Goal: Information Seeking & Learning: Learn about a topic

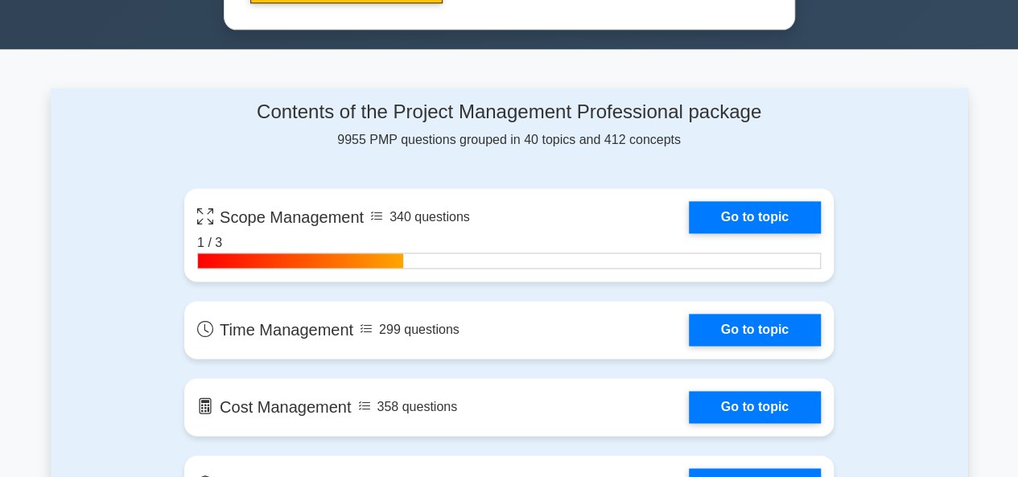
scroll to position [1014, 0]
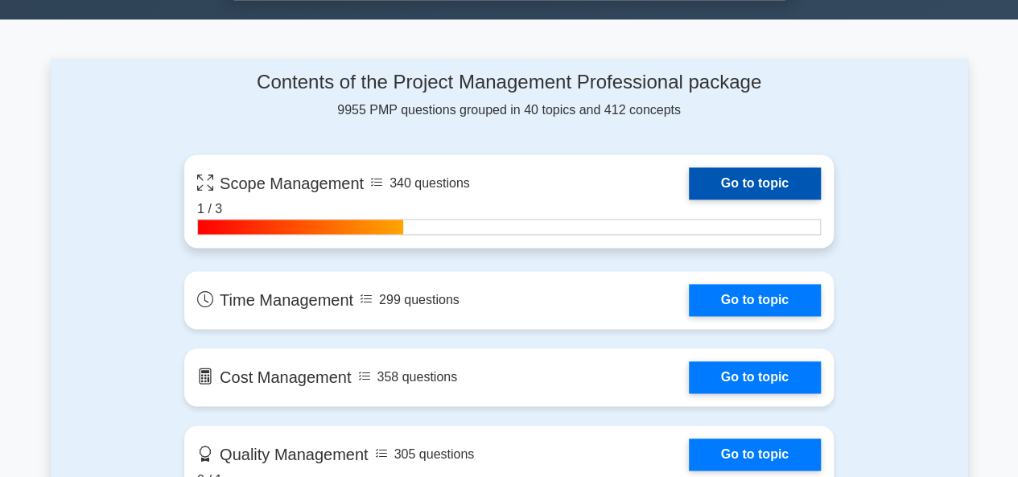
click at [754, 183] on link "Go to topic" at bounding box center [755, 183] width 132 height 32
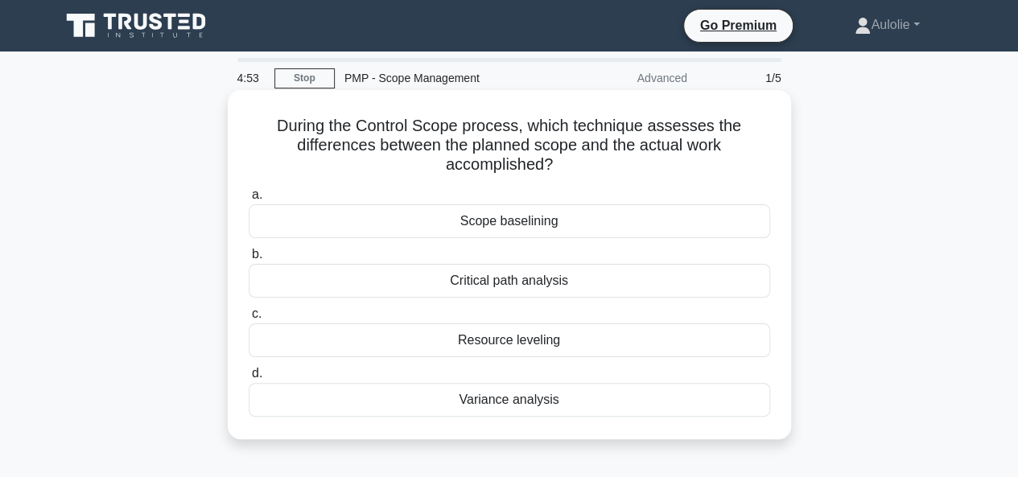
drag, startPoint x: 562, startPoint y: 165, endPoint x: 275, endPoint y: 126, distance: 289.1
click at [275, 126] on h5 "During the Control Scope process, which technique assesses the differences betw…" at bounding box center [509, 146] width 525 height 60
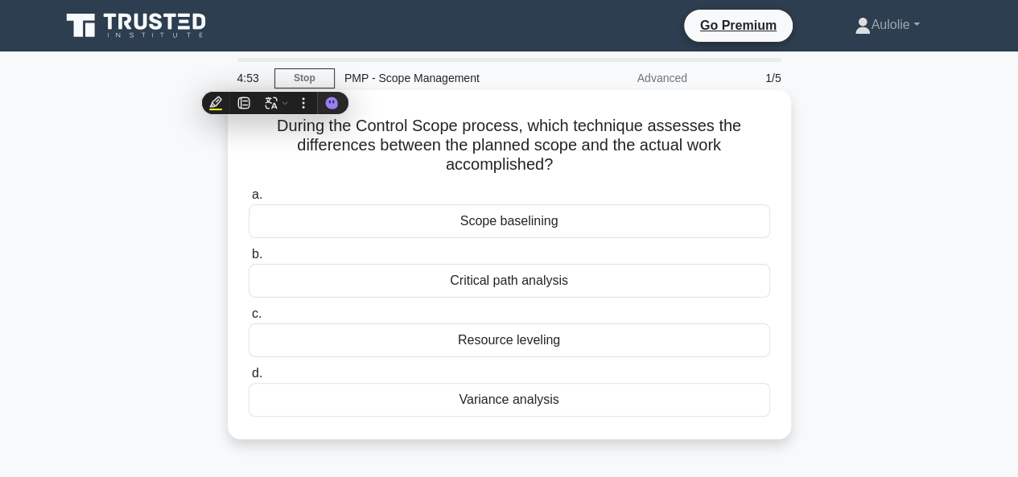
copy h5 "During the Control Scope process, which technique assesses the differences betw…"
click at [277, 145] on h5 "During the Control Scope process, which technique assesses the differences betw…" at bounding box center [509, 146] width 525 height 60
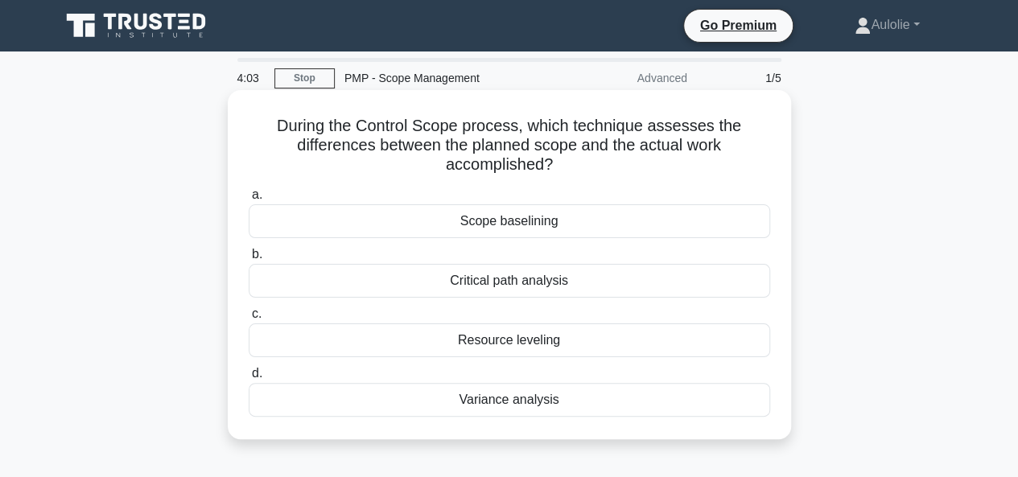
click at [536, 398] on div "Variance analysis" at bounding box center [509, 400] width 521 height 34
click at [249, 379] on input "d. Variance analysis" at bounding box center [249, 373] width 0 height 10
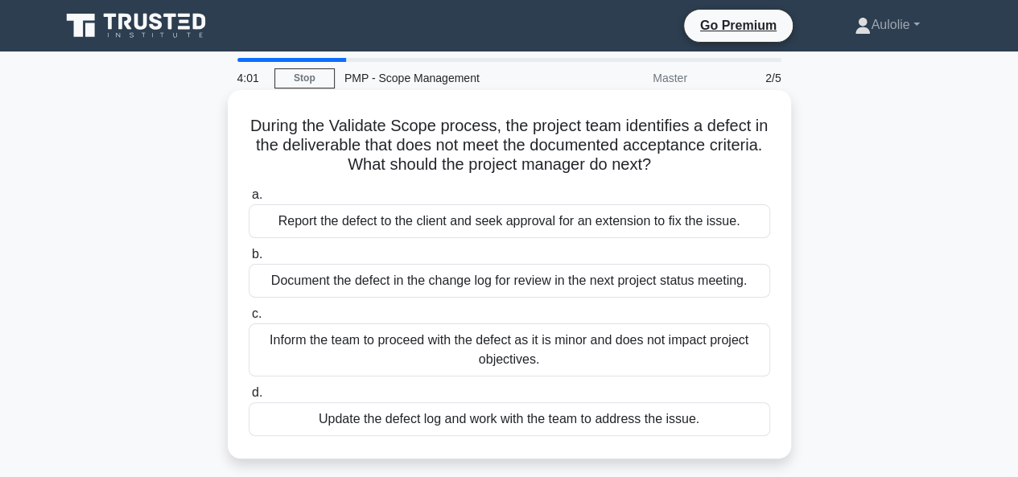
drag, startPoint x: 241, startPoint y: 118, endPoint x: 690, endPoint y: 170, distance: 451.9
click at [690, 170] on div "During the Validate Scope process, the project team identifies a defect in the …" at bounding box center [509, 275] width 550 height 356
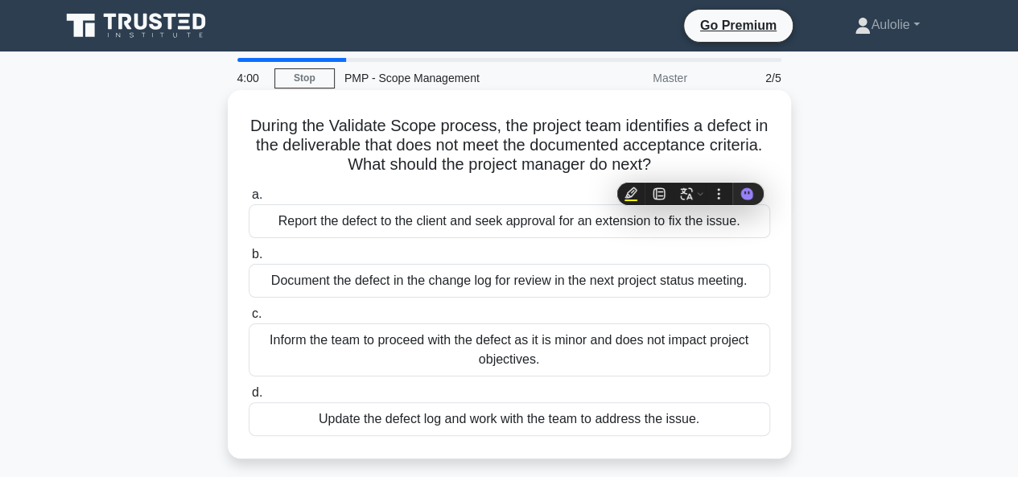
copy h5 "During the Validate Scope process, the project team identifies a defect in the …"
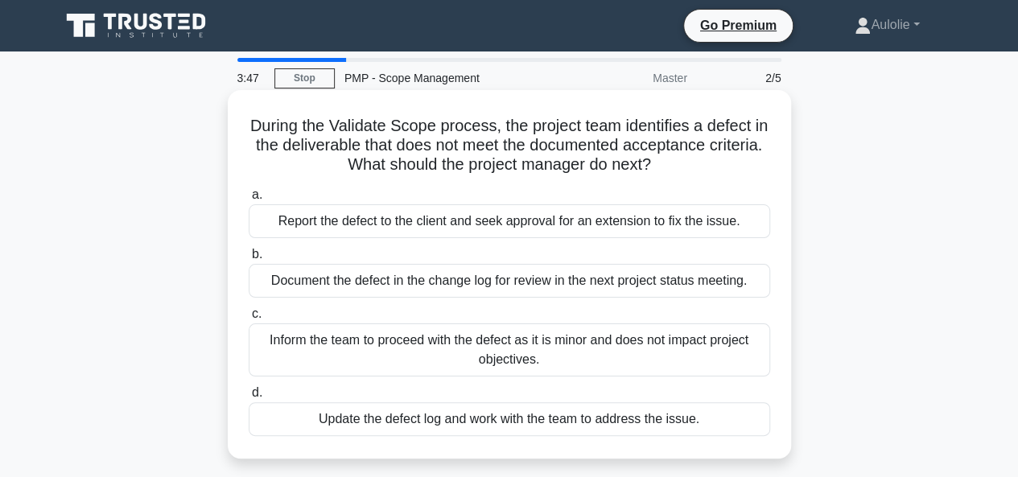
click at [442, 184] on div "a. Report the defect to the client and seek approval for an extension to fix th…" at bounding box center [509, 310] width 541 height 257
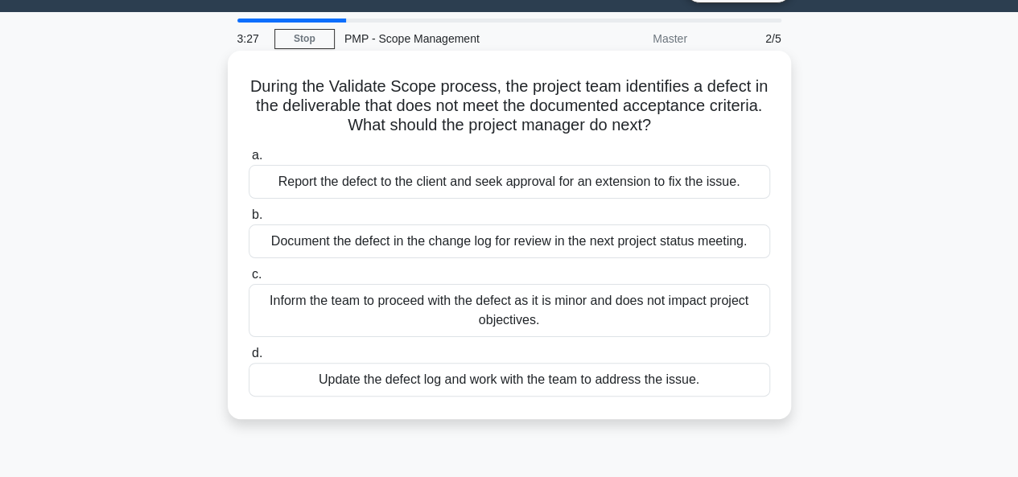
scroll to position [40, 0]
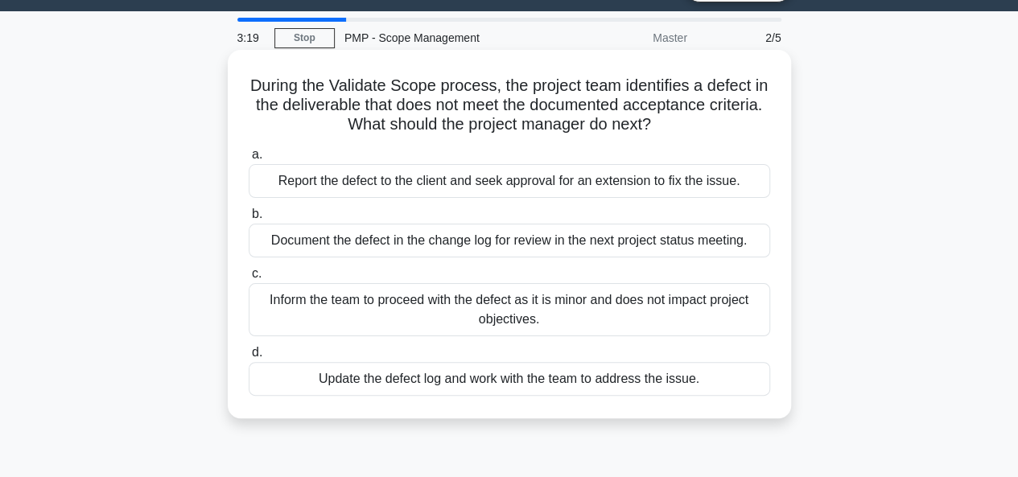
click at [508, 374] on div "Update the defect log and work with the team to address the issue." at bounding box center [509, 379] width 521 height 34
click at [249, 358] on input "d. Update the defect log and work with the team to address the issue." at bounding box center [249, 353] width 0 height 10
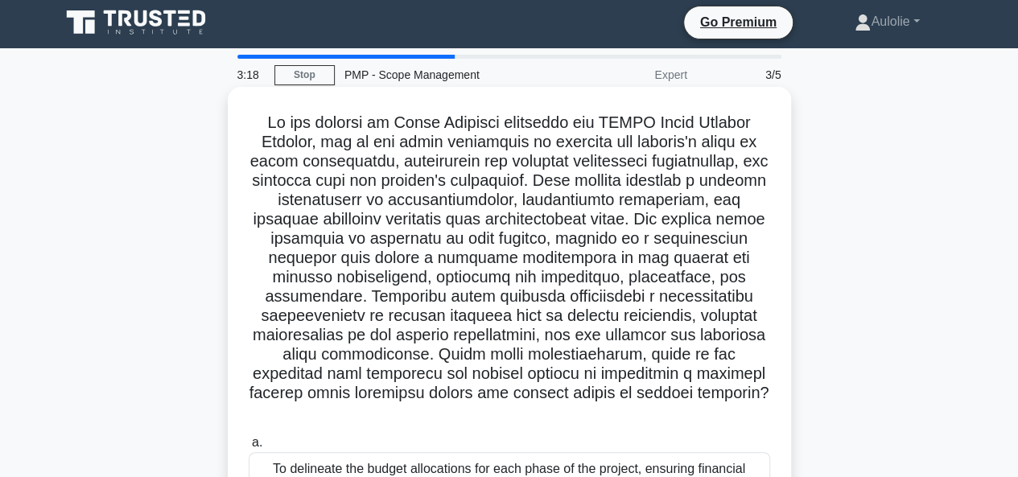
scroll to position [0, 0]
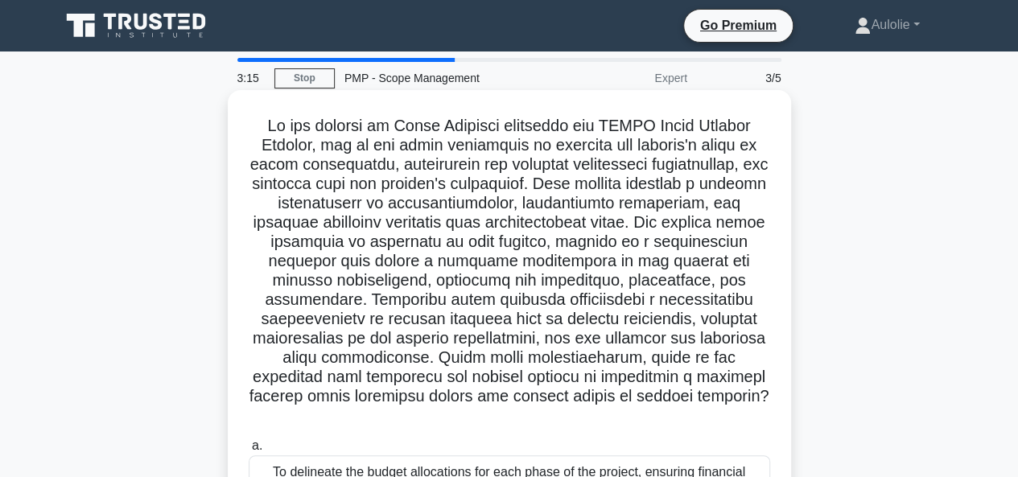
drag, startPoint x: 247, startPoint y: 114, endPoint x: 699, endPoint y: 395, distance: 532.2
click at [699, 395] on div ".spinner_0XTQ{transform-origin:center;animation:spinner_y6GP .75s linear infini…" at bounding box center [509, 429] width 550 height 665
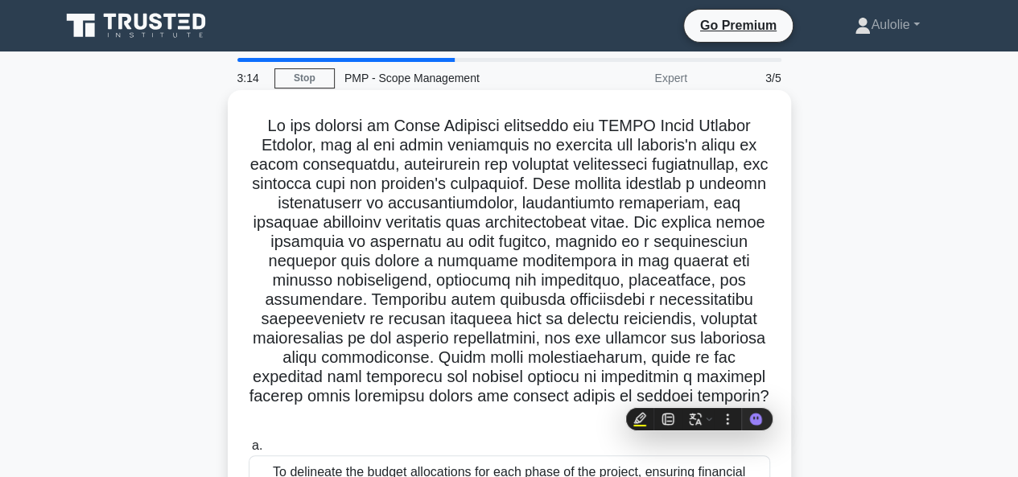
copy h5 "In the context of Scope Planning following the PMBOK Guide Seventh Edition, one…"
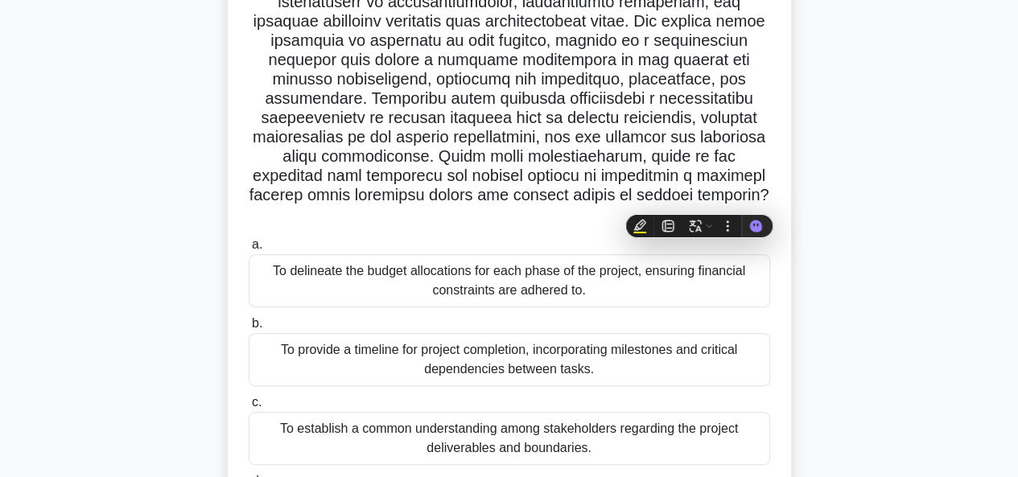
scroll to position [206, 0]
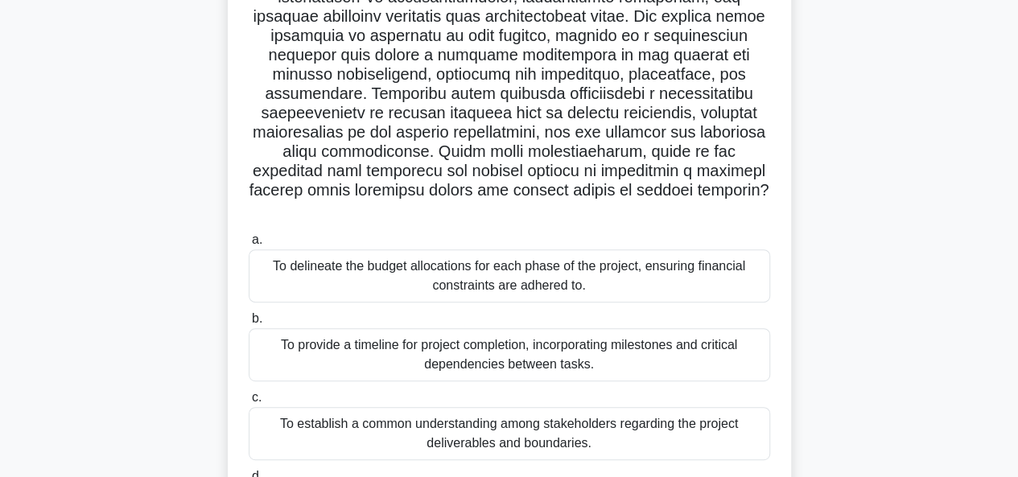
click at [464, 175] on h5 ".spinner_0XTQ{transform-origin:center;animation:spinner_y6GP .75s linear infini…" at bounding box center [509, 65] width 525 height 311
drag, startPoint x: 464, startPoint y: 175, endPoint x: 401, endPoint y: 176, distance: 63.6
click at [401, 176] on h5 ".spinner_0XTQ{transform-origin:center;animation:spinner_y6GP .75s linear infini…" at bounding box center [509, 65] width 525 height 311
click at [377, 173] on h5 ".spinner_0XTQ{transform-origin:center;animation:spinner_y6GP .75s linear infini…" at bounding box center [509, 65] width 525 height 311
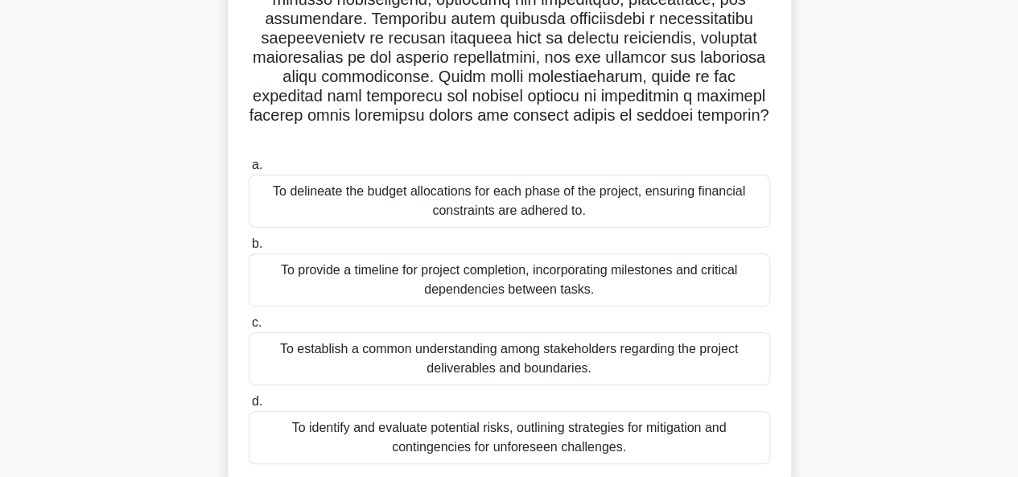
scroll to position [284, 0]
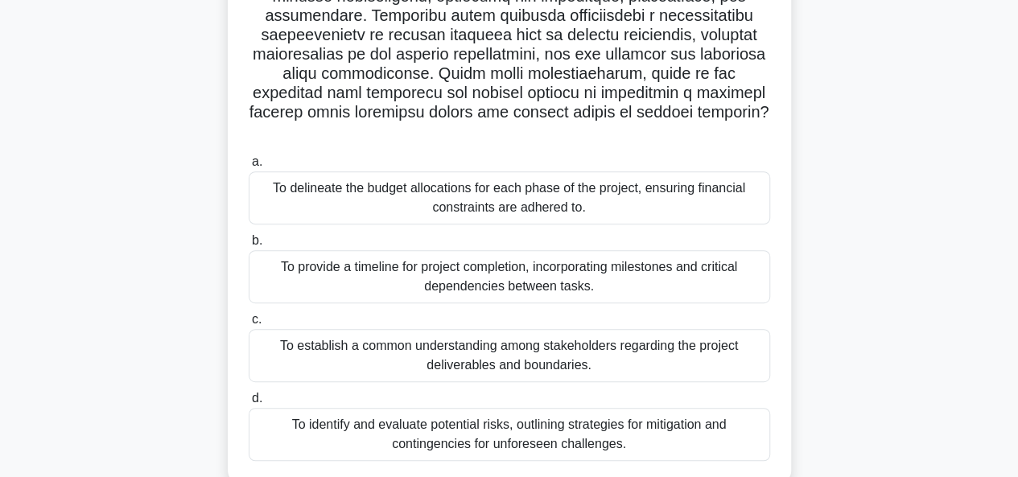
click at [444, 338] on div "To establish a common understanding among stakeholders regarding the project de…" at bounding box center [509, 355] width 521 height 53
click at [249, 325] on input "c. To establish a common understanding among stakeholders regarding the project…" at bounding box center [249, 320] width 0 height 10
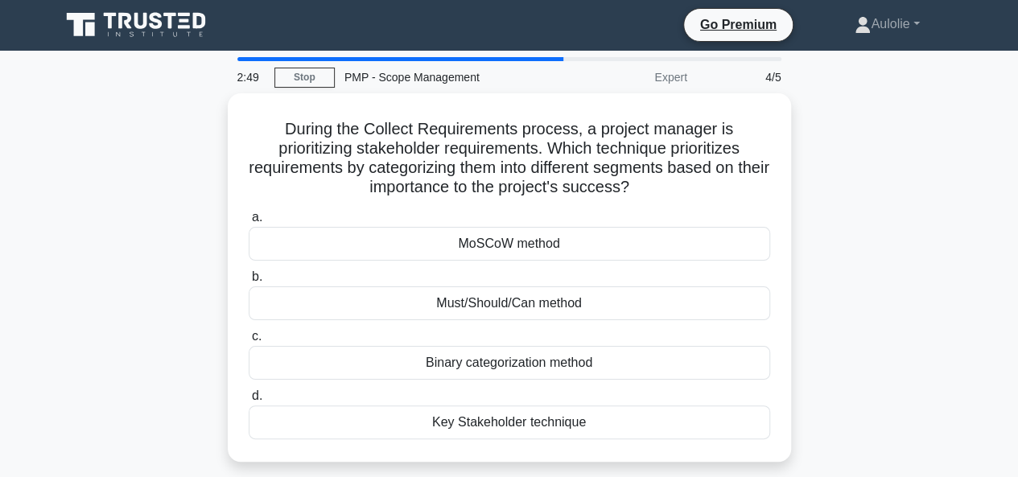
scroll to position [0, 0]
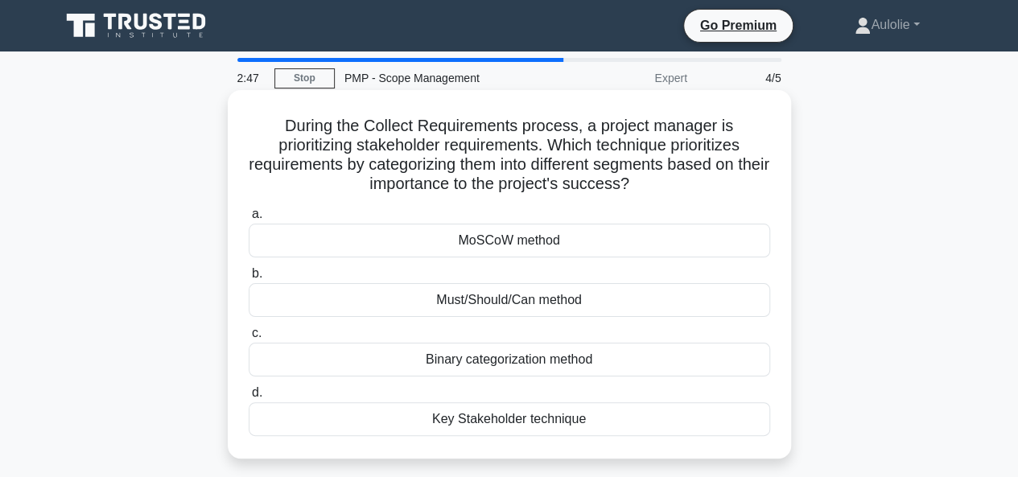
drag, startPoint x: 282, startPoint y: 127, endPoint x: 655, endPoint y: 186, distance: 377.9
click at [655, 186] on h5 "During the Collect Requirements process, a project manager is prioritizing stak…" at bounding box center [509, 155] width 525 height 79
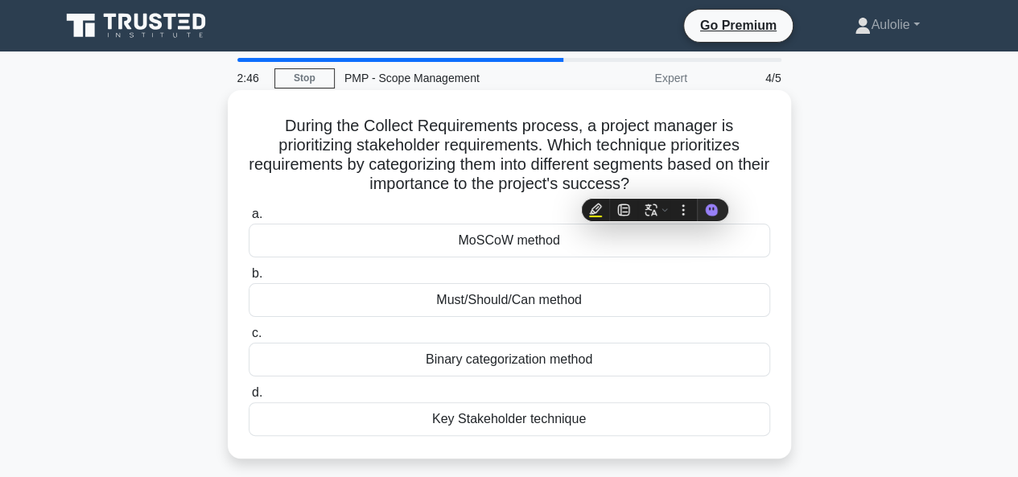
copy h5 "During the Collect Requirements process, a project manager is prioritizing stak…"
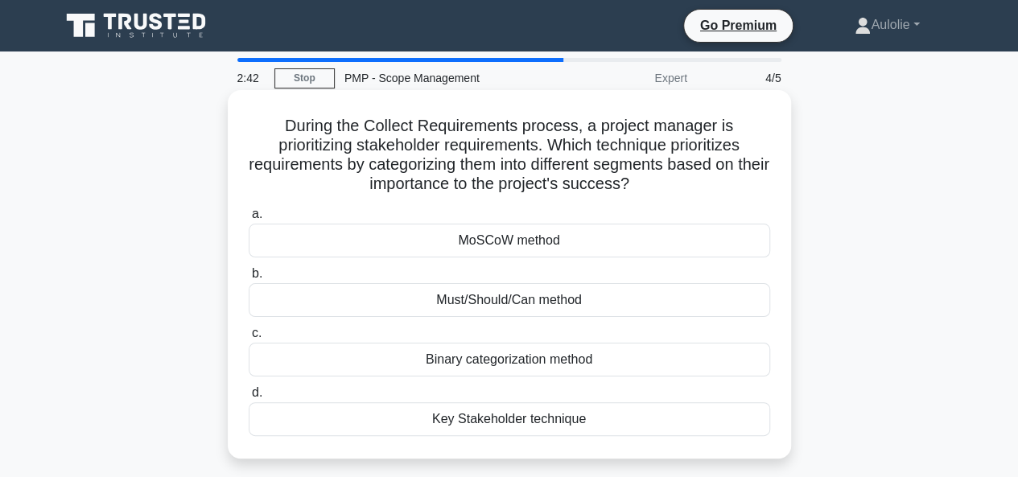
click at [356, 142] on h5 "During the Collect Requirements process, a project manager is prioritizing stak…" at bounding box center [509, 155] width 525 height 79
drag, startPoint x: 422, startPoint y: 208, endPoint x: 615, endPoint y: 440, distance: 301.1
click at [615, 440] on div "During the Collect Requirements process, a project manager is prioritizing stak…" at bounding box center [509, 275] width 550 height 356
copy div "MoSCoW method b. Must/Should/Can method c. Binary categorization method d. Key …"
click at [623, 140] on h5 "During the Collect Requirements process, a project manager is prioritizing stak…" at bounding box center [509, 155] width 525 height 79
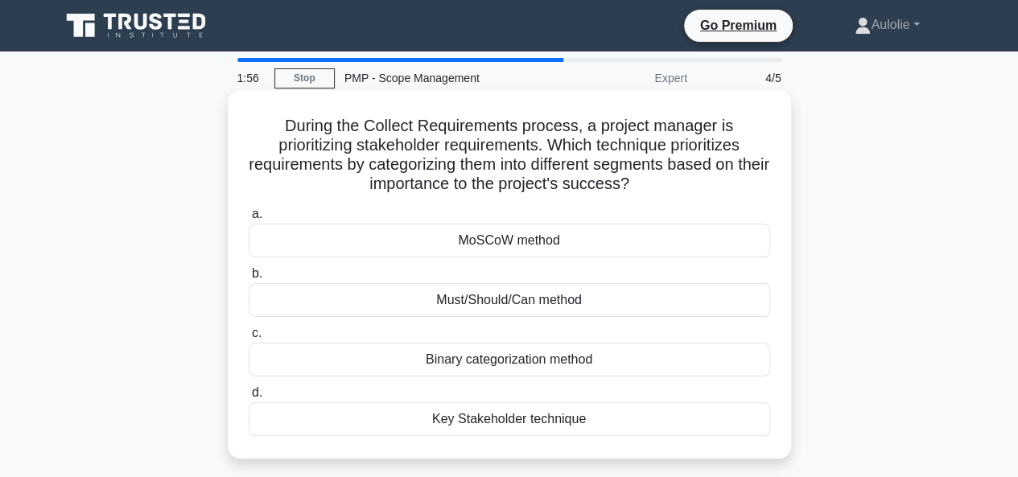
drag, startPoint x: 665, startPoint y: 183, endPoint x: 352, endPoint y: 138, distance: 315.4
click at [348, 136] on h5 "During the Collect Requirements process, a project manager is prioritizing stak…" at bounding box center [509, 155] width 525 height 79
click at [518, 249] on div "MoSCoW method" at bounding box center [509, 241] width 521 height 34
click at [249, 220] on input "a. MoSCoW method" at bounding box center [249, 214] width 0 height 10
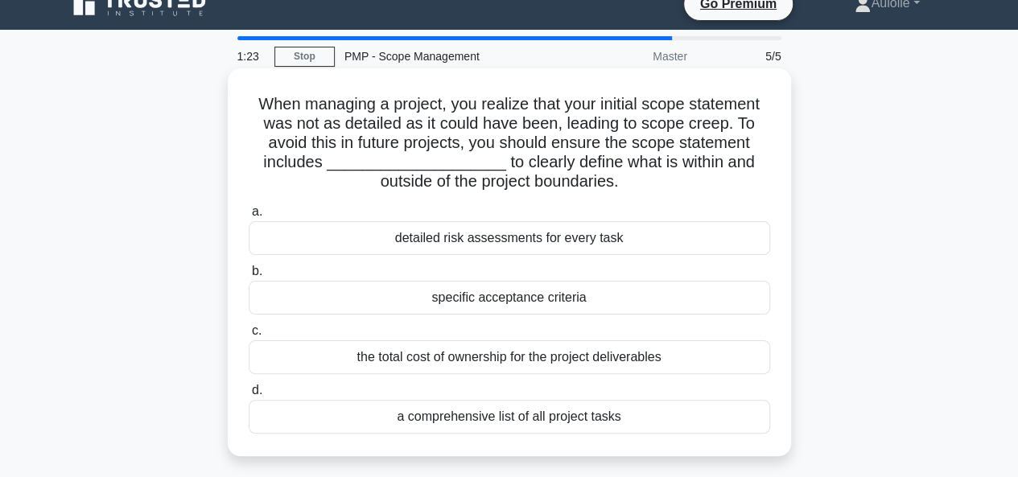
scroll to position [23, 0]
click at [436, 301] on div "specific acceptance criteria" at bounding box center [509, 297] width 521 height 34
click at [249, 276] on input "b. specific acceptance criteria" at bounding box center [249, 270] width 0 height 10
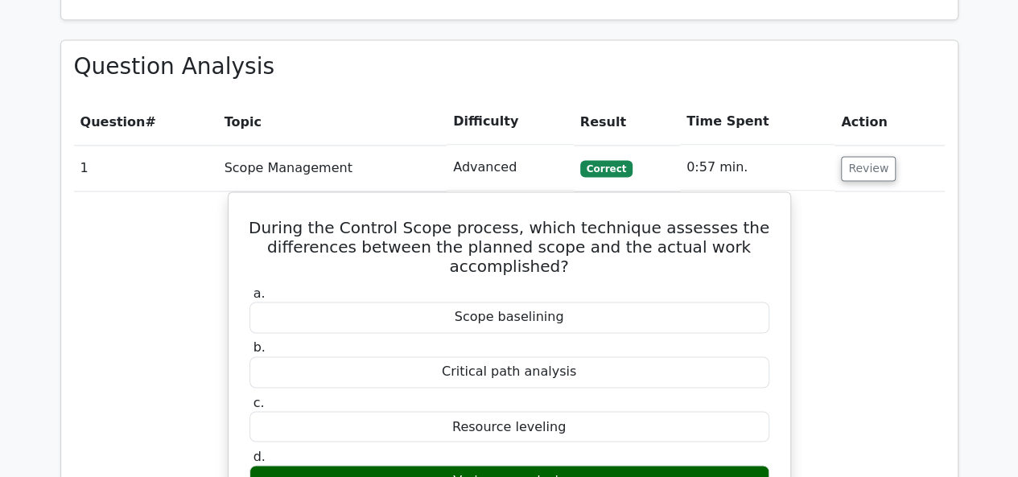
scroll to position [1123, 0]
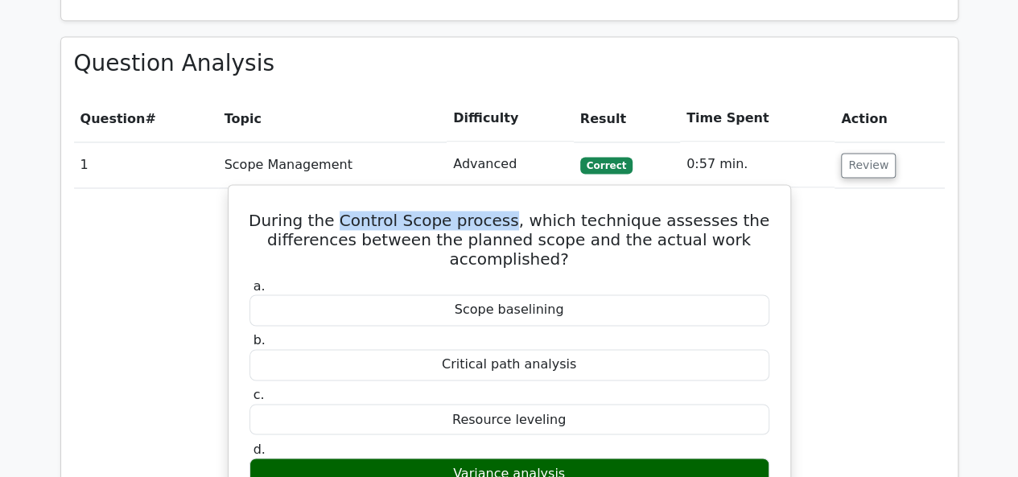
drag, startPoint x: 360, startPoint y: 157, endPoint x: 521, endPoint y: 149, distance: 161.1
click at [521, 211] on h5 "During the Control Scope process, which technique assesses the differences betw…" at bounding box center [509, 240] width 523 height 58
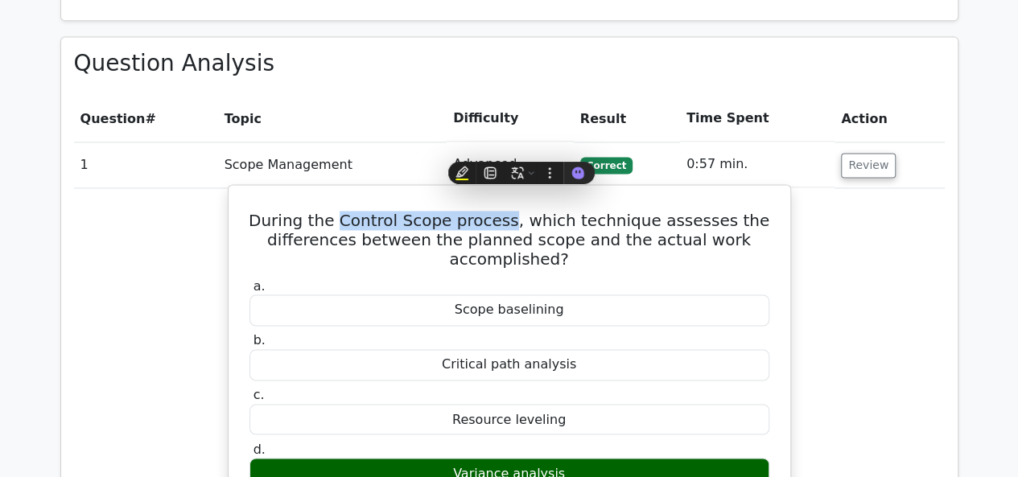
copy h5 "Control Scope process"
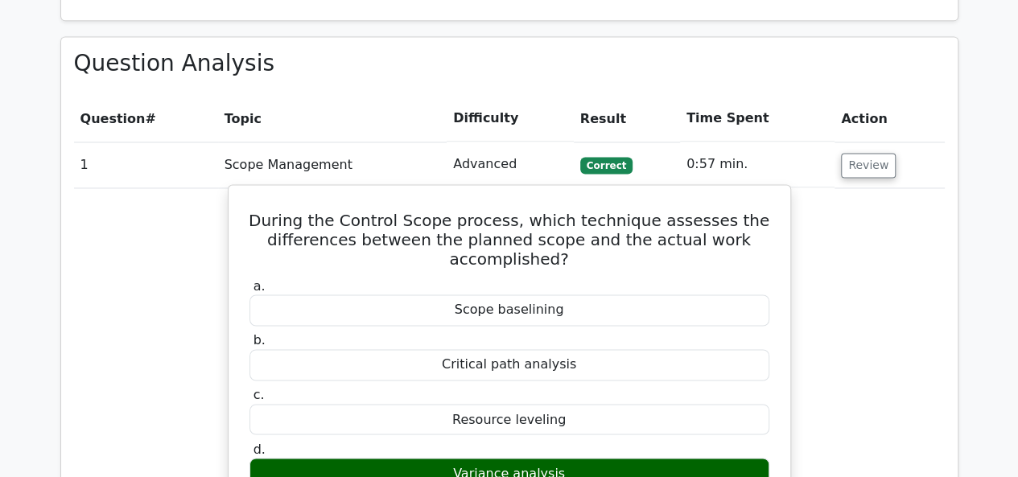
click at [323, 211] on h5 "During the Control Scope process, which technique assesses the differences betw…" at bounding box center [509, 240] width 523 height 58
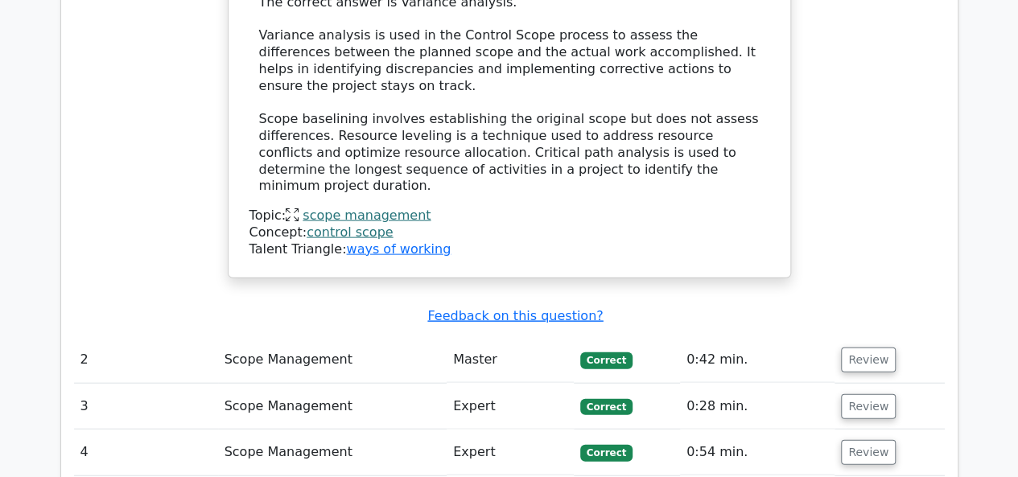
scroll to position [1683, 0]
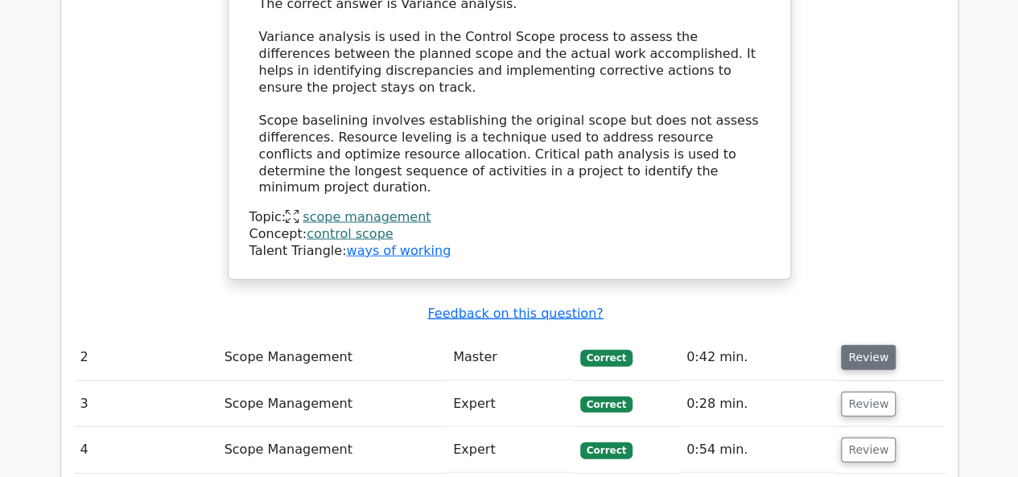
click at [852, 345] on button "Review" at bounding box center [868, 357] width 55 height 25
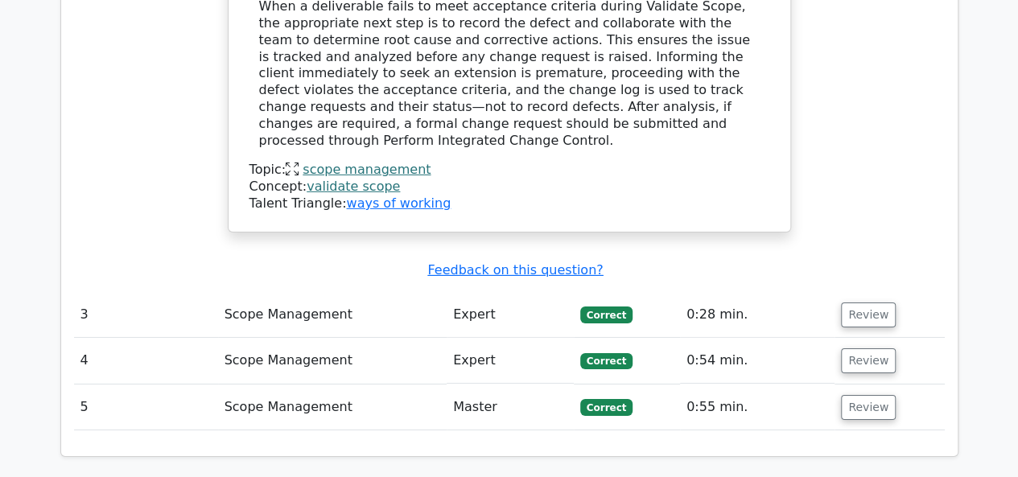
scroll to position [2491, 0]
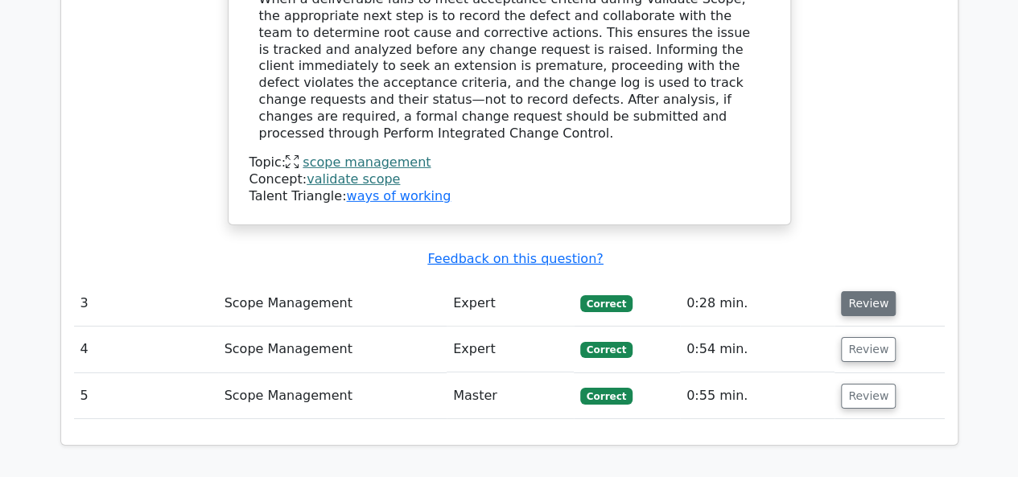
click at [851, 291] on button "Review" at bounding box center [868, 303] width 55 height 25
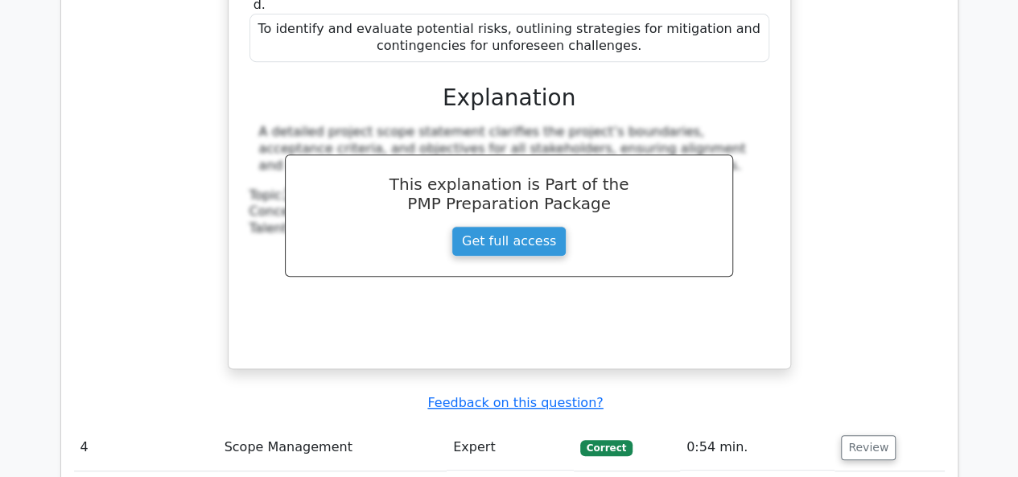
scroll to position [3418, 0]
click at [834, 424] on td "Review" at bounding box center [888, 447] width 109 height 46
click at [850, 434] on button "Review" at bounding box center [868, 446] width 55 height 25
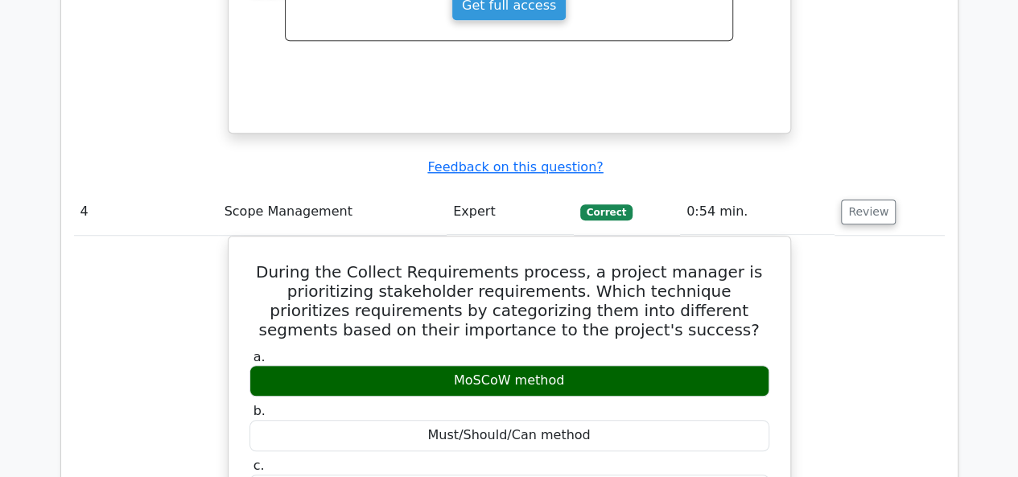
scroll to position [3635, 0]
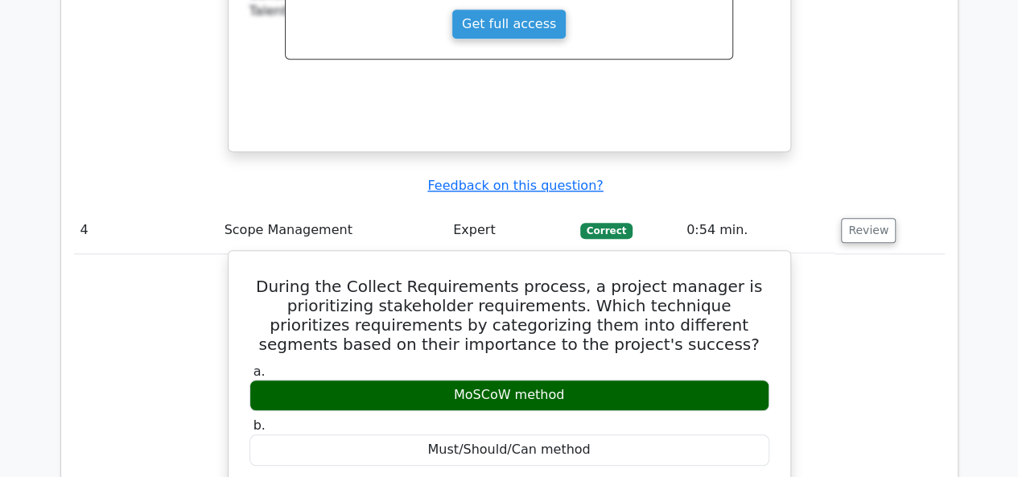
drag, startPoint x: 349, startPoint y: 167, endPoint x: 610, endPoint y: 340, distance: 313.3
click at [610, 360] on div "a. MoSCoW method b. Must/Should/Can method c." at bounding box center [509, 468] width 539 height 217
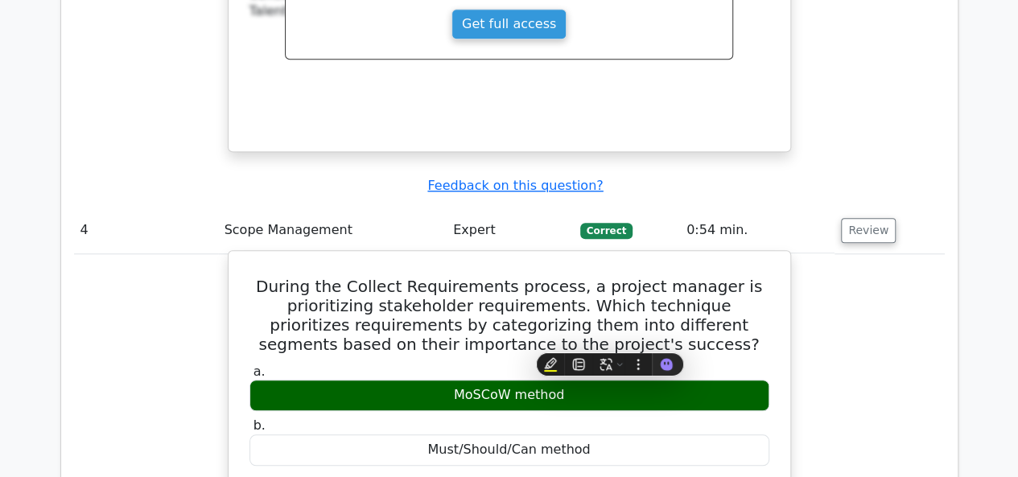
copy div "MoSCoW method b. Must/Should/Can method c. Binary categorization method d. Key …"
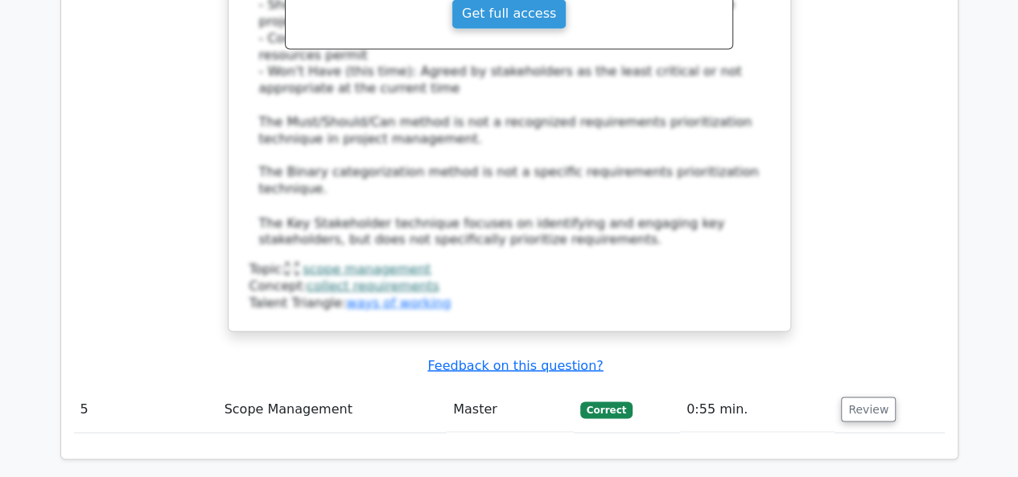
scroll to position [4381, 0]
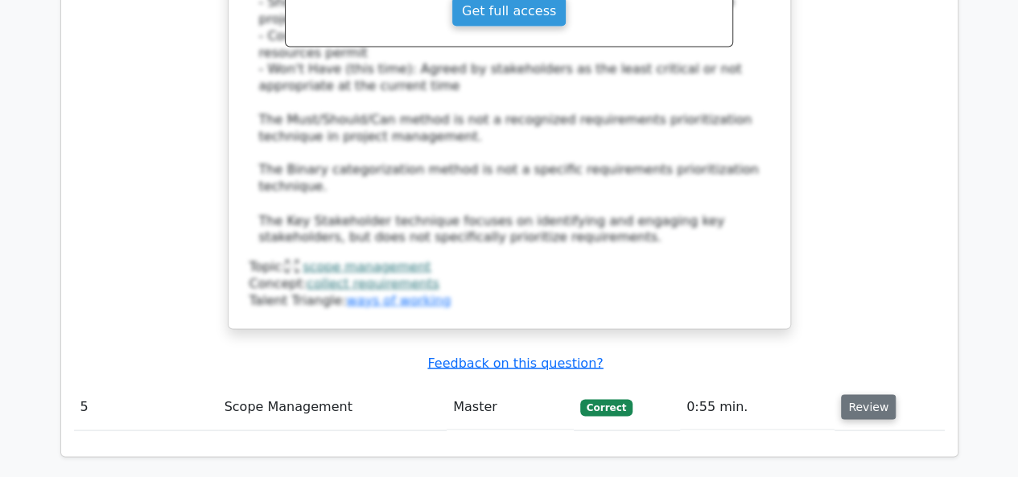
click at [842, 394] on button "Review" at bounding box center [868, 406] width 55 height 25
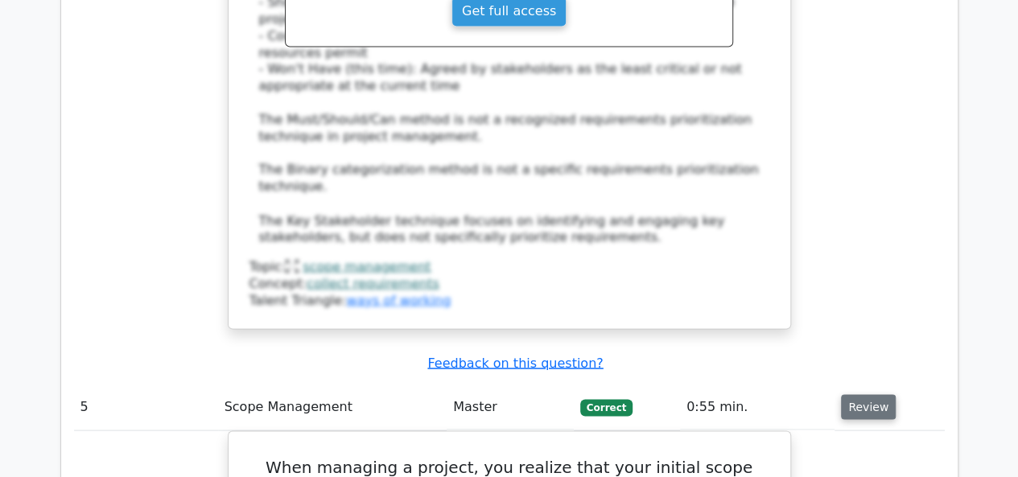
click at [842, 394] on button "Review" at bounding box center [868, 406] width 55 height 25
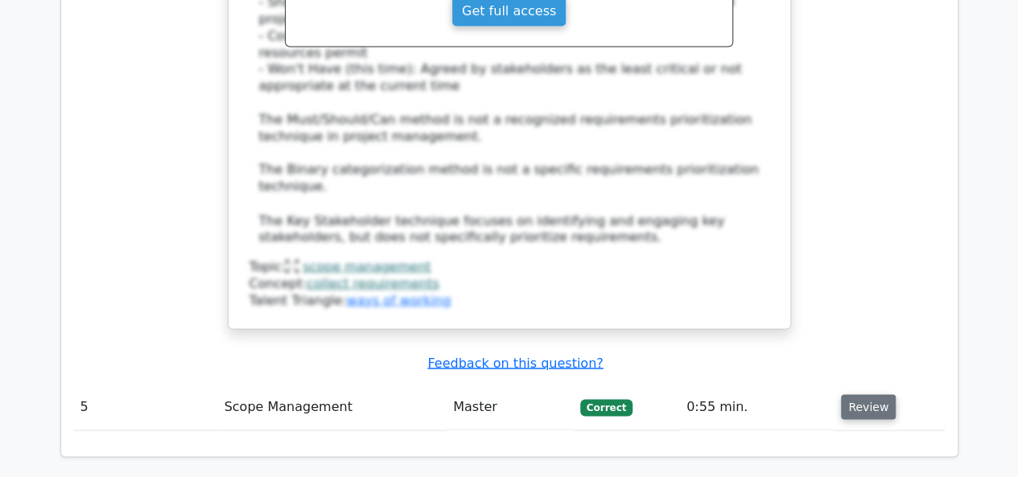
click at [842, 394] on button "Review" at bounding box center [868, 406] width 55 height 25
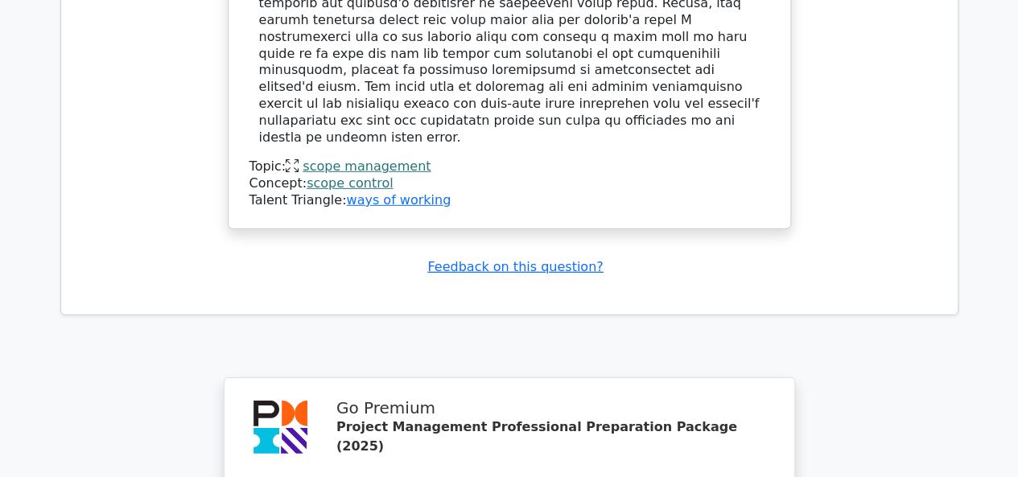
scroll to position [5643, 0]
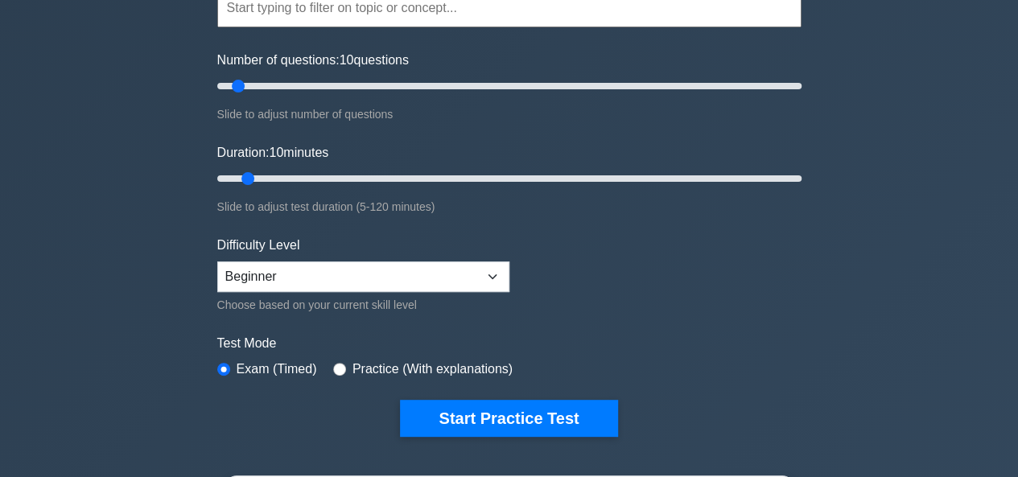
scroll to position [171, 0]
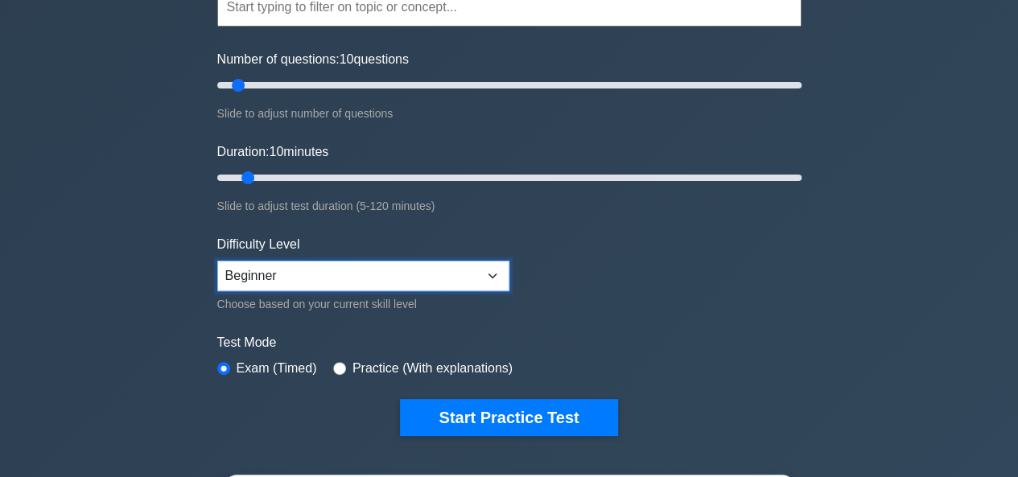
click at [409, 266] on select "Beginner Intermediate Expert" at bounding box center [363, 276] width 292 height 31
click at [147, 299] on div "Project Management Professional Customize Your Next Practice Test Topics Scope …" at bounding box center [509, 371] width 1018 height 981
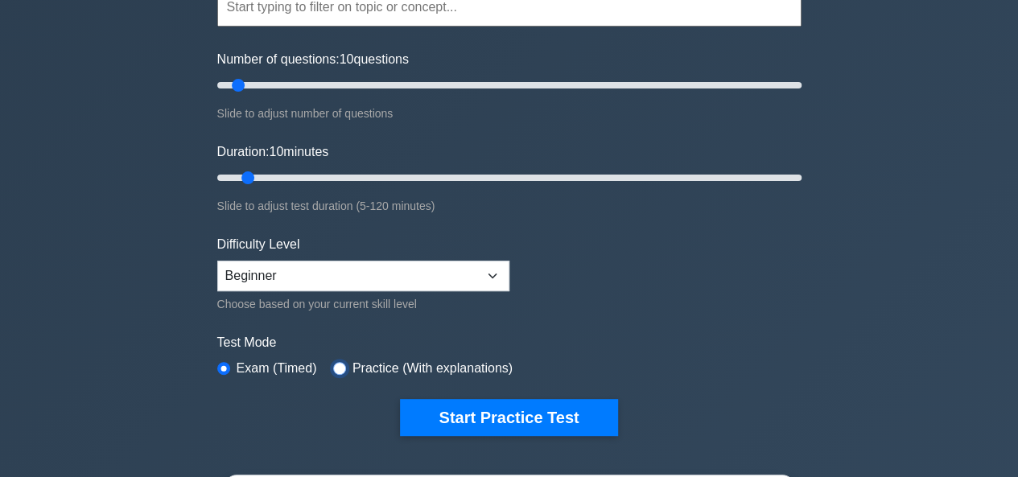
click at [335, 364] on input "radio" at bounding box center [339, 368] width 13 height 13
radio input "true"
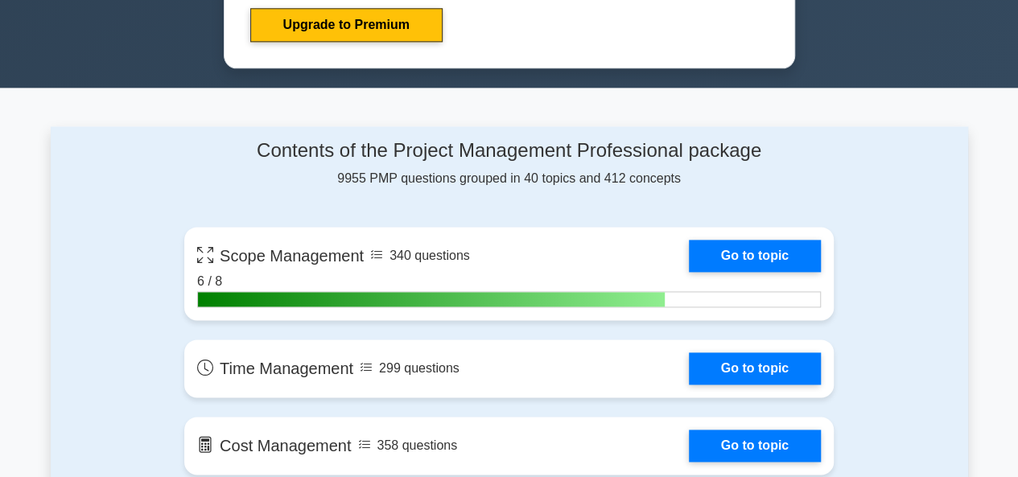
scroll to position [946, 0]
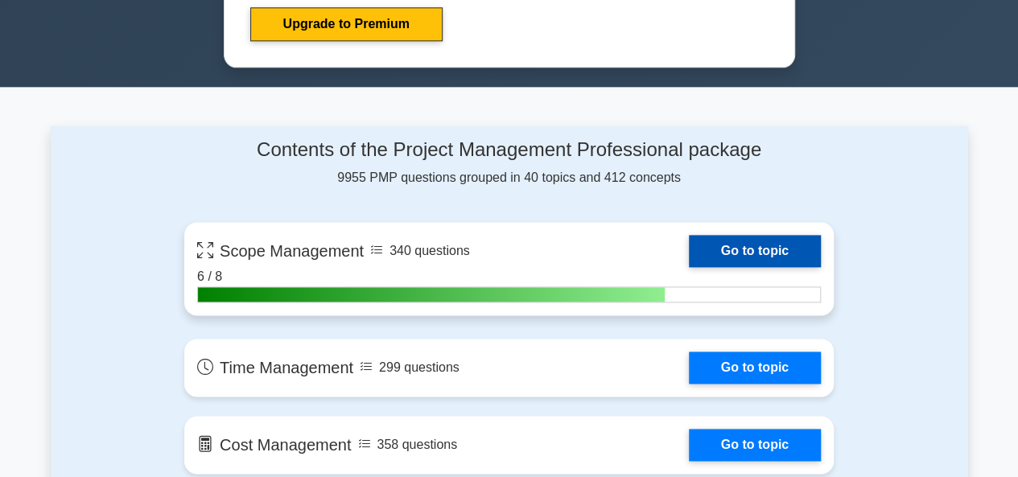
click at [772, 250] on link "Go to topic" at bounding box center [755, 251] width 132 height 32
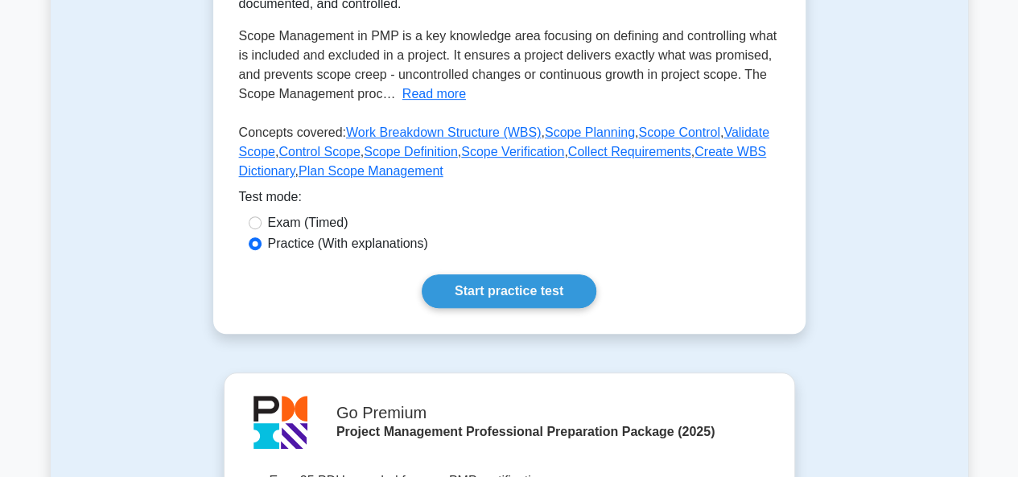
scroll to position [348, 0]
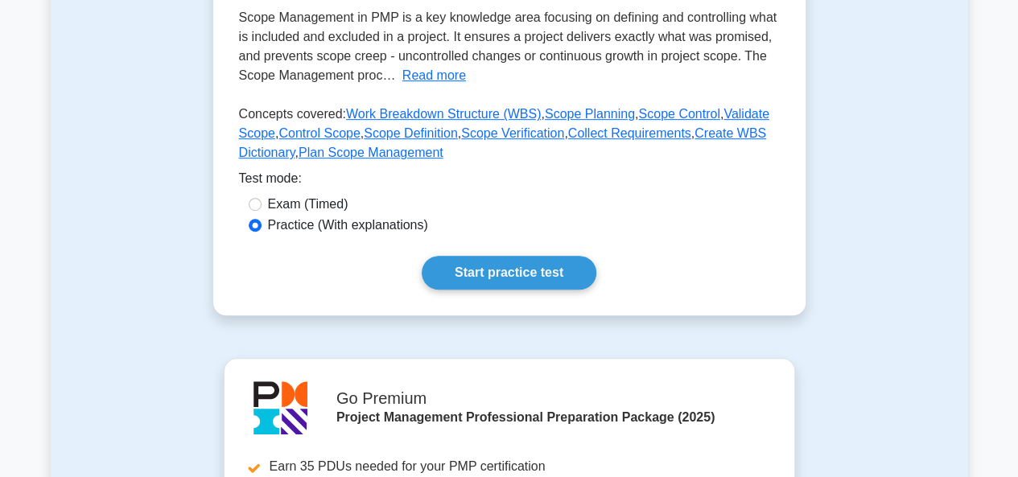
click at [288, 200] on label "Exam (Timed)" at bounding box center [308, 204] width 80 height 19
click at [261, 200] on input "Exam (Timed)" at bounding box center [255, 204] width 13 height 13
radio input "true"
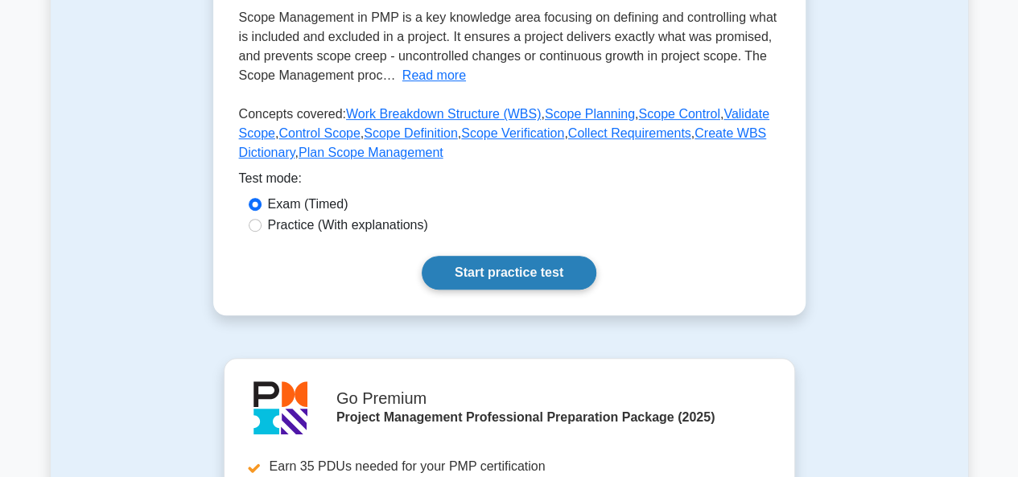
click at [514, 273] on link "Start practice test" at bounding box center [509, 273] width 175 height 34
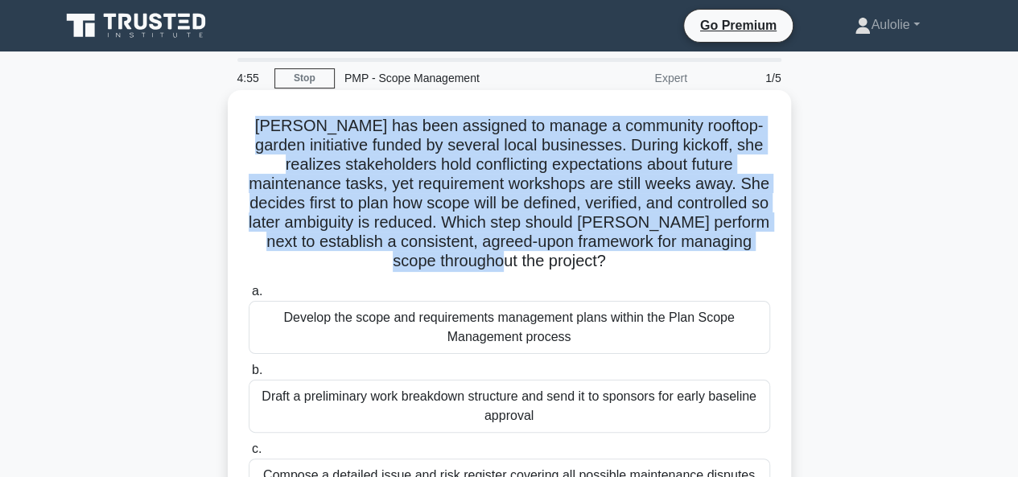
drag, startPoint x: 613, startPoint y: 268, endPoint x: 249, endPoint y: 129, distance: 390.1
click at [249, 129] on h5 "[PERSON_NAME] has been assigned to manage a community rooftop-garden initiative…" at bounding box center [509, 194] width 525 height 156
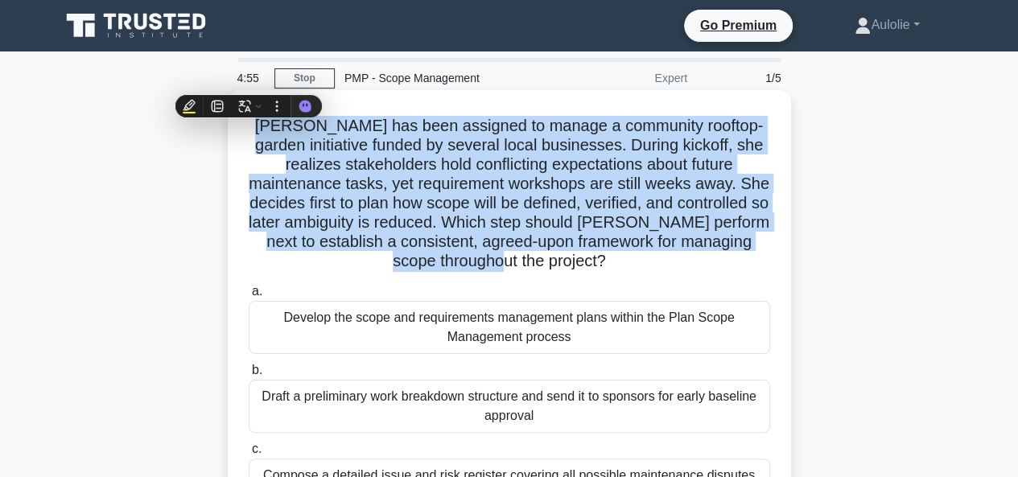
copy h5 "[PERSON_NAME] has been assigned to manage a community rooftop-garden initiative…"
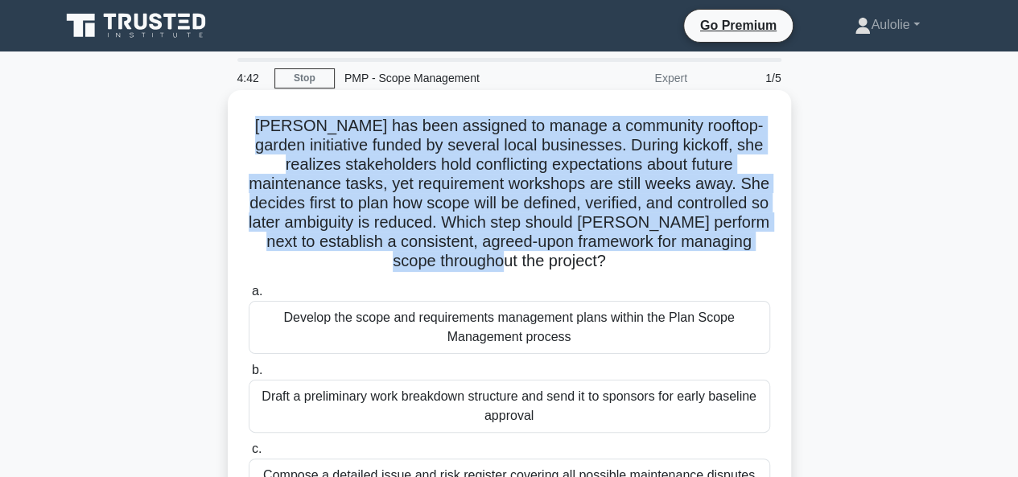
click at [302, 227] on h5 "[PERSON_NAME] has been assigned to manage a community rooftop-garden initiative…" at bounding box center [509, 194] width 525 height 156
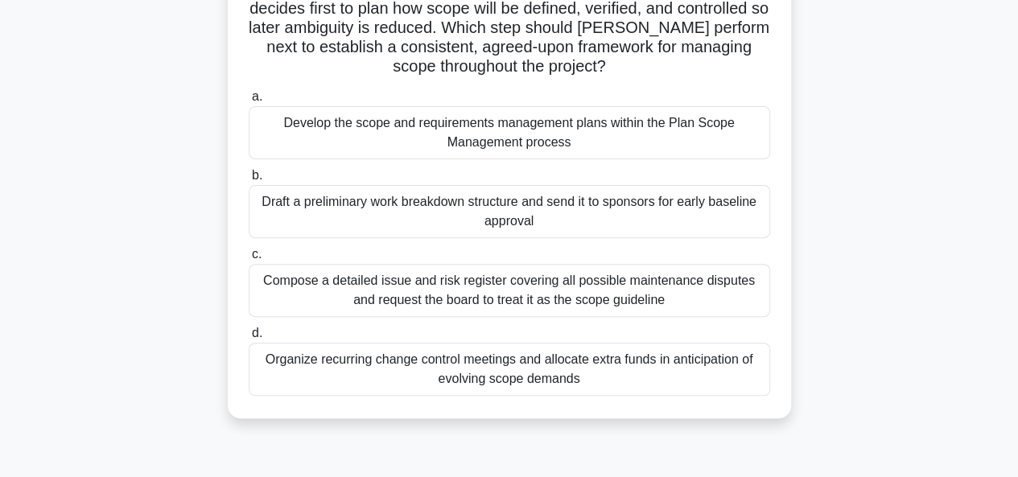
scroll to position [195, 0]
drag, startPoint x: 243, startPoint y: 80, endPoint x: 669, endPoint y: 372, distance: 516.1
click at [669, 372] on div "[PERSON_NAME] has been assigned to manage a community rooftop-garden initiative…" at bounding box center [509, 156] width 550 height 510
copy div "a. Develop the scope and requirements management plans within the Plan Scope Ma…"
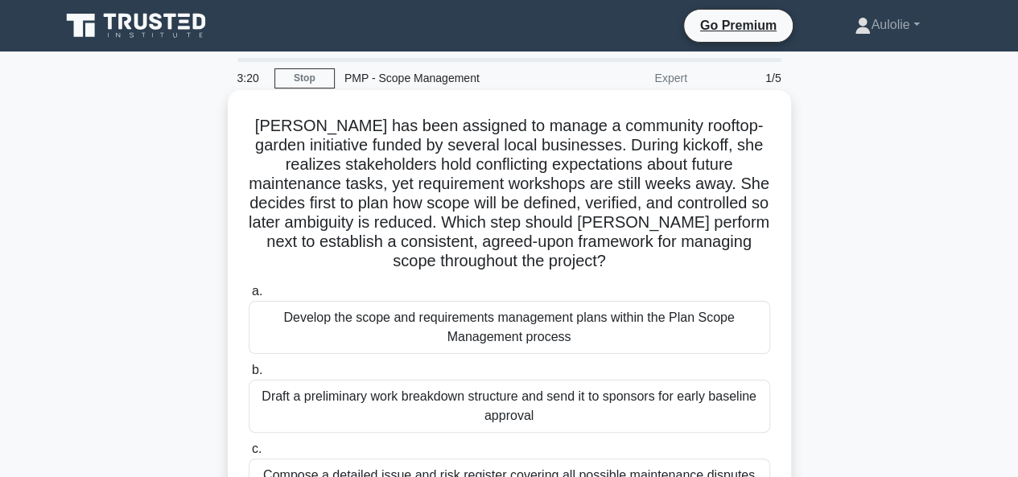
scroll to position [1, 0]
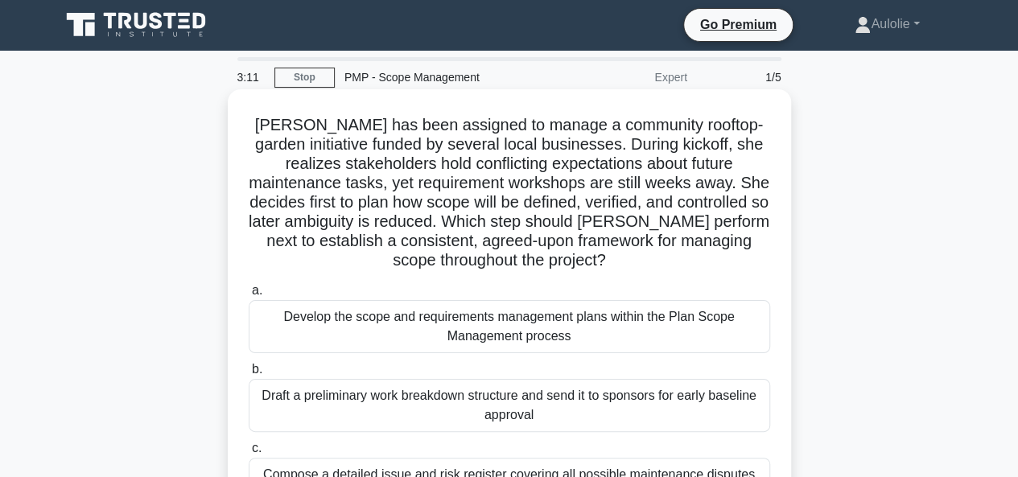
click at [438, 208] on h5 "[PERSON_NAME] has been assigned to manage a community rooftop-garden initiative…" at bounding box center [509, 193] width 525 height 156
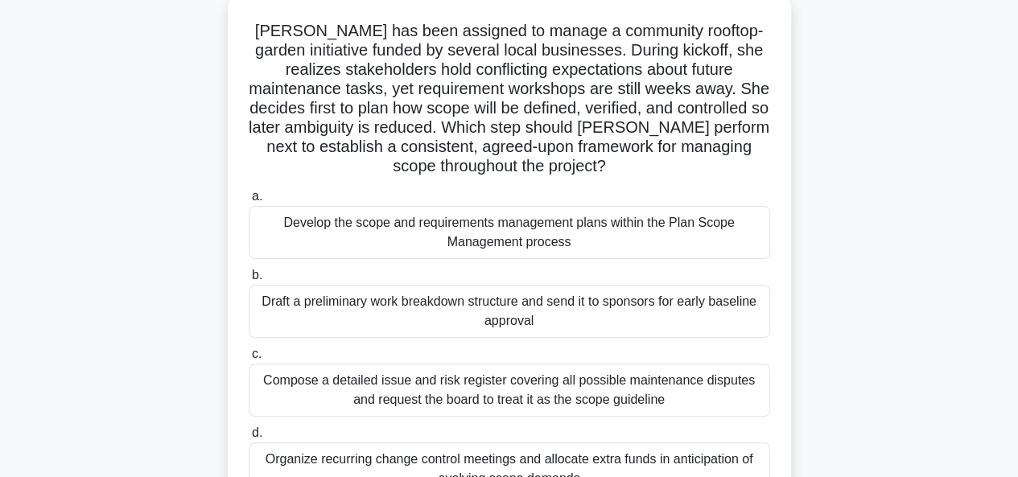
scroll to position [122, 0]
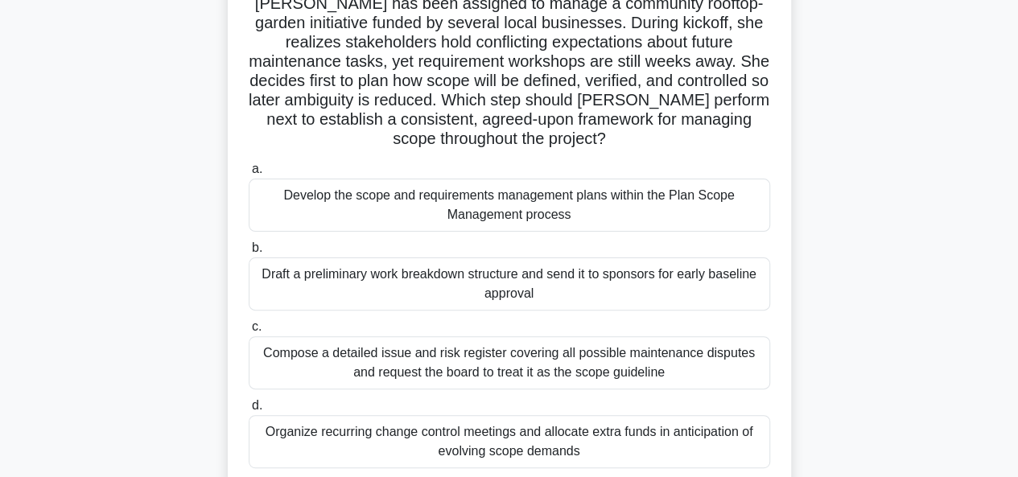
click at [402, 281] on div "Draft a preliminary work breakdown structure and send it to sponsors for early …" at bounding box center [509, 283] width 521 height 53
click at [249, 253] on input "b. Draft a preliminary work breakdown structure and send it to sponsors for ear…" at bounding box center [249, 248] width 0 height 10
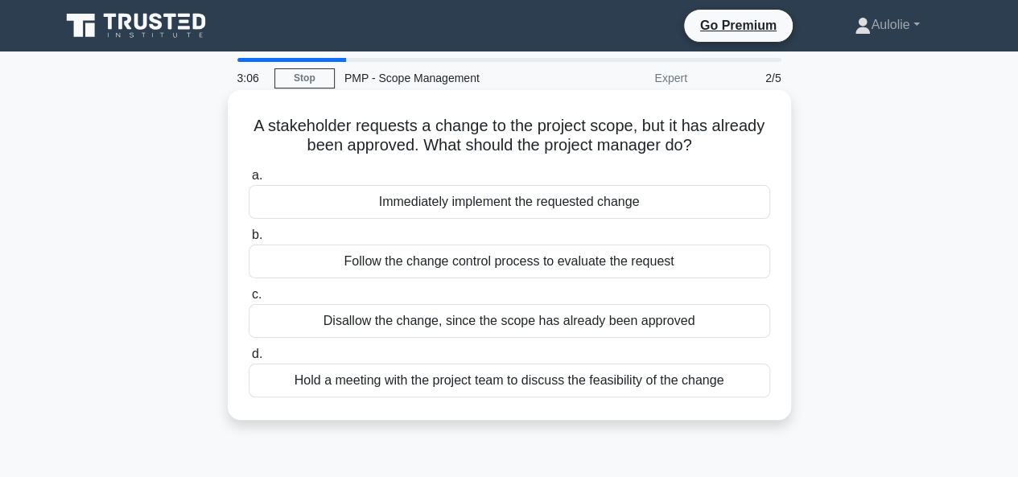
scroll to position [1, 0]
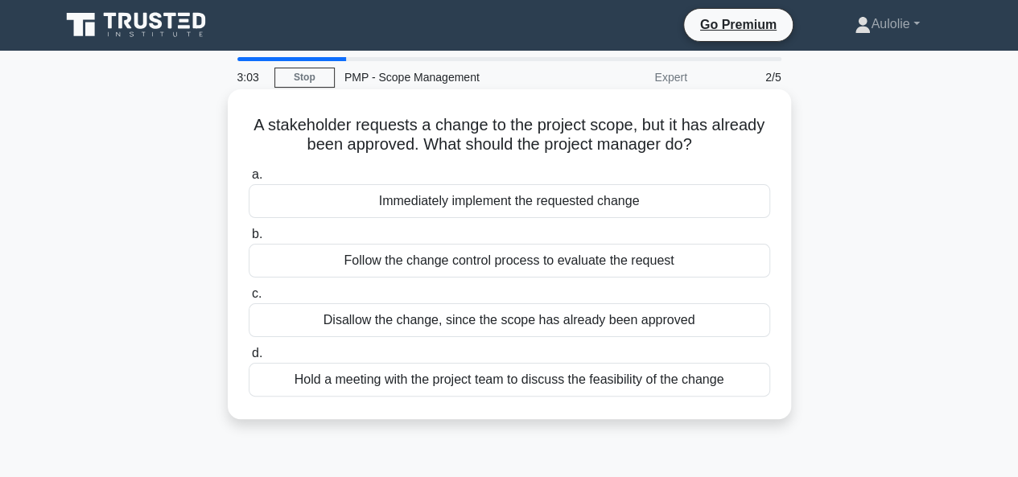
drag, startPoint x: 239, startPoint y: 120, endPoint x: 737, endPoint y: 394, distance: 568.5
click at [737, 394] on div "A stakeholder requests a change to the project scope, but it has already been a…" at bounding box center [509, 254] width 550 height 317
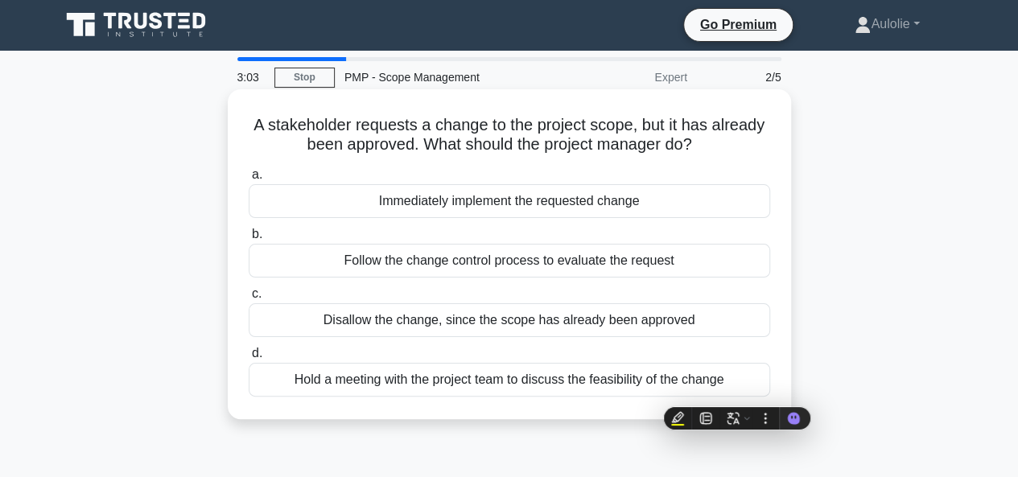
copy div "A stakeholder requests a change to the project scope, but it has already been a…"
click at [315, 121] on h5 "A stakeholder requests a change to the project scope, but it has already been a…" at bounding box center [509, 135] width 525 height 40
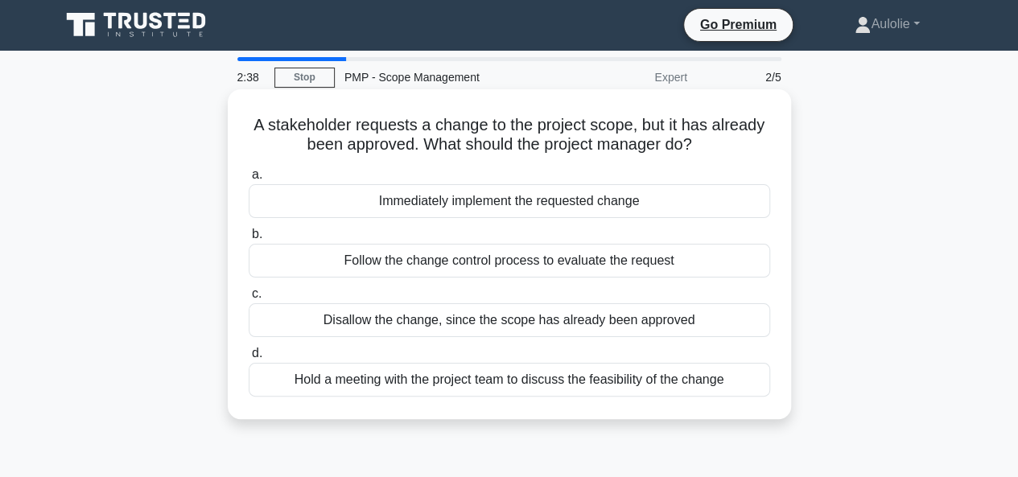
click at [512, 383] on div "Hold a meeting with the project team to discuss the feasibility of the change" at bounding box center [509, 380] width 521 height 34
click at [249, 359] on input "d. Hold a meeting with the project team to discuss the feasibility of the change" at bounding box center [249, 353] width 0 height 10
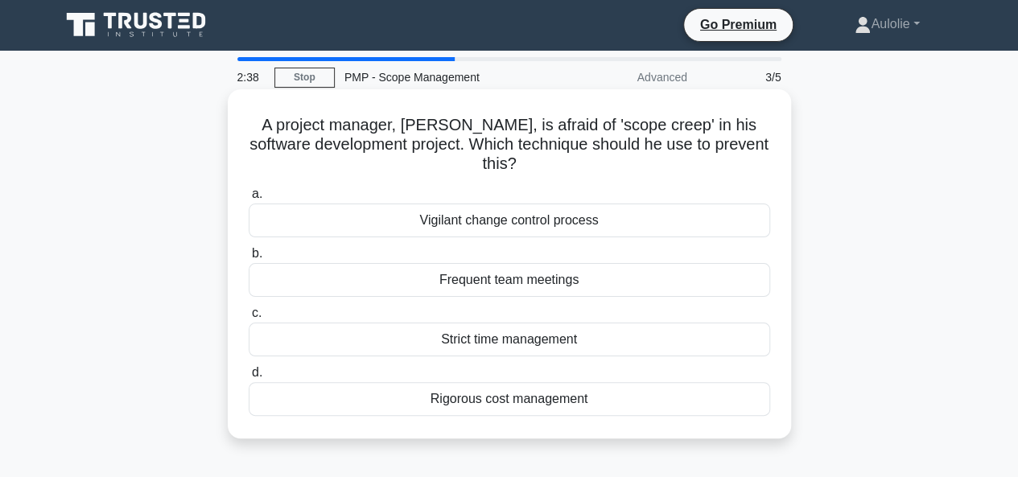
scroll to position [0, 0]
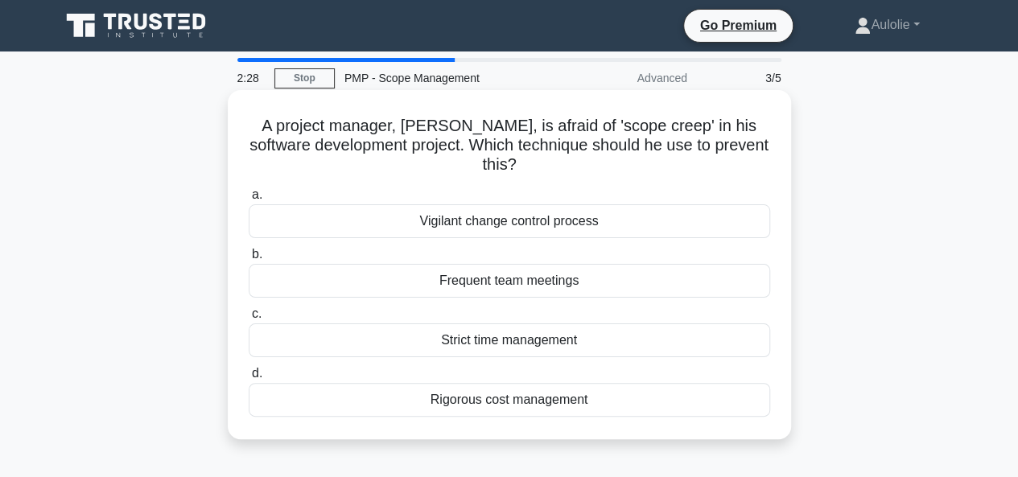
drag, startPoint x: 259, startPoint y: 116, endPoint x: 615, endPoint y: 398, distance: 454.1
click at [615, 398] on div "A project manager, Mike, is afraid of 'scope creep' in his software development…" at bounding box center [509, 265] width 550 height 336
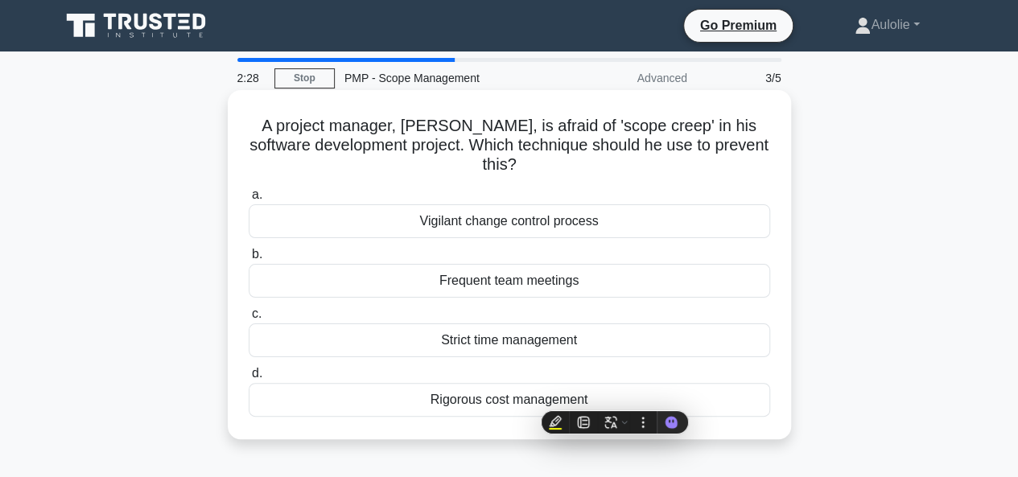
copy div "A project manager, Mike, is afraid of 'scope creep' in his software development…"
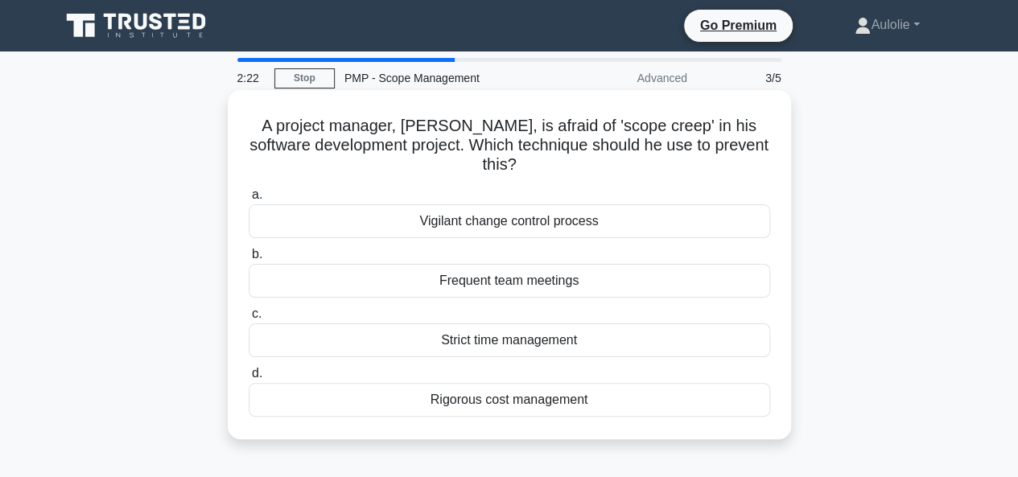
click at [505, 144] on h5 "A project manager, Mike, is afraid of 'scope creep' in his software development…" at bounding box center [509, 146] width 525 height 60
click at [504, 284] on div "Frequent team meetings" at bounding box center [509, 281] width 521 height 34
click at [249, 260] on input "b. Frequent team meetings" at bounding box center [249, 254] width 0 height 10
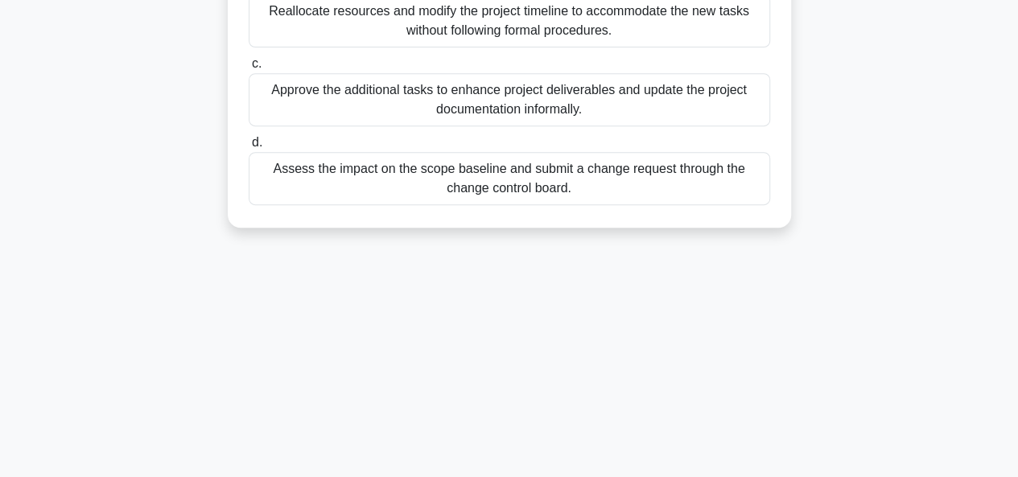
scroll to position [392, 0]
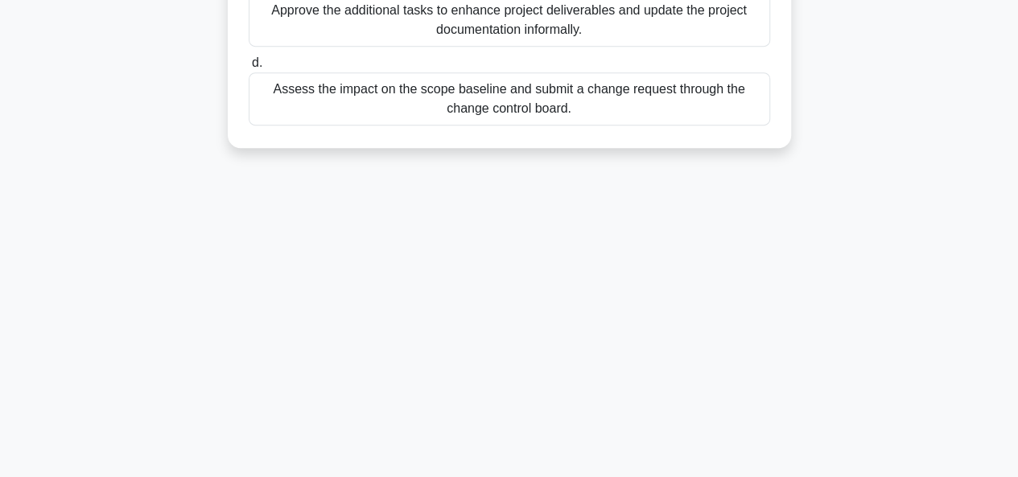
drag, startPoint x: 262, startPoint y: 105, endPoint x: 665, endPoint y: 298, distance: 446.9
click at [665, 298] on div "2:12 Stop PMP - Scope Management Expert 4/5 While managing a construction proje…" at bounding box center [509, 68] width 917 height 804
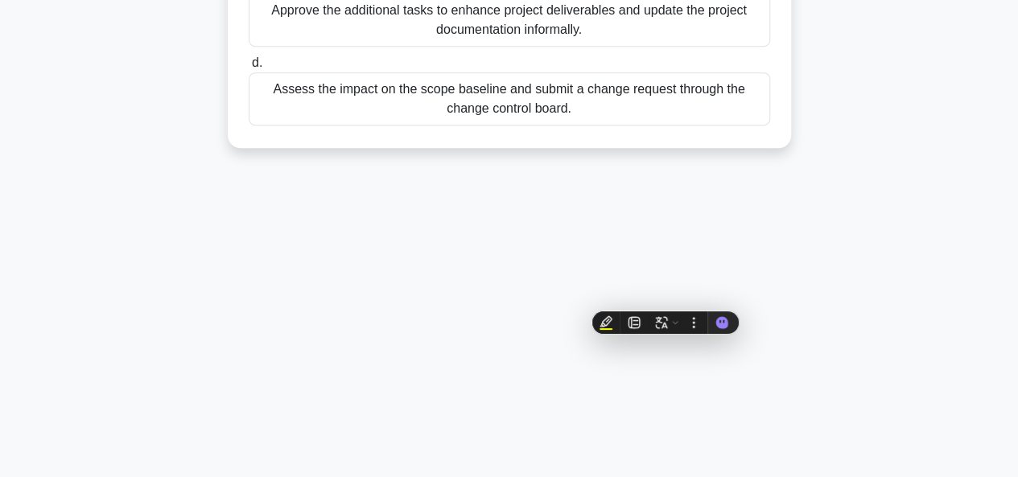
copy div "While managing a construction project, you identify that some team members are …"
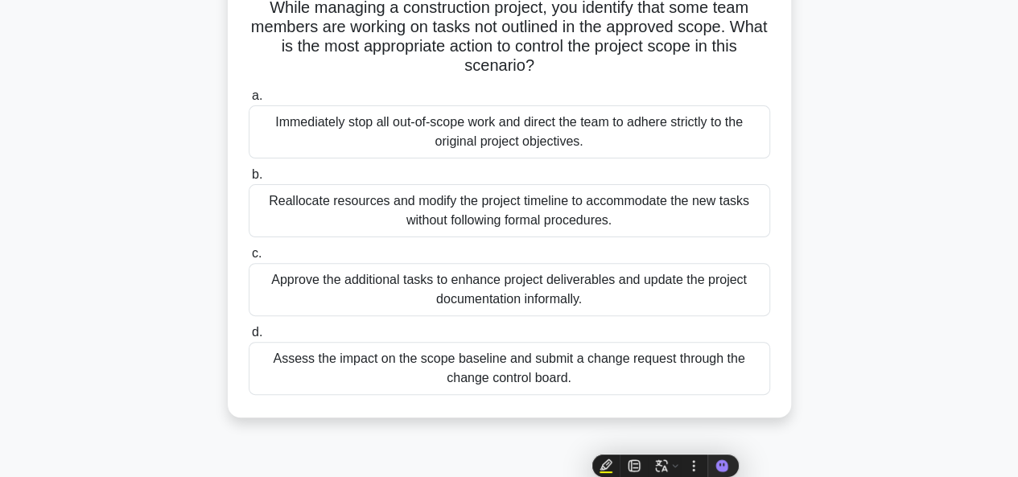
scroll to position [0, 0]
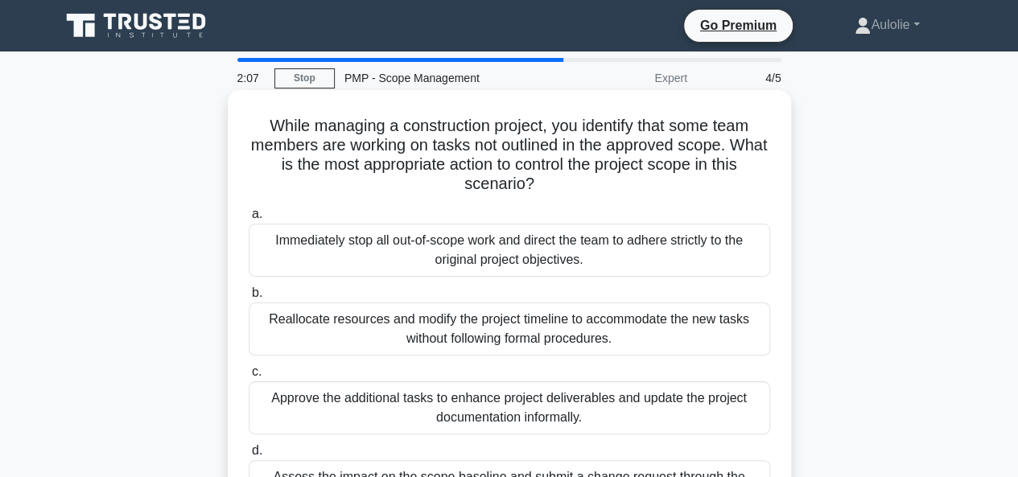
click at [400, 124] on h5 "While managing a construction project, you identify that some team members are …" at bounding box center [509, 155] width 525 height 79
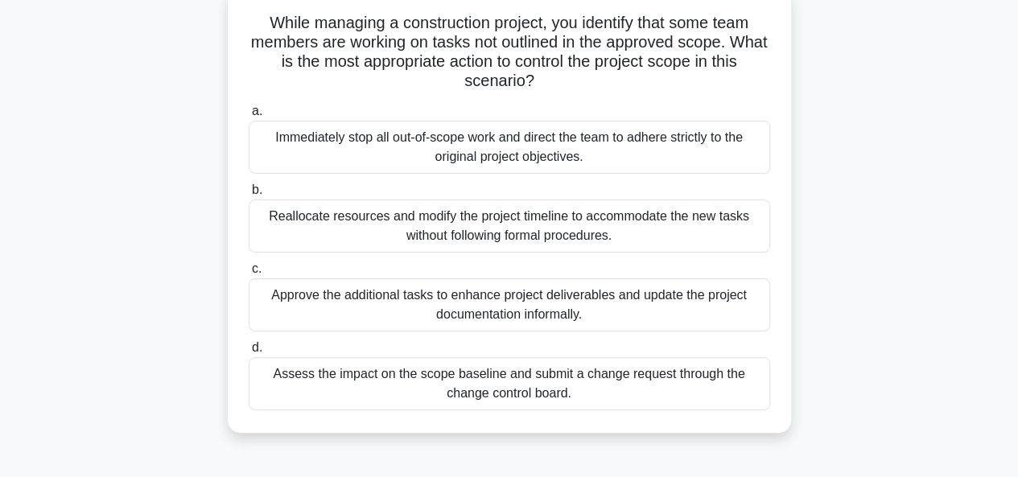
scroll to position [105, 0]
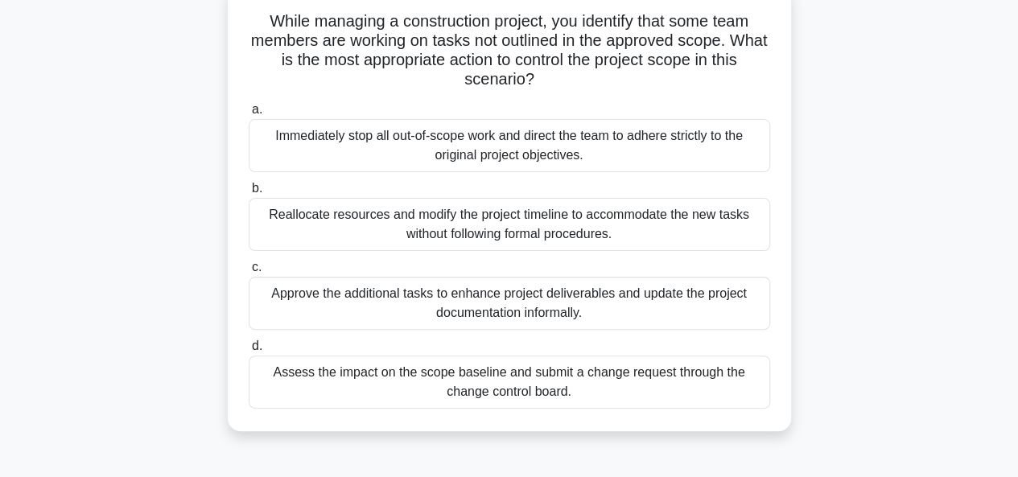
click at [549, 387] on div "Assess the impact on the scope baseline and submit a change request through the…" at bounding box center [509, 382] width 521 height 53
click at [249, 352] on input "d. Assess the impact on the scope baseline and submit a change request through …" at bounding box center [249, 346] width 0 height 10
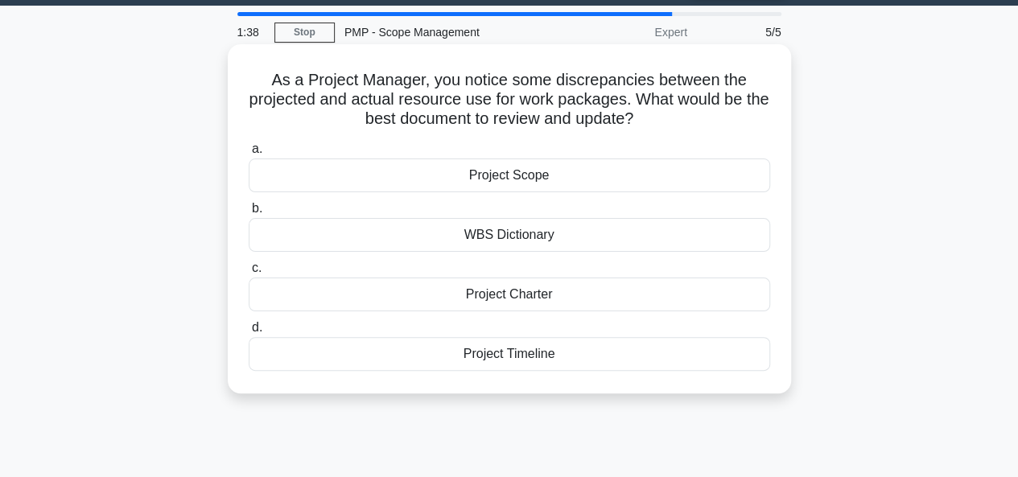
scroll to position [0, 0]
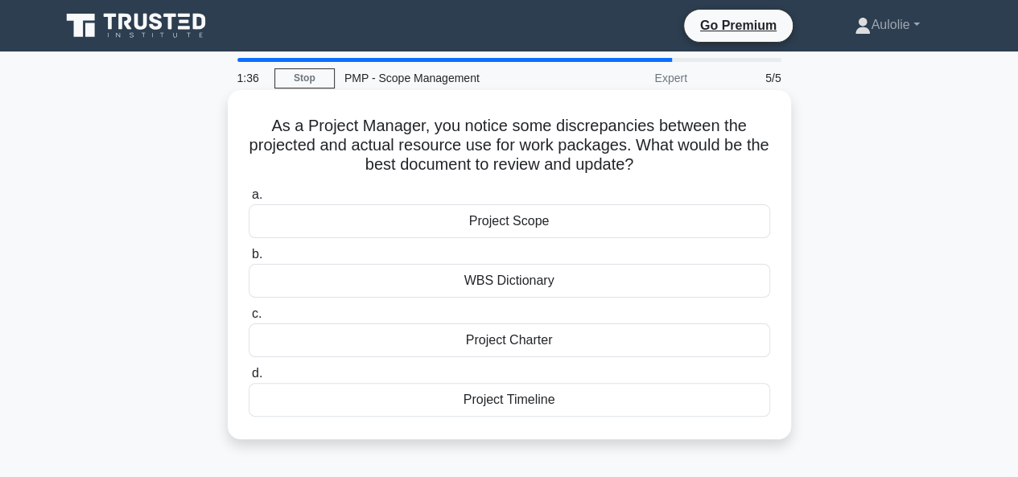
drag, startPoint x: 268, startPoint y: 121, endPoint x: 571, endPoint y: 397, distance: 410.0
click at [571, 397] on div "As a Project Manager, you notice some discrepancies between the projected and a…" at bounding box center [509, 265] width 550 height 336
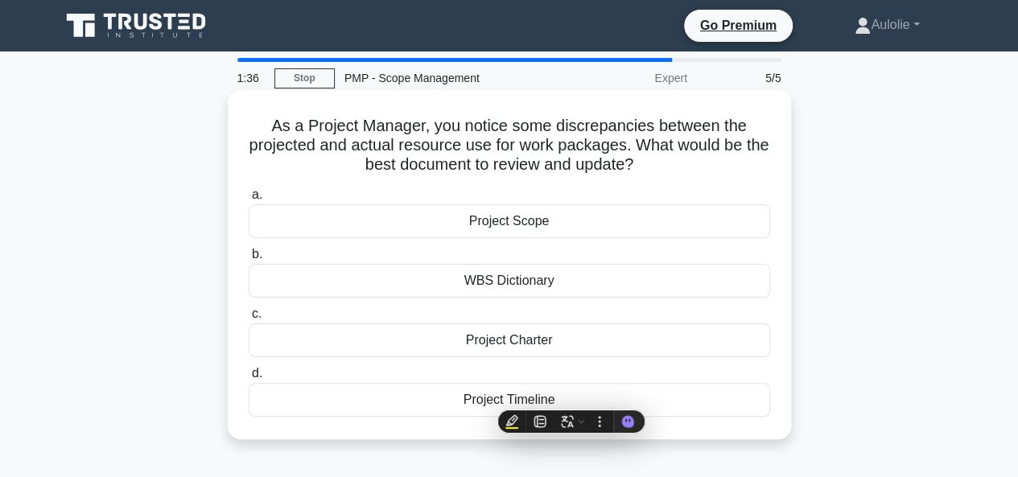
copy div "As a Project Manager, you notice some discrepancies between the projected and a…"
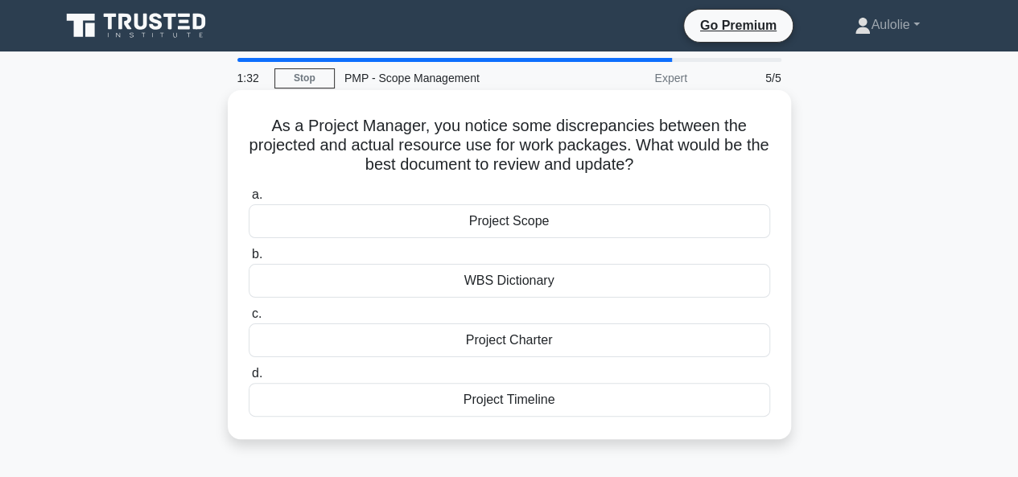
click at [422, 120] on h5 "As a Project Manager, you notice some discrepancies between the projected and a…" at bounding box center [509, 146] width 525 height 60
click at [509, 339] on div "Project Charter" at bounding box center [509, 340] width 521 height 34
click at [249, 319] on input "c. Project Charter" at bounding box center [249, 314] width 0 height 10
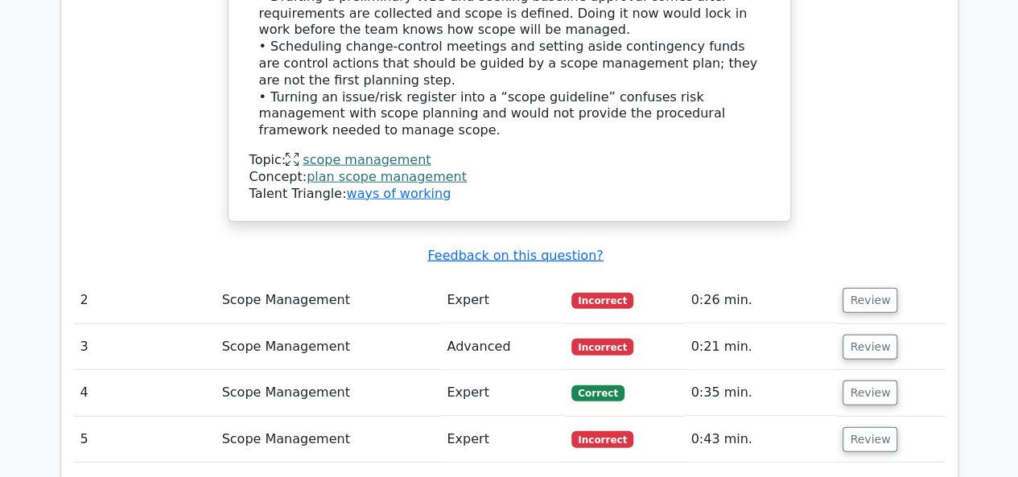
scroll to position [2047, 0]
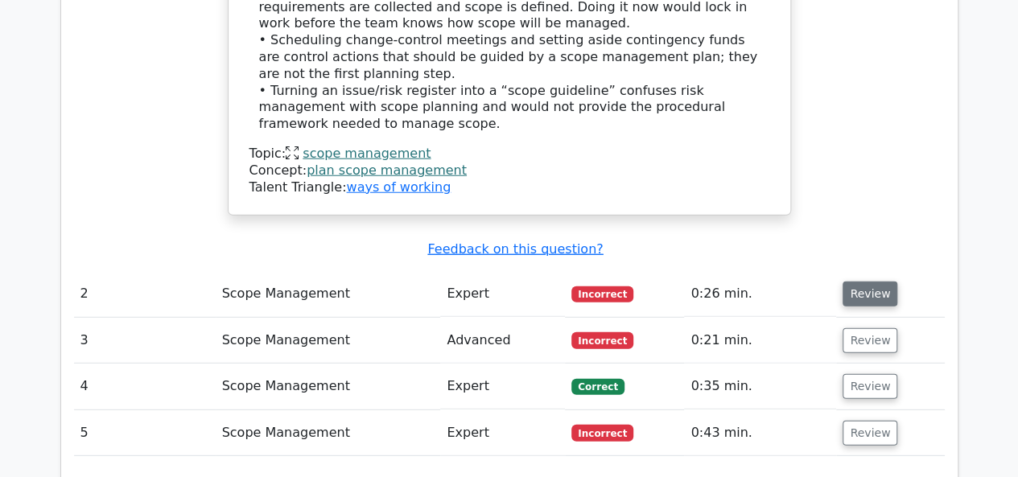
click at [853, 282] on button "Review" at bounding box center [869, 294] width 55 height 25
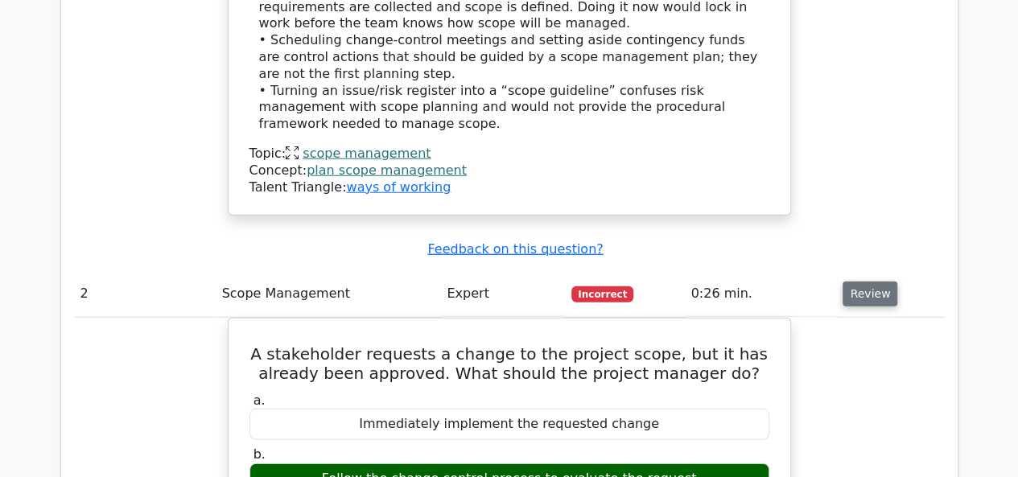
click at [853, 282] on button "Review" at bounding box center [869, 294] width 55 height 25
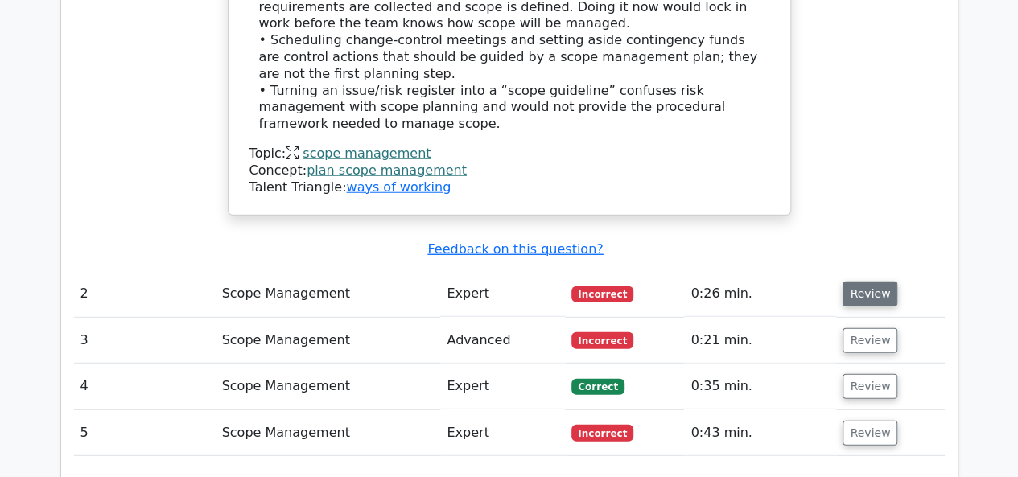
click at [853, 282] on button "Review" at bounding box center [869, 294] width 55 height 25
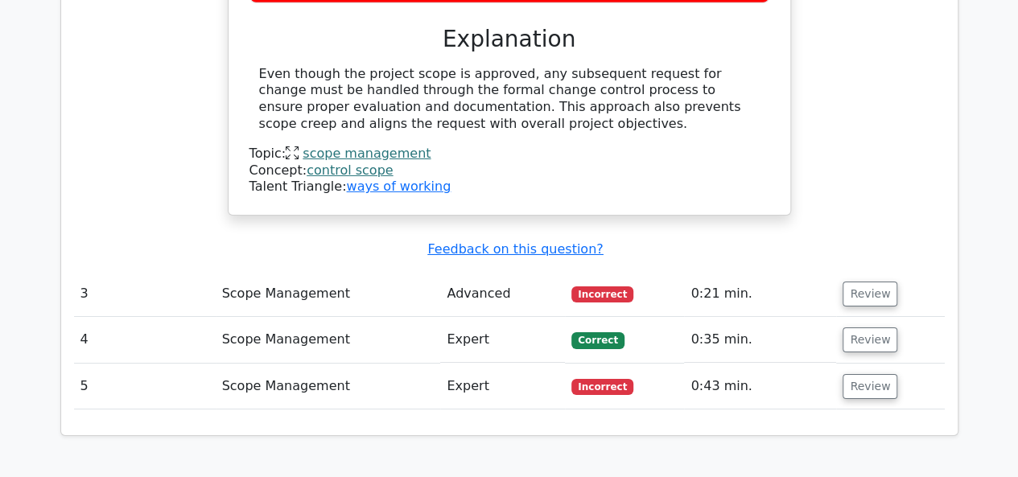
scroll to position [2649, 0]
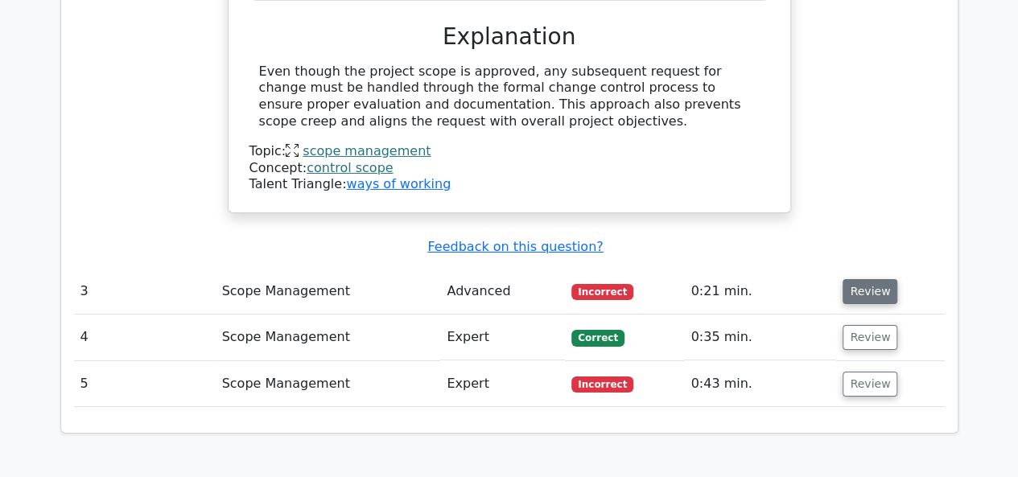
click at [874, 279] on button "Review" at bounding box center [869, 291] width 55 height 25
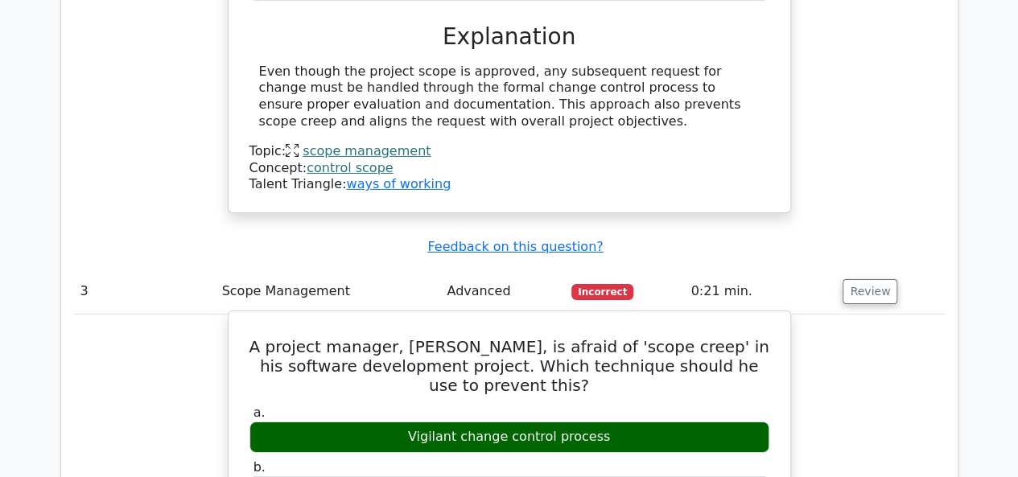
drag, startPoint x: 623, startPoint y: 310, endPoint x: 420, endPoint y: 315, distance: 202.8
click at [420, 422] on div "Vigilant change control process" at bounding box center [509, 437] width 520 height 31
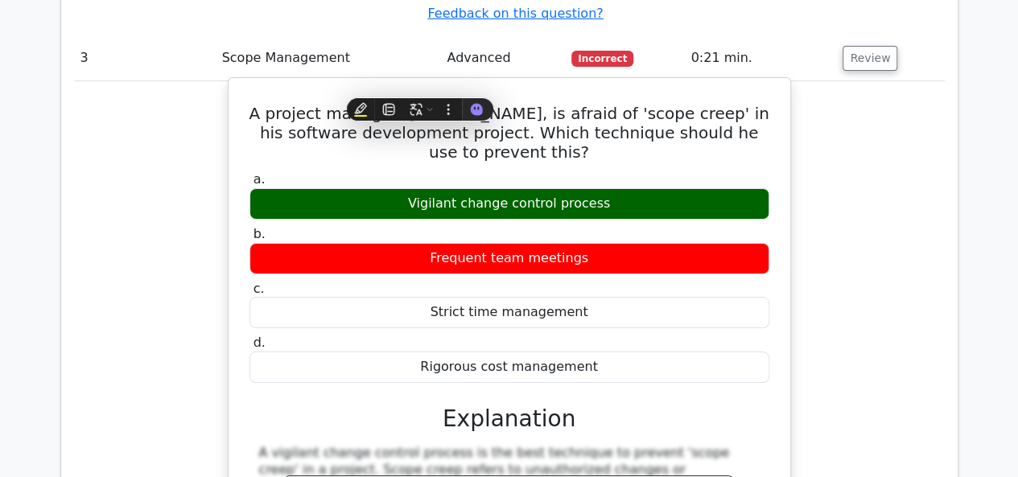
scroll to position [2878, 0]
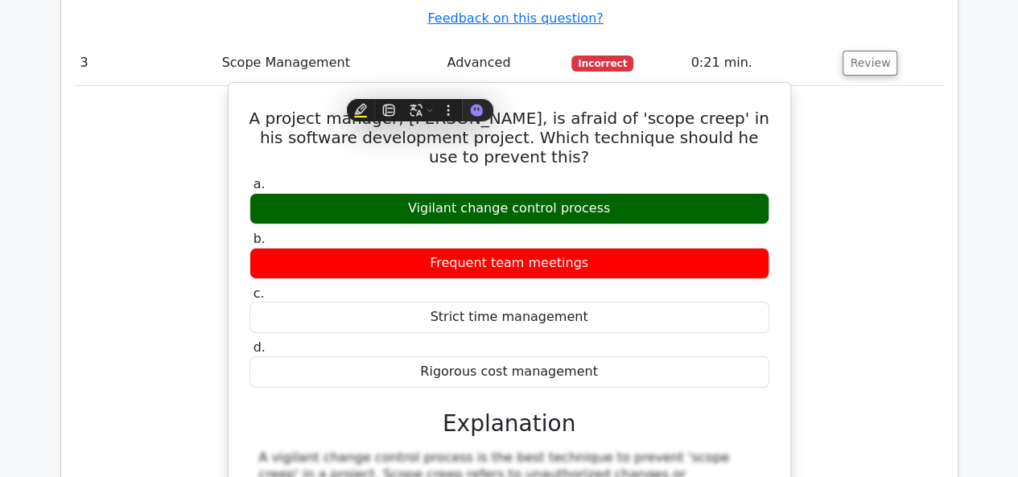
copy div "Vigilant change control process"
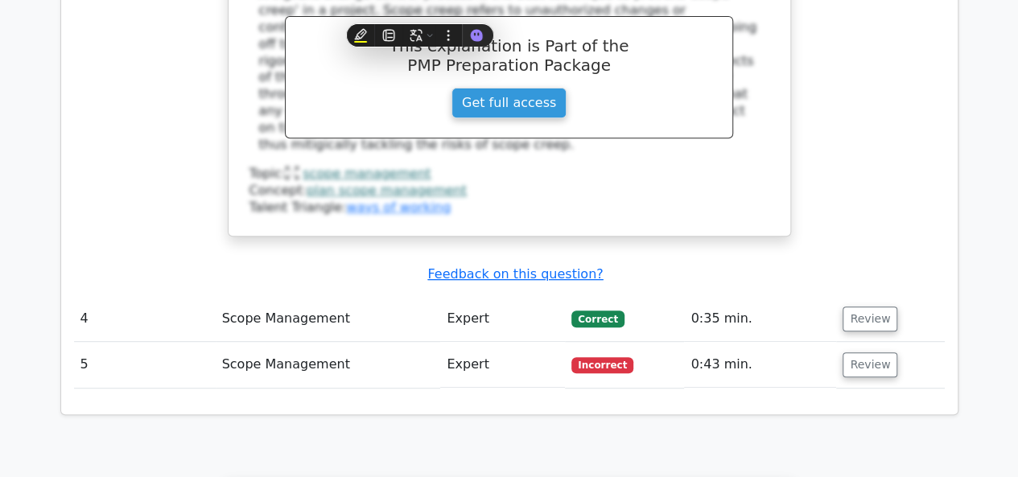
scroll to position [3352, 0]
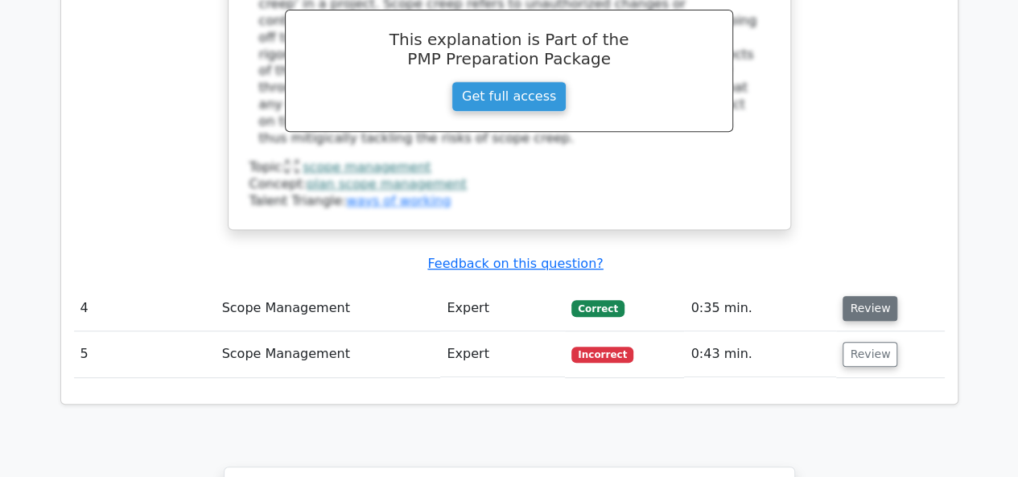
click at [858, 296] on button "Review" at bounding box center [869, 308] width 55 height 25
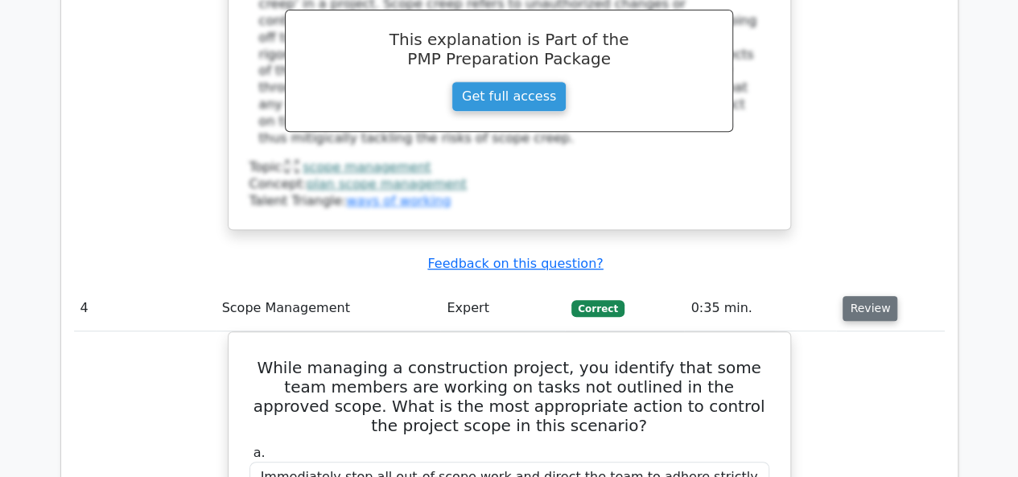
click at [858, 296] on button "Review" at bounding box center [869, 308] width 55 height 25
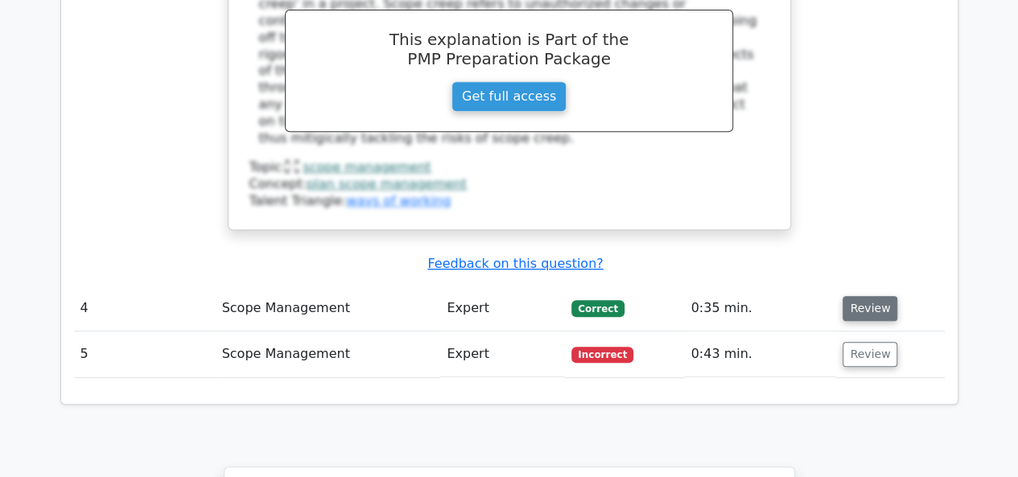
click at [858, 296] on button "Review" at bounding box center [869, 308] width 55 height 25
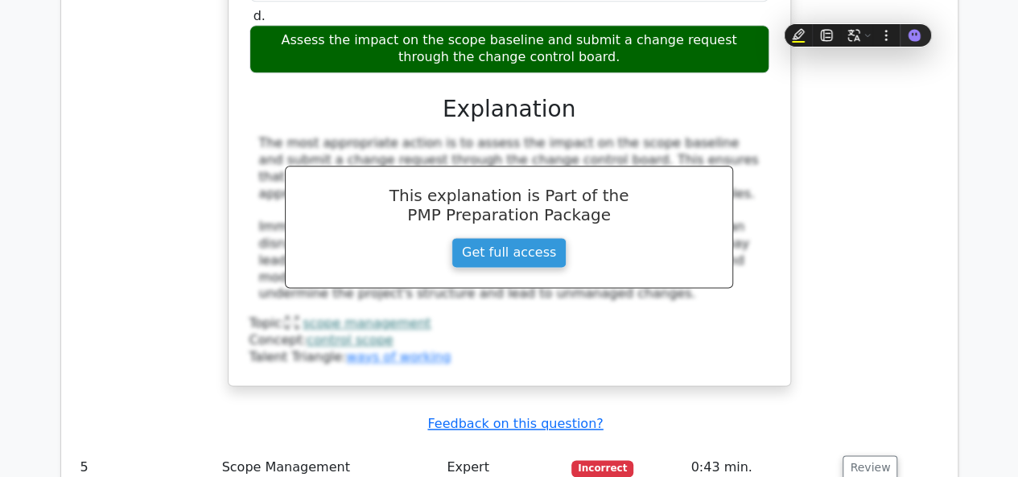
scroll to position [4010, 0]
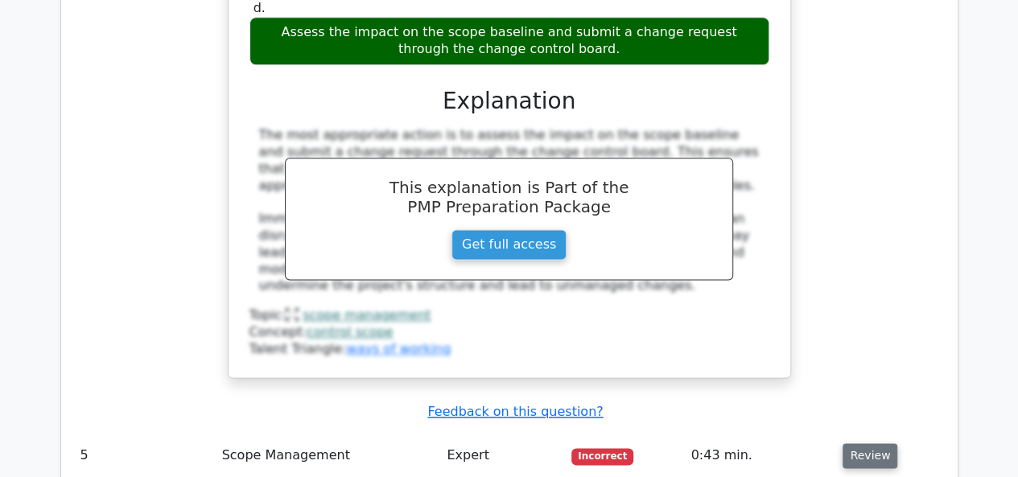
click at [870, 443] on button "Review" at bounding box center [869, 455] width 55 height 25
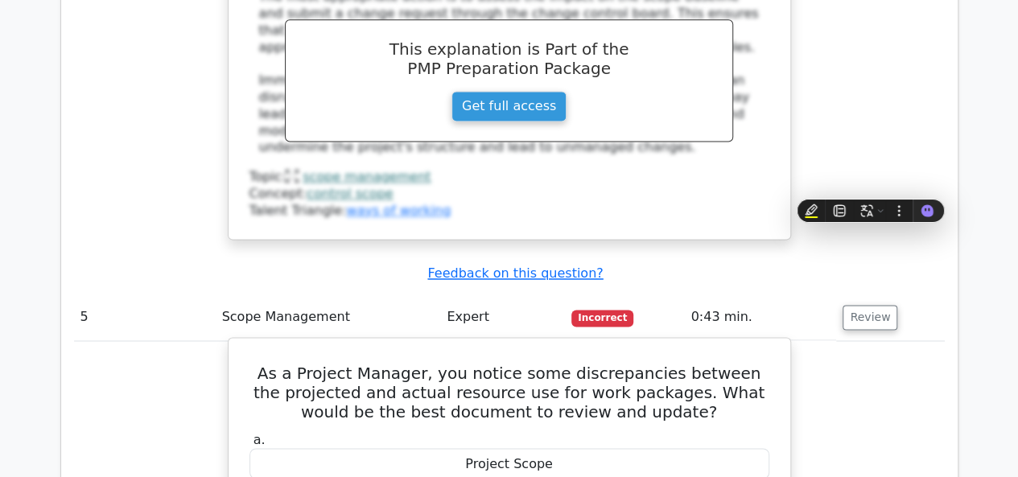
scroll to position [4150, 0]
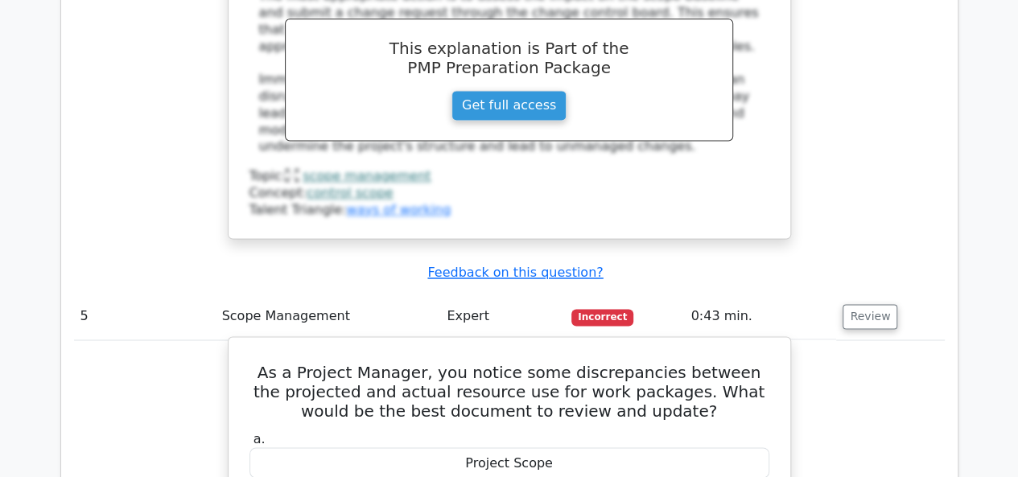
drag, startPoint x: 564, startPoint y: 380, endPoint x: 460, endPoint y: 380, distance: 103.8
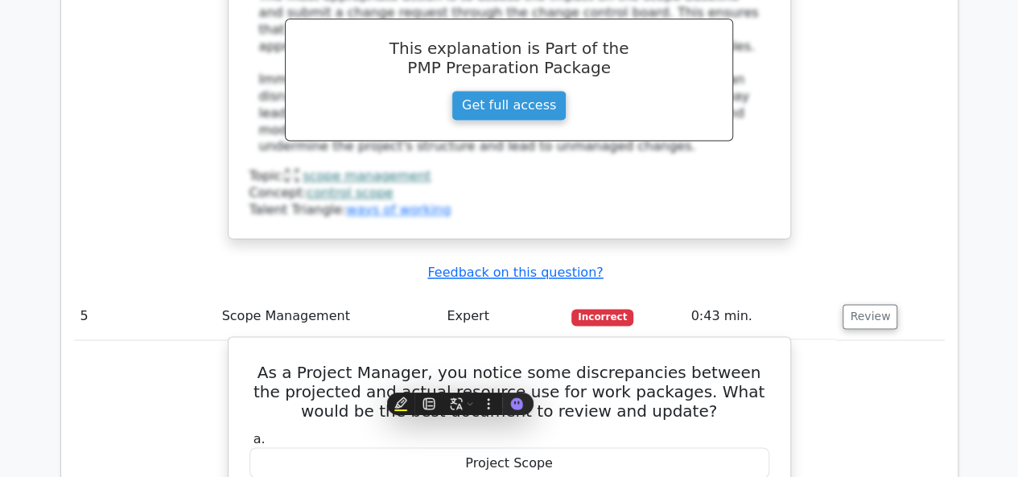
copy div "WBS Dictionary"
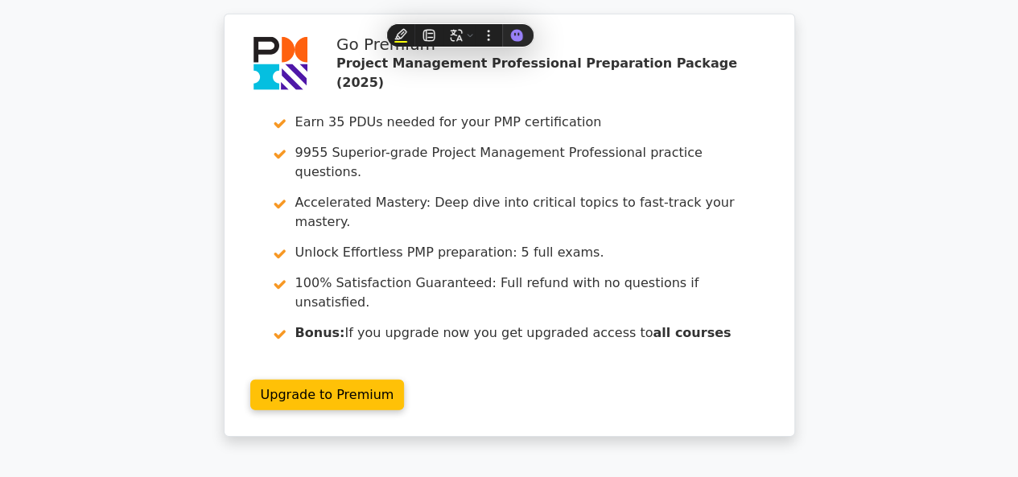
scroll to position [5347, 0]
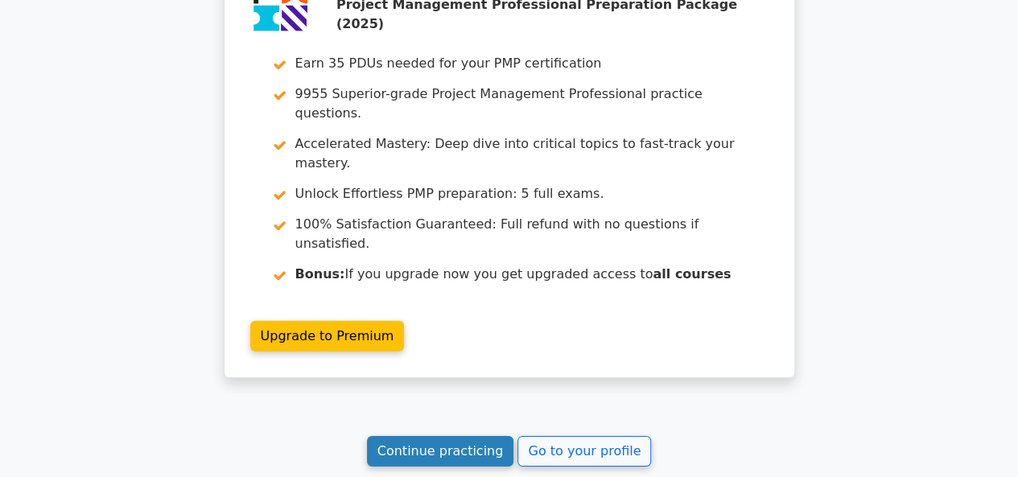
click at [444, 436] on link "Continue practicing" at bounding box center [440, 451] width 147 height 31
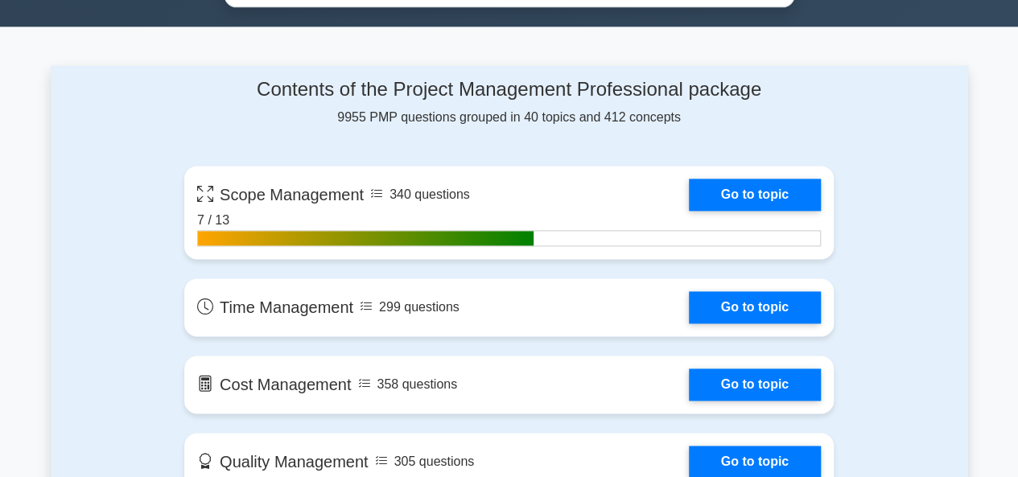
scroll to position [1014, 0]
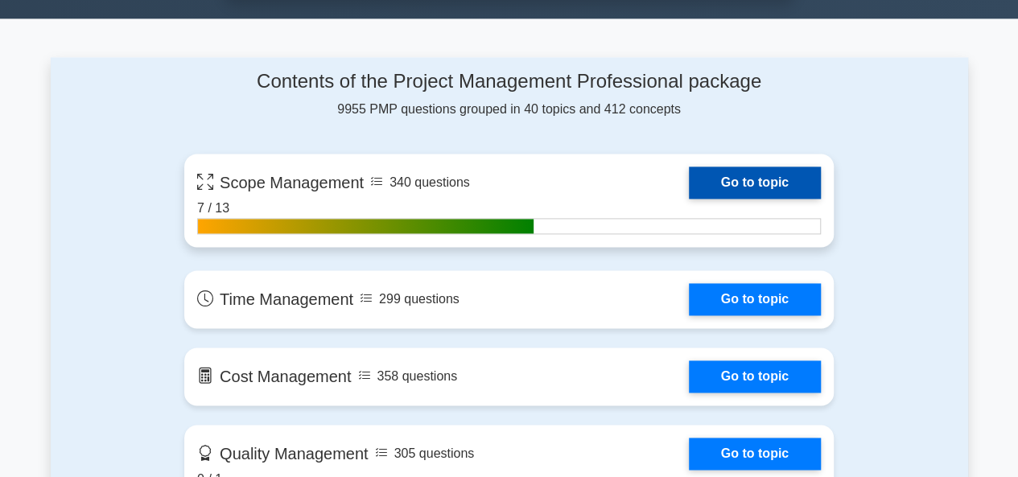
click at [734, 178] on link "Go to topic" at bounding box center [755, 183] width 132 height 32
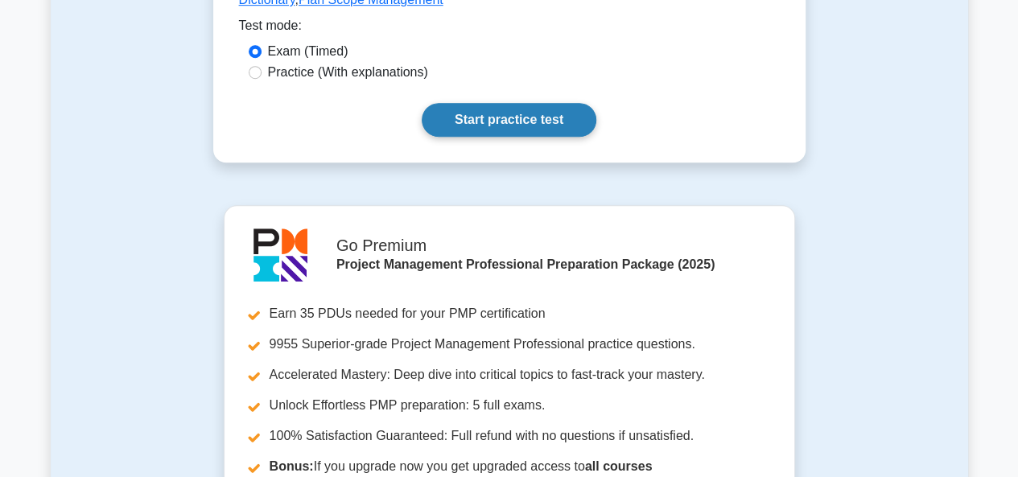
scroll to position [489, 0]
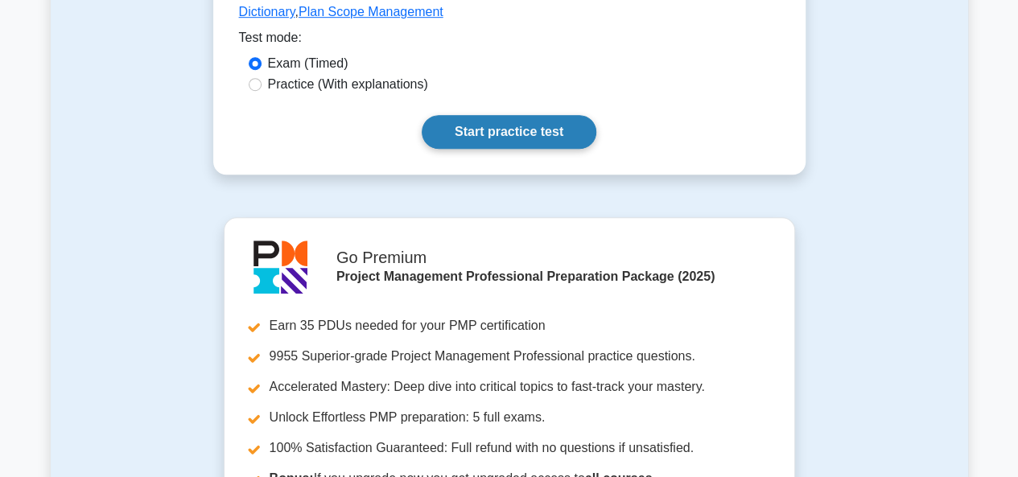
click at [491, 127] on link "Start practice test" at bounding box center [509, 132] width 175 height 34
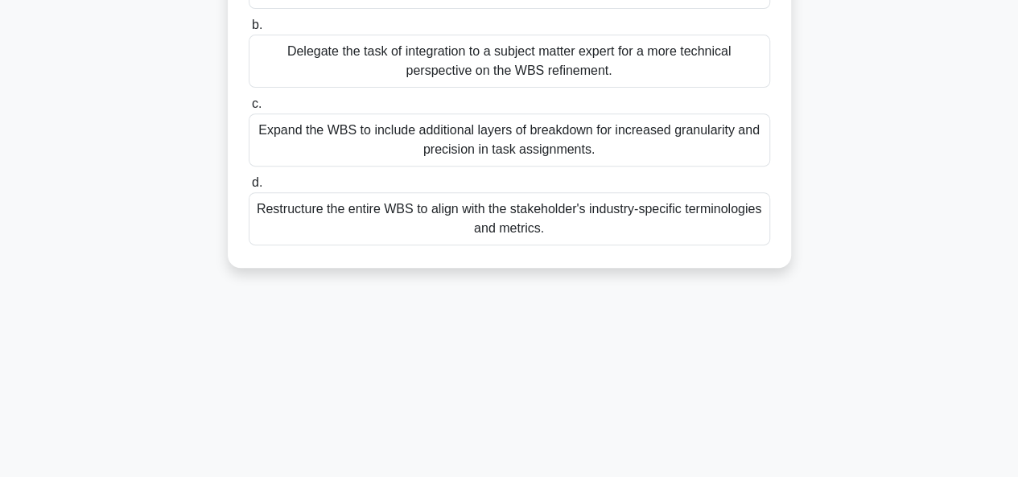
scroll to position [392, 0]
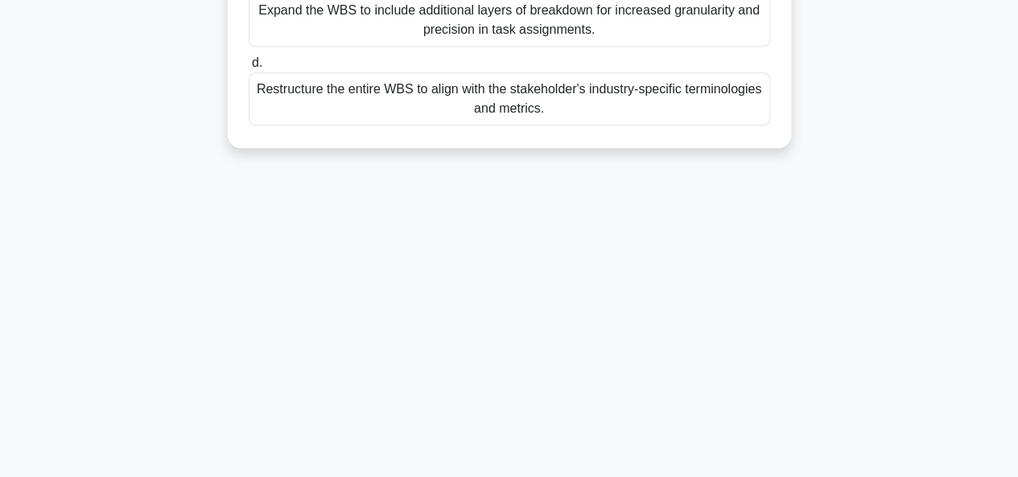
drag, startPoint x: 252, startPoint y: 123, endPoint x: 597, endPoint y: 320, distance: 397.4
click at [597, 320] on div "4:55 Stop PMP - Scope Management Master 1/5 In preparing for a high-priority, s…" at bounding box center [509, 68] width 917 height 804
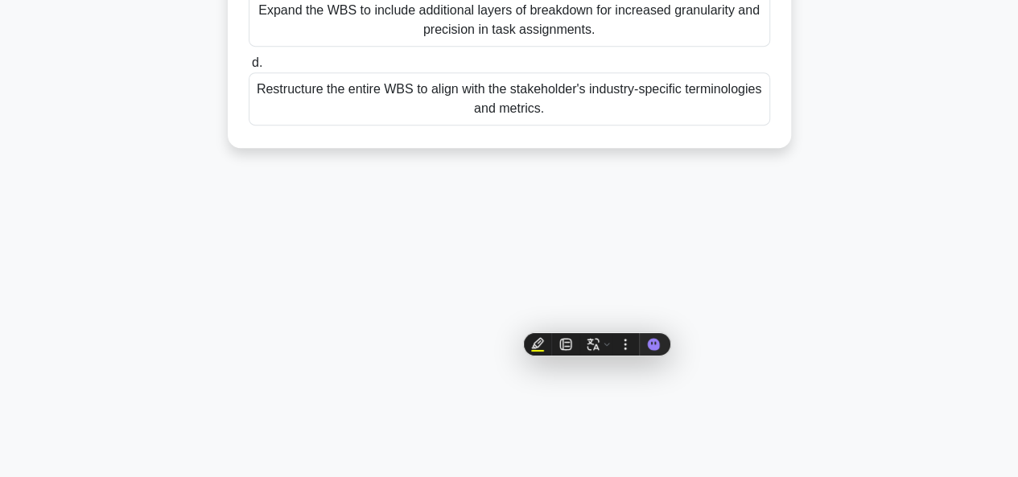
copy div "In preparing for a high-priority, strategic project, the project manager decide…"
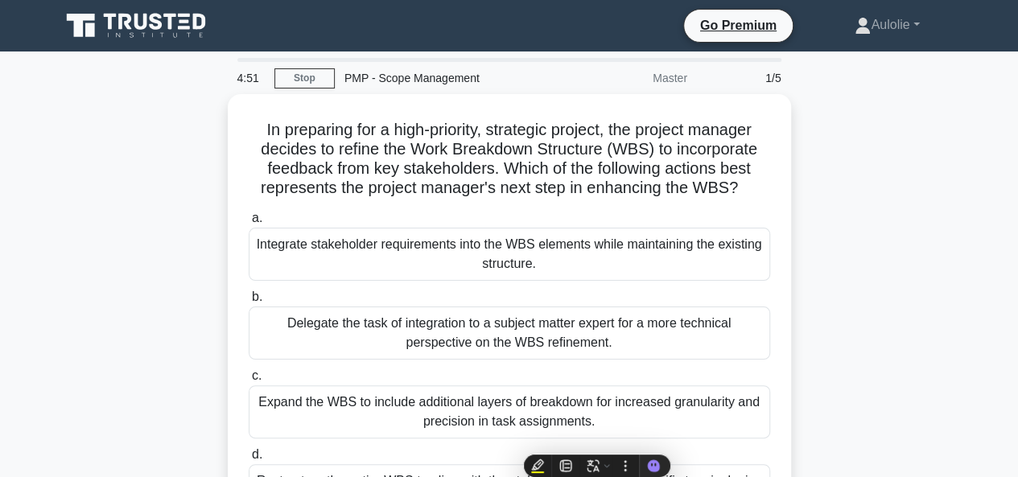
scroll to position [10, 0]
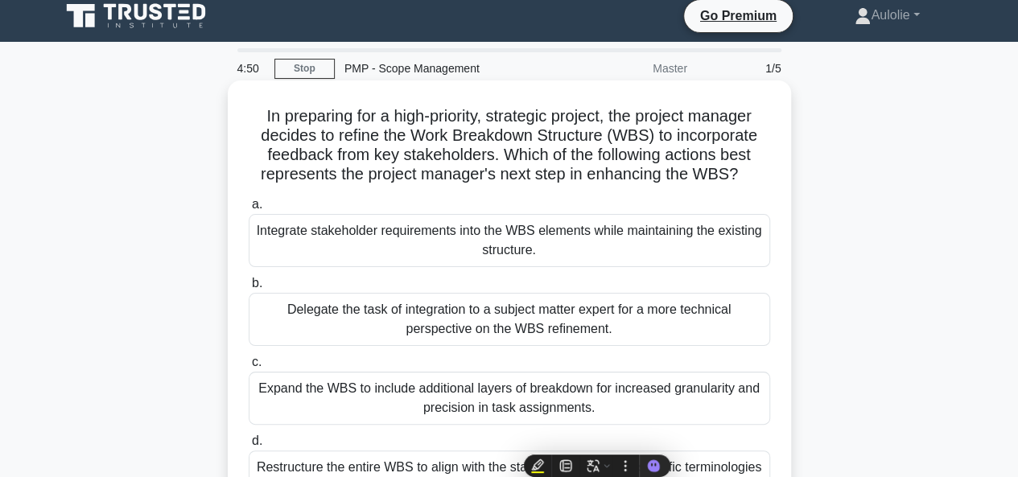
click at [336, 144] on h5 "In preparing for a high-priority, strategic project, the project manager decide…" at bounding box center [509, 145] width 525 height 79
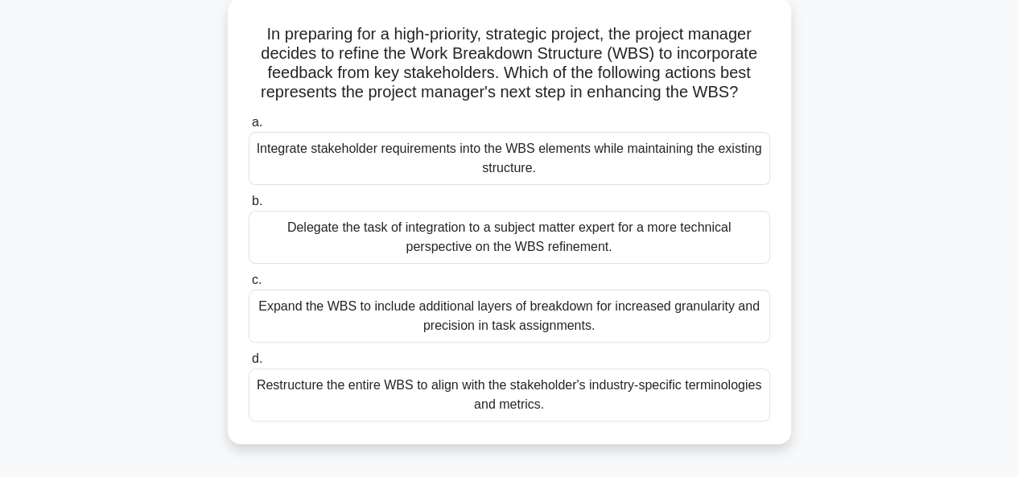
scroll to position [93, 0]
click at [449, 305] on div "Expand the WBS to include additional layers of breakdown for increased granular…" at bounding box center [509, 315] width 521 height 53
click at [249, 285] on input "c. Expand the WBS to include additional layers of breakdown for increased granu…" at bounding box center [249, 279] width 0 height 10
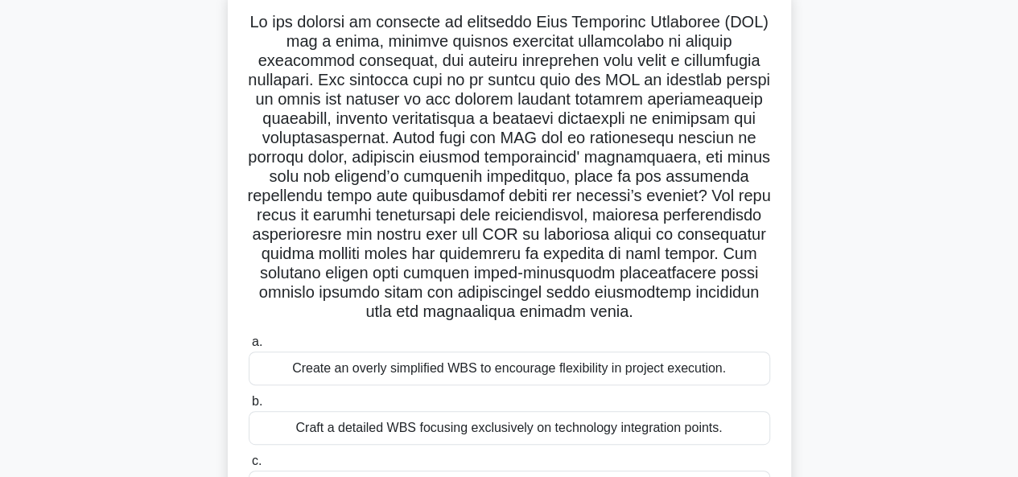
scroll to position [392, 0]
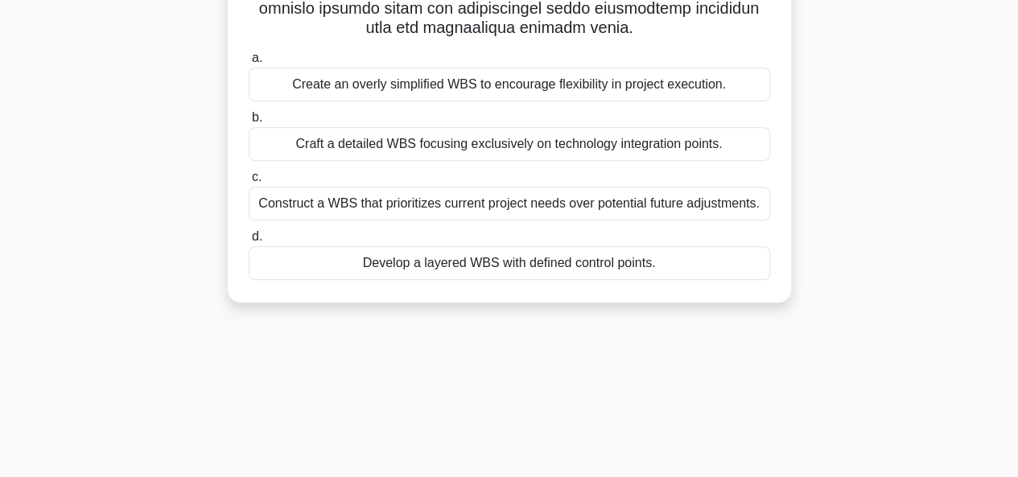
drag, startPoint x: 247, startPoint y: 129, endPoint x: 486, endPoint y: 388, distance: 352.4
click at [486, 388] on div "4:08 Stop PMP - Scope Management Master 2/5 .spinner_0XTQ{transform-origin:cent…" at bounding box center [509, 68] width 917 height 804
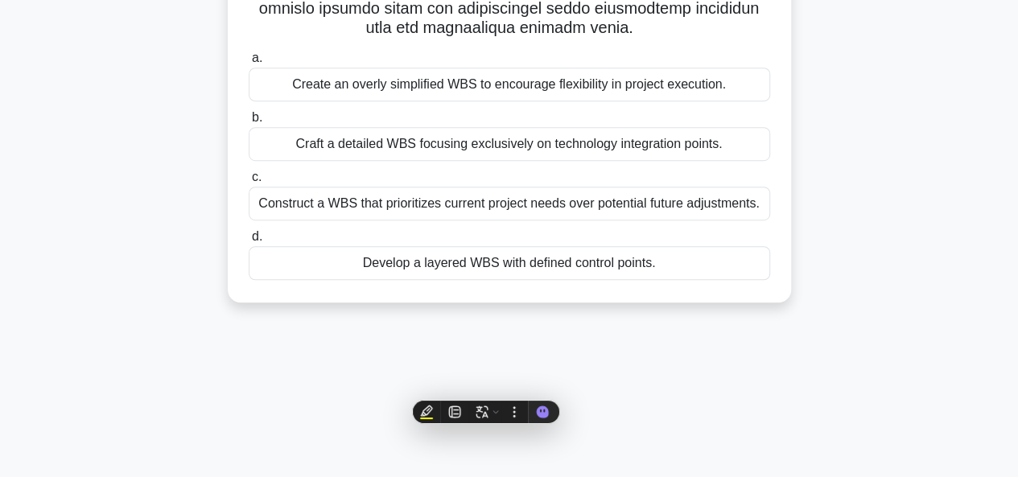
copy div "In the context of creating an effective Work Breakdown Structure (WBS) for a la…"
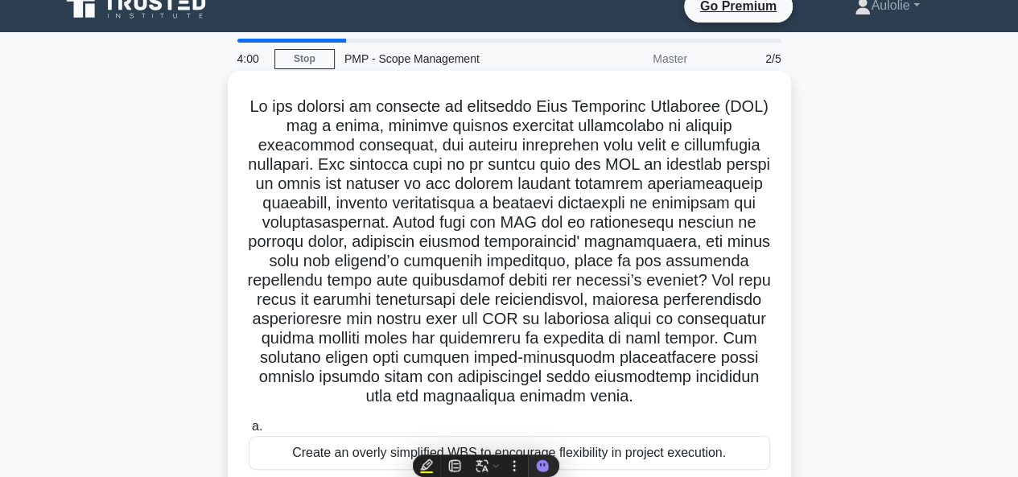
scroll to position [15, 0]
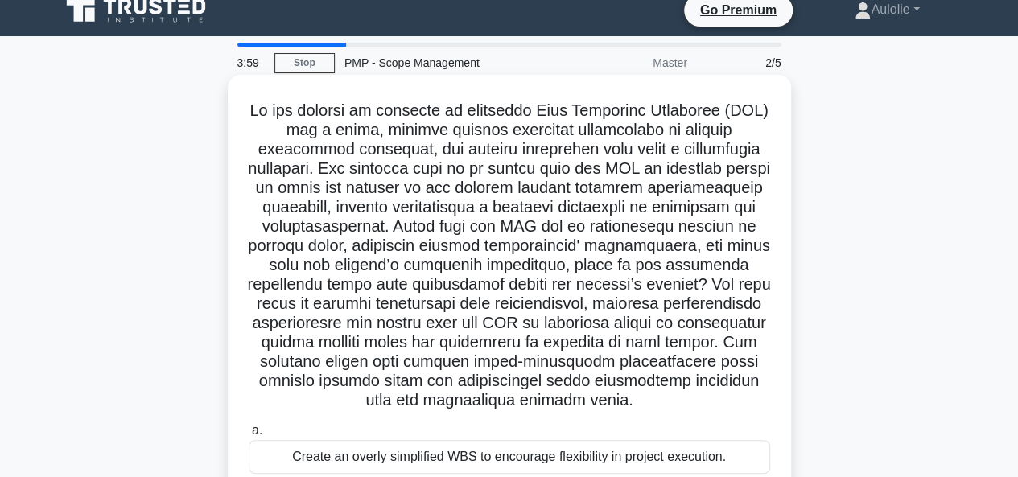
click at [357, 191] on h5 ".spinner_0XTQ{transform-origin:center;animation:spinner_y6GP .75s linear infini…" at bounding box center [509, 256] width 525 height 311
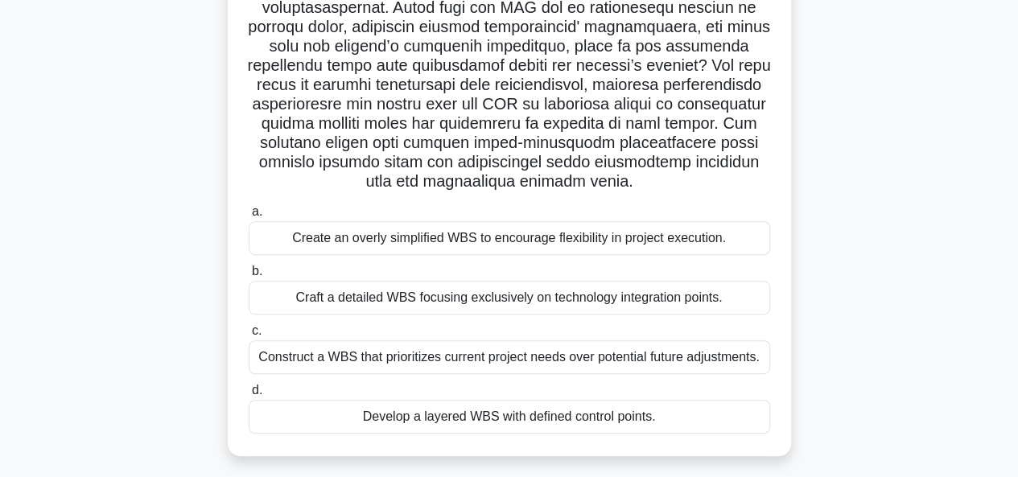
scroll to position [236, 0]
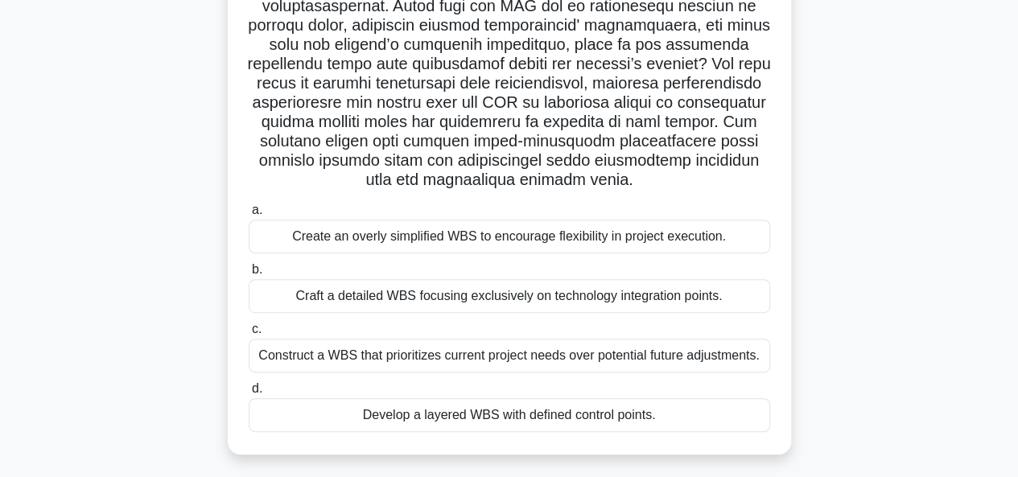
click at [573, 415] on div "Develop a layered WBS with defined control points." at bounding box center [509, 415] width 521 height 34
click at [249, 394] on input "d. Develop a layered WBS with defined control points." at bounding box center [249, 389] width 0 height 10
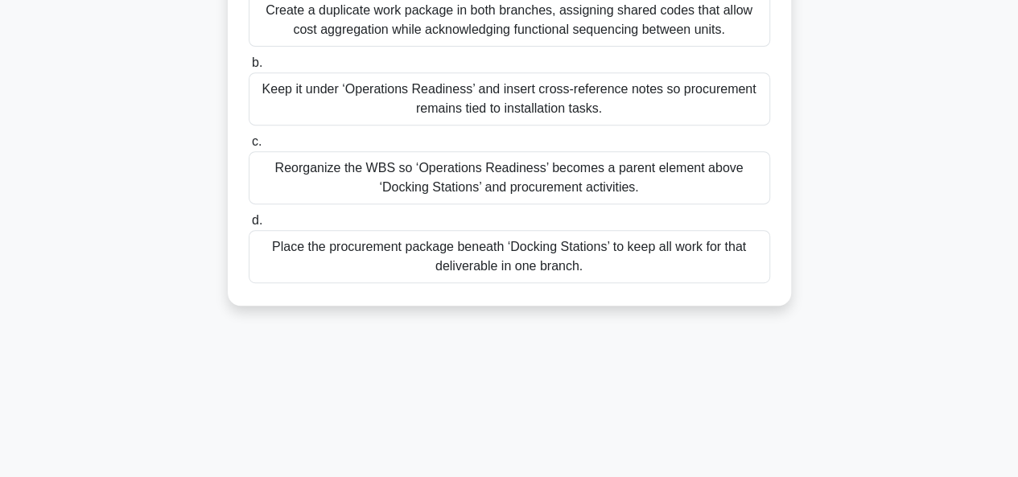
scroll to position [392, 0]
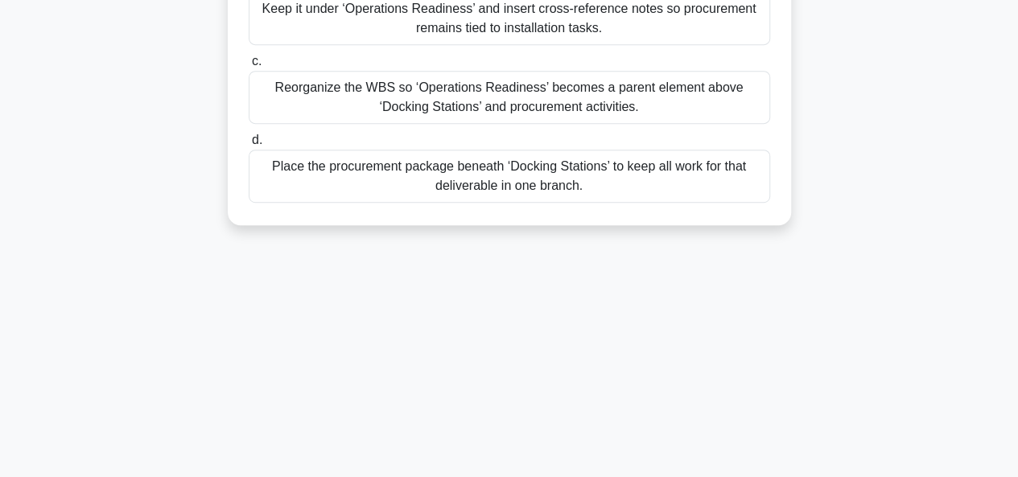
drag, startPoint x: 249, startPoint y: 125, endPoint x: 656, endPoint y: 341, distance: 461.0
click at [656, 341] on div "2:56 Stop PMP - Scope Management Master 3/5 During creation of the WBS for a ci…" at bounding box center [509, 68] width 917 height 804
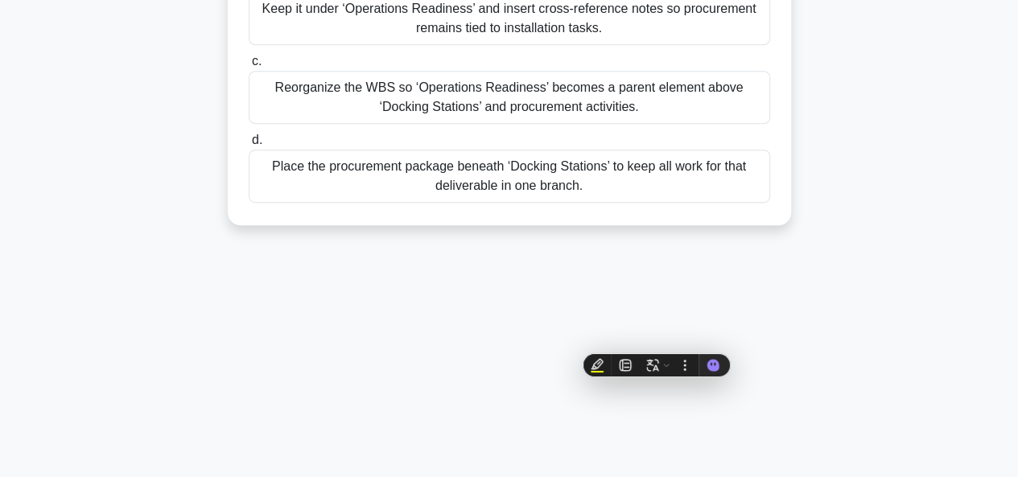
copy div "During creation of the WBS for a city-wide bike-sharing program, the team organ…"
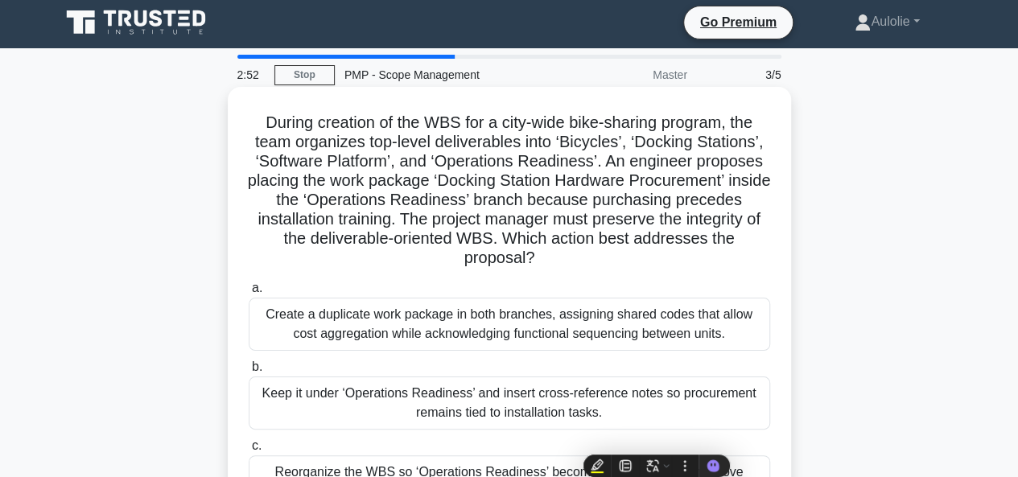
scroll to position [0, 0]
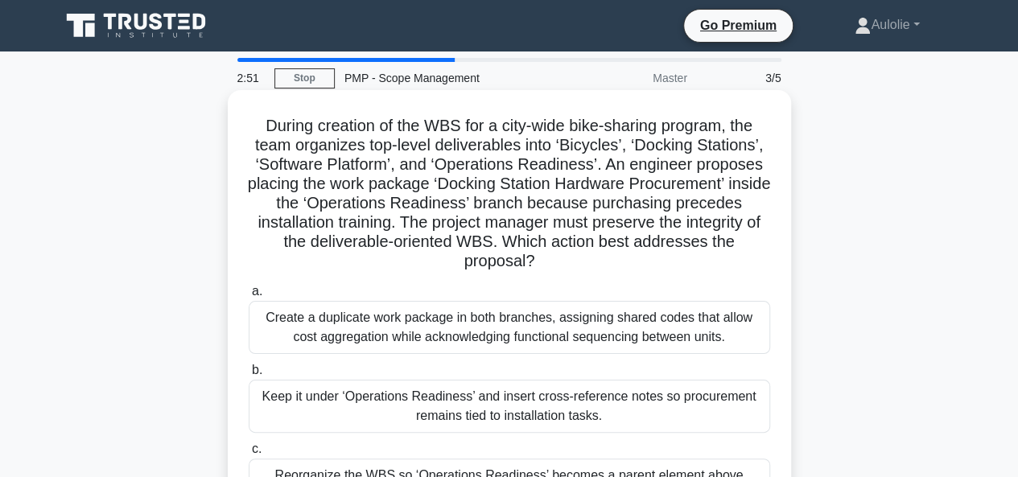
click at [408, 185] on h5 "During creation of the WBS for a city-wide bike-sharing program, the team organ…" at bounding box center [509, 194] width 525 height 156
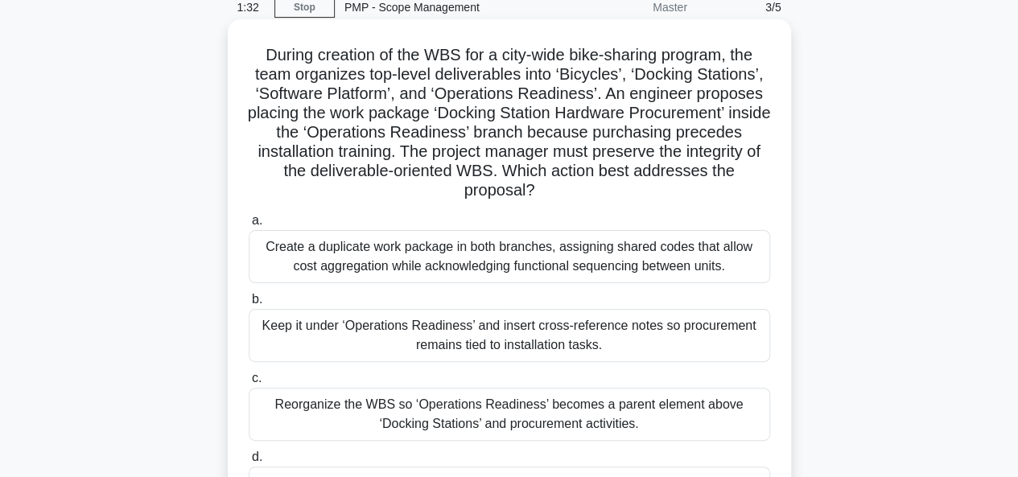
scroll to position [74, 0]
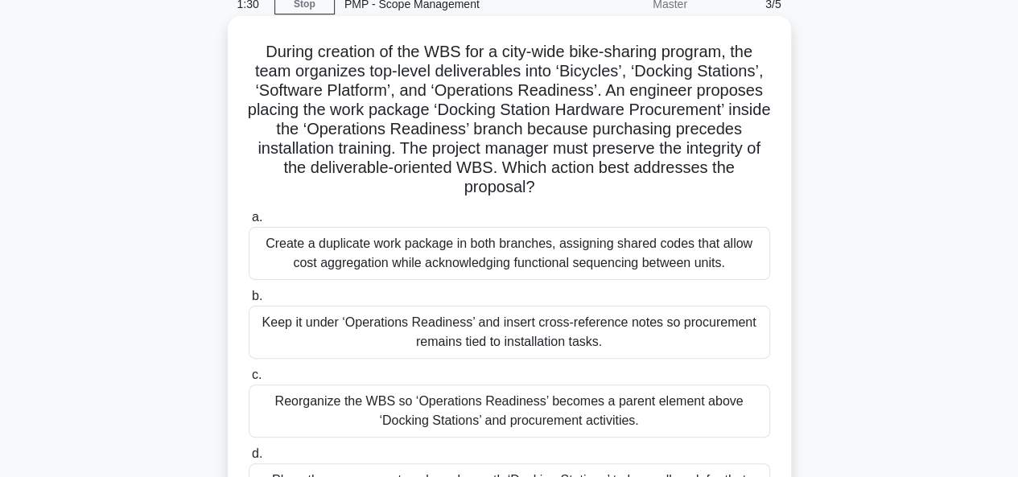
click at [502, 419] on div "Reorganize the WBS so ‘Operations Readiness’ becomes a parent element above ‘Do…" at bounding box center [509, 411] width 521 height 53
click at [249, 381] on input "c. Reorganize the WBS so ‘Operations Readiness’ becomes a parent element above …" at bounding box center [249, 375] width 0 height 10
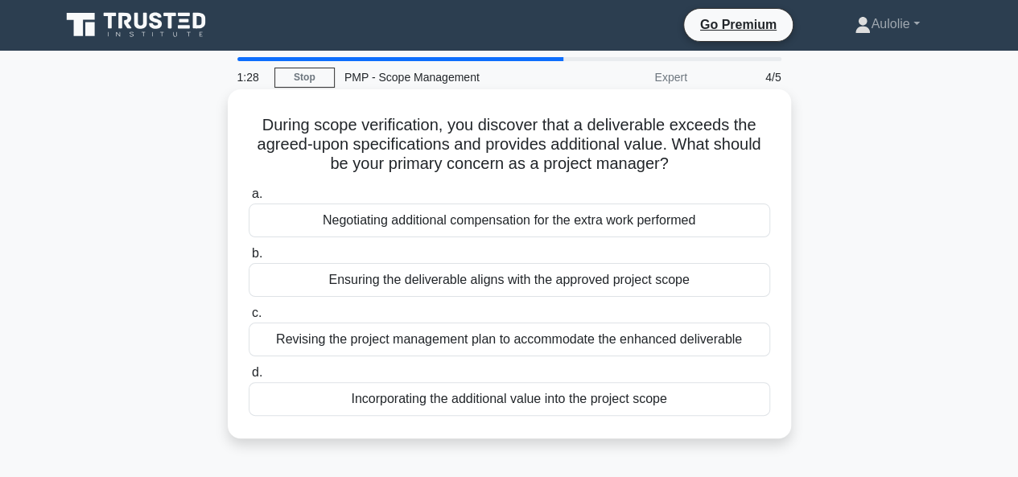
scroll to position [0, 0]
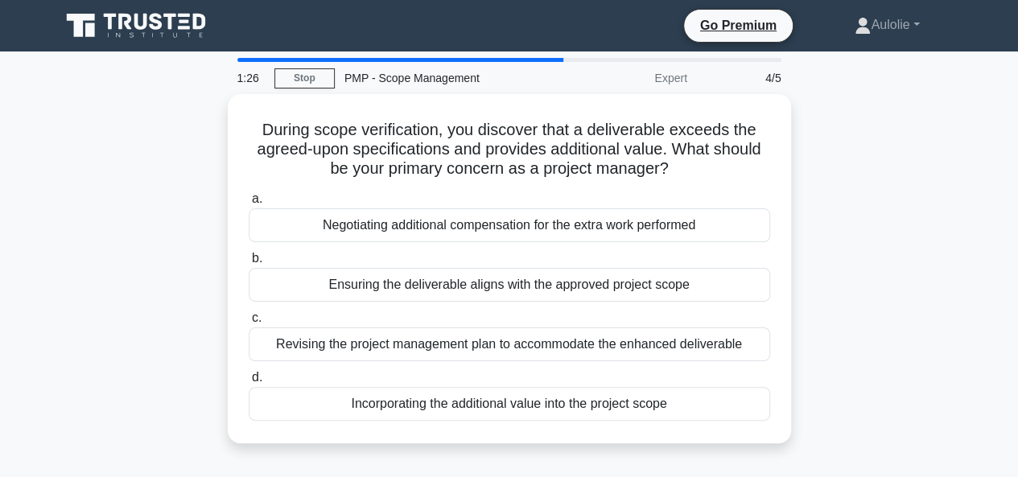
drag, startPoint x: 256, startPoint y: 123, endPoint x: 698, endPoint y: 440, distance: 544.3
click at [698, 440] on div "During scope verification, you discover that a deliverable exceeds the agreed-u…" at bounding box center [509, 278] width 917 height 368
copy div "During scope verification, you discover that a deliverable exceeds the agreed-u…"
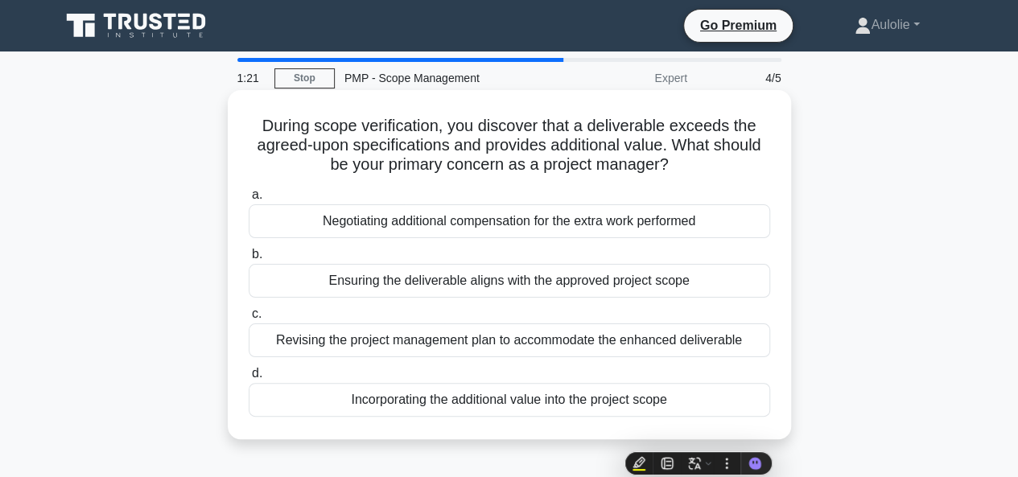
click at [456, 114] on div "During scope verification, you discover that a deliverable exceeds the agreed-u…" at bounding box center [509, 265] width 550 height 336
click at [439, 282] on div "Ensuring the deliverable aligns with the approved project scope" at bounding box center [509, 281] width 521 height 34
click at [249, 260] on input "b. Ensuring the deliverable aligns with the approved project scope" at bounding box center [249, 254] width 0 height 10
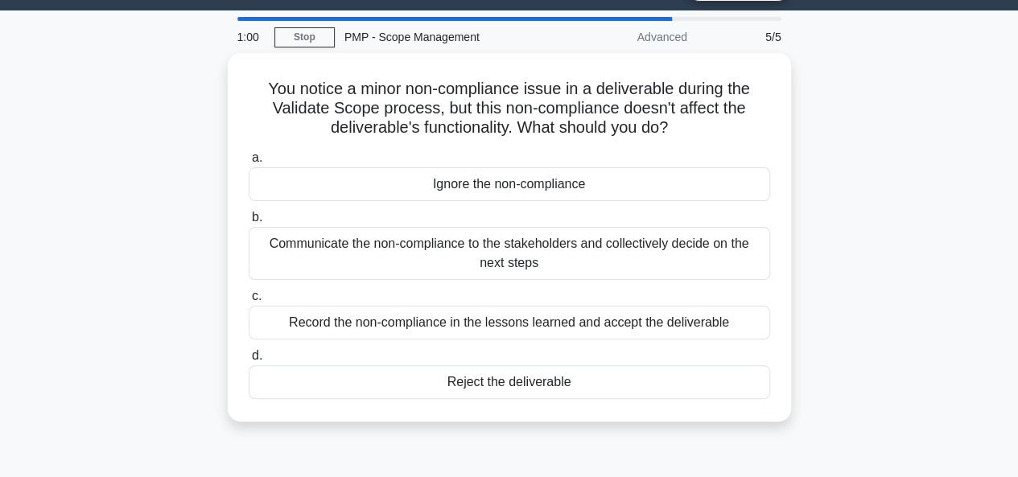
drag, startPoint x: 248, startPoint y: 127, endPoint x: 661, endPoint y: 471, distance: 538.1
click at [661, 471] on div "1:00 Stop PMP - Scope Management Advanced 5/5 You notice a minor non-compliance…" at bounding box center [509, 419] width 917 height 804
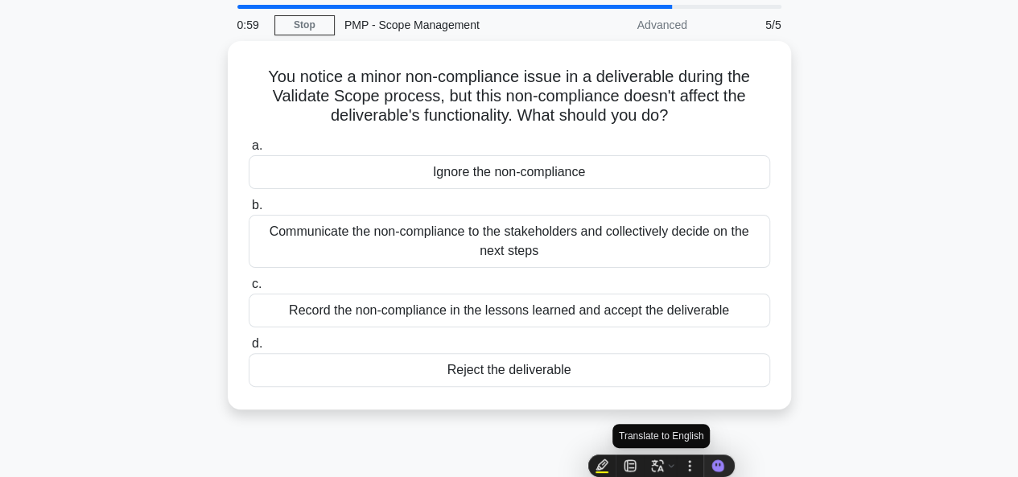
copy div "You notice a minor non-compliance issue in a deliverable during the Validate Sc…"
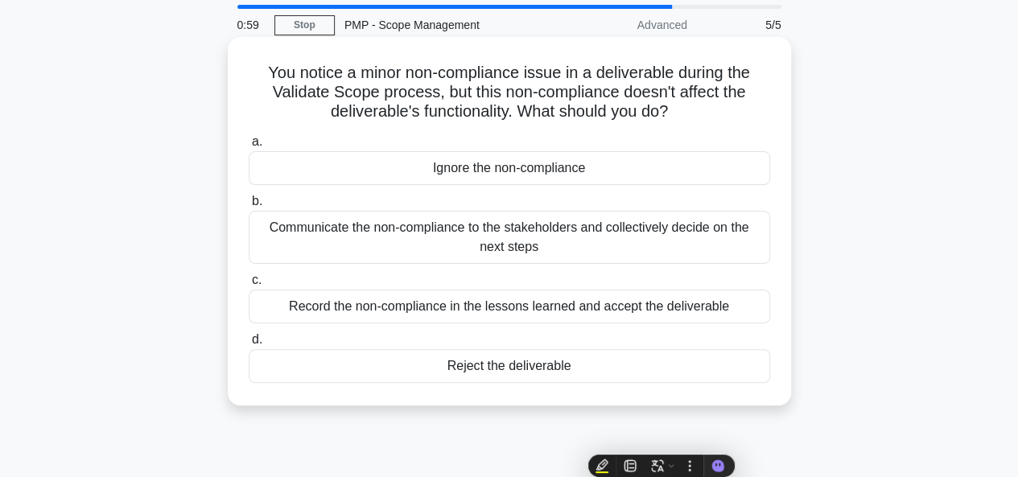
scroll to position [0, 0]
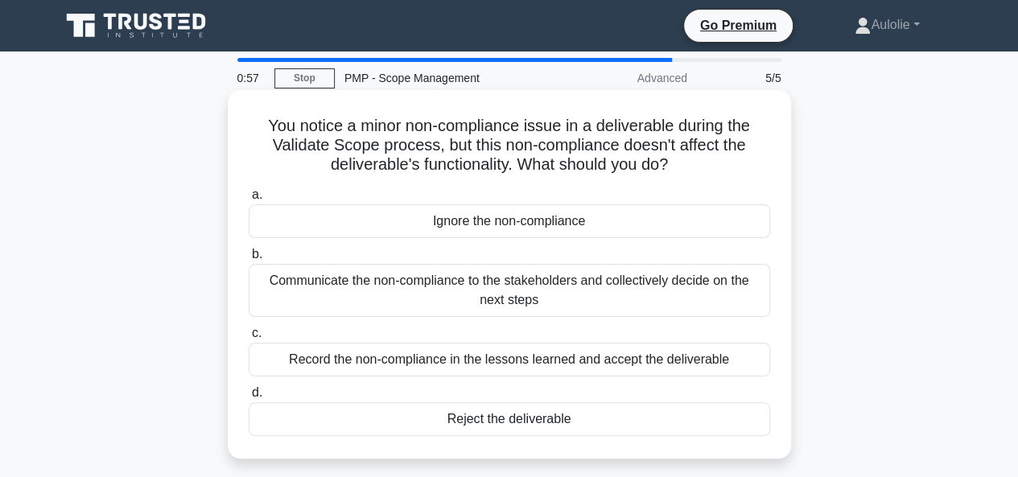
click at [494, 120] on h5 "You notice a minor non-compliance issue in a deliverable during the Validate Sc…" at bounding box center [509, 146] width 525 height 60
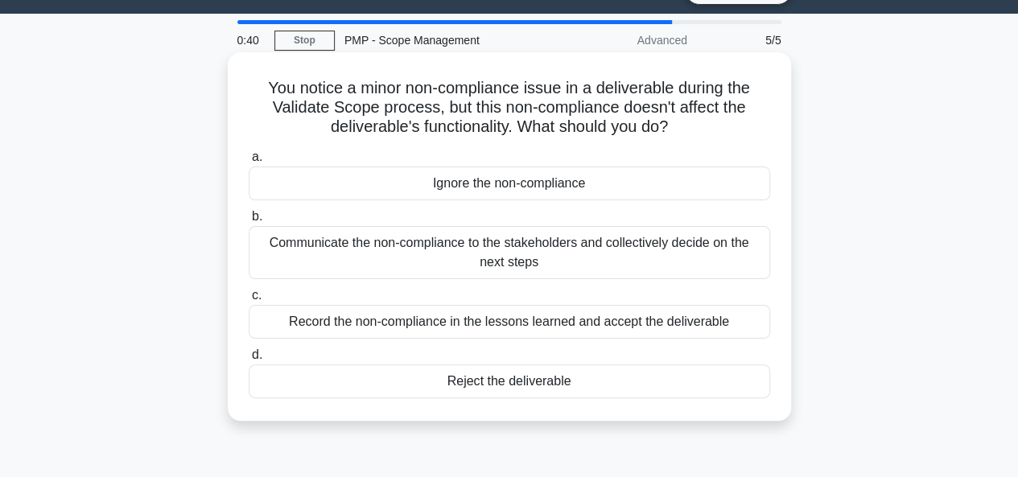
scroll to position [39, 0]
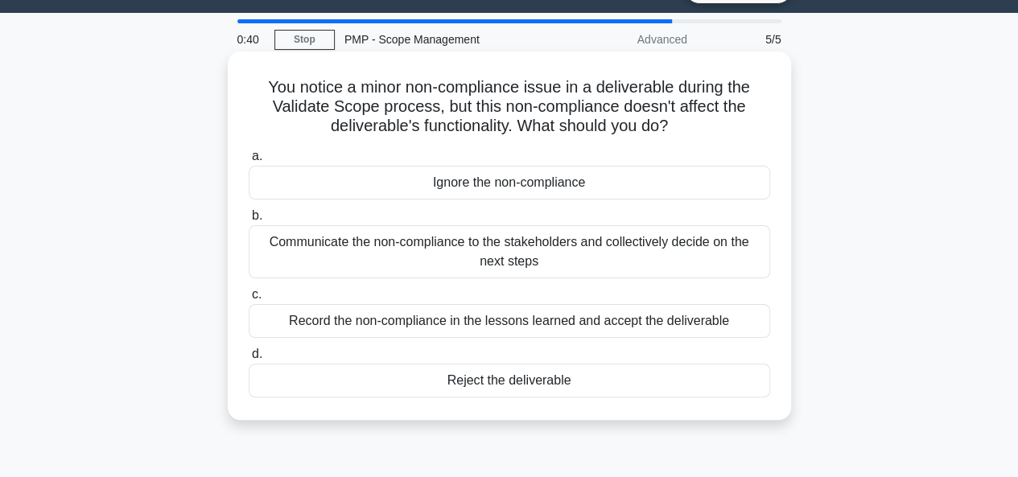
click at [434, 249] on div "Communicate the non-compliance to the stakeholders and collectively decide on t…" at bounding box center [509, 251] width 521 height 53
click at [249, 221] on input "b. Communicate the non-compliance to the stakeholders and collectively decide o…" at bounding box center [249, 216] width 0 height 10
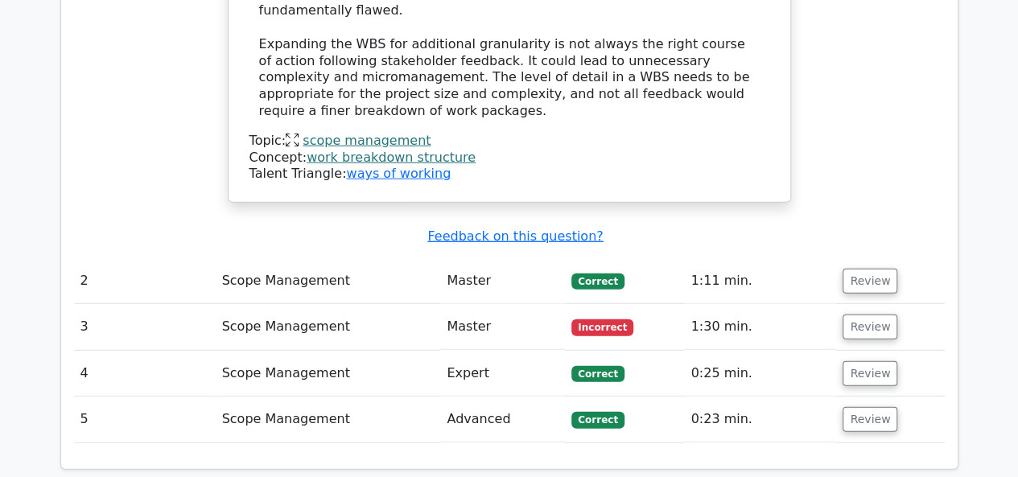
scroll to position [2088, 0]
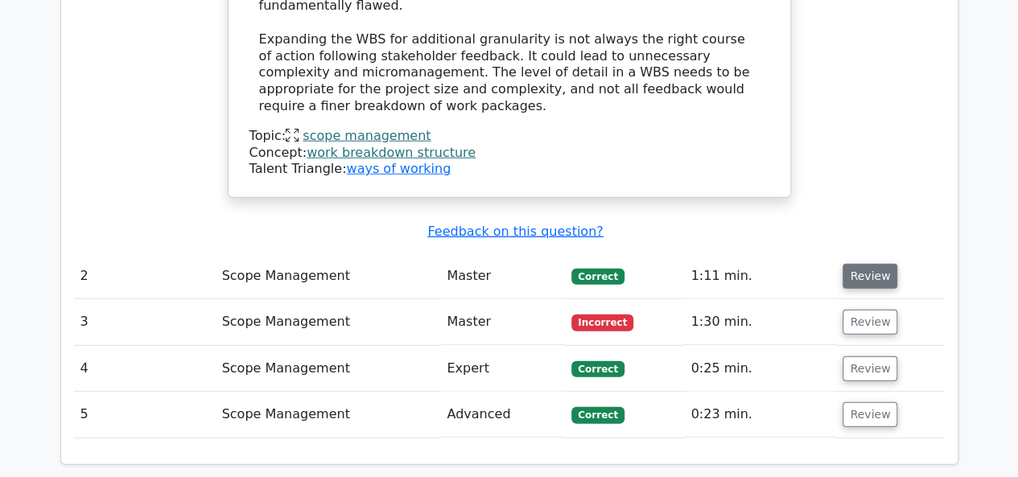
click at [879, 264] on button "Review" at bounding box center [869, 276] width 55 height 25
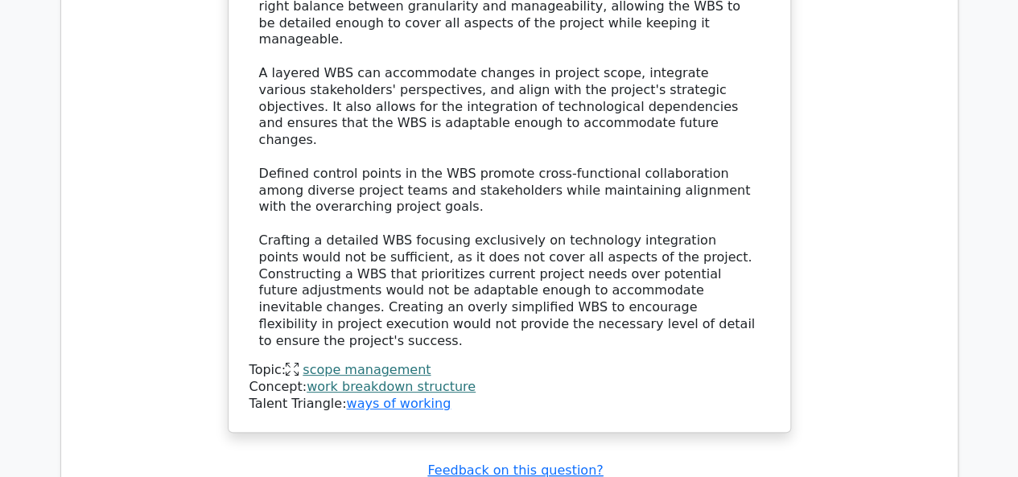
scroll to position [3130, 0]
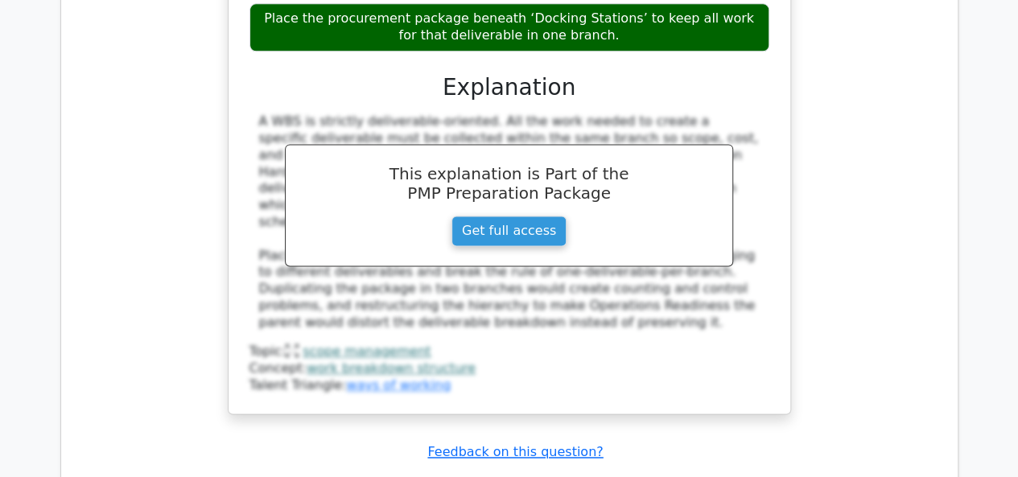
scroll to position [4101, 0]
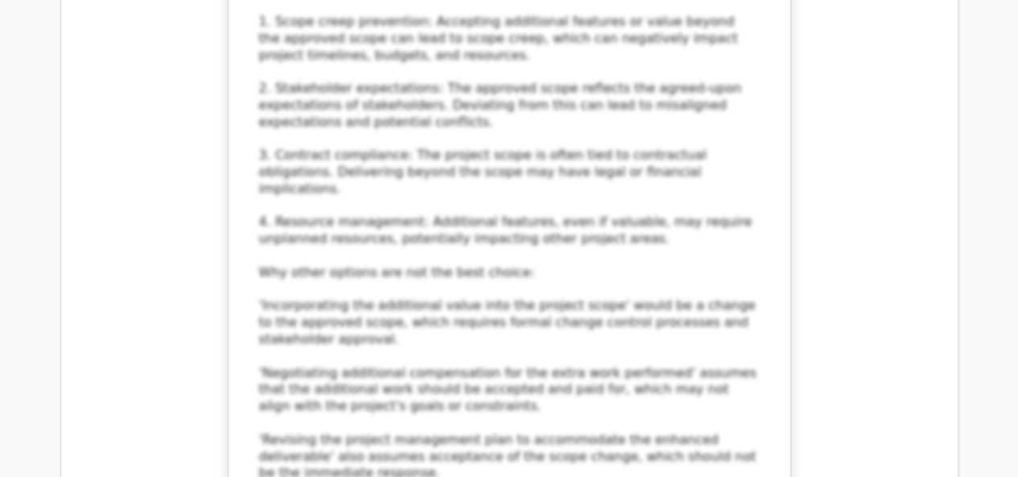
scroll to position [5176, 0]
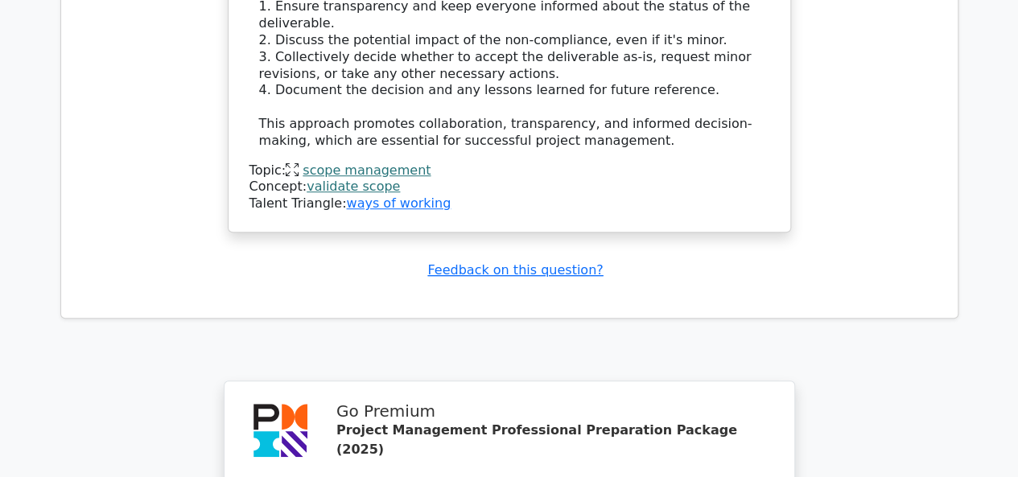
scroll to position [6713, 0]
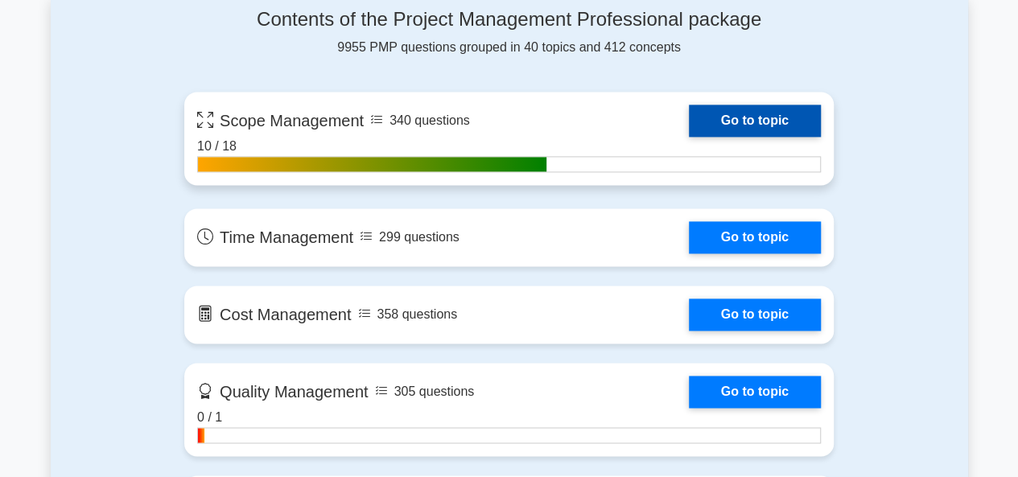
scroll to position [1077, 0]
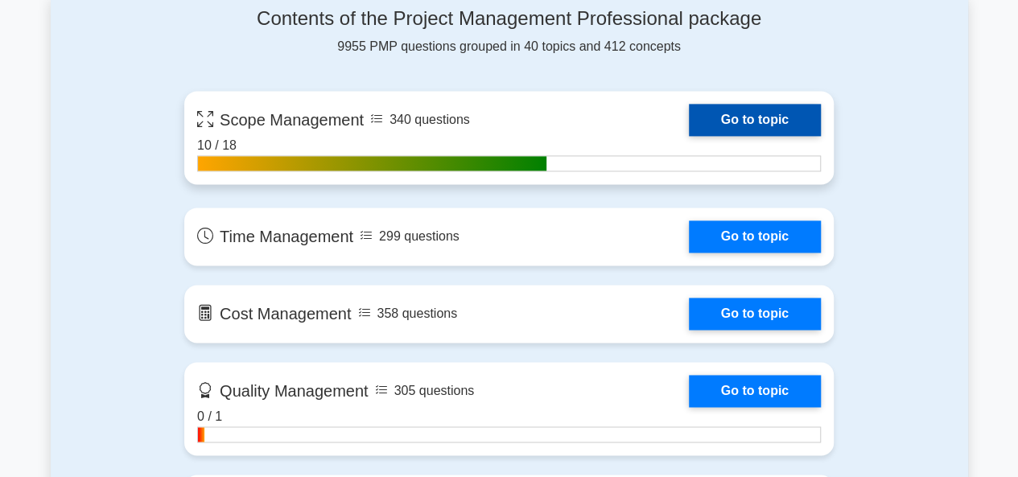
click at [747, 108] on link "Go to topic" at bounding box center [755, 120] width 132 height 32
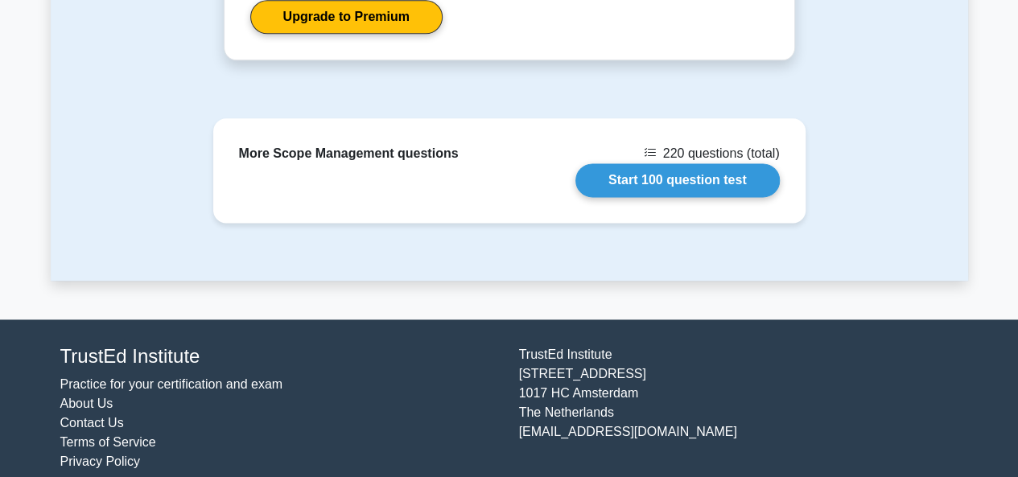
scroll to position [1015, 0]
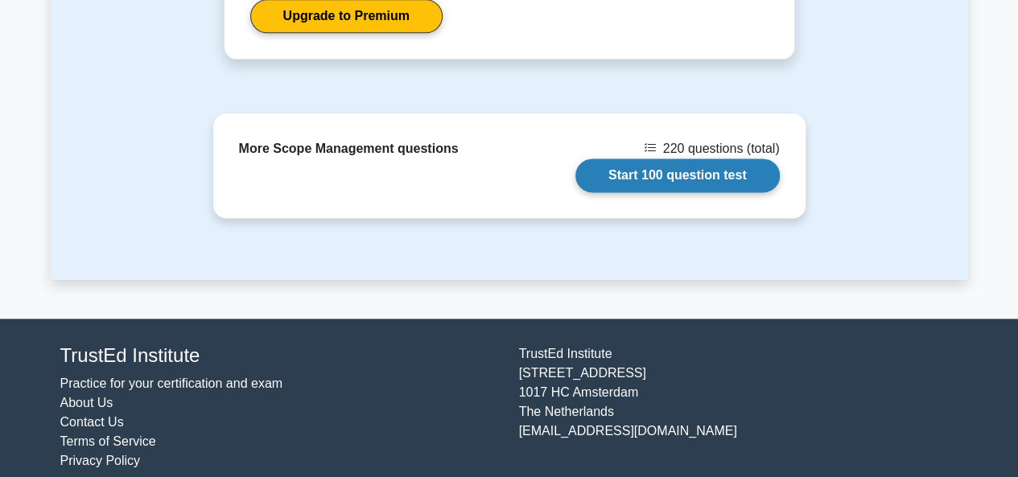
click at [674, 160] on link "Start 100 question test" at bounding box center [677, 175] width 204 height 34
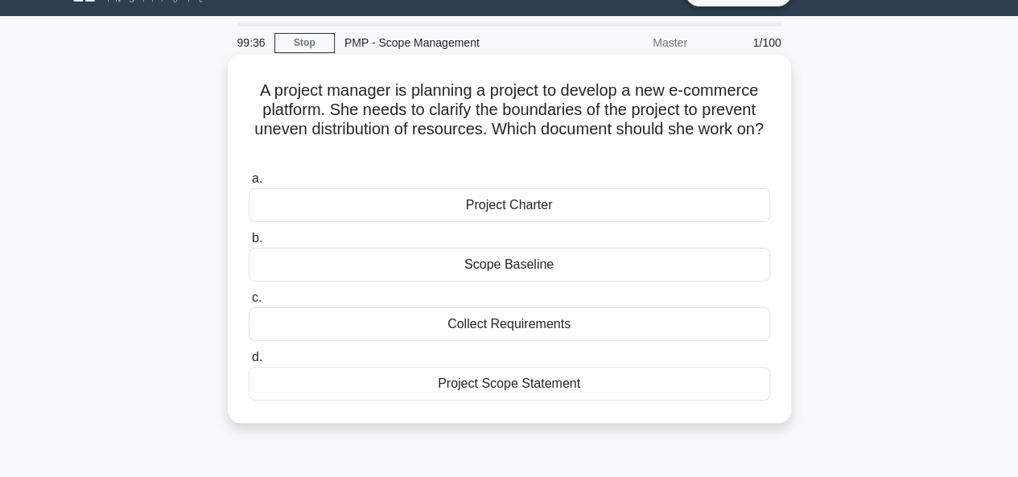
scroll to position [36, 0]
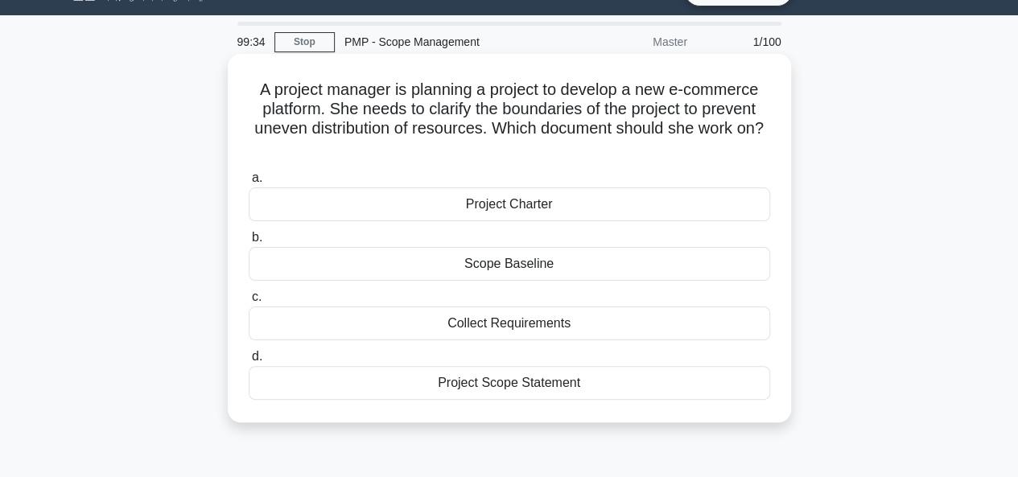
click at [534, 265] on div "Scope Baseline" at bounding box center [509, 264] width 521 height 34
click at [249, 243] on input "b. Scope Baseline" at bounding box center [249, 237] width 0 height 10
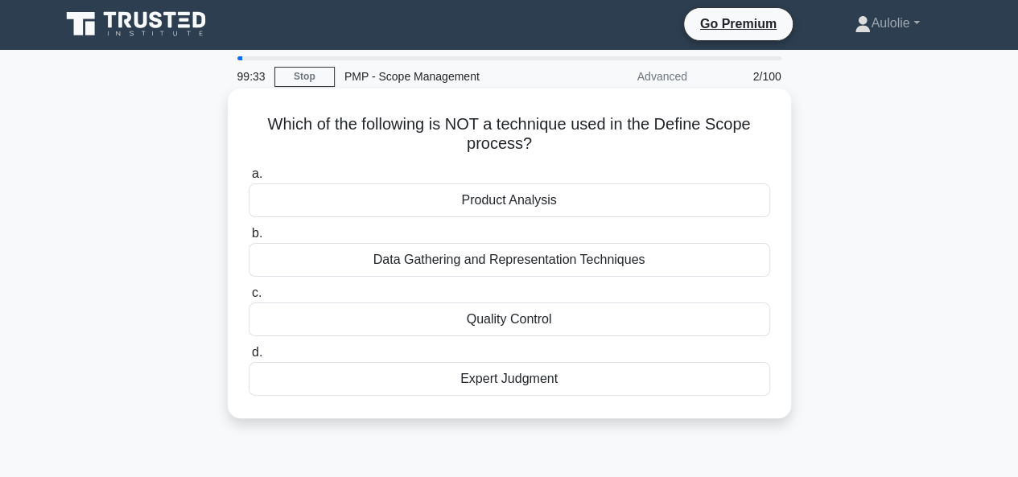
scroll to position [0, 0]
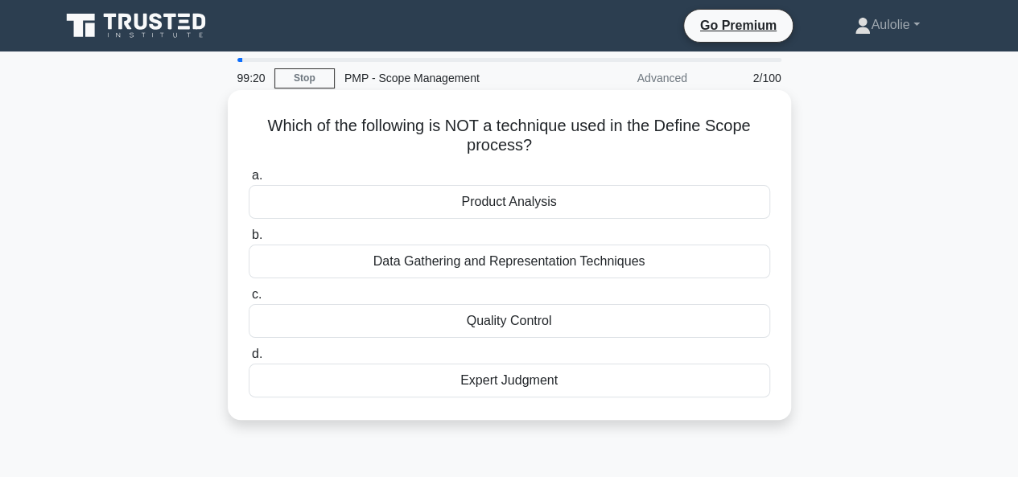
click at [545, 320] on div "Quality Control" at bounding box center [509, 321] width 521 height 34
click at [249, 300] on input "c. Quality Control" at bounding box center [249, 295] width 0 height 10
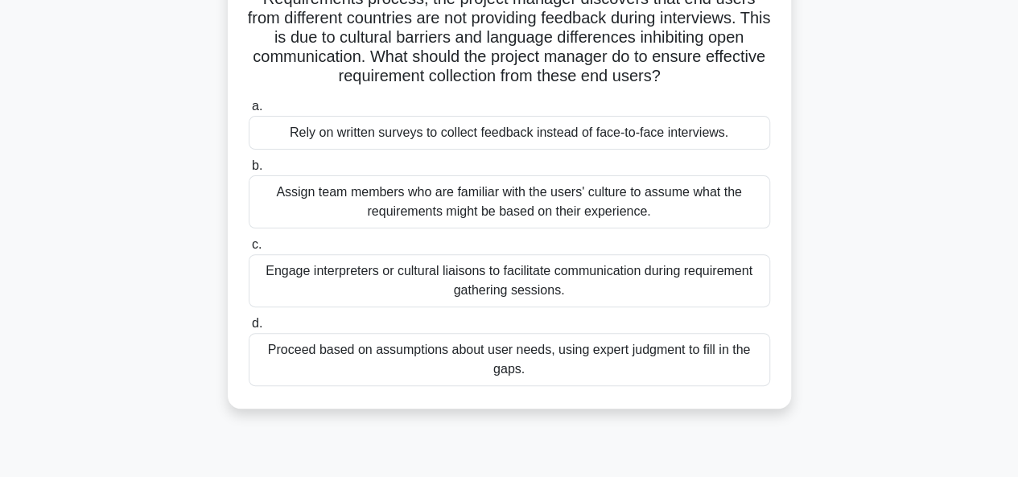
scroll to position [148, 0]
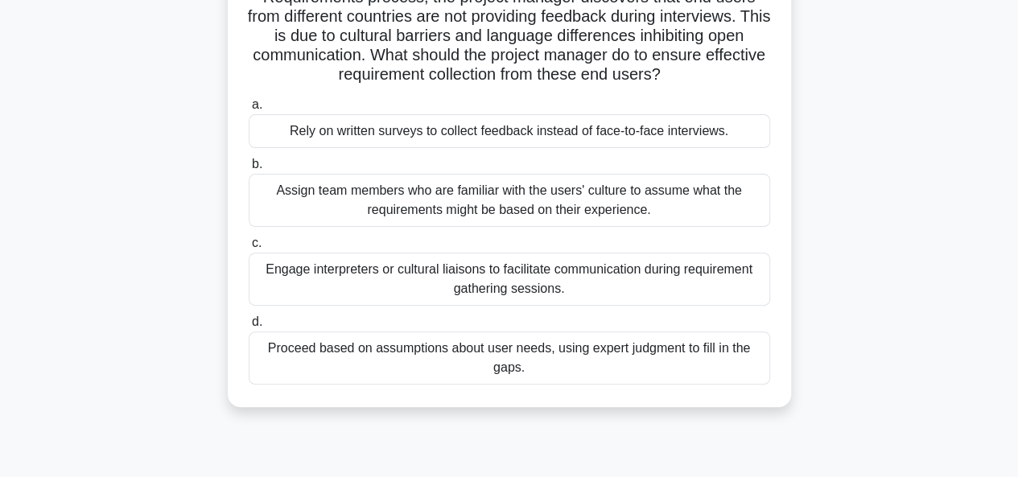
click at [438, 204] on div "Assign team members who are familiar with the users' culture to assume what the…" at bounding box center [509, 200] width 521 height 53
click at [249, 170] on input "b. Assign team members who are familiar with the users' culture to assume what …" at bounding box center [249, 164] width 0 height 10
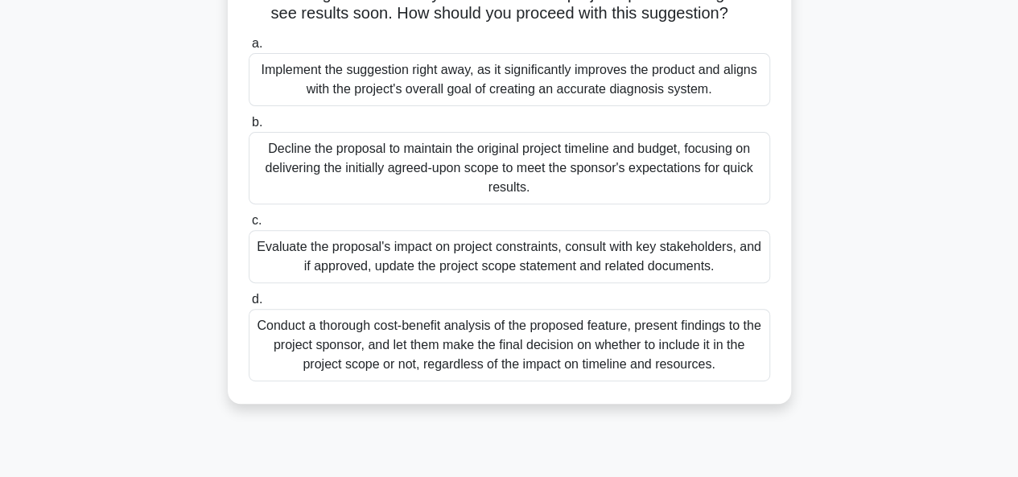
scroll to position [229, 0]
click at [422, 282] on div "Evaluate the proposal's impact on project constraints, consult with key stakeho…" at bounding box center [509, 255] width 521 height 53
click at [249, 225] on input "c. Evaluate the proposal's impact on project constraints, consult with key stak…" at bounding box center [249, 220] width 0 height 10
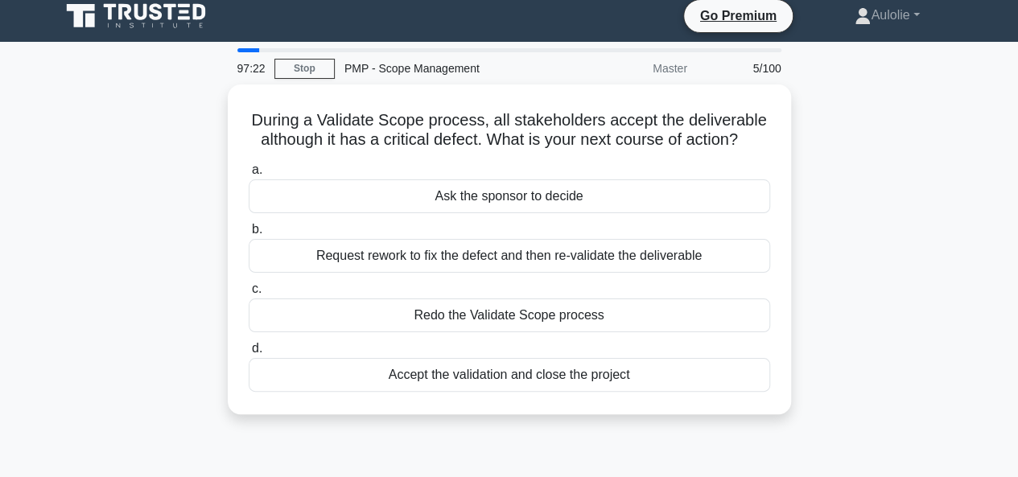
scroll to position [11, 0]
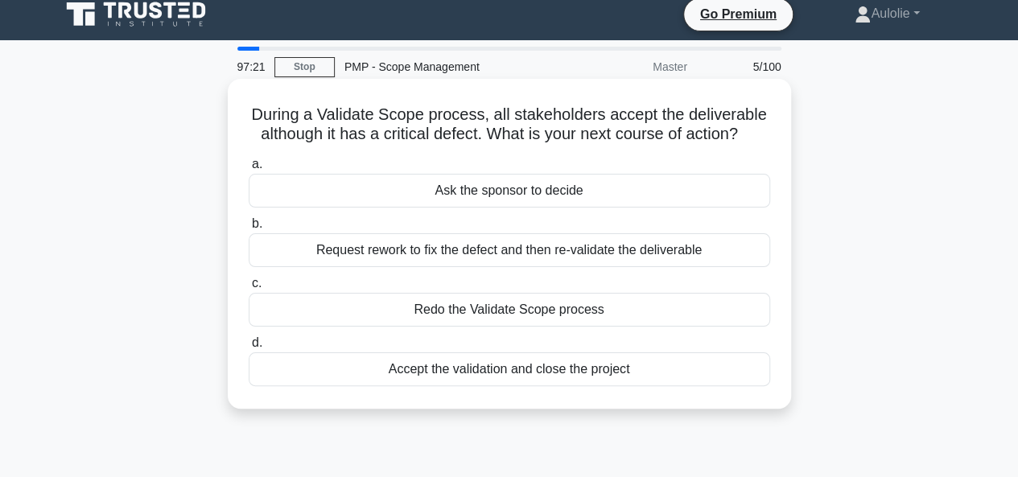
click at [538, 311] on div "Redo the Validate Scope process" at bounding box center [509, 310] width 521 height 34
click at [249, 289] on input "c. Redo the Validate Scope process" at bounding box center [249, 283] width 0 height 10
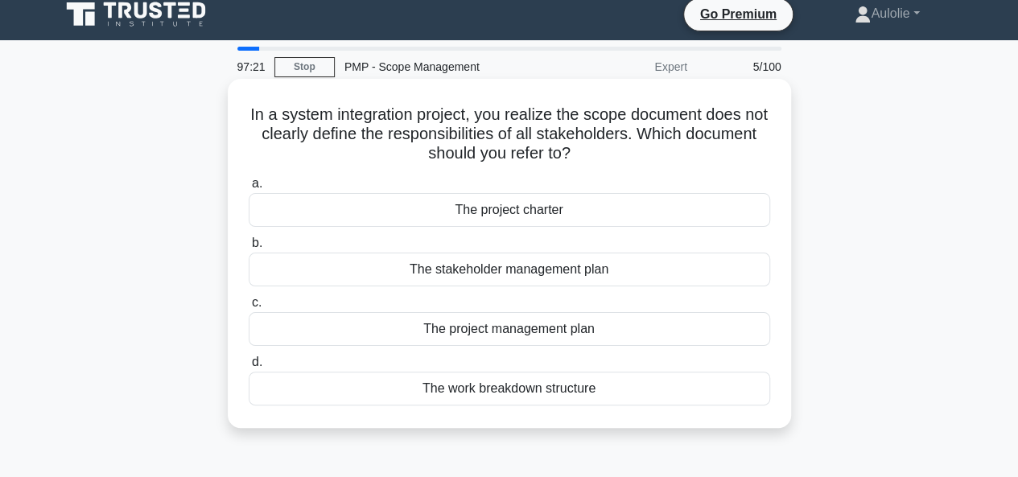
scroll to position [0, 0]
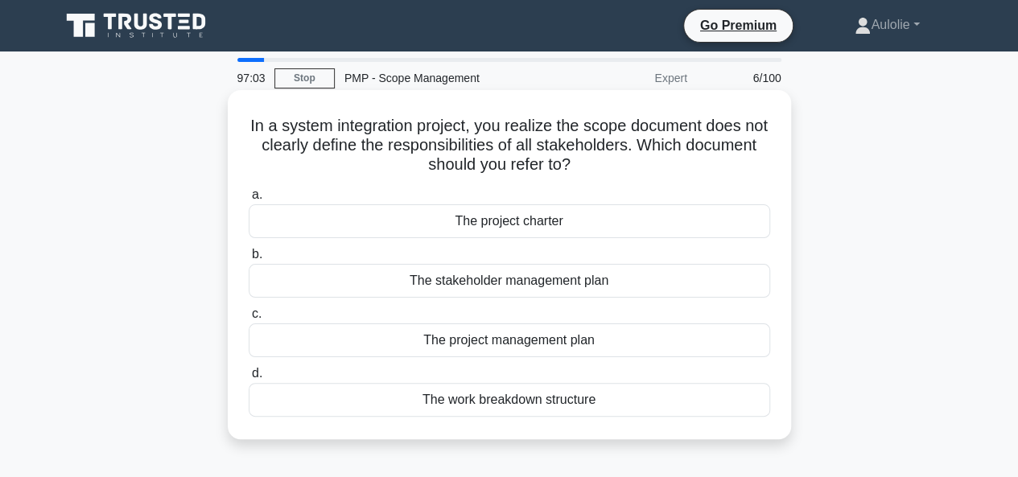
click at [522, 401] on div "The work breakdown structure" at bounding box center [509, 400] width 521 height 34
click at [249, 379] on input "d. The work breakdown structure" at bounding box center [249, 373] width 0 height 10
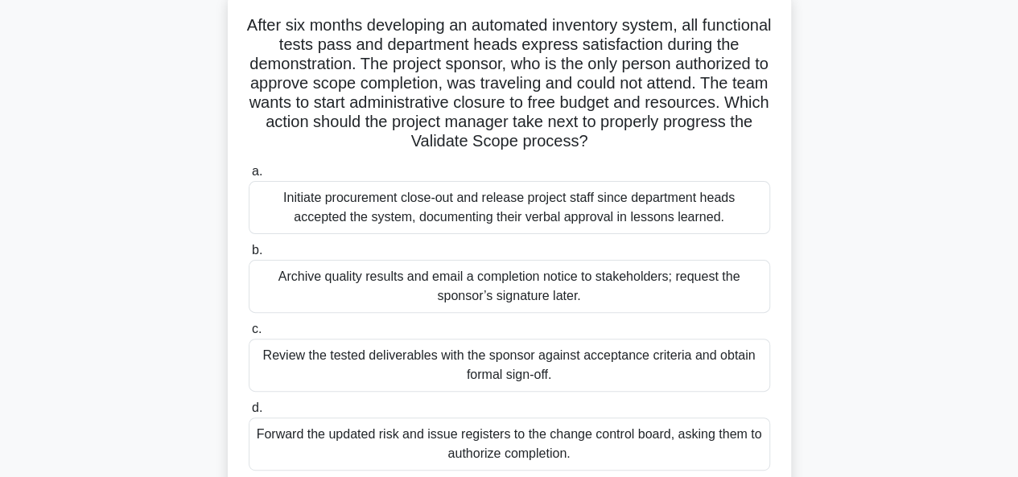
scroll to position [103, 0]
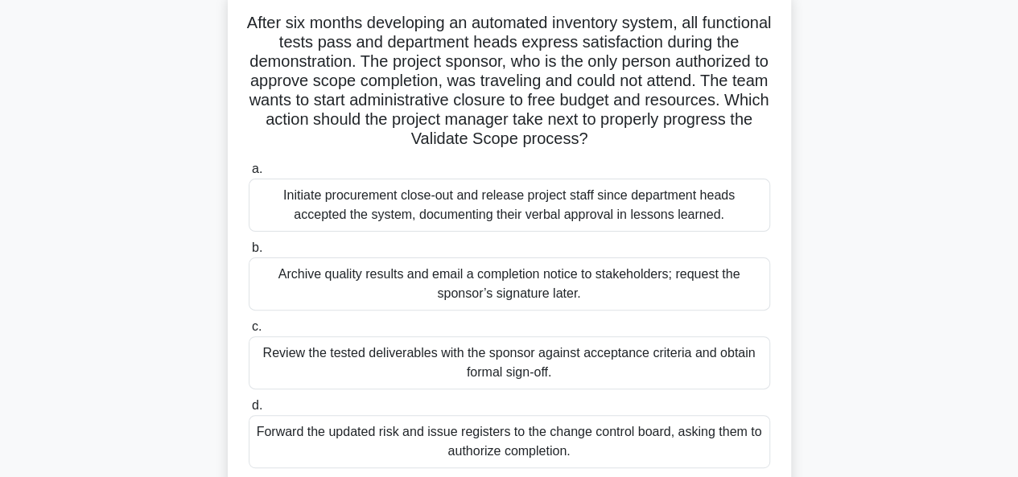
click at [438, 377] on div "Review the tested deliverables with the sponsor against acceptance criteria and…" at bounding box center [509, 362] width 521 height 53
click at [249, 332] on input "c. Review the tested deliverables with the sponsor against acceptance criteria …" at bounding box center [249, 327] width 0 height 10
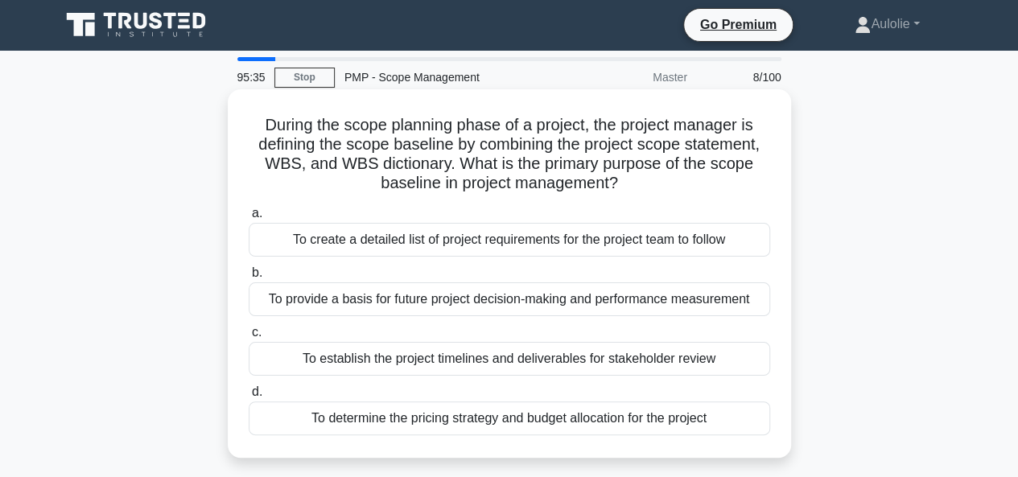
scroll to position [2, 0]
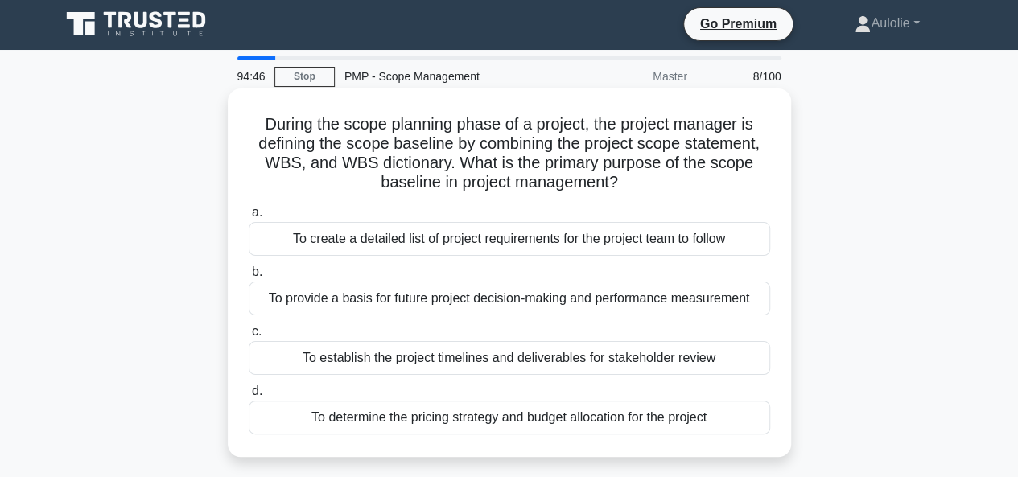
click at [442, 243] on div "To create a detailed list of project requirements for the project team to follow" at bounding box center [509, 239] width 521 height 34
click at [249, 218] on input "a. To create a detailed list of project requirements for the project team to fo…" at bounding box center [249, 213] width 0 height 10
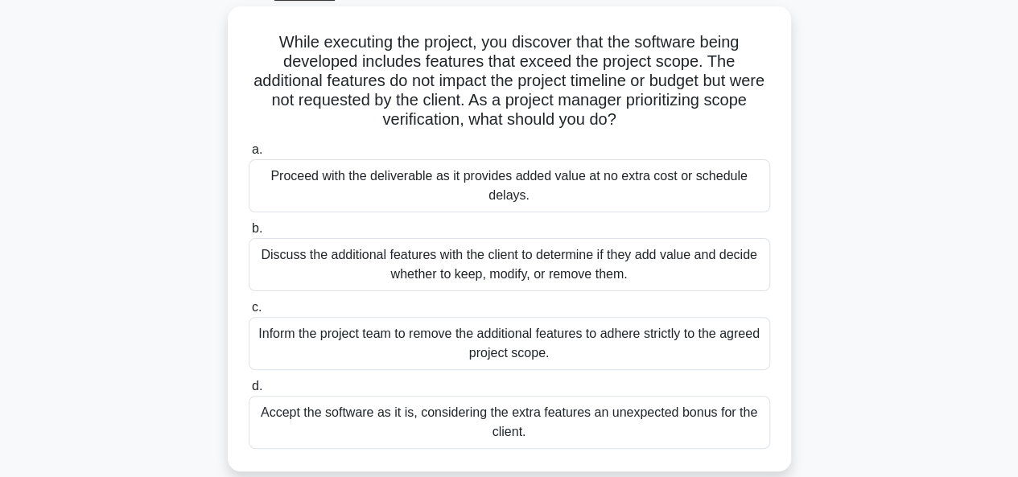
scroll to position [88, 0]
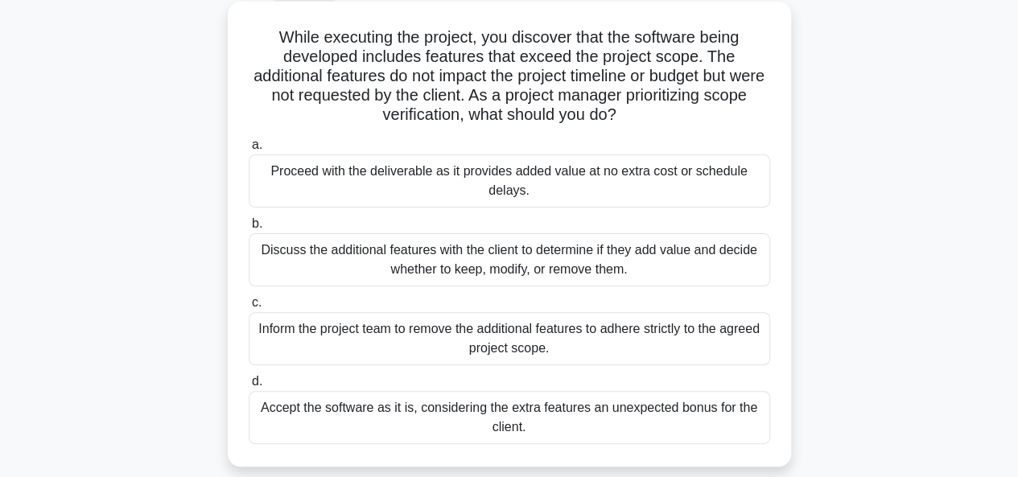
click at [437, 248] on div "Discuss the additional features with the client to determine if they add value …" at bounding box center [509, 259] width 521 height 53
click at [249, 229] on input "b. Discuss the additional features with the client to determine if they add val…" at bounding box center [249, 224] width 0 height 10
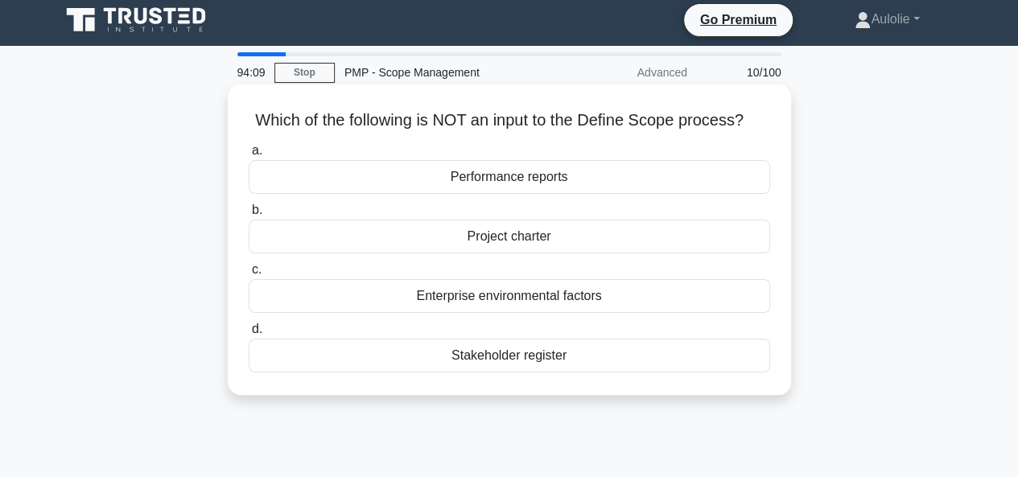
scroll to position [6, 0]
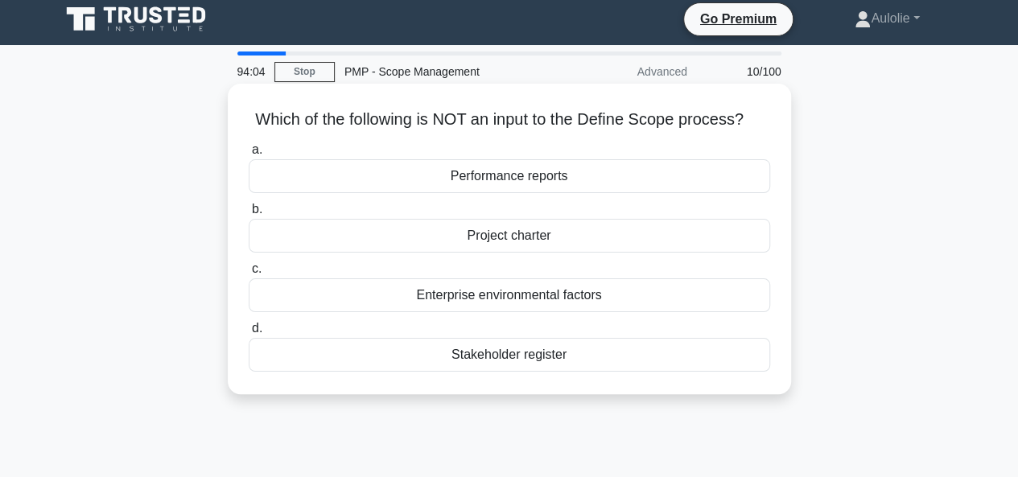
click at [497, 171] on div "Performance reports" at bounding box center [509, 176] width 521 height 34
click at [249, 155] on input "a. Performance reports" at bounding box center [249, 150] width 0 height 10
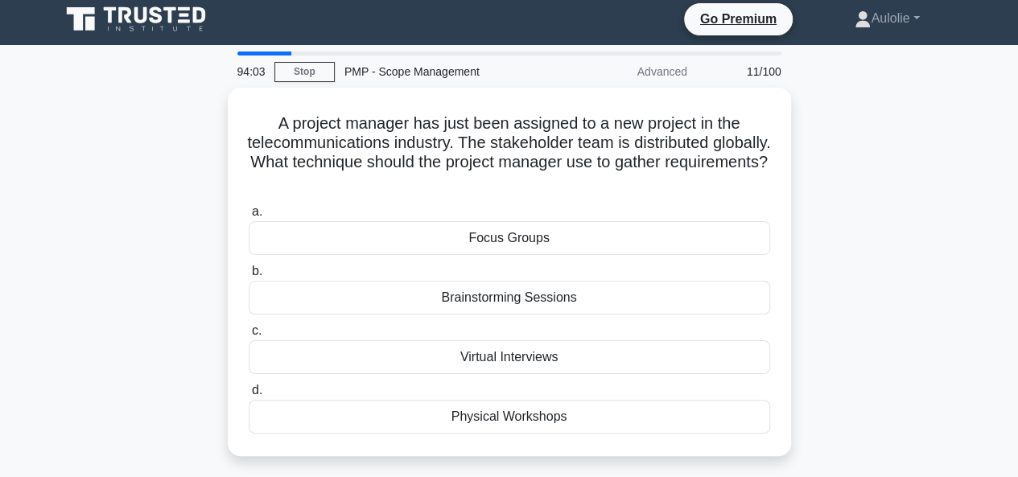
scroll to position [0, 0]
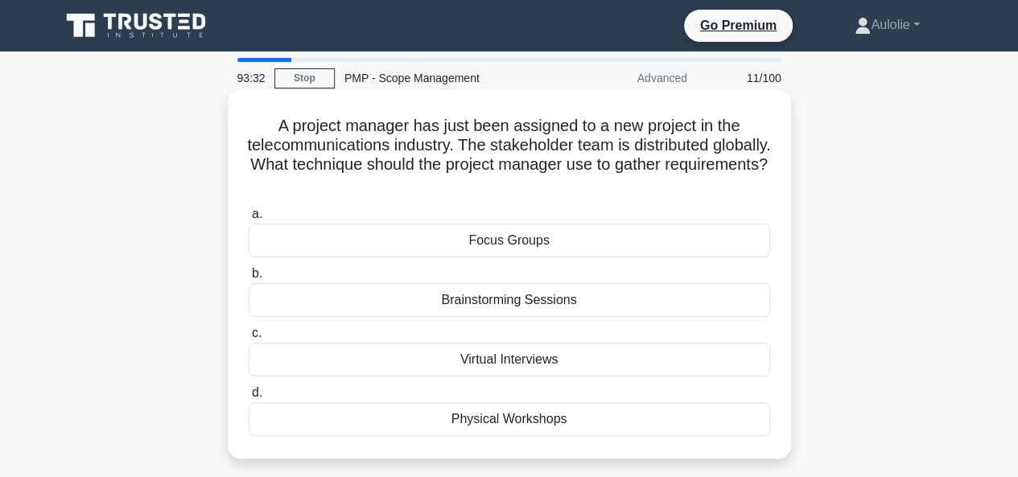
click at [518, 358] on div "Virtual Interviews" at bounding box center [509, 360] width 521 height 34
click at [249, 339] on input "c. Virtual Interviews" at bounding box center [249, 333] width 0 height 10
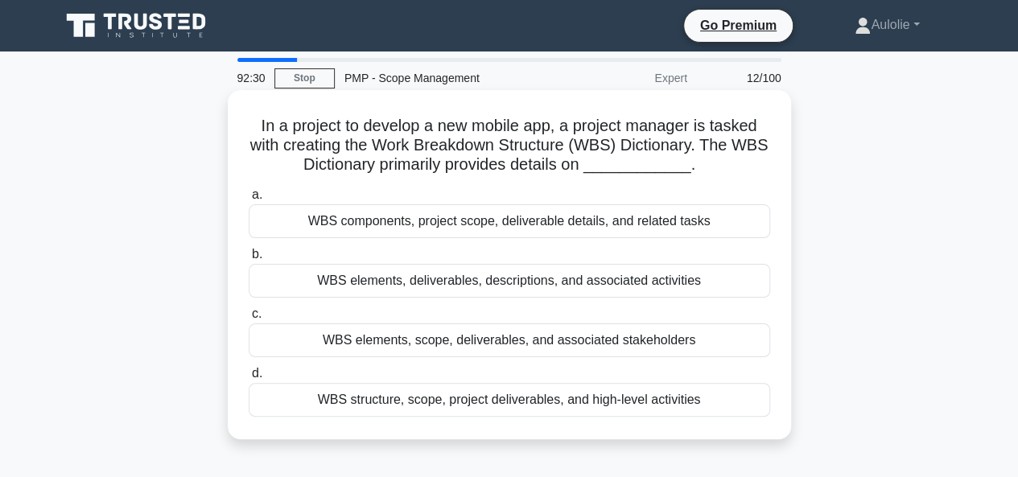
click at [491, 211] on div "WBS components, project scope, deliverable details, and related tasks" at bounding box center [509, 221] width 521 height 34
click at [249, 200] on input "a. WBS components, project scope, deliverable details, and related tasks" at bounding box center [249, 195] width 0 height 10
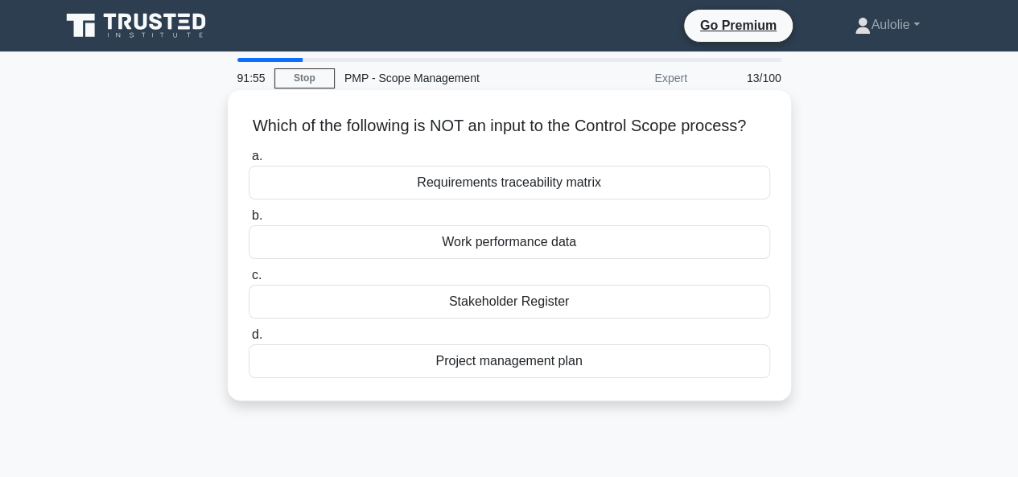
click at [508, 378] on div "Project management plan" at bounding box center [509, 361] width 521 height 34
click at [249, 340] on input "d. Project management plan" at bounding box center [249, 335] width 0 height 10
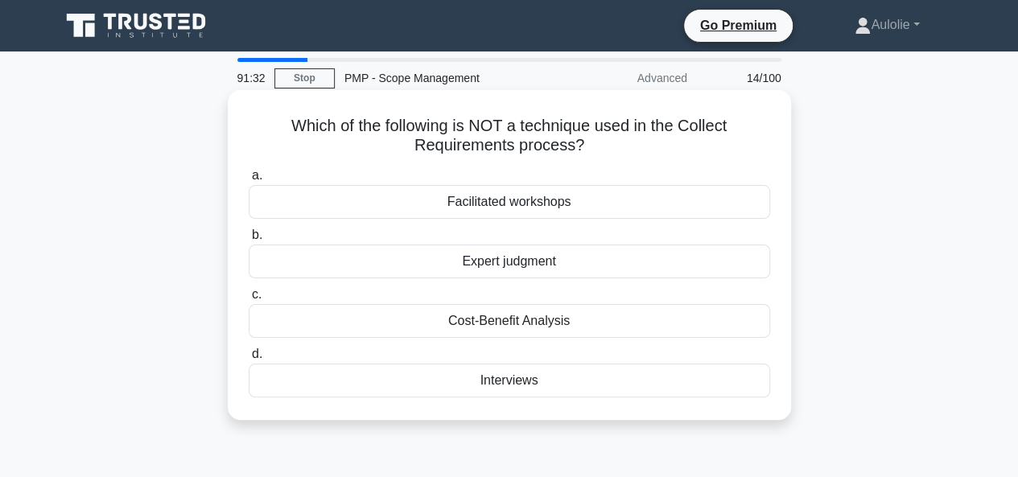
click at [504, 327] on div "Cost-Benefit Analysis" at bounding box center [509, 321] width 521 height 34
click at [249, 300] on input "c. Cost-Benefit Analysis" at bounding box center [249, 295] width 0 height 10
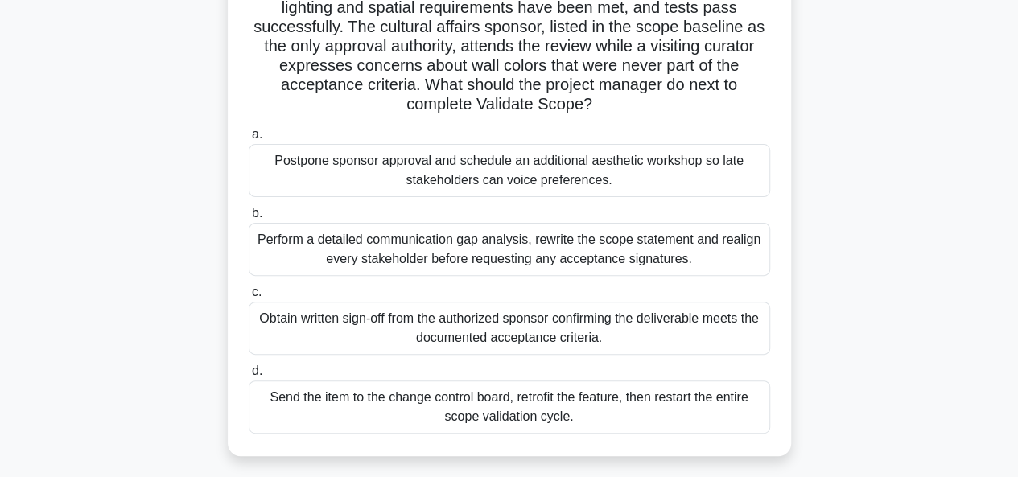
scroll to position [158, 0]
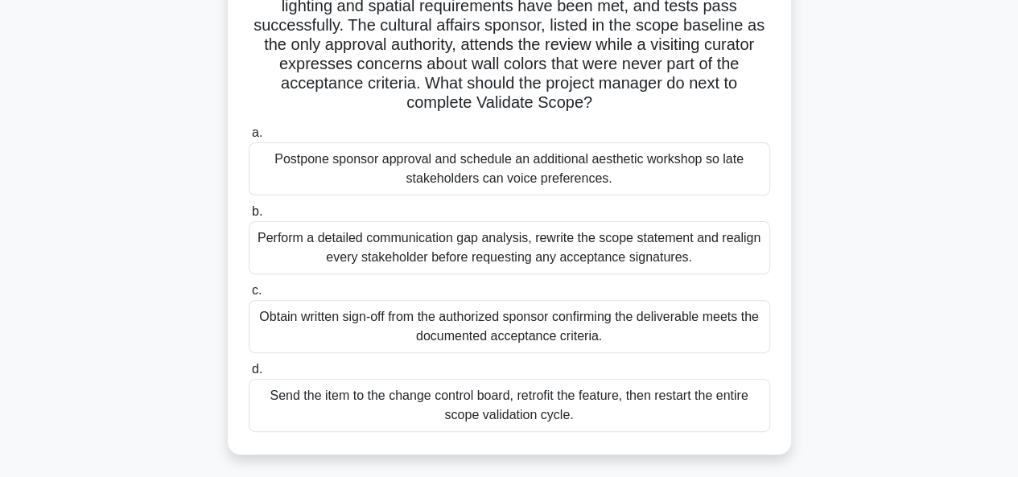
click at [473, 324] on div "Obtain written sign-off from the authorized sponsor confirming the deliverable …" at bounding box center [509, 326] width 521 height 53
click at [249, 296] on input "c. Obtain written sign-off from the authorized sponsor confirming the deliverab…" at bounding box center [249, 291] width 0 height 10
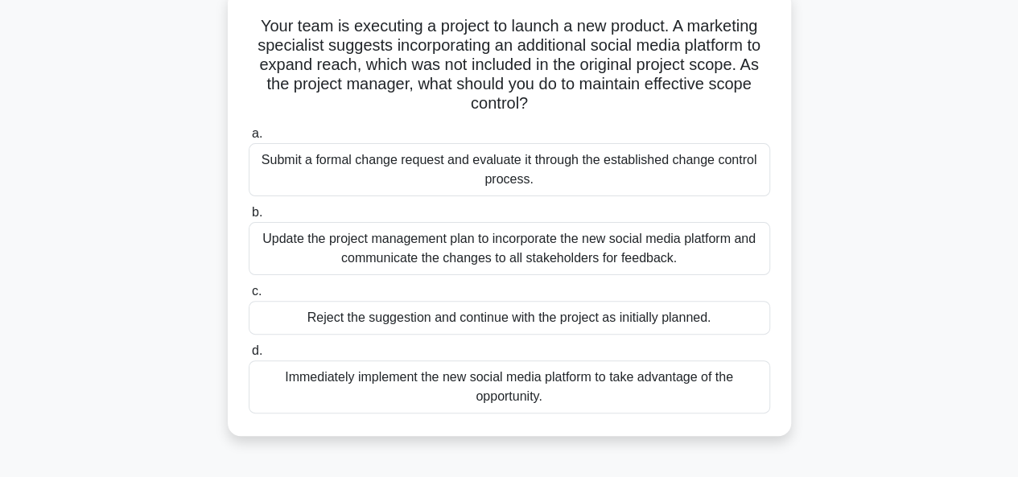
scroll to position [101, 0]
click at [385, 172] on div "Submit a formal change request and evaluate it through the established change c…" at bounding box center [509, 168] width 521 height 53
click at [249, 138] on input "a. Submit a formal change request and evaluate it through the established chang…" at bounding box center [249, 133] width 0 height 10
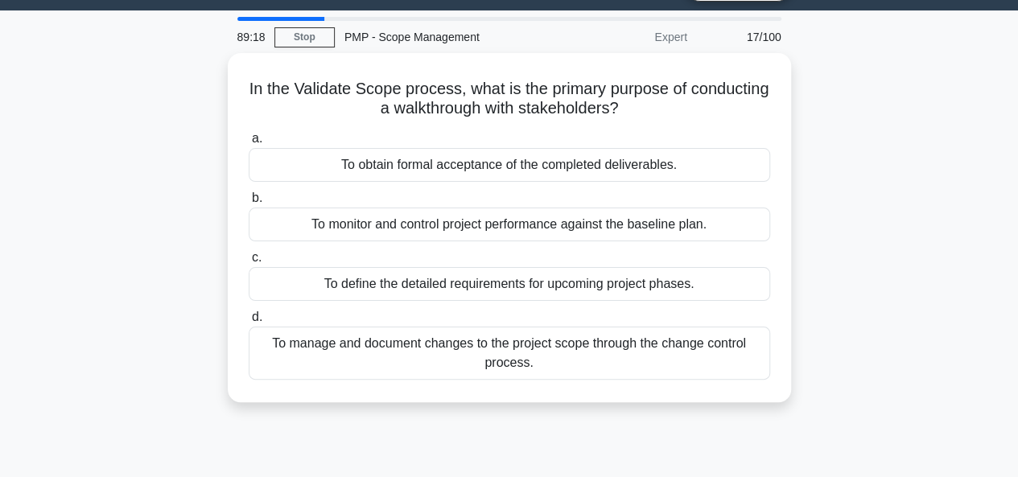
scroll to position [42, 0]
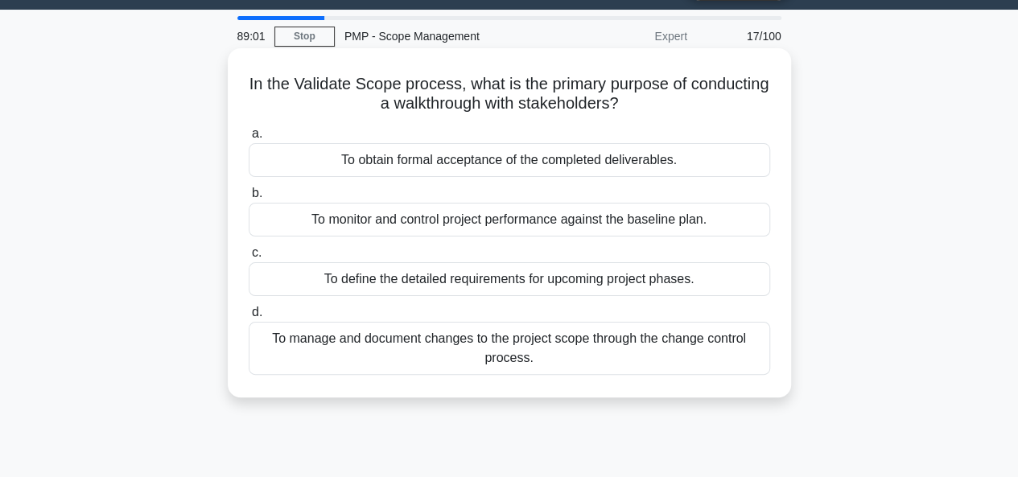
click at [460, 339] on div "To manage and document changes to the project scope through the change control …" at bounding box center [509, 348] width 521 height 53
click at [249, 318] on input "d. To manage and document changes to the project scope through the change contr…" at bounding box center [249, 312] width 0 height 10
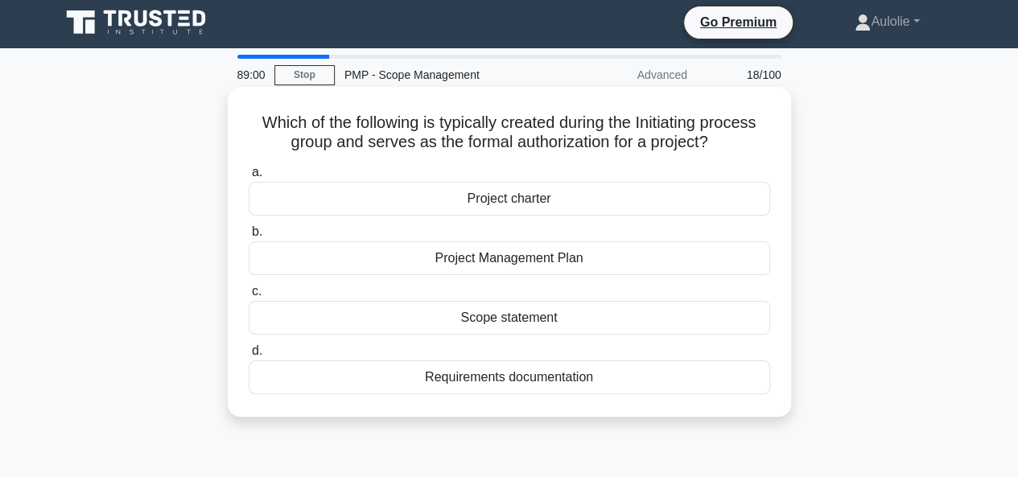
scroll to position [0, 0]
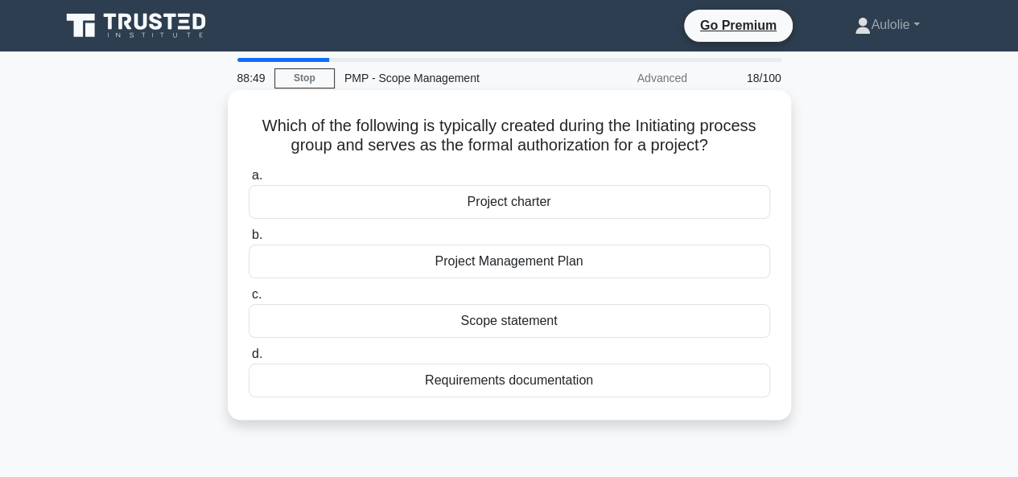
click at [529, 208] on div "Project charter" at bounding box center [509, 202] width 521 height 34
click at [249, 181] on input "a. Project charter" at bounding box center [249, 176] width 0 height 10
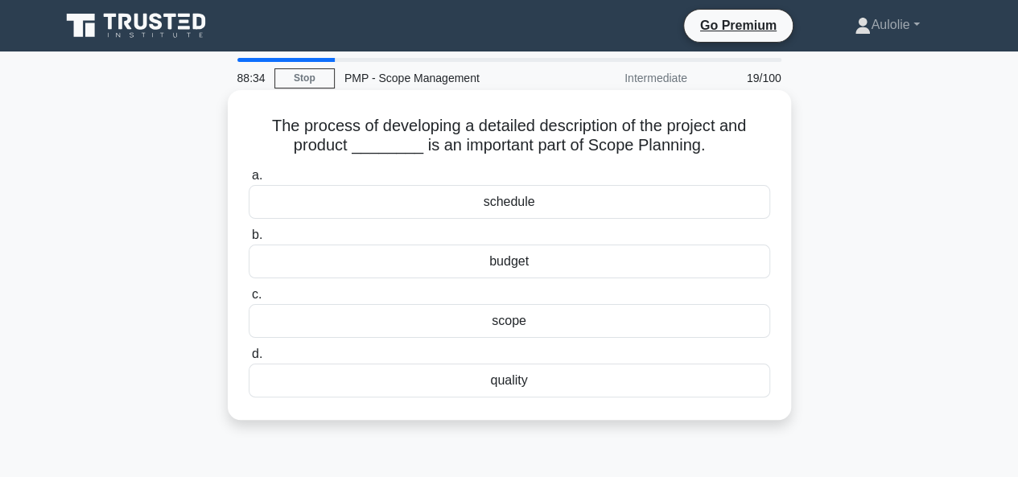
click at [512, 318] on div "scope" at bounding box center [509, 321] width 521 height 34
click at [249, 300] on input "c. scope" at bounding box center [249, 295] width 0 height 10
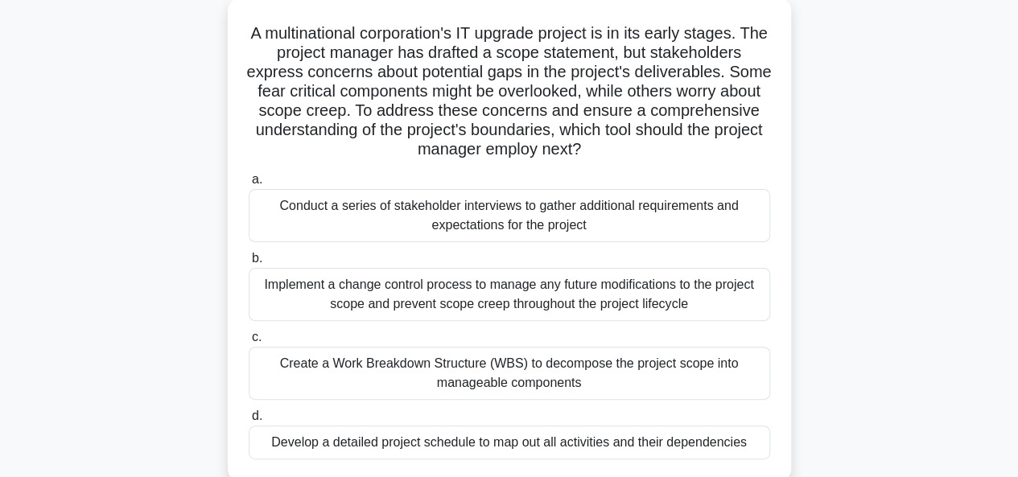
scroll to position [93, 0]
click at [478, 302] on div "Implement a change control process to manage any future modifications to the pr…" at bounding box center [509, 293] width 521 height 53
click at [249, 263] on input "b. Implement a change control process to manage any future modifications to the…" at bounding box center [249, 258] width 0 height 10
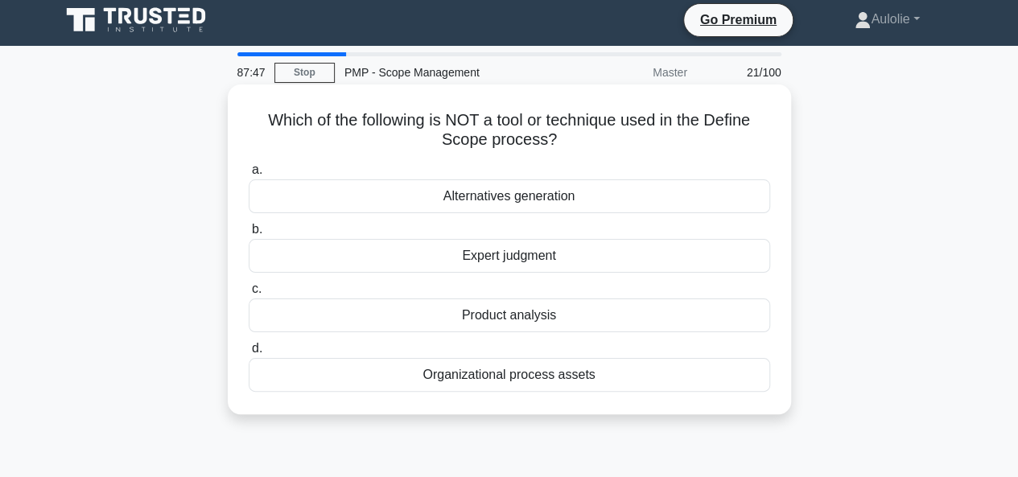
scroll to position [6, 0]
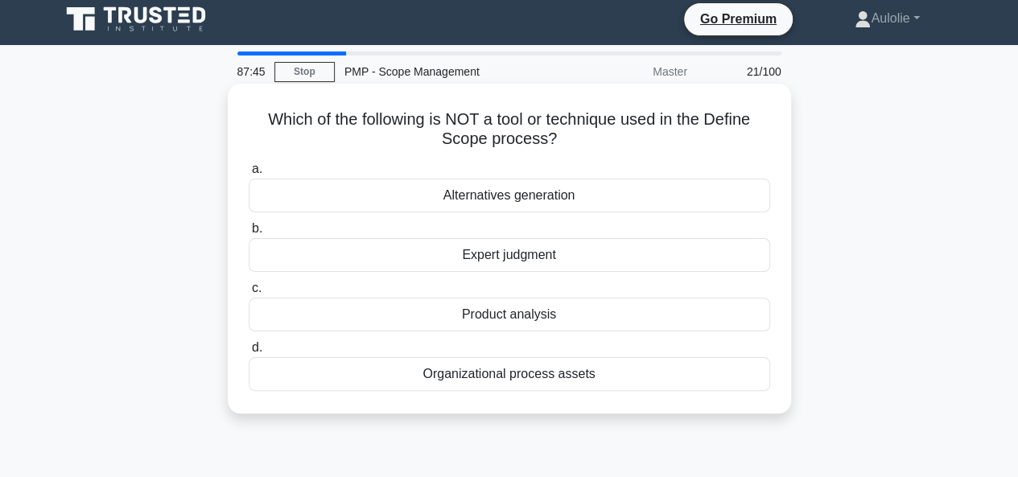
click at [470, 197] on div "Alternatives generation" at bounding box center [509, 196] width 521 height 34
click at [249, 175] on input "a. Alternatives generation" at bounding box center [249, 169] width 0 height 10
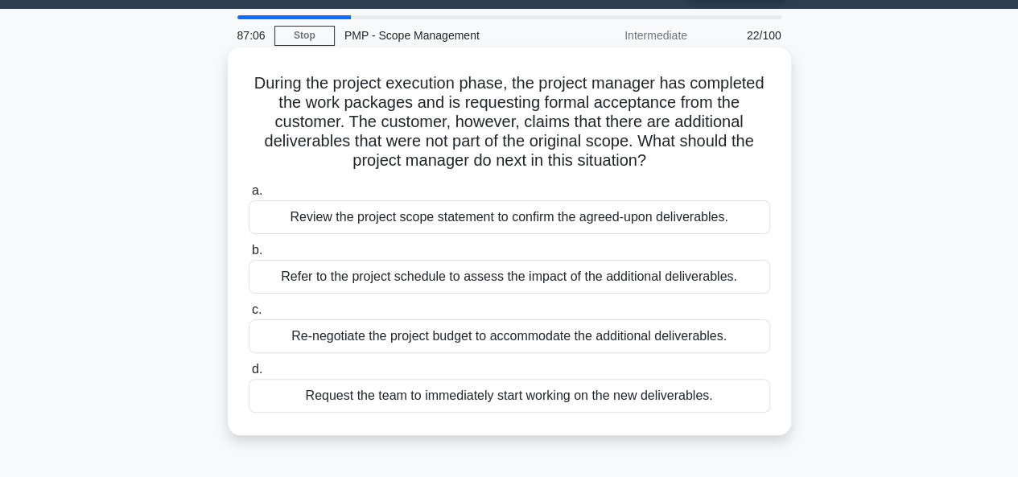
scroll to position [43, 0]
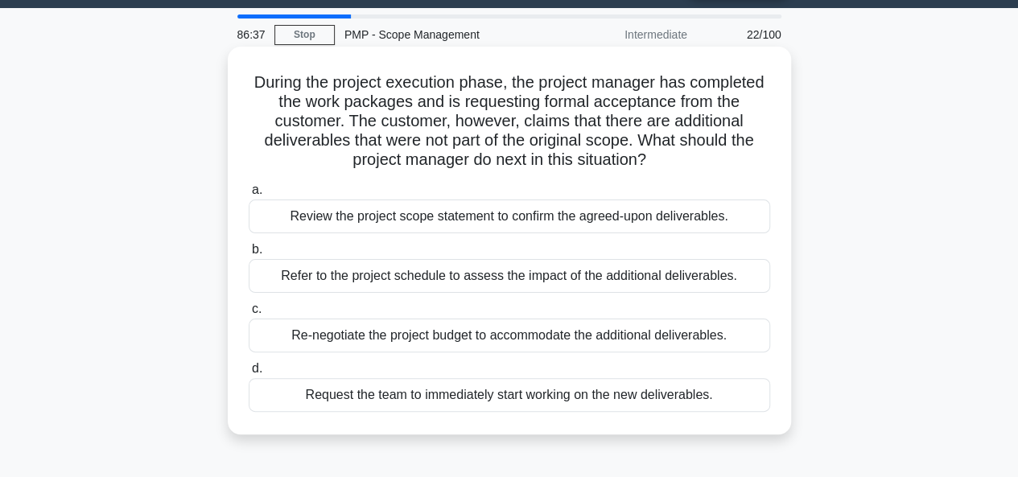
click at [426, 222] on div "Review the project scope statement to confirm the agreed-upon deliverables." at bounding box center [509, 217] width 521 height 34
click at [249, 195] on input "a. Review the project scope statement to confirm the agreed-upon deliverables." at bounding box center [249, 190] width 0 height 10
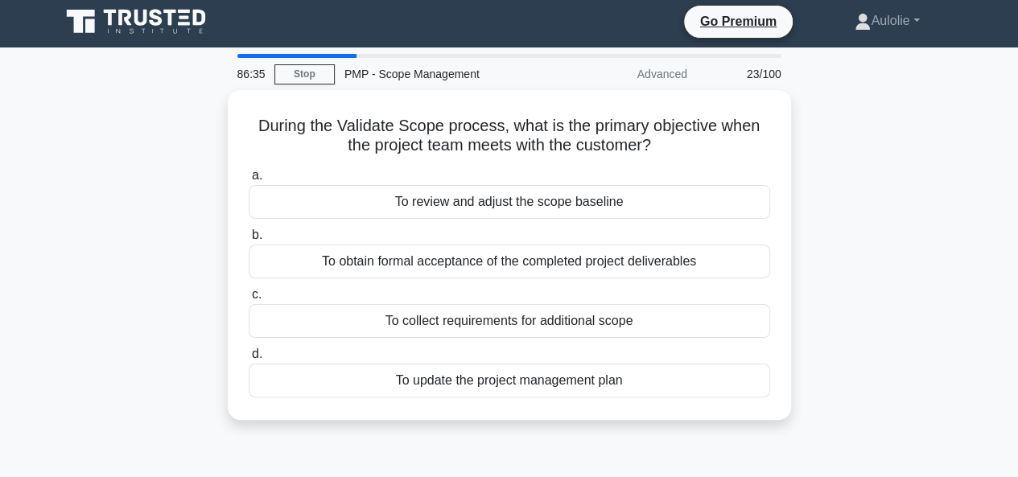
scroll to position [0, 0]
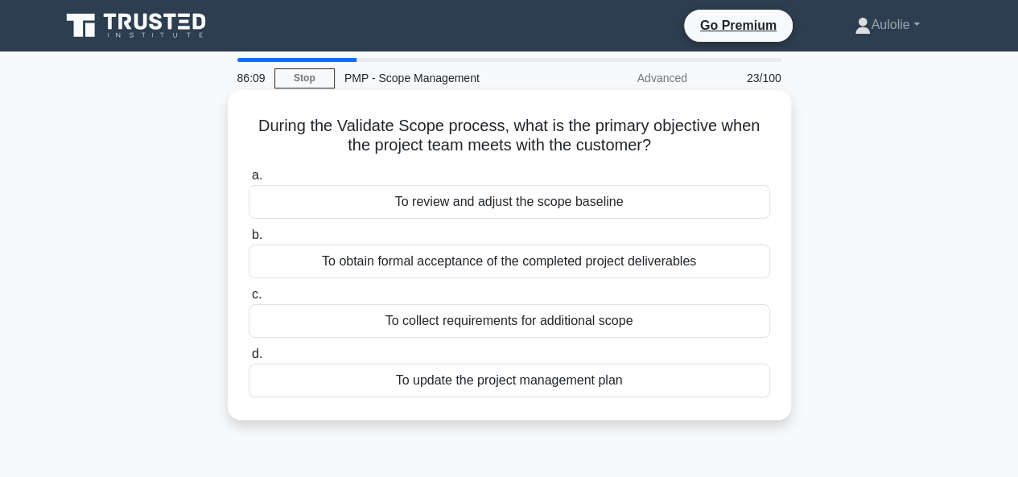
click at [488, 208] on div "To review and adjust the scope baseline" at bounding box center [509, 202] width 521 height 34
click at [249, 181] on input "a. To review and adjust the scope baseline" at bounding box center [249, 176] width 0 height 10
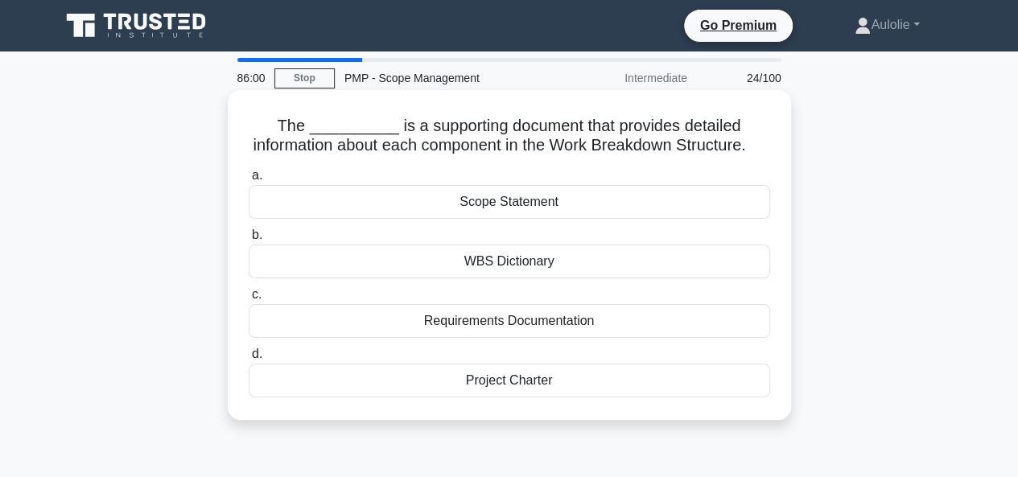
click at [462, 276] on div "WBS Dictionary" at bounding box center [509, 262] width 521 height 34
click at [249, 241] on input "b. WBS Dictionary" at bounding box center [249, 235] width 0 height 10
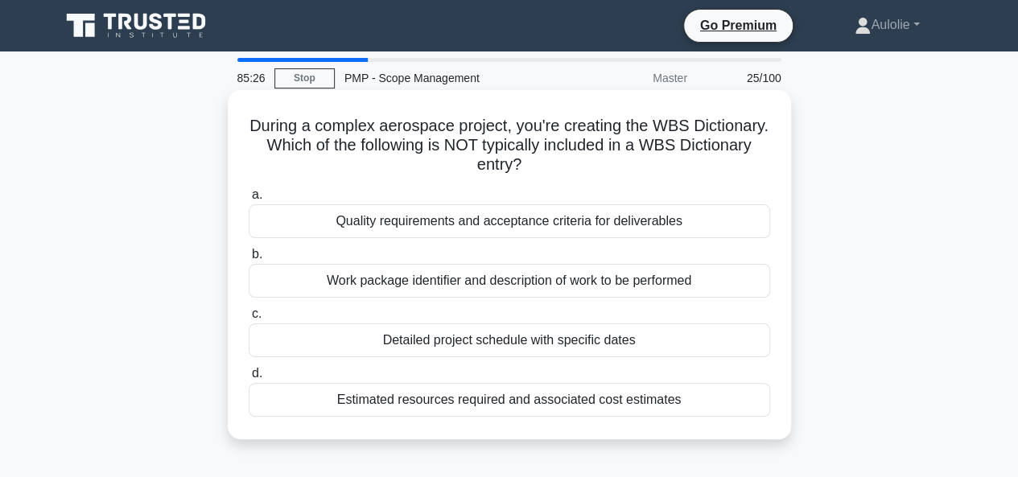
click at [481, 219] on div "Quality requirements and acceptance criteria for deliverables" at bounding box center [509, 221] width 521 height 34
click at [249, 200] on input "a. Quality requirements and acceptance criteria for deliverables" at bounding box center [249, 195] width 0 height 10
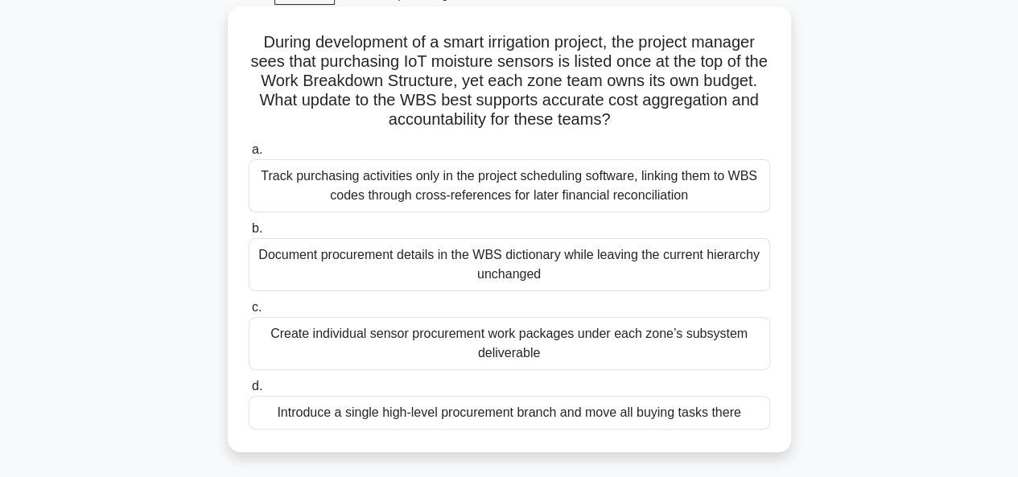
scroll to position [85, 0]
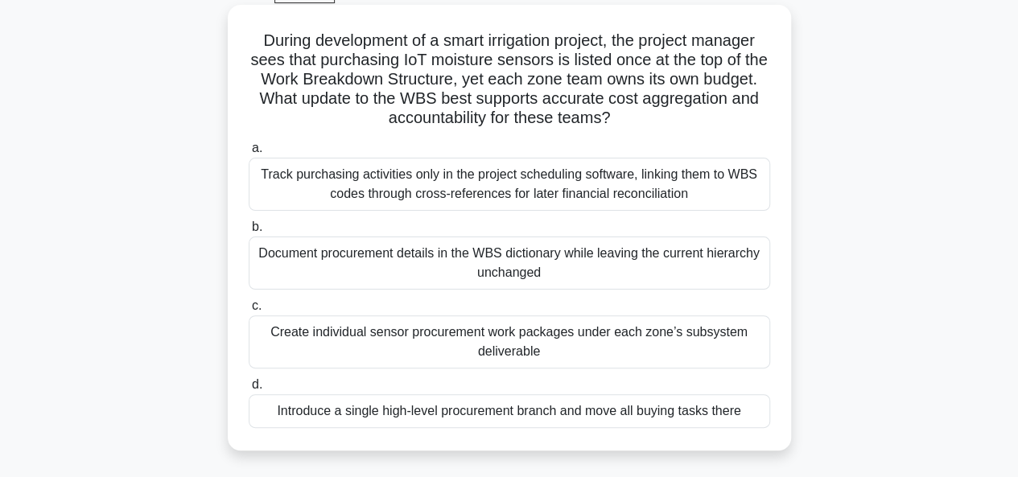
click at [418, 353] on div "Create individual sensor procurement work packages under each zone’s subsystem …" at bounding box center [509, 341] width 521 height 53
click at [249, 311] on input "c. Create individual sensor procurement work packages under each zone’s subsyst…" at bounding box center [249, 306] width 0 height 10
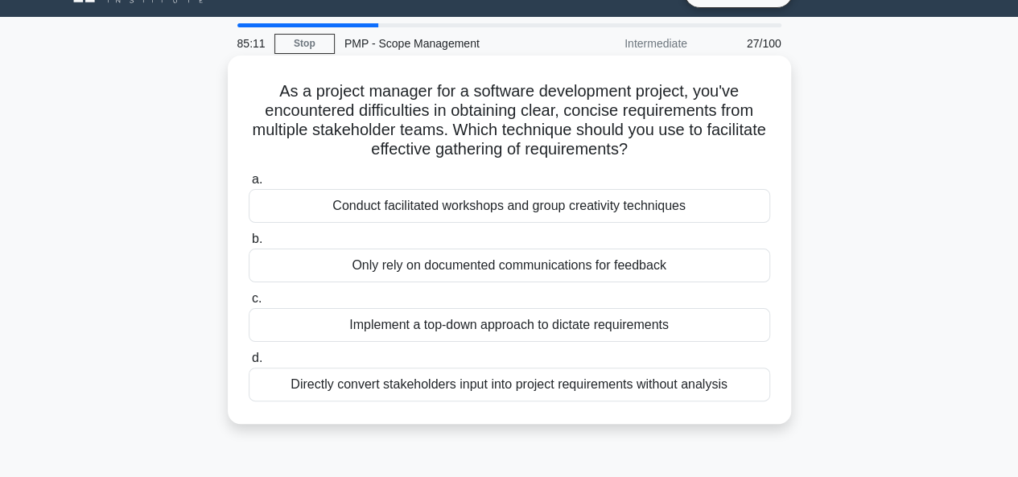
scroll to position [0, 0]
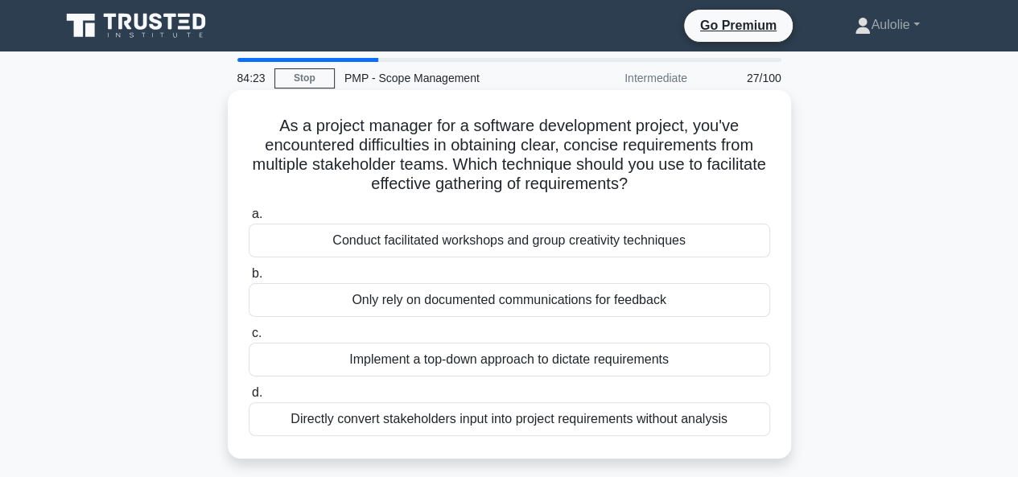
click at [430, 248] on div "Conduct facilitated workshops and group creativity techniques" at bounding box center [509, 241] width 521 height 34
click at [249, 220] on input "a. Conduct facilitated workshops and group creativity techniques" at bounding box center [249, 214] width 0 height 10
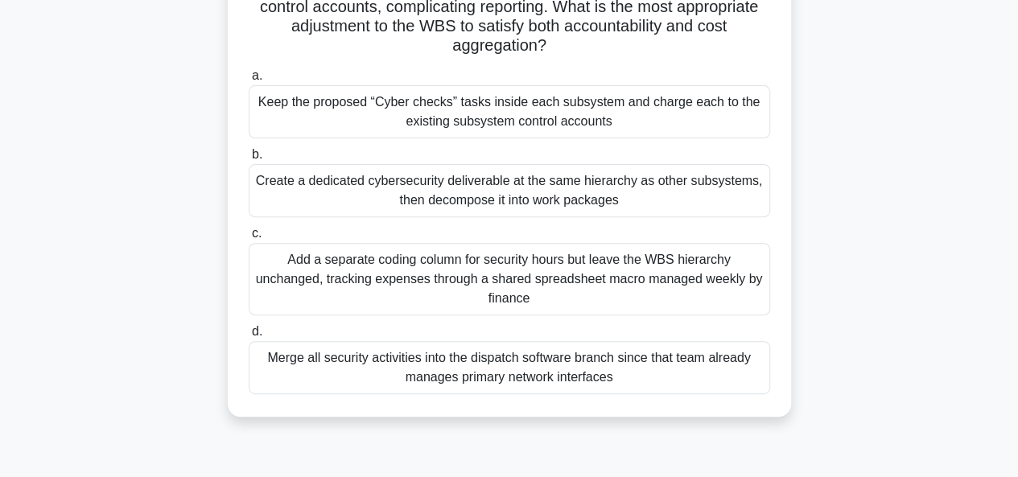
scroll to position [217, 0]
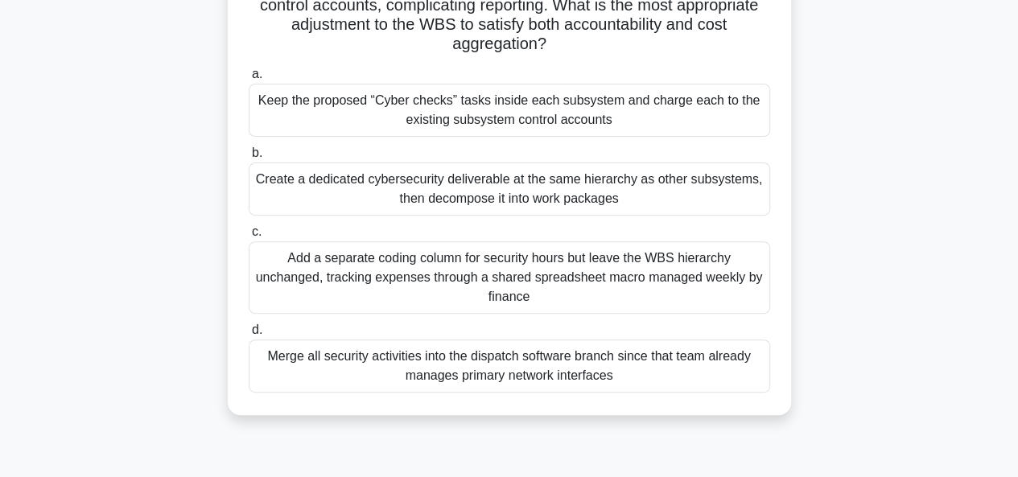
click at [467, 194] on div "Create a dedicated cybersecurity deliverable at the same hierarchy as other sub…" at bounding box center [509, 189] width 521 height 53
click at [249, 158] on input "b. Create a dedicated cybersecurity deliverable at the same hierarchy as other …" at bounding box center [249, 153] width 0 height 10
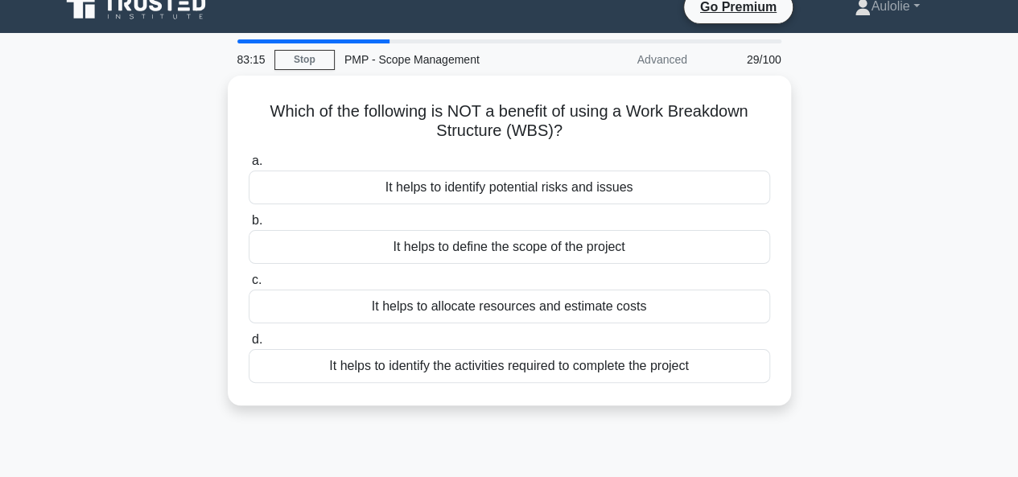
scroll to position [20, 0]
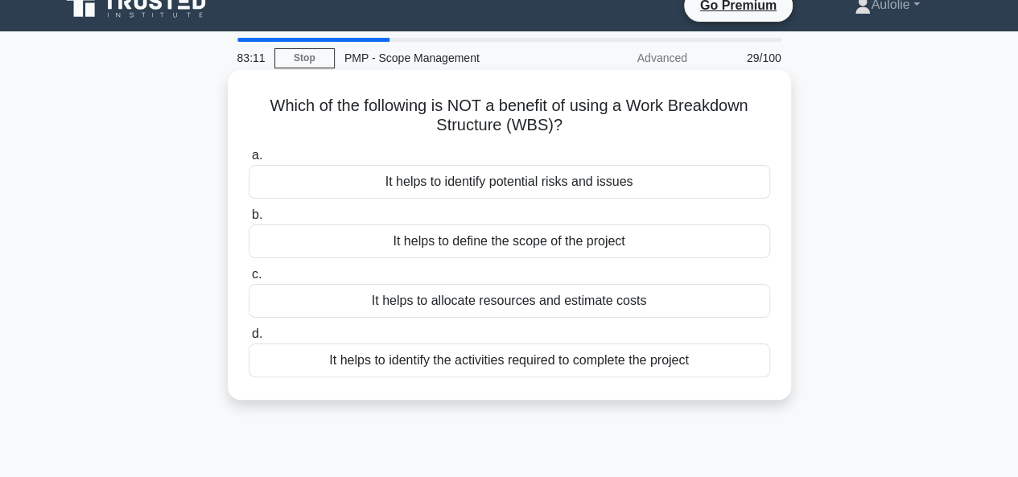
click at [426, 239] on div "It helps to define the scope of the project" at bounding box center [509, 241] width 521 height 34
click at [249, 220] on input "b. It helps to define the scope of the project" at bounding box center [249, 215] width 0 height 10
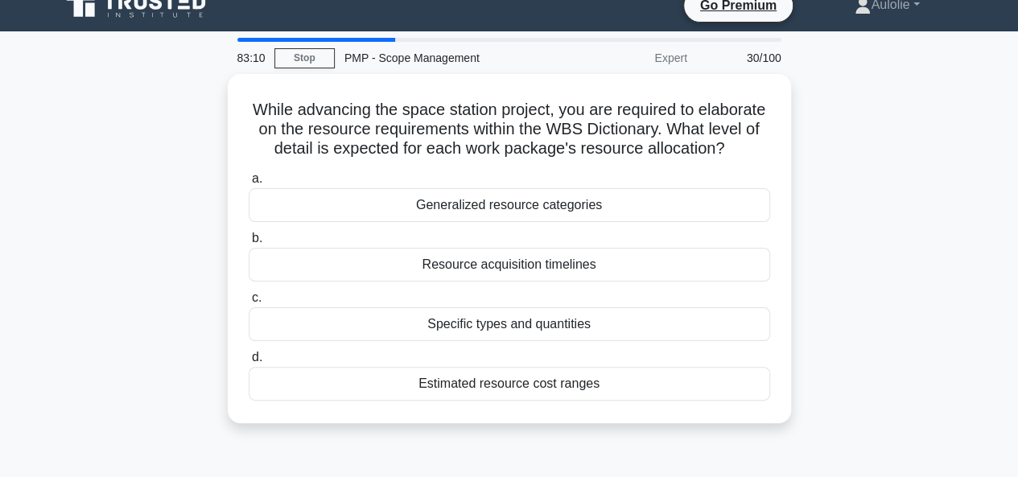
scroll to position [0, 0]
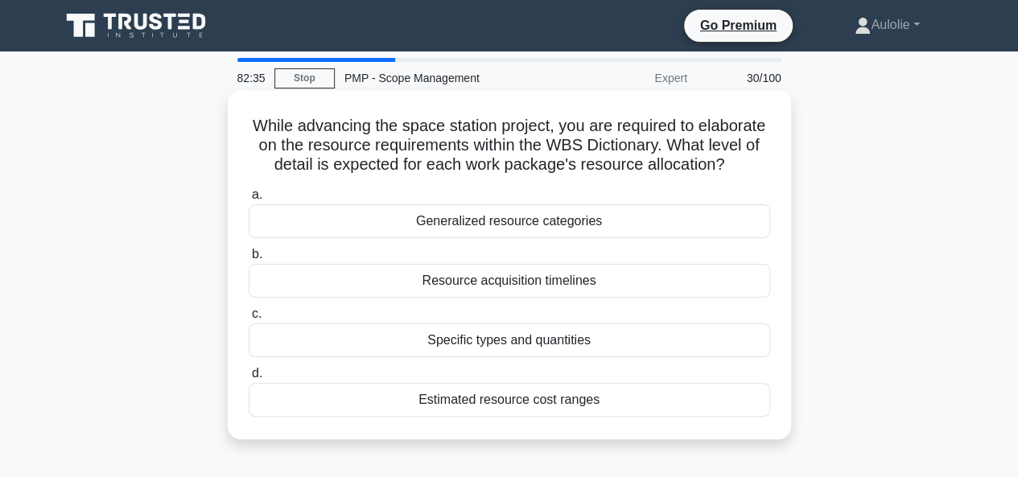
click at [491, 352] on div "Specific types and quantities" at bounding box center [509, 340] width 521 height 34
click at [249, 319] on input "c. Specific types and quantities" at bounding box center [249, 314] width 0 height 10
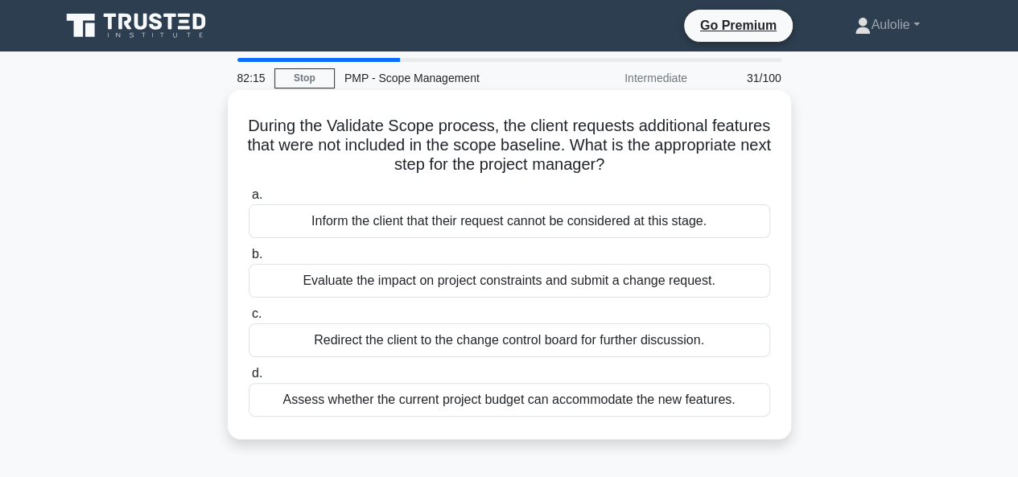
click at [410, 278] on div "Evaluate the impact on project constraints and submit a change request." at bounding box center [509, 281] width 521 height 34
click at [249, 260] on input "b. Evaluate the impact on project constraints and submit a change request." at bounding box center [249, 254] width 0 height 10
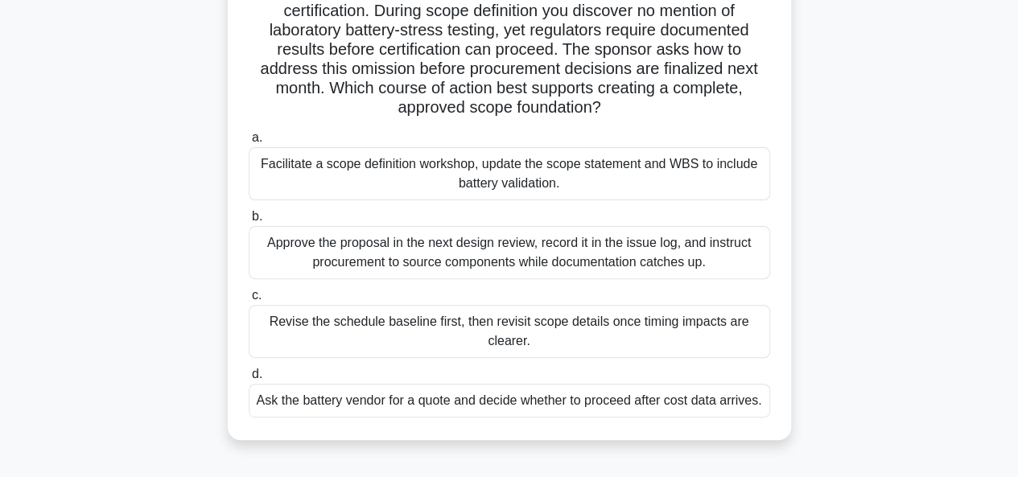
scroll to position [130, 0]
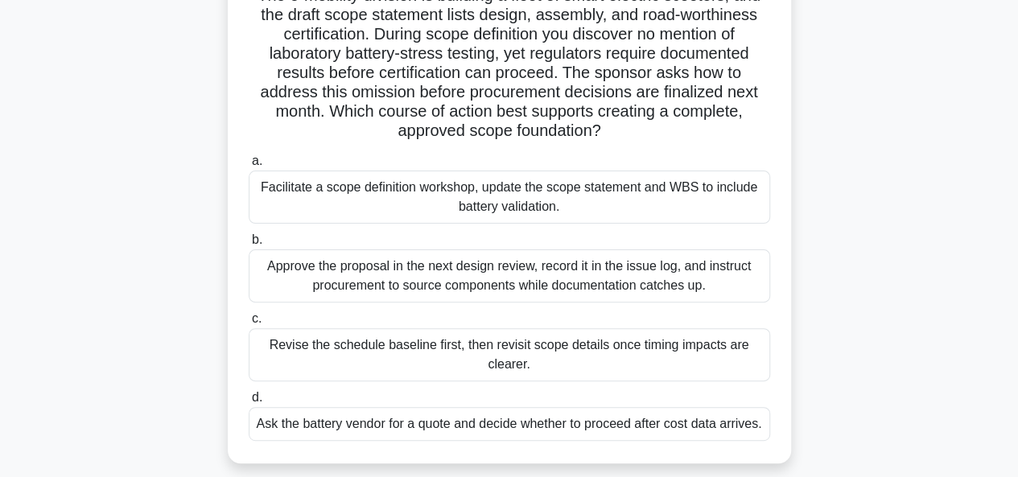
click at [401, 189] on div "Facilitate a scope definition workshop, update the scope statement and WBS to i…" at bounding box center [509, 197] width 521 height 53
click at [249, 167] on input "a. Facilitate a scope definition workshop, update the scope statement and WBS t…" at bounding box center [249, 161] width 0 height 10
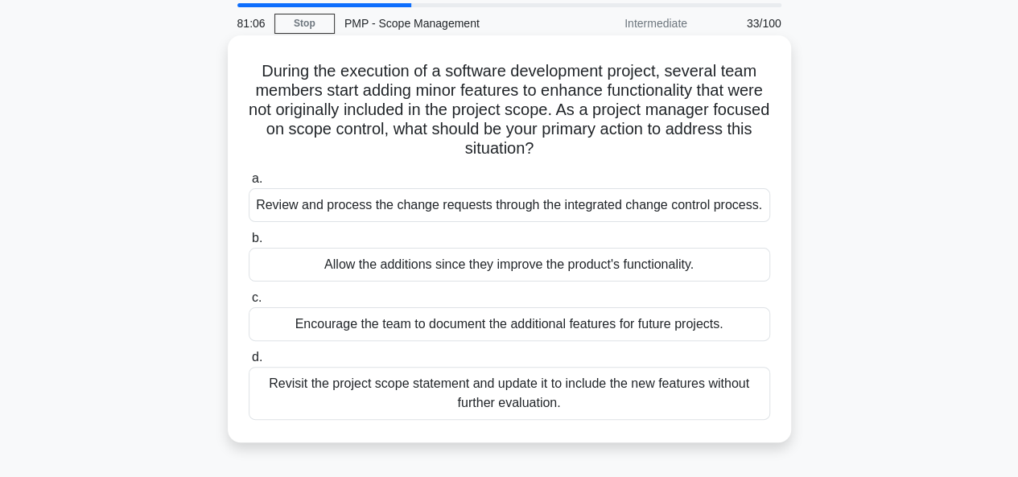
scroll to position [56, 0]
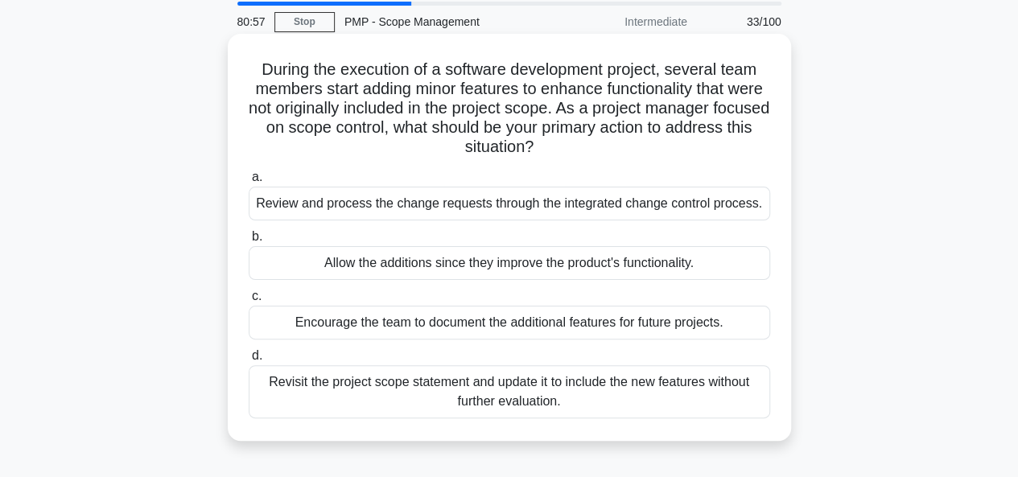
click at [372, 213] on div "Review and process the change requests through the integrated change control pr…" at bounding box center [509, 204] width 521 height 34
click at [249, 183] on input "a. Review and process the change requests through the integrated change control…" at bounding box center [249, 177] width 0 height 10
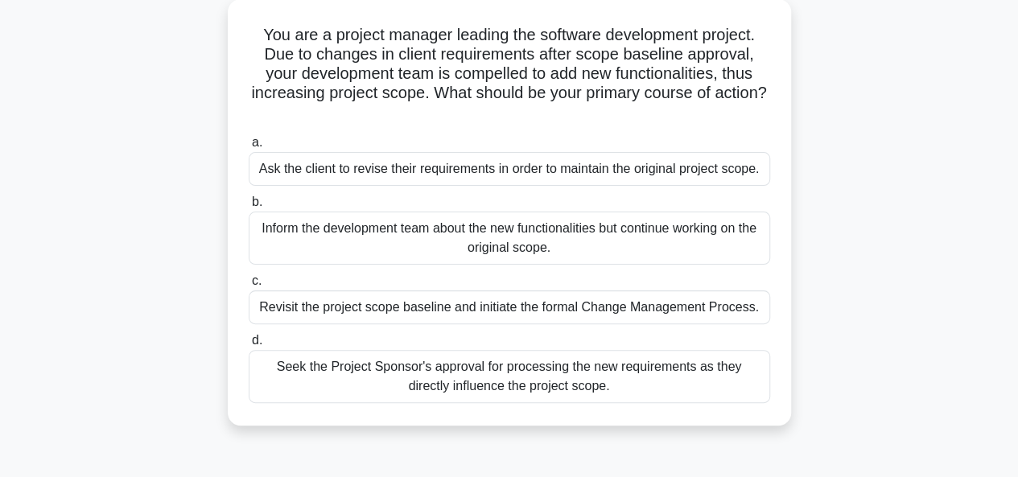
scroll to position [92, 0]
click at [496, 300] on div "Revisit the project scope baseline and initiate the formal Change Management Pr…" at bounding box center [509, 307] width 521 height 34
click at [249, 286] on input "c. Revisit the project scope baseline and initiate the formal Change Management…" at bounding box center [249, 280] width 0 height 10
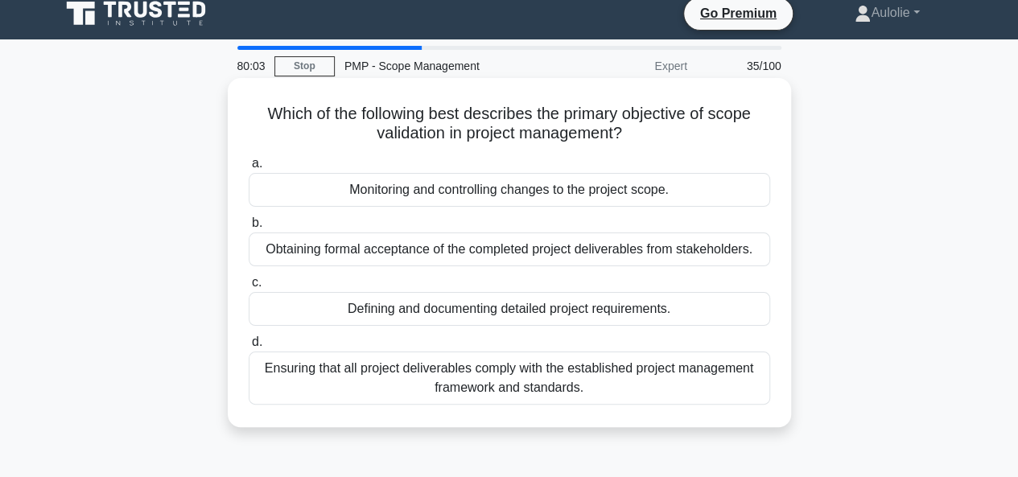
scroll to position [14, 0]
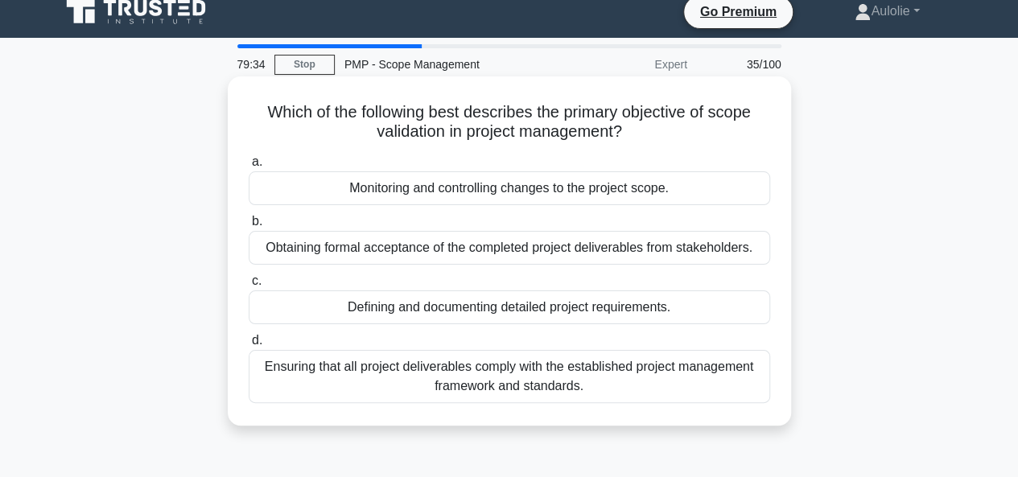
click at [504, 194] on div "Monitoring and controlling changes to the project scope." at bounding box center [509, 188] width 521 height 34
click at [249, 167] on input "a. Monitoring and controlling changes to the project scope." at bounding box center [249, 162] width 0 height 10
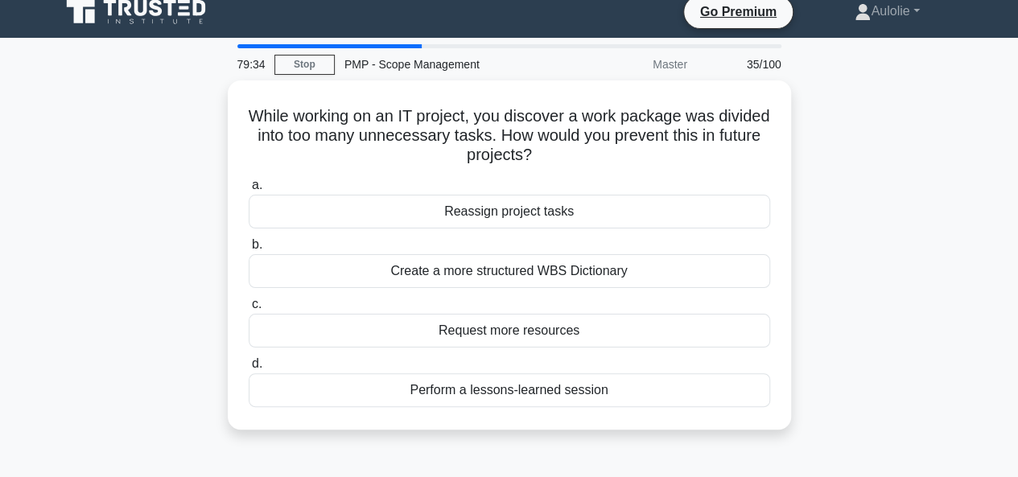
scroll to position [0, 0]
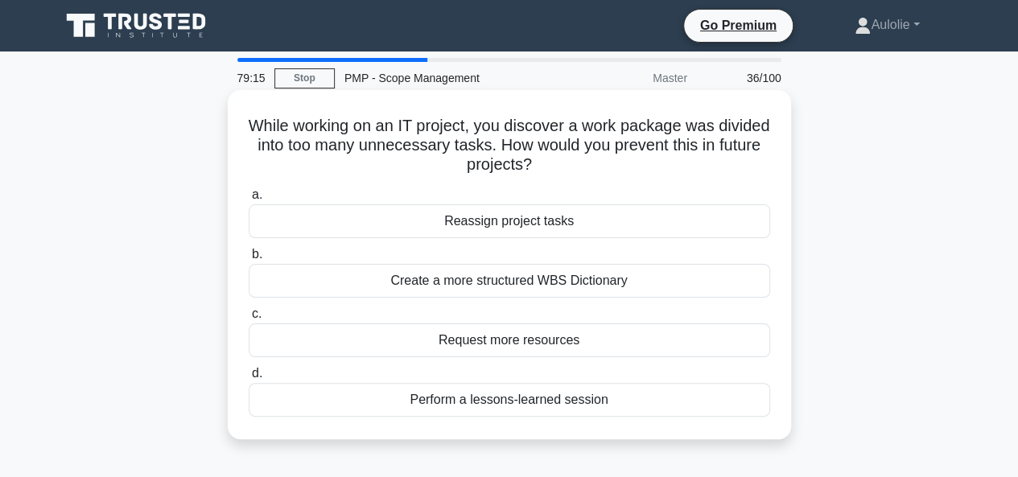
click at [415, 277] on div "Create a more structured WBS Dictionary" at bounding box center [509, 281] width 521 height 34
click at [249, 260] on input "b. Create a more structured WBS Dictionary" at bounding box center [249, 254] width 0 height 10
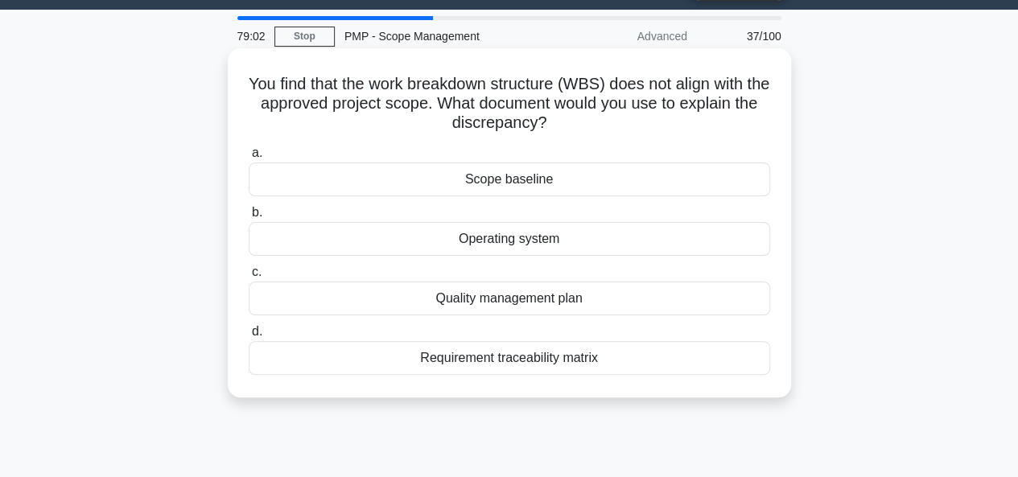
scroll to position [43, 0]
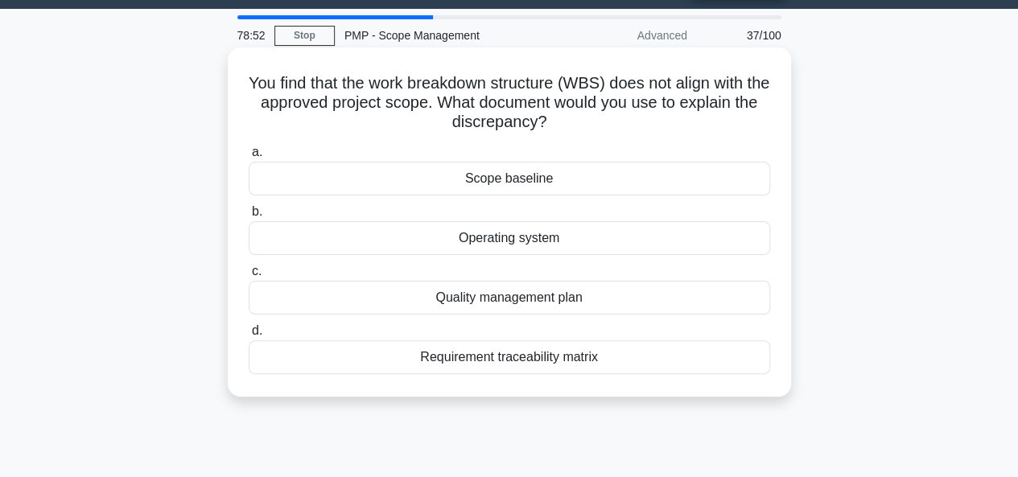
click at [578, 354] on div "Requirement traceability matrix" at bounding box center [509, 357] width 521 height 34
click at [249, 336] on input "d. Requirement traceability matrix" at bounding box center [249, 331] width 0 height 10
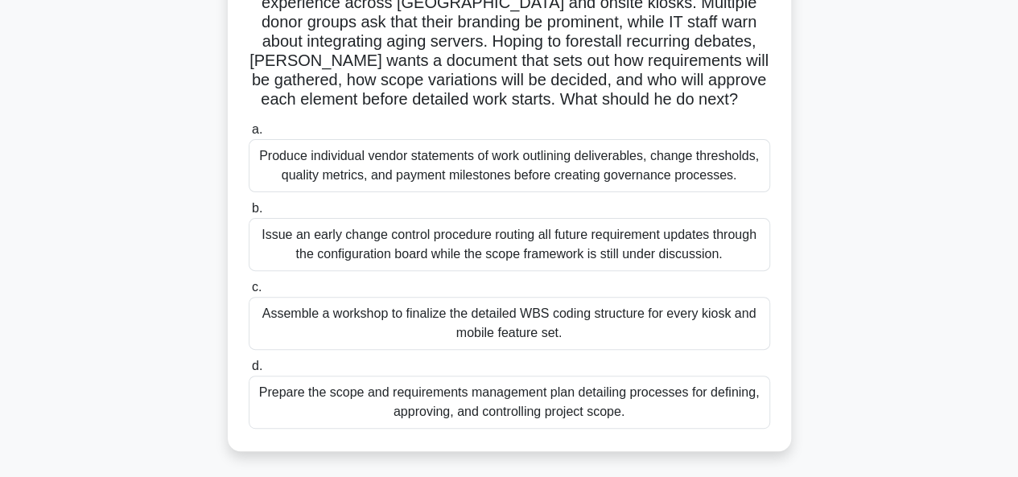
scroll to position [144, 0]
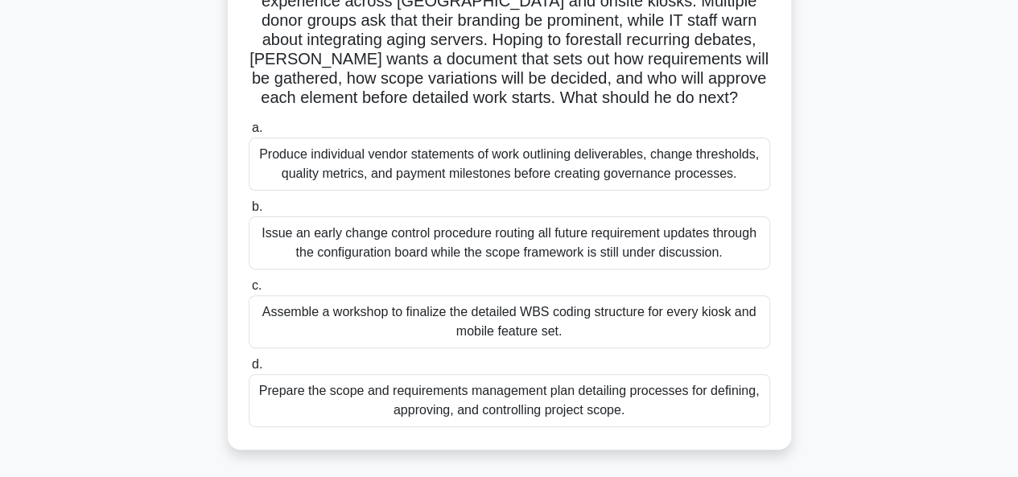
click at [488, 404] on div "Prepare the scope and requirements management plan detailing processes for defi…" at bounding box center [509, 400] width 521 height 53
click at [249, 370] on input "d. Prepare the scope and requirements management plan detailing processes for d…" at bounding box center [249, 365] width 0 height 10
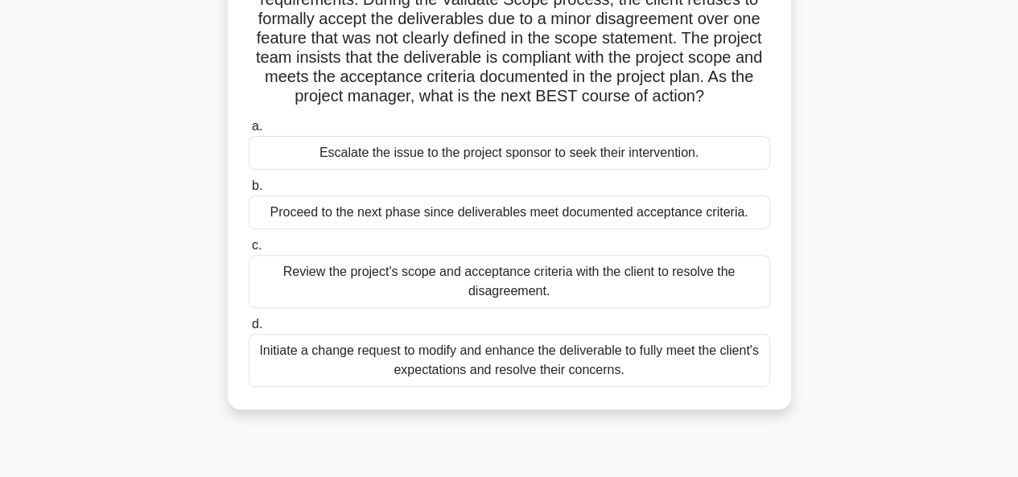
scroll to position [166, 0]
click at [345, 266] on div "Review the project's scope and acceptance criteria with the client to resolve t…" at bounding box center [509, 280] width 521 height 53
click at [249, 250] on input "c. Review the project's scope and acceptance criteria with the client to resolv…" at bounding box center [249, 245] width 0 height 10
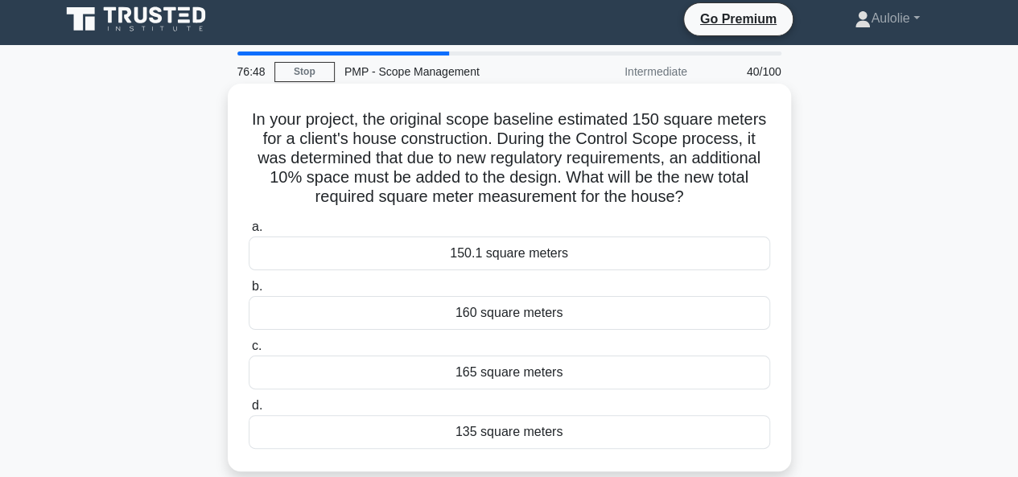
scroll to position [7, 0]
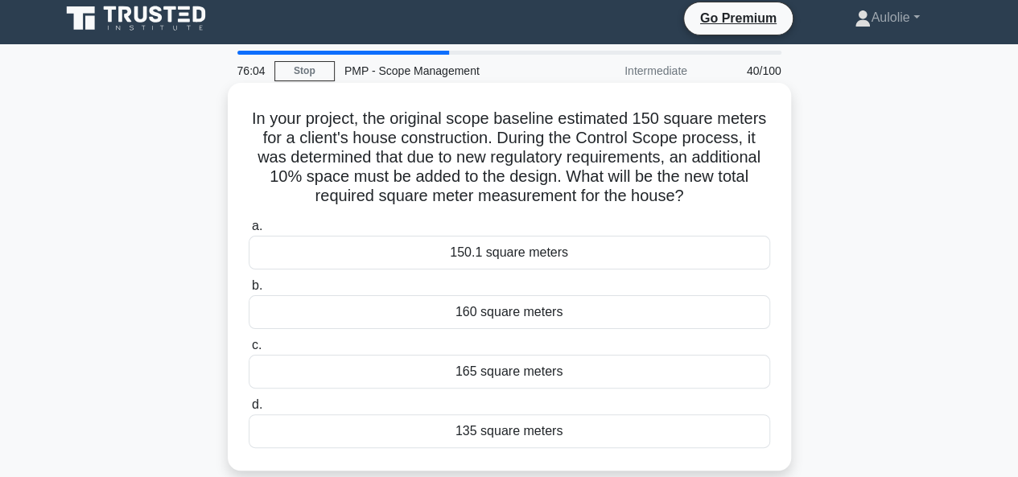
click at [298, 374] on div "165 square meters" at bounding box center [509, 372] width 521 height 34
click at [249, 351] on input "c. 165 square meters" at bounding box center [249, 345] width 0 height 10
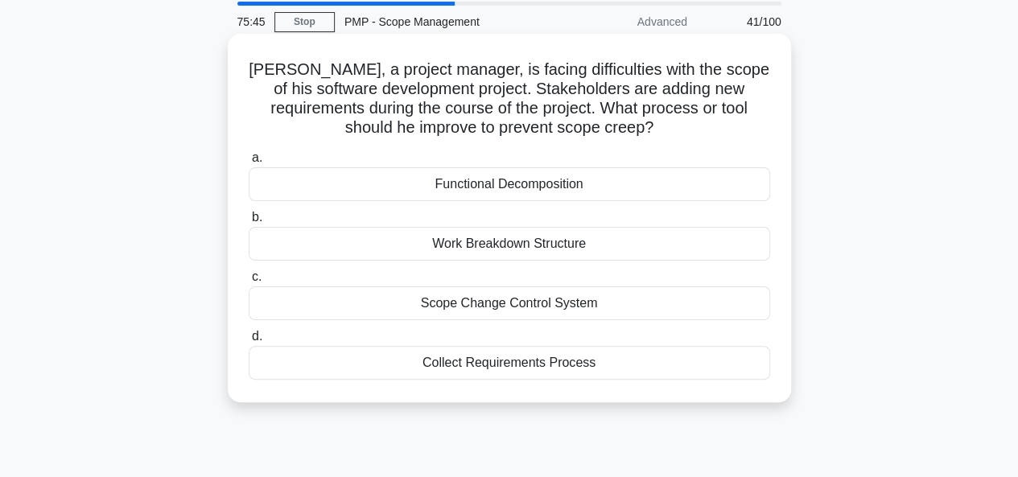
scroll to position [60, 0]
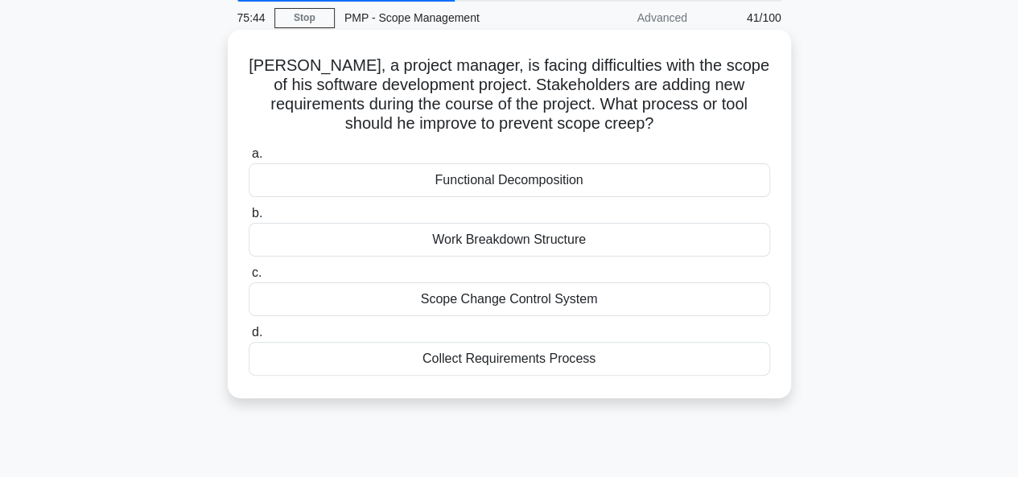
click at [490, 302] on div "Scope Change Control System" at bounding box center [509, 299] width 521 height 34
click at [249, 278] on input "c. Scope Change Control System" at bounding box center [249, 273] width 0 height 10
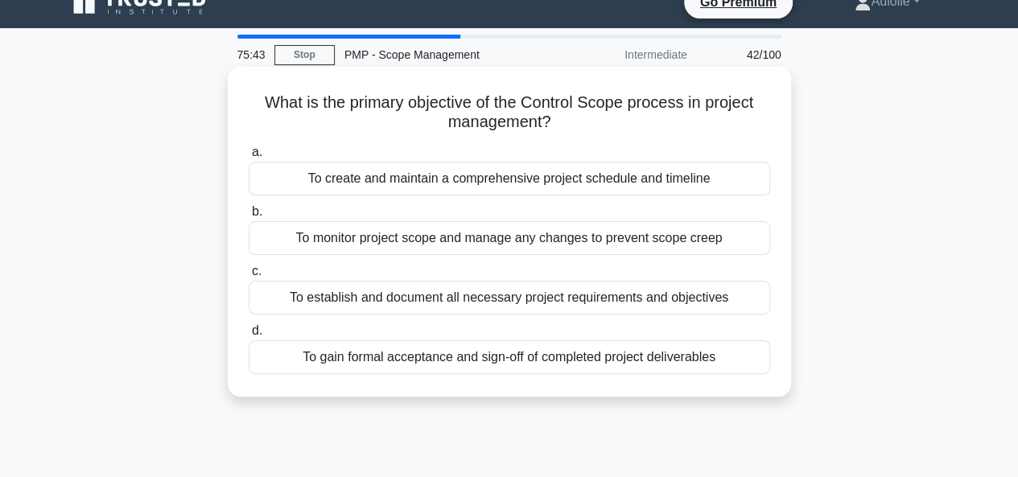
scroll to position [0, 0]
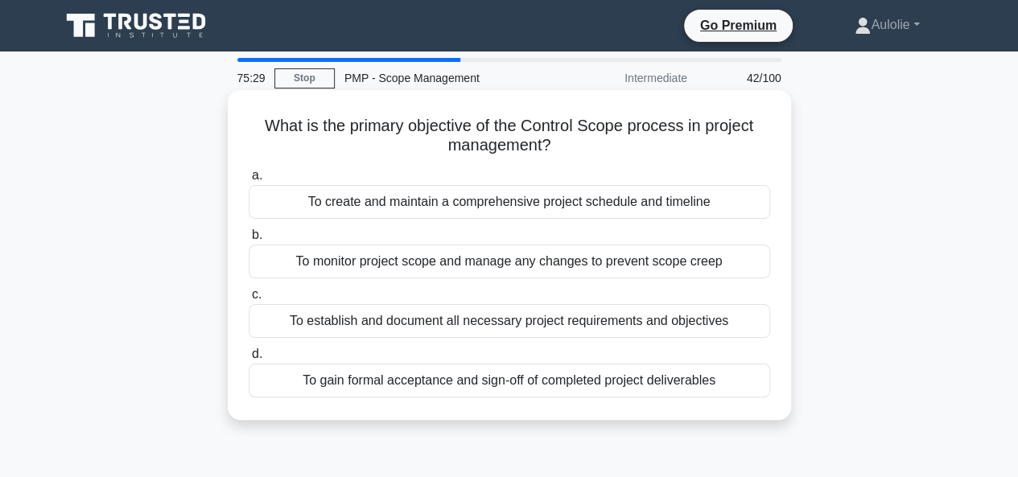
click at [500, 265] on div "To monitor project scope and manage any changes to prevent scope creep" at bounding box center [509, 262] width 521 height 34
click at [249, 241] on input "b. To monitor project scope and manage any changes to prevent scope creep" at bounding box center [249, 235] width 0 height 10
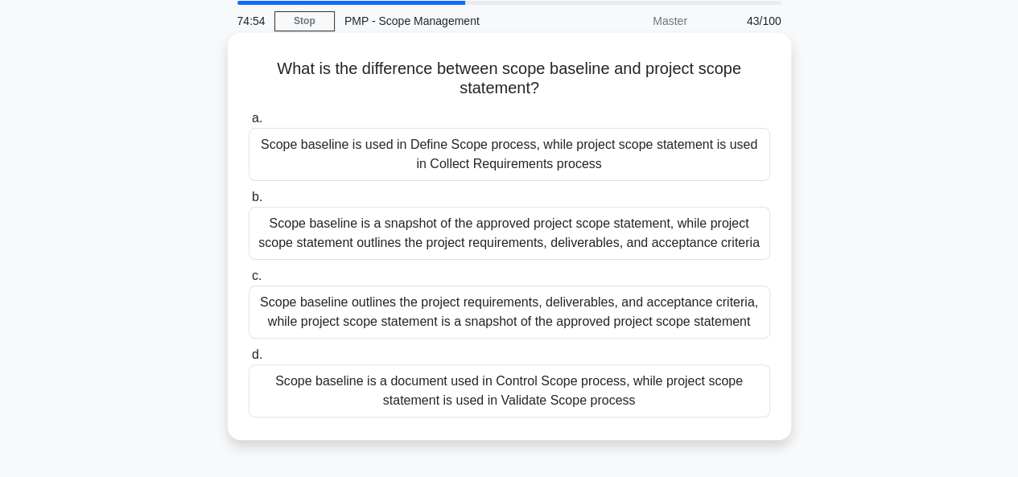
scroll to position [60, 0]
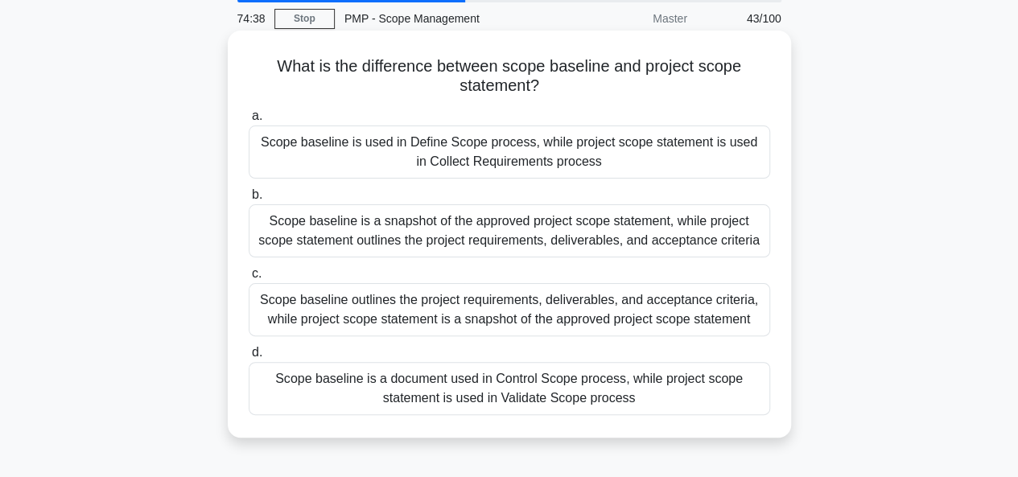
drag, startPoint x: 435, startPoint y: 64, endPoint x: 549, endPoint y: 80, distance: 115.4
click at [549, 80] on h5 "What is the difference between scope baseline and project scope statement? .spi…" at bounding box center [509, 76] width 525 height 40
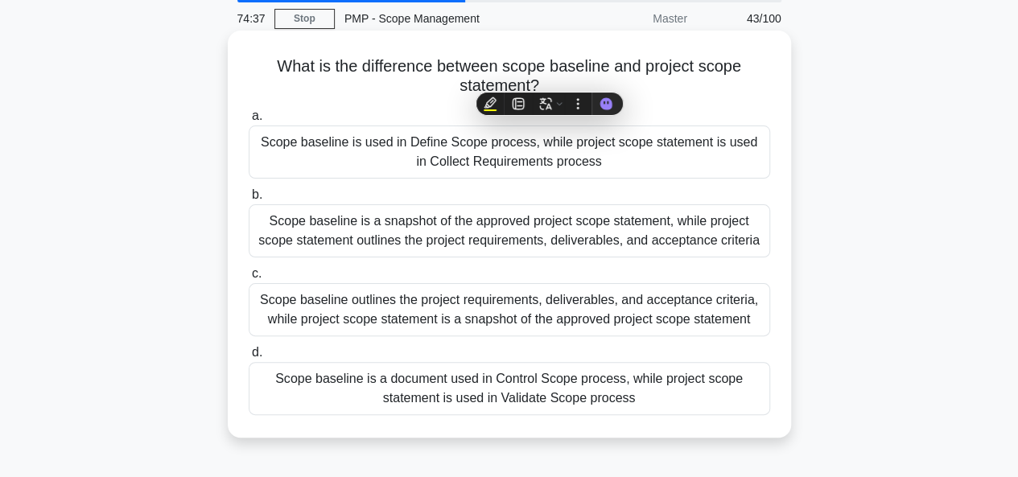
copy h5 "between scope baseline and project scope statement?"
click at [428, 390] on div "Scope baseline is a document used in Control Scope process, while project scope…" at bounding box center [509, 388] width 521 height 53
click at [249, 358] on input "d. Scope baseline is a document used in Control Scope process, while project sc…" at bounding box center [249, 353] width 0 height 10
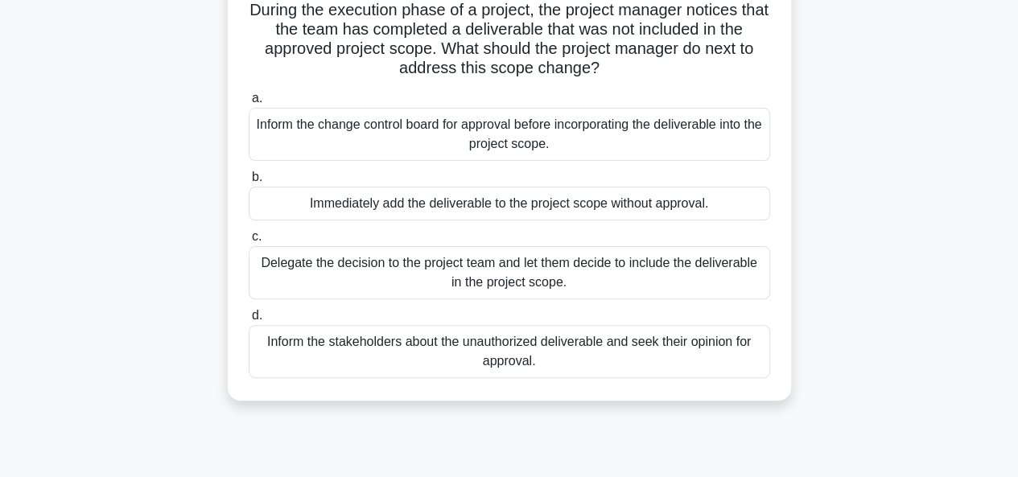
scroll to position [122, 0]
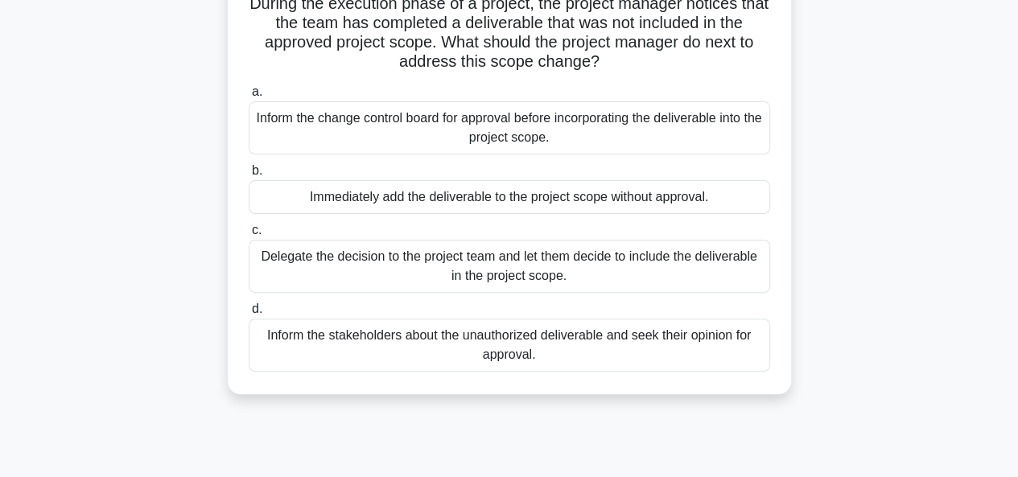
click at [525, 340] on div "Inform the stakeholders about the unauthorized deliverable and seek their opini…" at bounding box center [509, 345] width 521 height 53
click at [249, 315] on input "d. Inform the stakeholders about the unauthorized deliverable and seek their op…" at bounding box center [249, 309] width 0 height 10
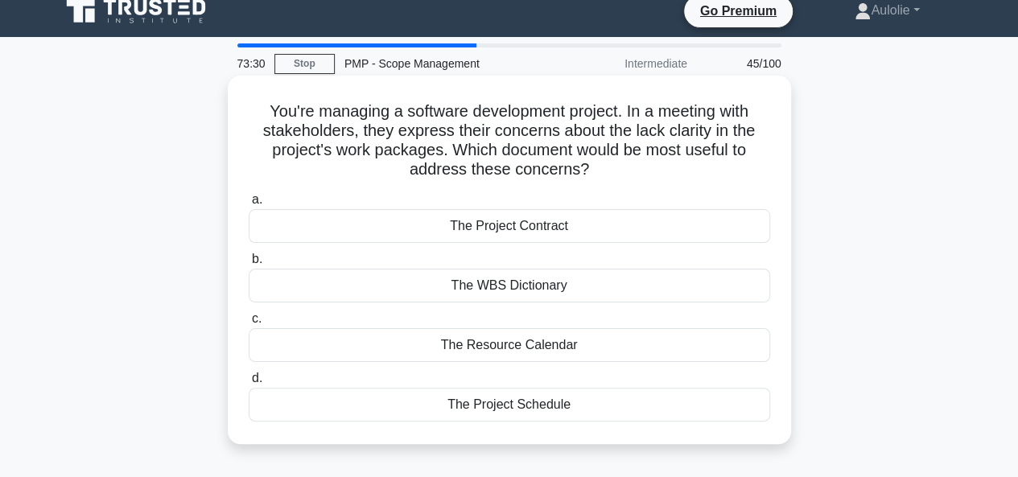
scroll to position [1, 0]
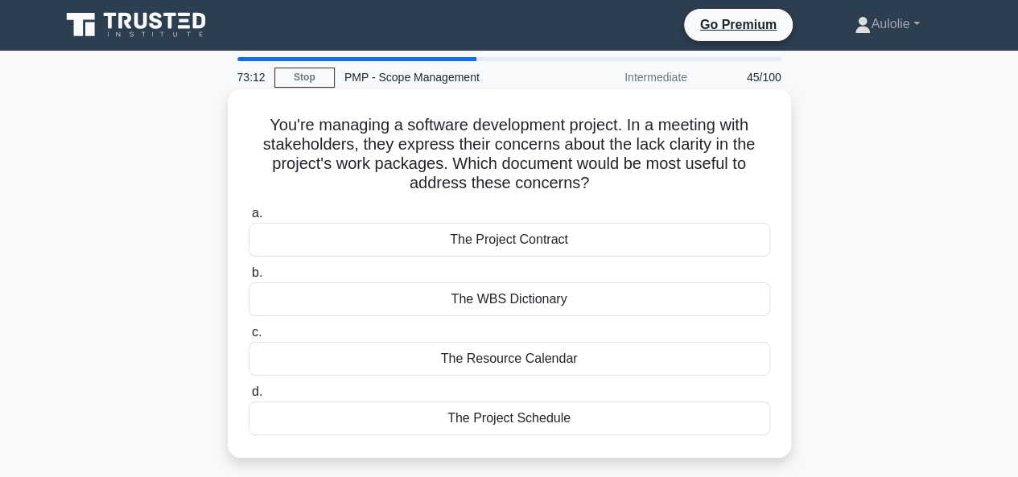
click at [533, 290] on div "The WBS Dictionary" at bounding box center [509, 299] width 521 height 34
click at [249, 278] on input "b. The WBS Dictionary" at bounding box center [249, 273] width 0 height 10
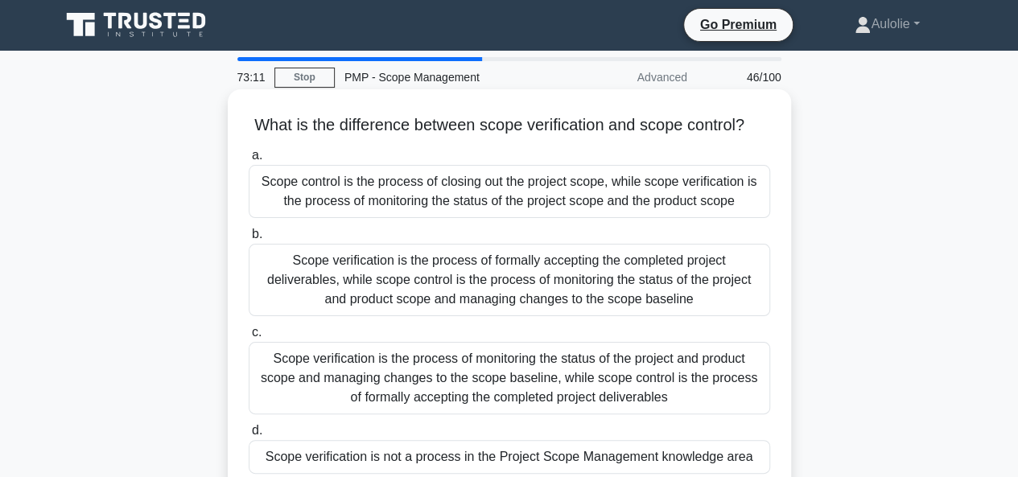
scroll to position [0, 0]
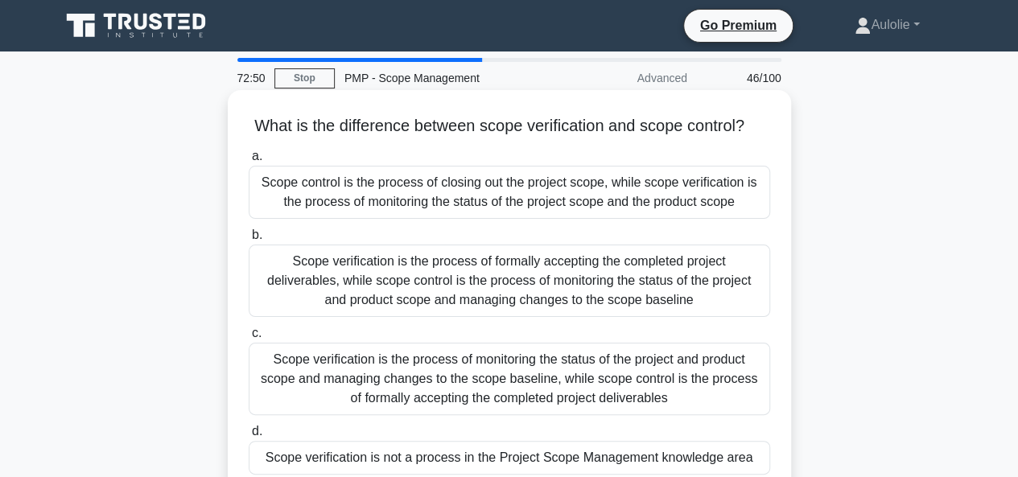
click at [516, 317] on div "Scope verification is the process of formally accepting the completed project d…" at bounding box center [509, 281] width 521 height 72
click at [249, 241] on input "b. Scope verification is the process of formally accepting the completed projec…" at bounding box center [249, 235] width 0 height 10
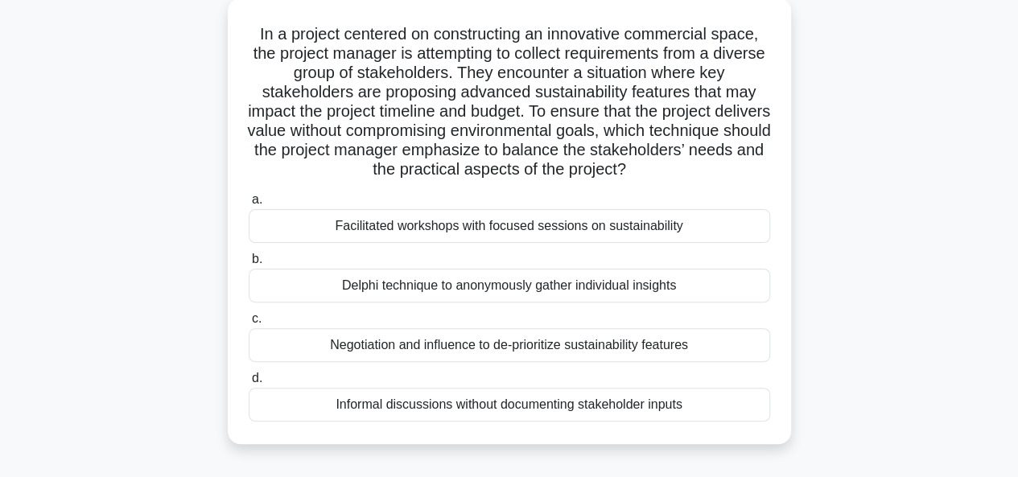
scroll to position [93, 0]
click at [516, 340] on div "Negotiation and influence to de-prioritize sustainability features" at bounding box center [509, 344] width 521 height 34
click at [249, 323] on input "c. Negotiation and influence to de-prioritize sustainability features" at bounding box center [249, 318] width 0 height 10
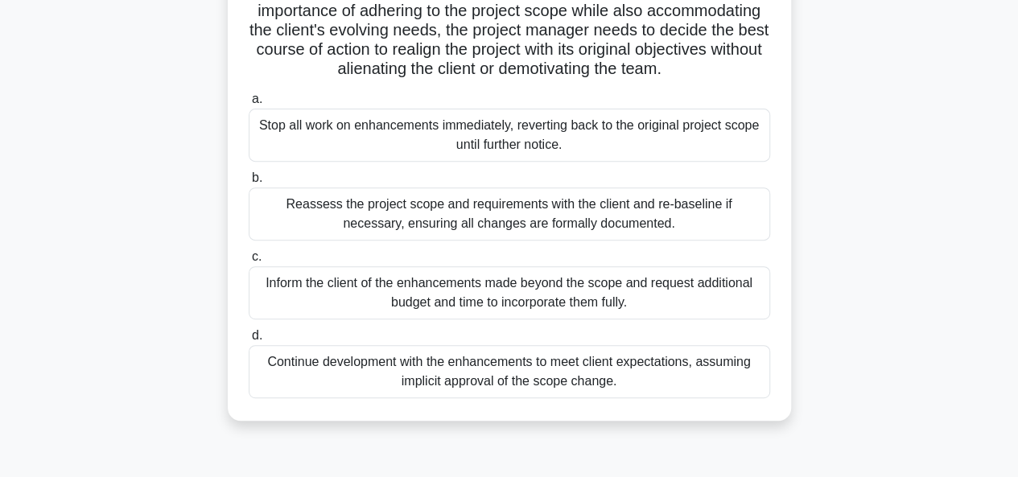
scroll to position [251, 0]
click at [410, 228] on div "Reassess the project scope and requirements with the client and re-baseline if …" at bounding box center [509, 213] width 521 height 53
click at [249, 183] on input "b. Reassess the project scope and requirements with the client and re-baseline …" at bounding box center [249, 177] width 0 height 10
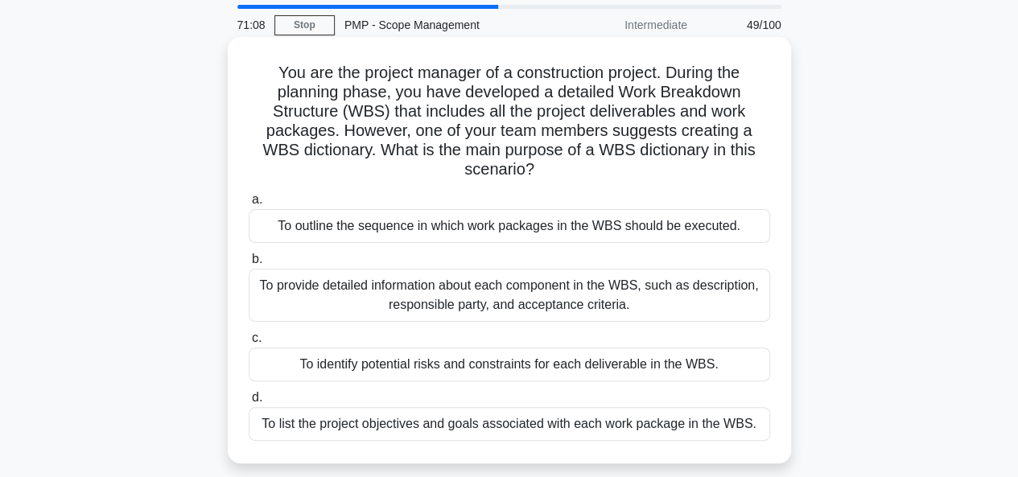
scroll to position [55, 0]
click at [496, 290] on div "To provide detailed information about each component in the WBS, such as descri…" at bounding box center [509, 293] width 521 height 53
click at [249, 263] on input "b. To provide detailed information about each component in the WBS, such as des…" at bounding box center [249, 258] width 0 height 10
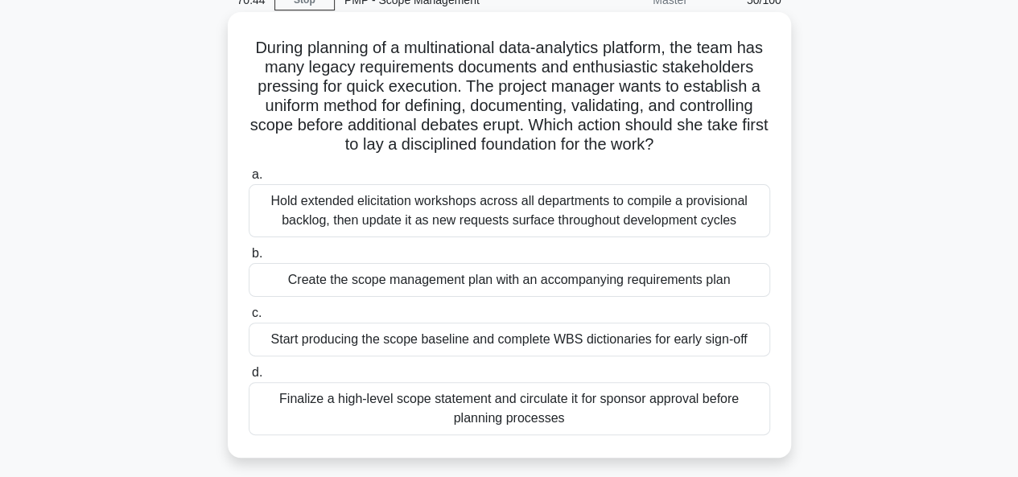
scroll to position [80, 0]
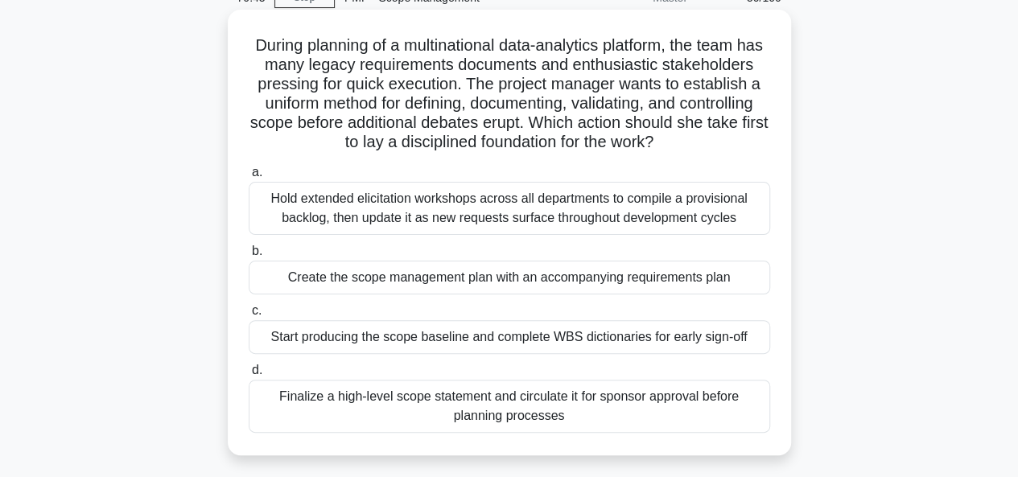
click at [389, 282] on div "Create the scope management plan with an accompanying requirements plan" at bounding box center [509, 278] width 521 height 34
click at [249, 257] on input "b. Create the scope management plan with an accompanying requirements plan" at bounding box center [249, 251] width 0 height 10
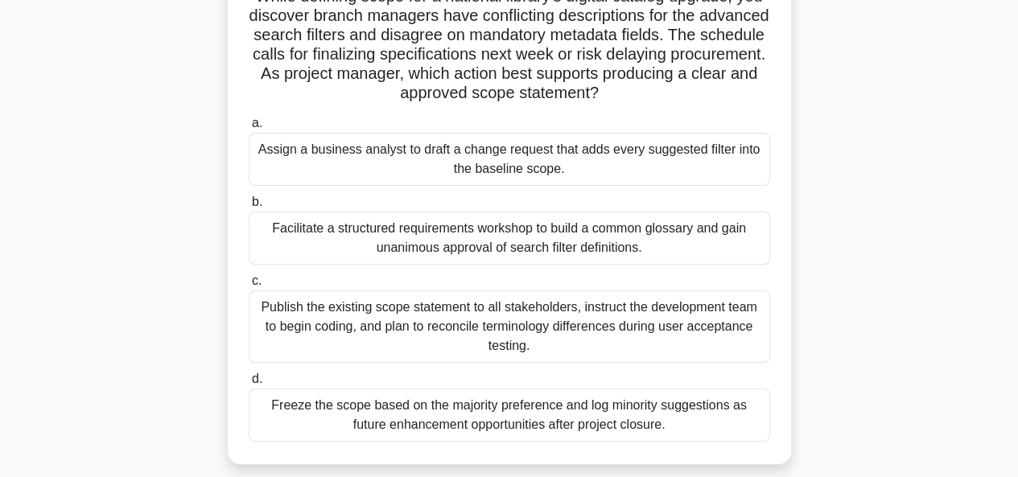
scroll to position [132, 0]
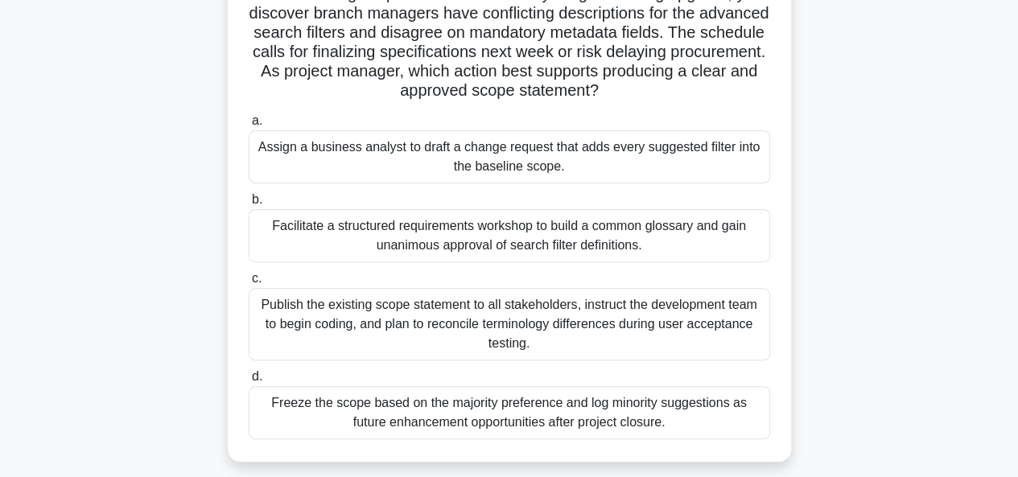
click at [490, 166] on div "Assign a business analyst to draft a change request that adds every suggested f…" at bounding box center [509, 156] width 521 height 53
click at [249, 126] on input "a. Assign a business analyst to draft a change request that adds every suggeste…" at bounding box center [249, 121] width 0 height 10
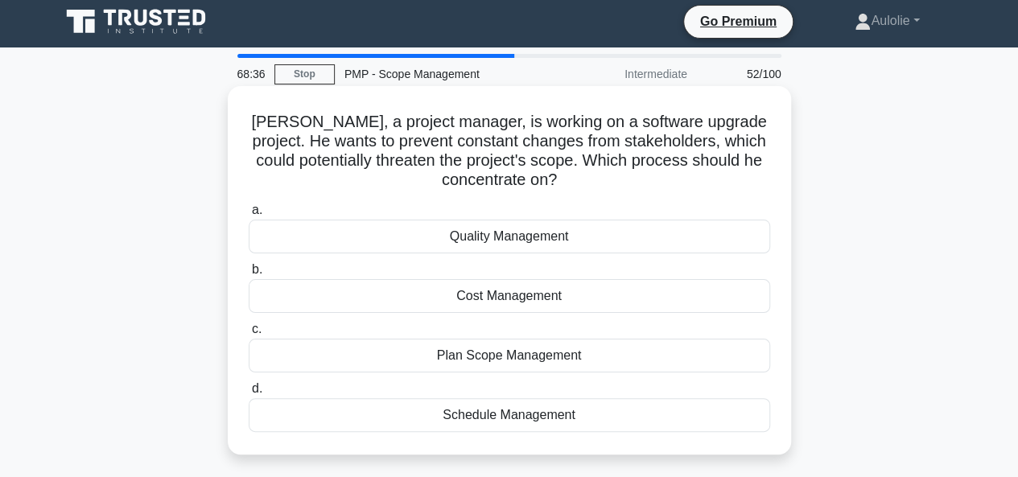
scroll to position [5, 0]
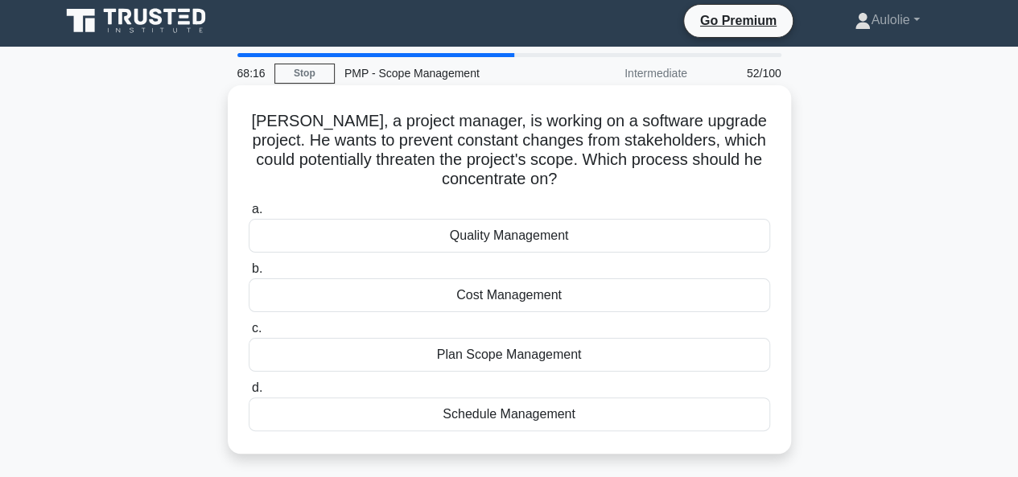
click at [507, 356] on div "Plan Scope Management" at bounding box center [509, 355] width 521 height 34
click at [249, 334] on input "c. Plan Scope Management" at bounding box center [249, 328] width 0 height 10
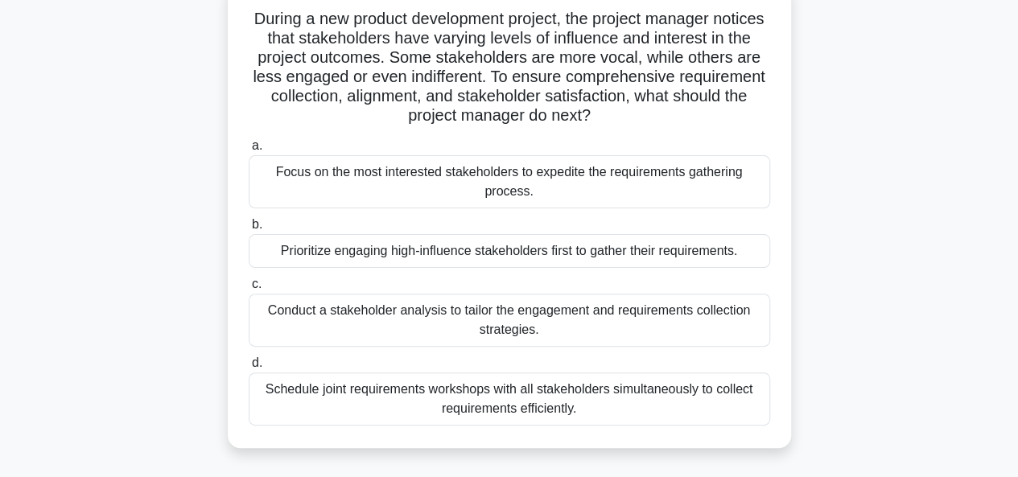
scroll to position [108, 0]
click at [386, 315] on div "Conduct a stakeholder analysis to tailor the engagement and requirements collec…" at bounding box center [509, 319] width 521 height 53
click at [249, 289] on input "c. Conduct a stakeholder analysis to tailor the engagement and requirements col…" at bounding box center [249, 283] width 0 height 10
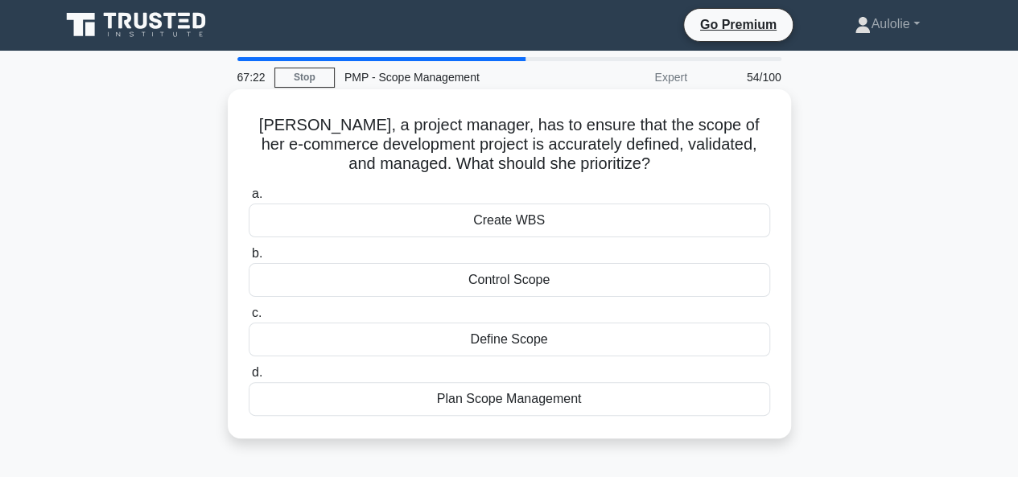
scroll to position [0, 0]
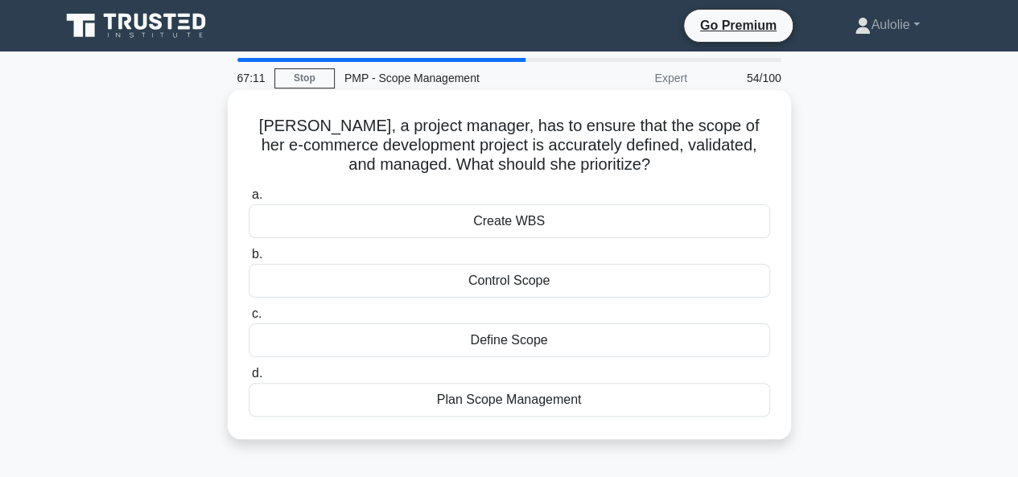
click at [531, 286] on div "Control Scope" at bounding box center [509, 281] width 521 height 34
click at [249, 260] on input "b. Control Scope" at bounding box center [249, 254] width 0 height 10
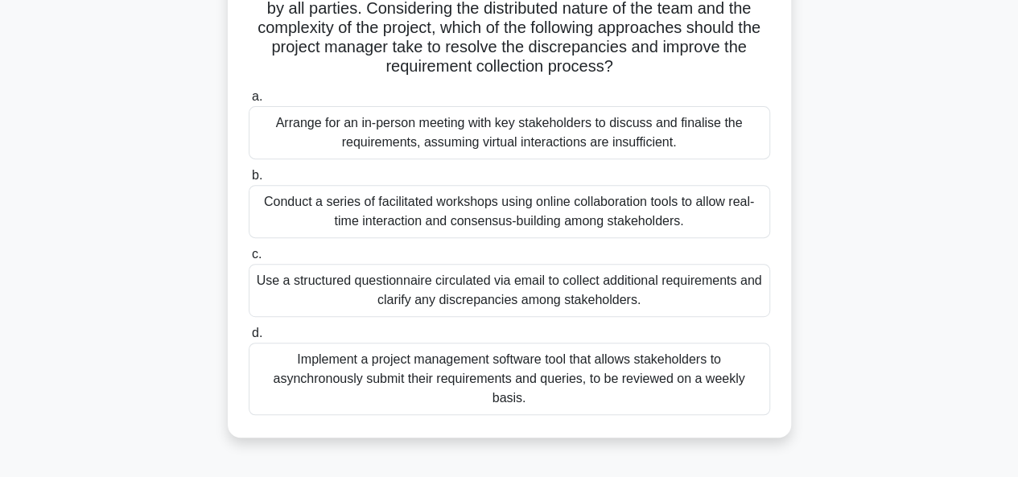
scroll to position [257, 0]
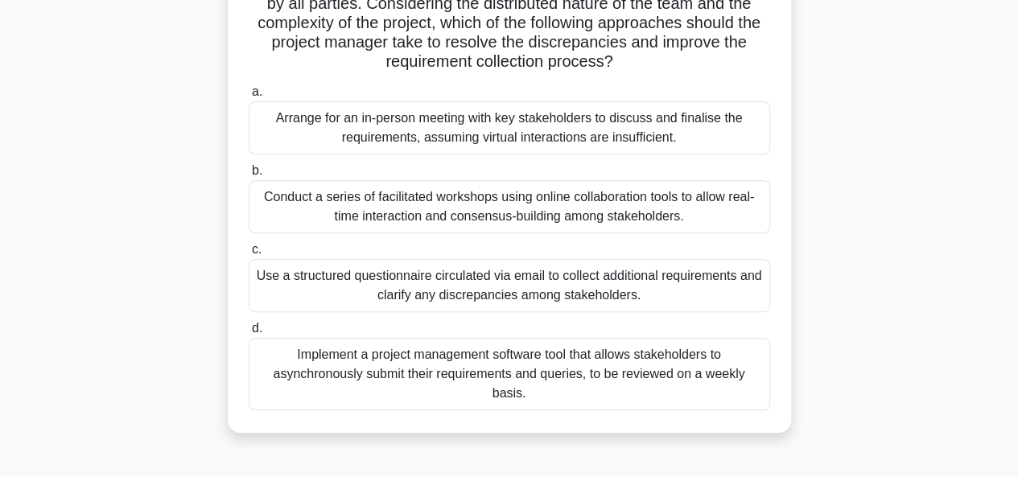
click at [550, 136] on div "Arrange for an in-person meeting with key stakeholders to discuss and finalise …" at bounding box center [509, 127] width 521 height 53
click at [249, 97] on input "a. Arrange for an in-person meeting with key stakeholders to discuss and finali…" at bounding box center [249, 92] width 0 height 10
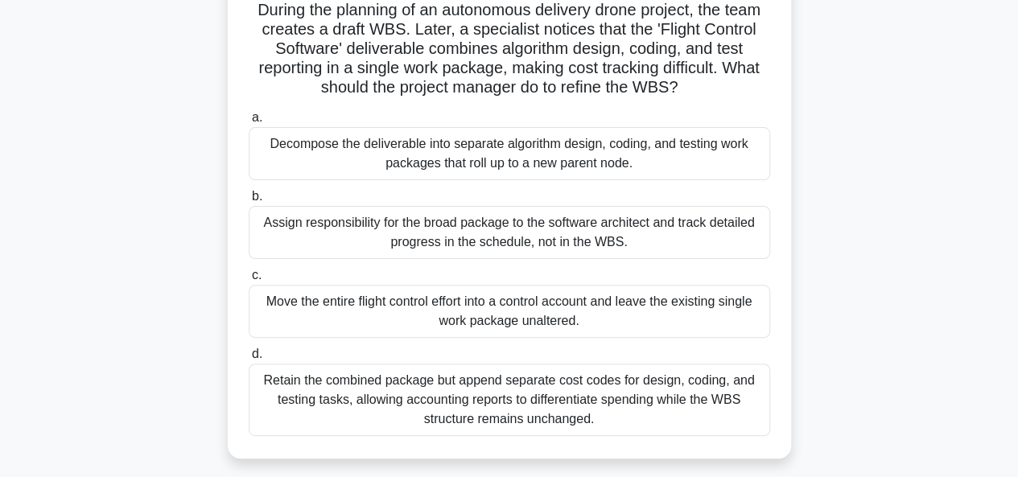
scroll to position [64, 0]
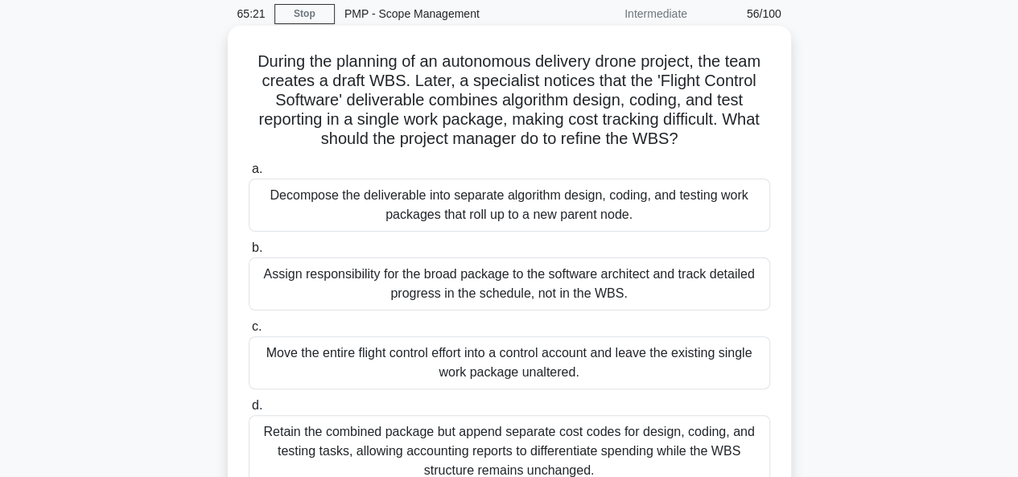
click at [371, 200] on div "Decompose the deliverable into separate algorithm design, coding, and testing w…" at bounding box center [509, 205] width 521 height 53
click at [249, 175] on input "a. Decompose the deliverable into separate algorithm design, coding, and testin…" at bounding box center [249, 169] width 0 height 10
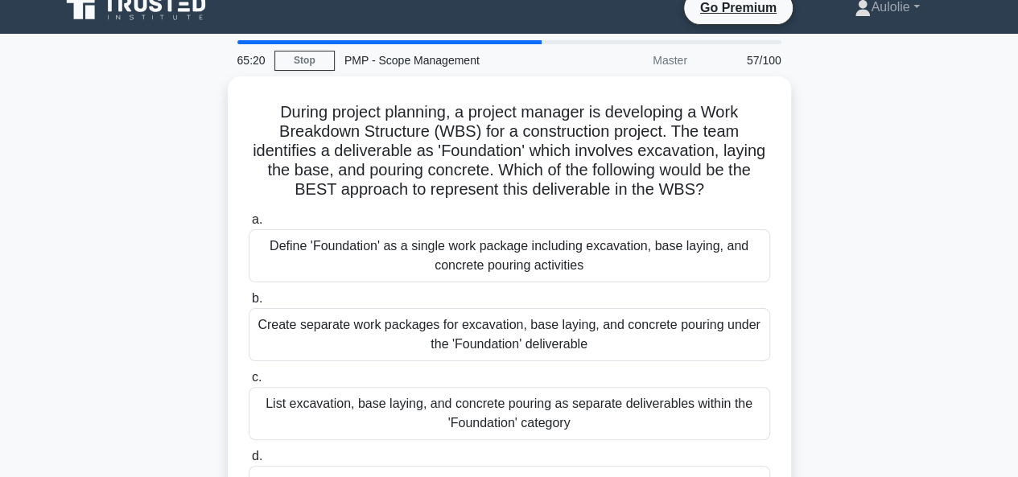
scroll to position [0, 0]
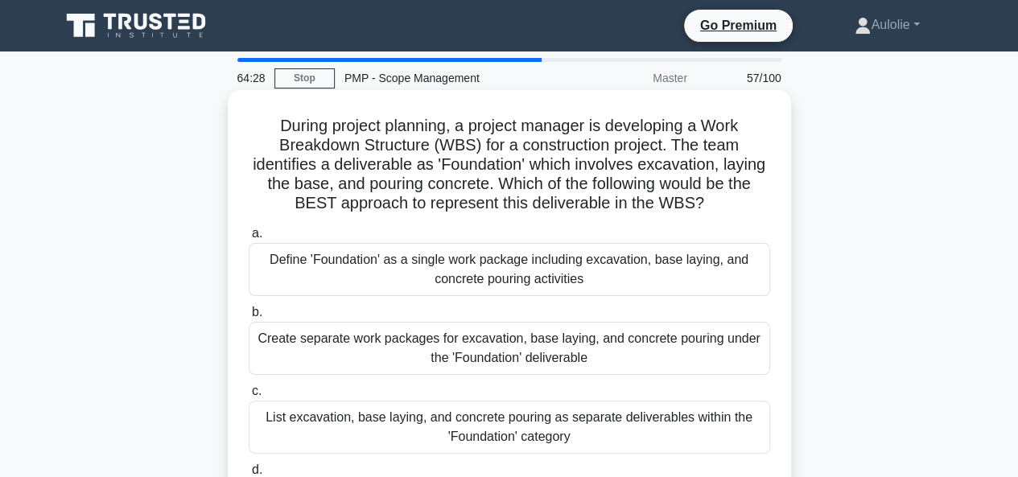
click at [349, 345] on div "Create separate work packages for excavation, base laying, and concrete pouring…" at bounding box center [509, 348] width 521 height 53
click at [249, 318] on input "b. Create separate work packages for excavation, base laying, and concrete pour…" at bounding box center [249, 312] width 0 height 10
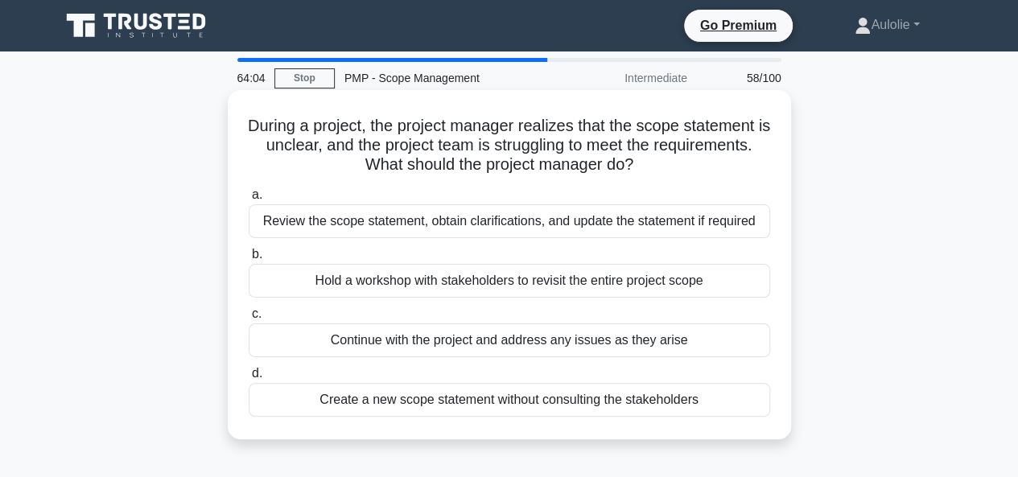
click at [484, 212] on div "Review the scope statement, obtain clarifications, and update the statement if …" at bounding box center [509, 221] width 521 height 34
click at [249, 200] on input "a. Review the scope statement, obtain clarifications, and update the statement …" at bounding box center [249, 195] width 0 height 10
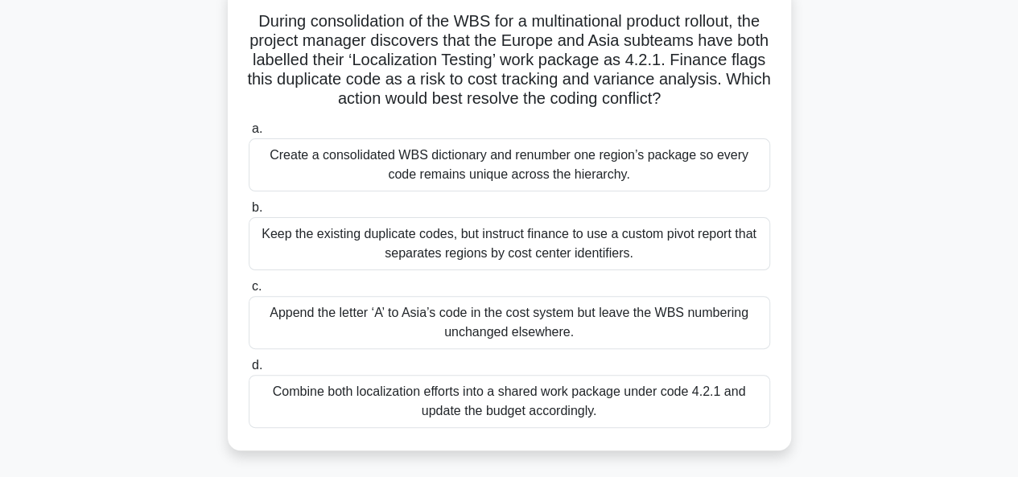
scroll to position [105, 0]
click at [563, 183] on div "Create a consolidated WBS dictionary and renumber one region’s package so every…" at bounding box center [509, 164] width 521 height 53
click at [249, 134] on input "a. Create a consolidated WBS dictionary and renumber one region’s package so ev…" at bounding box center [249, 128] width 0 height 10
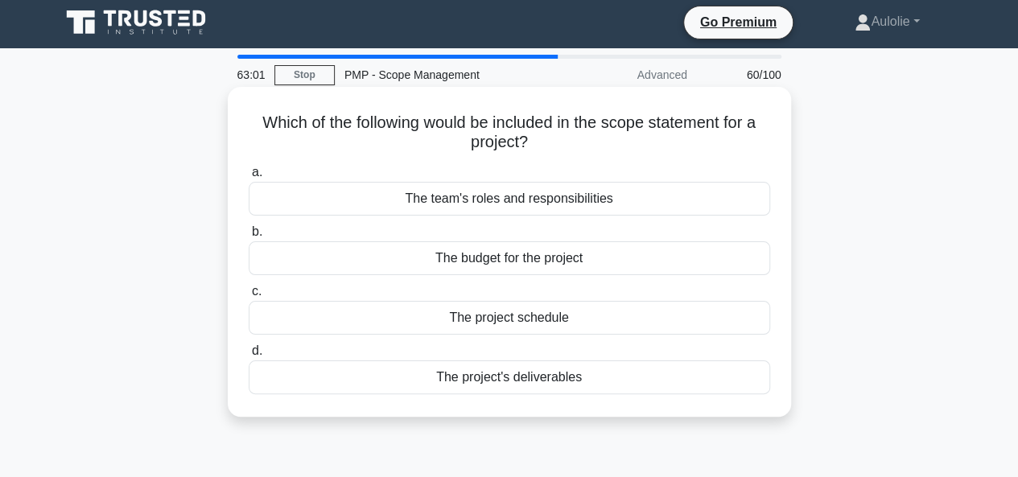
scroll to position [4, 0]
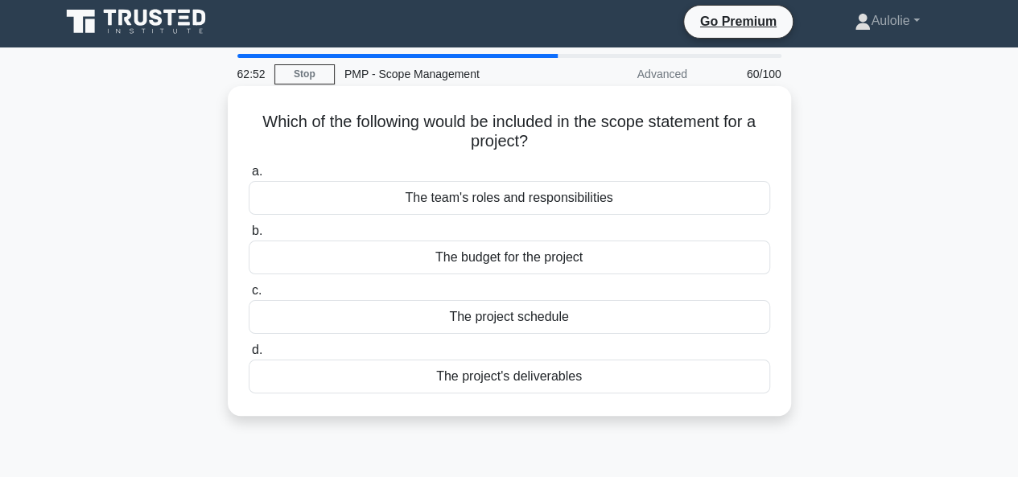
click at [523, 381] on div "The project's deliverables" at bounding box center [509, 377] width 521 height 34
click at [249, 356] on input "d. The project's deliverables" at bounding box center [249, 350] width 0 height 10
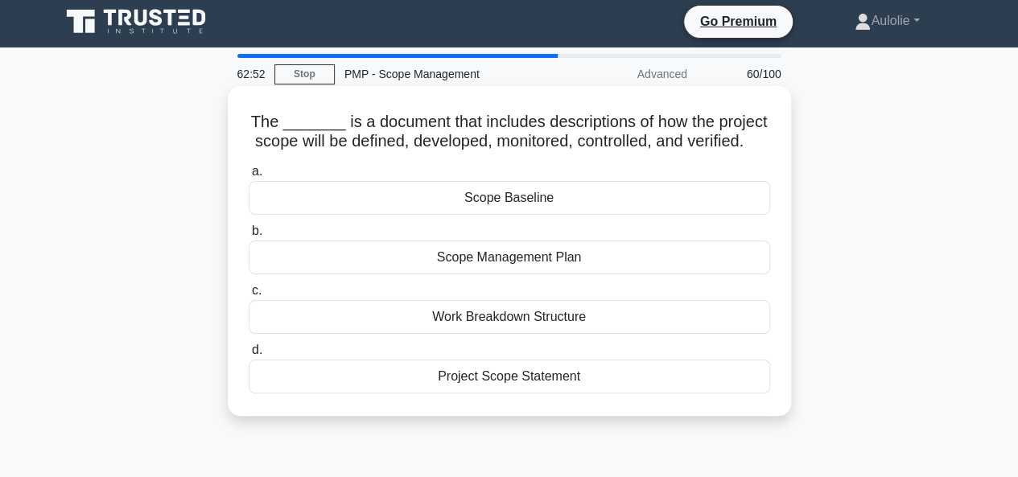
scroll to position [0, 0]
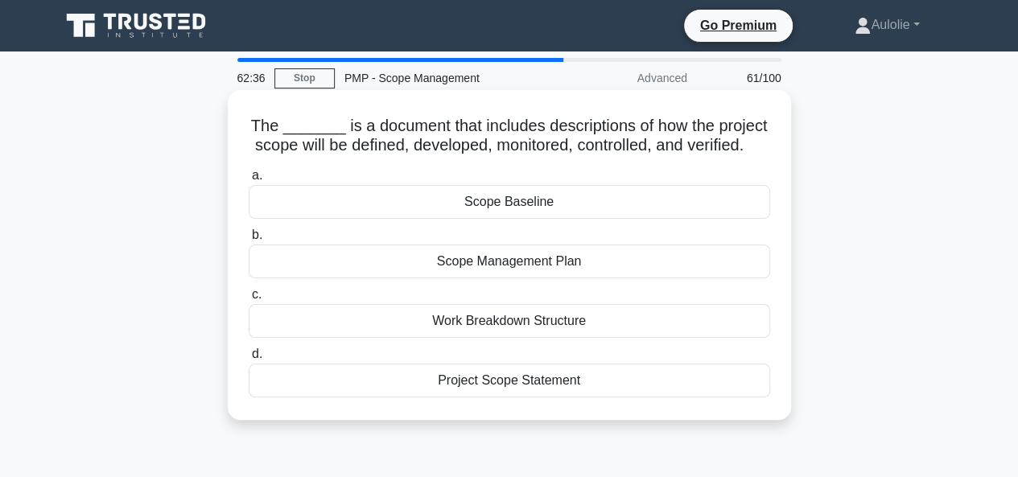
click at [445, 274] on div "Scope Management Plan" at bounding box center [509, 262] width 521 height 34
click at [249, 241] on input "b. Scope Management Plan" at bounding box center [249, 235] width 0 height 10
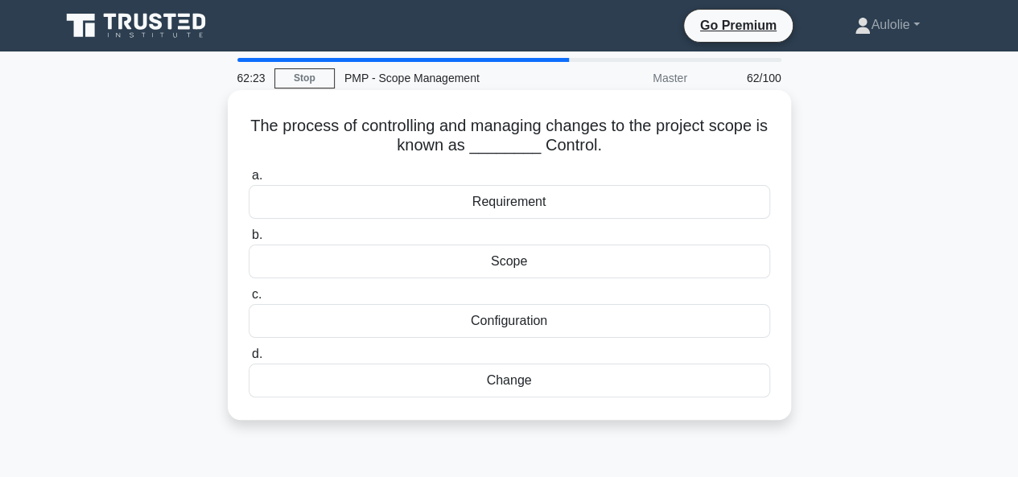
click at [515, 382] on div "Change" at bounding box center [509, 381] width 521 height 34
click at [249, 360] on input "d. Change" at bounding box center [249, 354] width 0 height 10
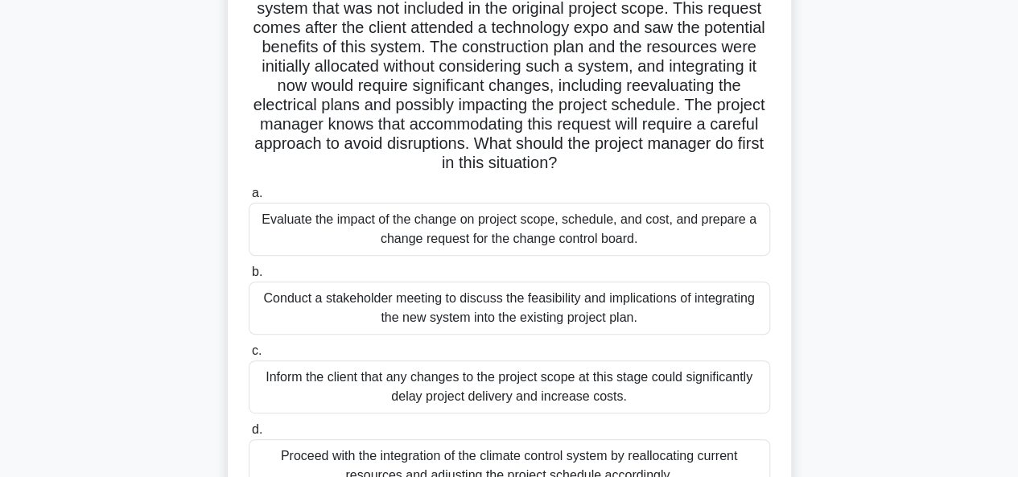
scroll to position [157, 0]
click at [442, 224] on div "Evaluate the impact of the change on project scope, schedule, and cost, and pre…" at bounding box center [509, 228] width 521 height 53
click at [249, 198] on input "a. Evaluate the impact of the change on project scope, schedule, and cost, and …" at bounding box center [249, 192] width 0 height 10
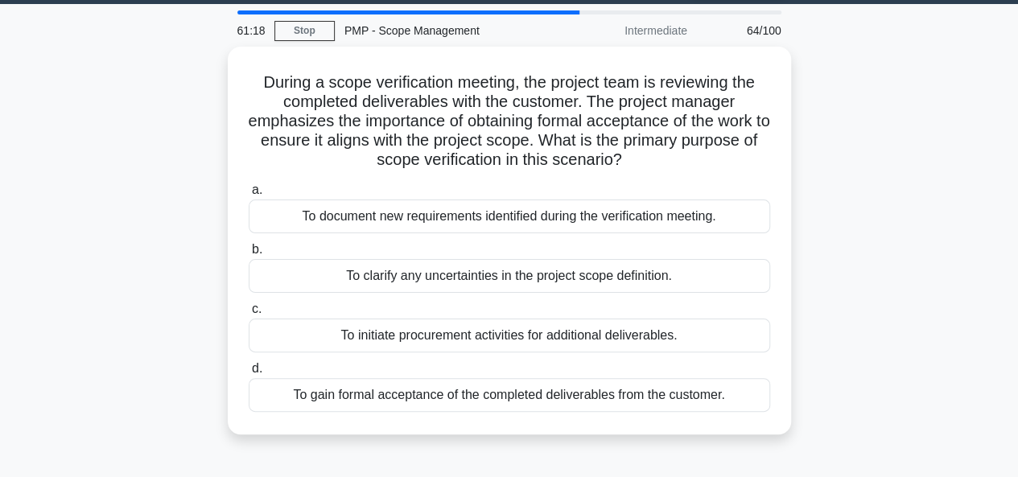
scroll to position [48, 0]
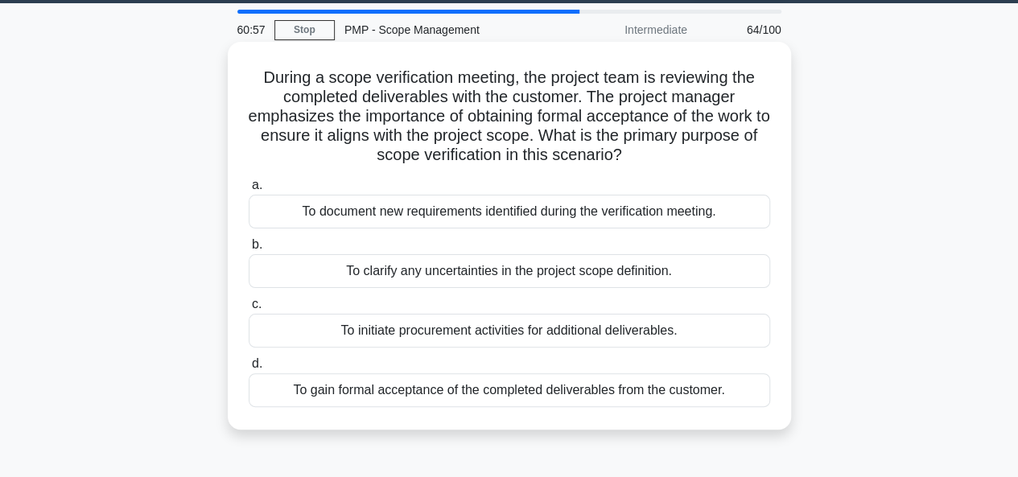
click at [343, 399] on div "To gain formal acceptance of the completed deliverables from the customer." at bounding box center [509, 390] width 521 height 34
click at [249, 369] on input "d. To gain formal acceptance of the completed deliverables from the customer." at bounding box center [249, 364] width 0 height 10
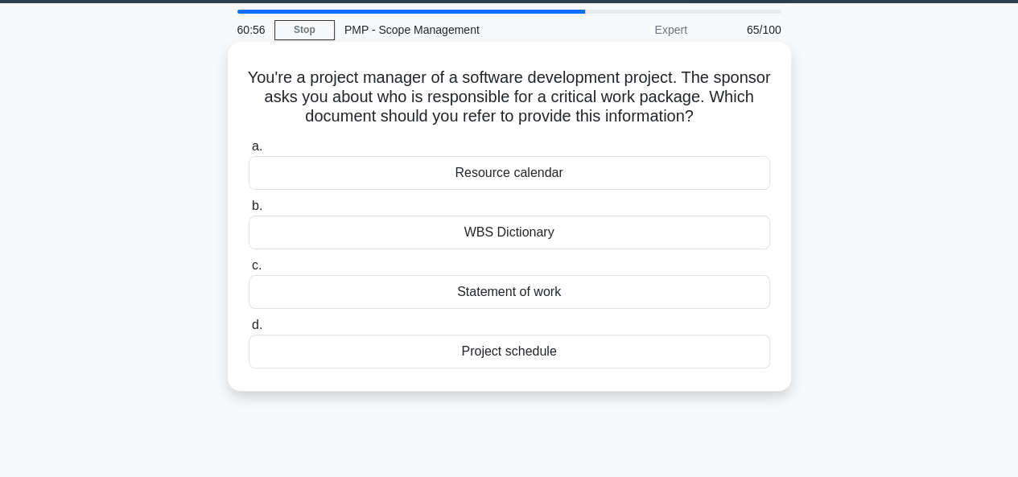
scroll to position [0, 0]
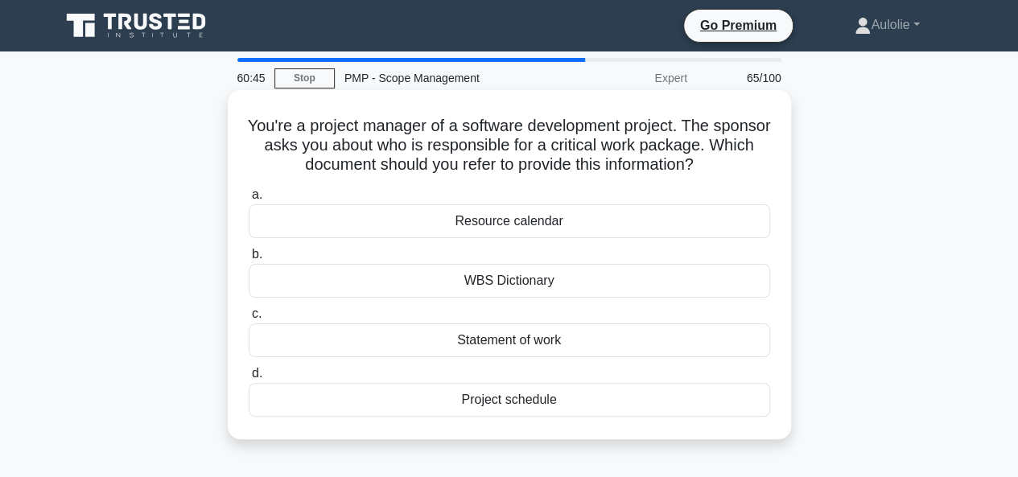
click at [512, 287] on div "WBS Dictionary" at bounding box center [509, 281] width 521 height 34
click at [249, 260] on input "b. WBS Dictionary" at bounding box center [249, 254] width 0 height 10
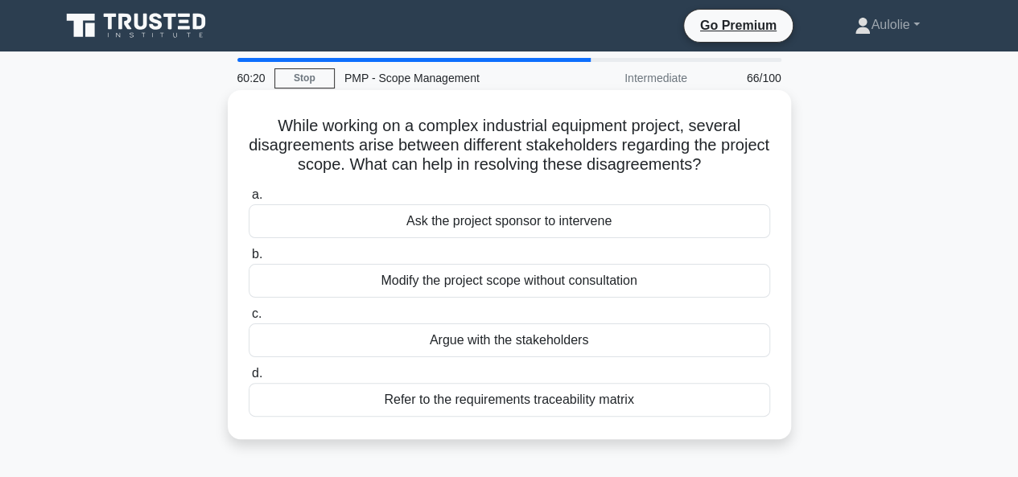
click at [508, 390] on div "Refer to the requirements traceability matrix" at bounding box center [509, 400] width 521 height 34
click at [249, 379] on input "d. Refer to the requirements traceability matrix" at bounding box center [249, 373] width 0 height 10
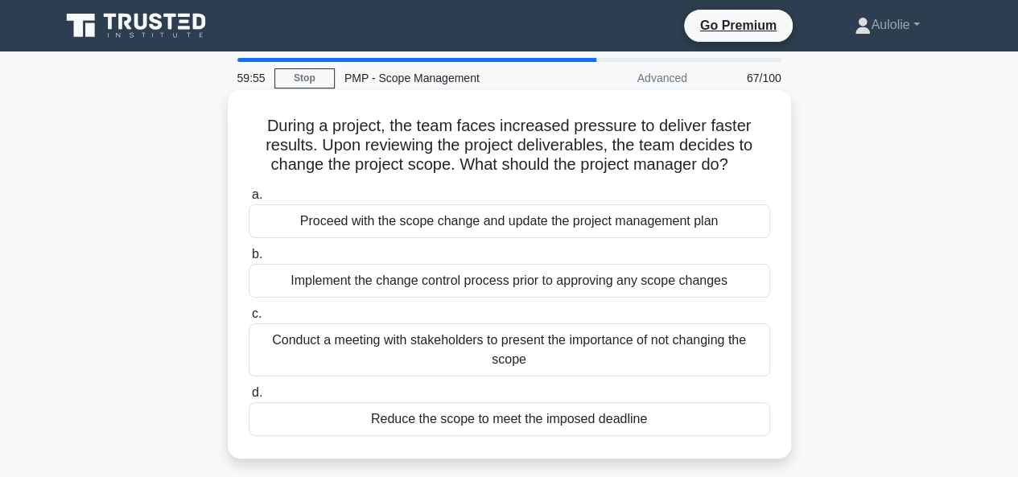
click at [524, 295] on div "Implement the change control process prior to approving any scope changes" at bounding box center [509, 281] width 521 height 34
click at [249, 260] on input "b. Implement the change control process prior to approving any scope changes" at bounding box center [249, 254] width 0 height 10
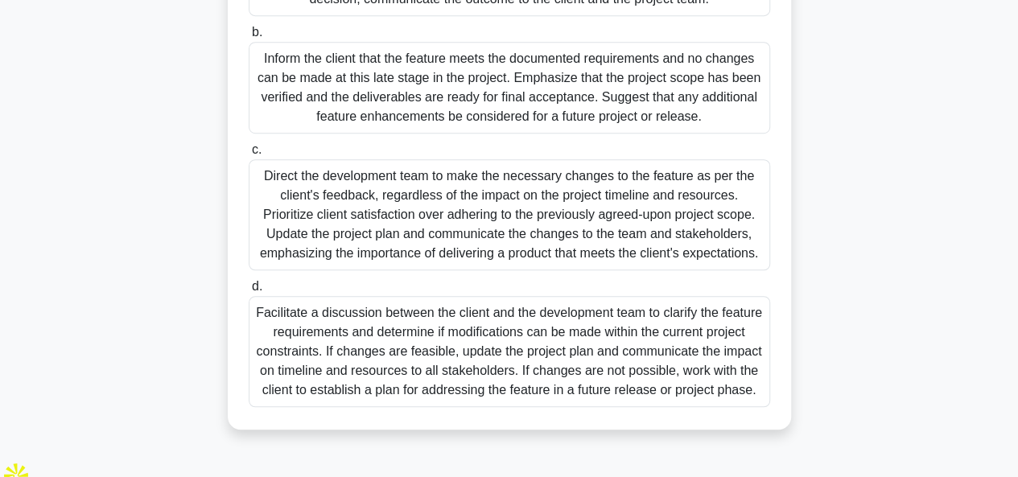
scroll to position [454, 0]
click at [279, 375] on div "Facilitate a discussion between the client and the development team to clarify …" at bounding box center [509, 351] width 521 height 111
click at [249, 292] on input "d. Facilitate a discussion between the client and the development team to clari…" at bounding box center [249, 287] width 0 height 10
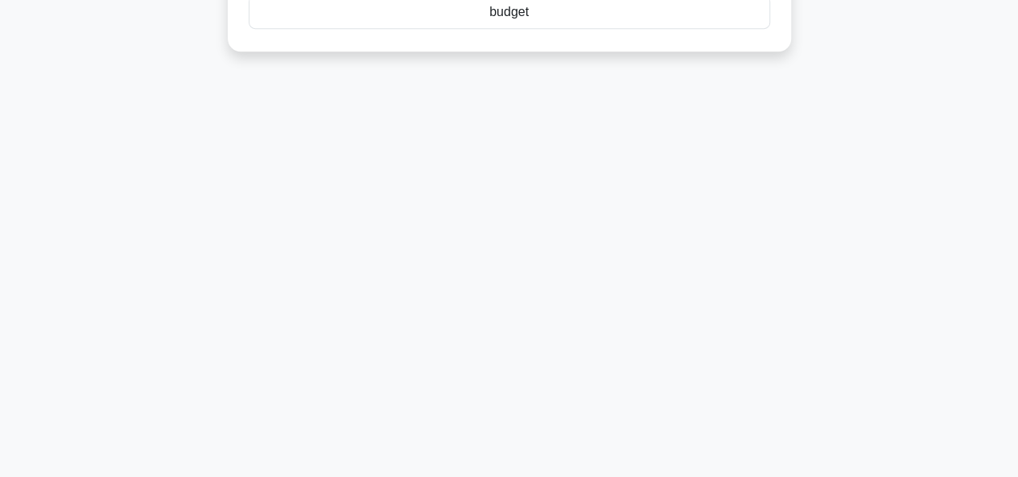
click at [279, 375] on div "59:00 Stop PMP - Scope Management Intermediate 68/100 The Plan Scope Management…" at bounding box center [509, 68] width 917 height 804
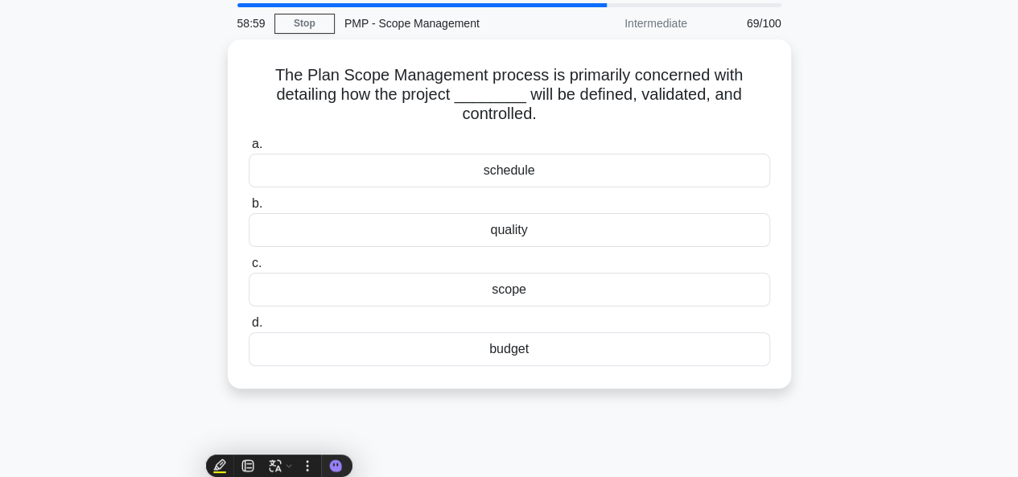
scroll to position [0, 0]
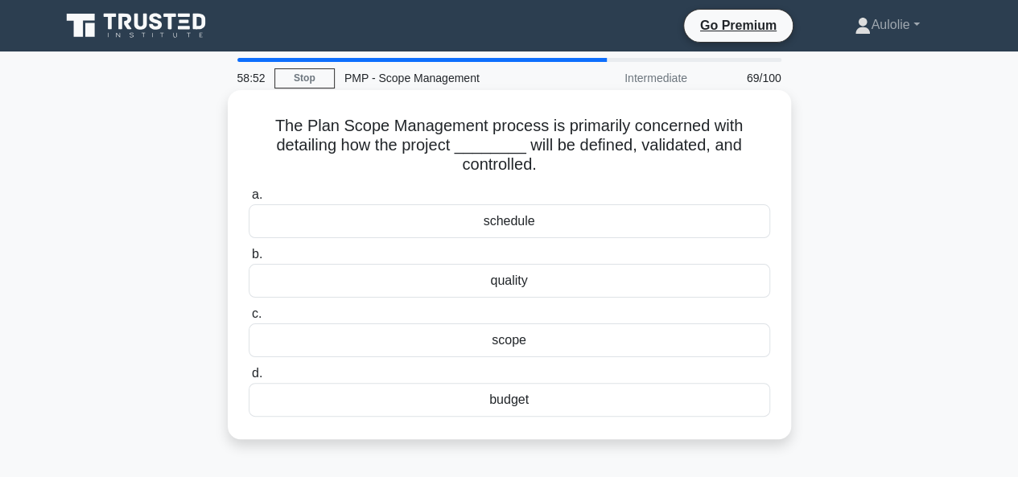
click at [428, 144] on h5 "The Plan Scope Management process is primarily concerned with detailing how the…" at bounding box center [509, 146] width 525 height 60
click at [511, 345] on div "scope" at bounding box center [509, 340] width 521 height 34
click at [249, 319] on input "c. scope" at bounding box center [249, 314] width 0 height 10
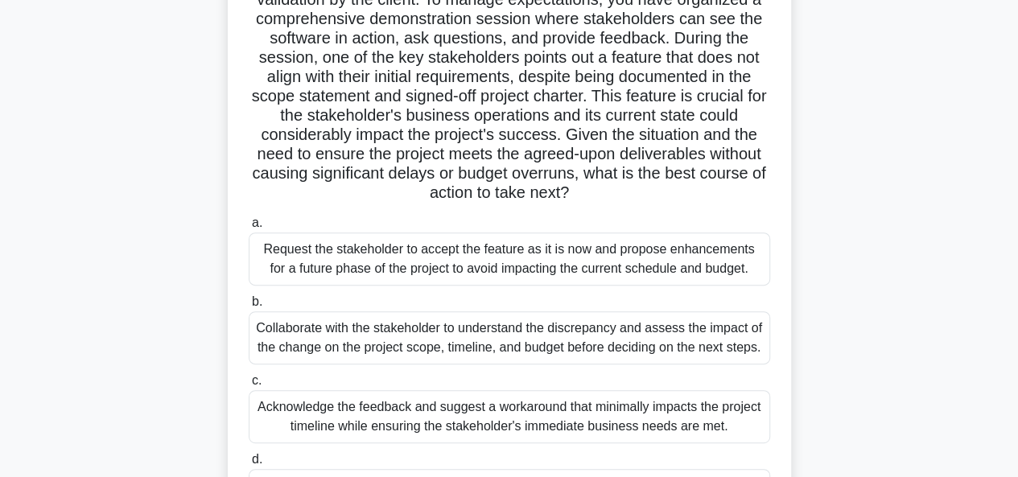
scroll to position [166, 0]
click at [498, 422] on div "Acknowledge the feedback and suggest a workaround that minimally impacts the pr…" at bounding box center [509, 415] width 521 height 53
click at [249, 385] on input "c. Acknowledge the feedback and suggest a workaround that minimally impacts the…" at bounding box center [249, 380] width 0 height 10
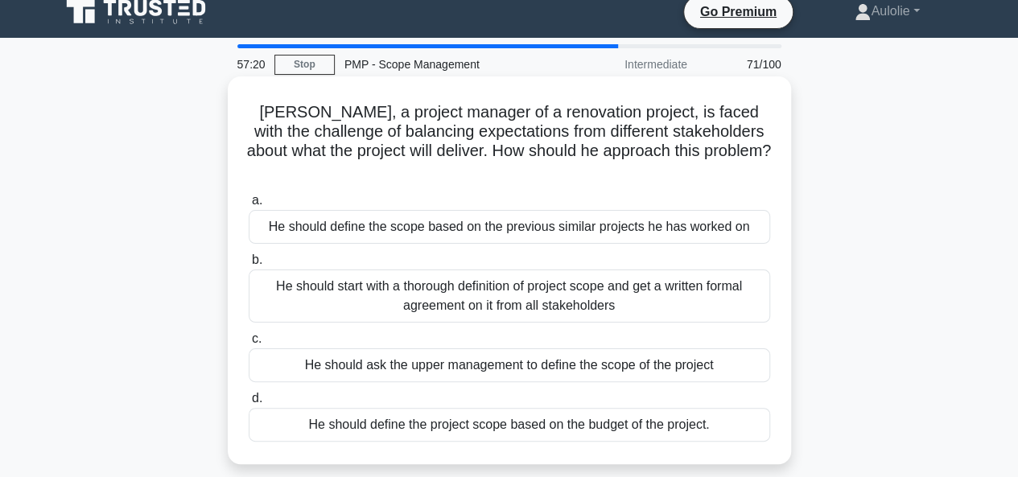
scroll to position [14, 0]
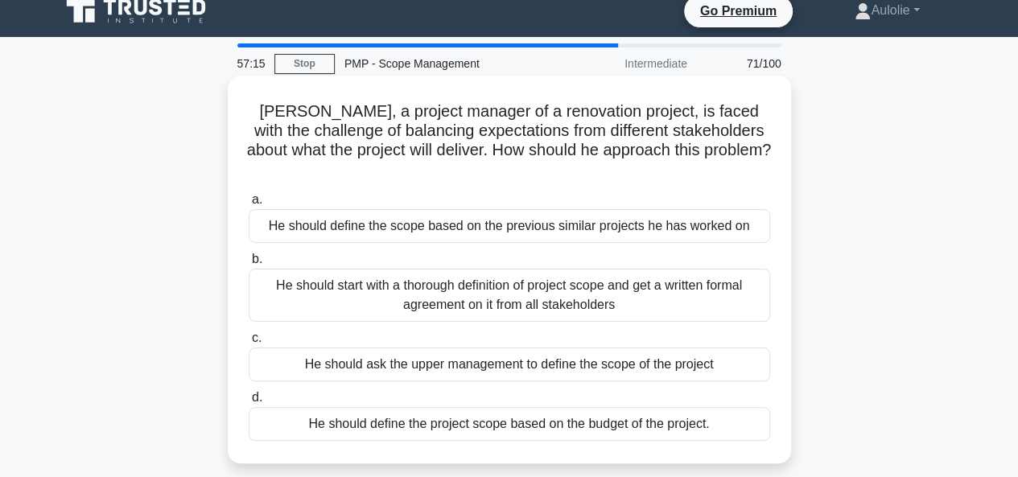
click at [393, 273] on div "He should start with a thorough definition of project scope and get a written f…" at bounding box center [509, 295] width 521 height 53
click at [249, 265] on input "b. He should start with a thorough definition of project scope and get a writte…" at bounding box center [249, 259] width 0 height 10
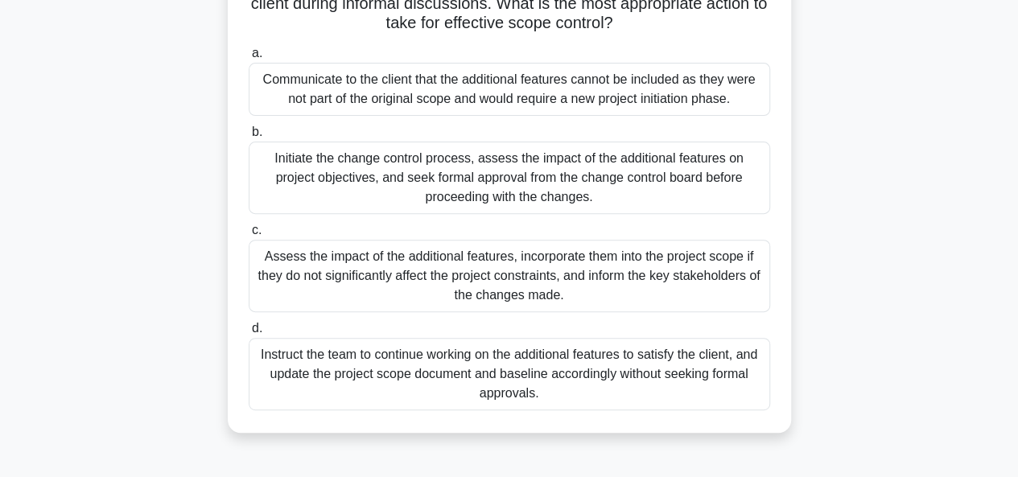
scroll to position [183, 0]
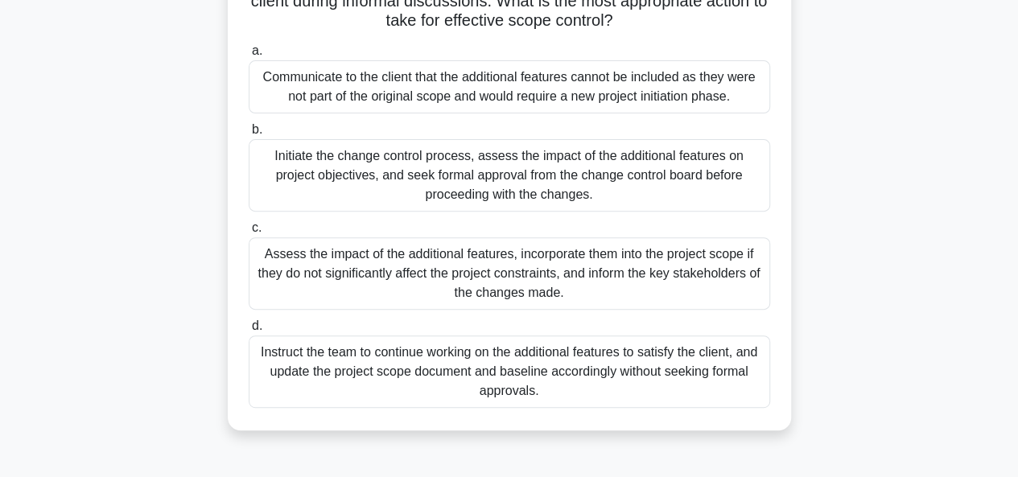
click at [451, 187] on div "Initiate the change control process, assess the impact of the additional featur…" at bounding box center [509, 175] width 521 height 72
click at [249, 135] on input "b. Initiate the change control process, assess the impact of the additional fea…" at bounding box center [249, 130] width 0 height 10
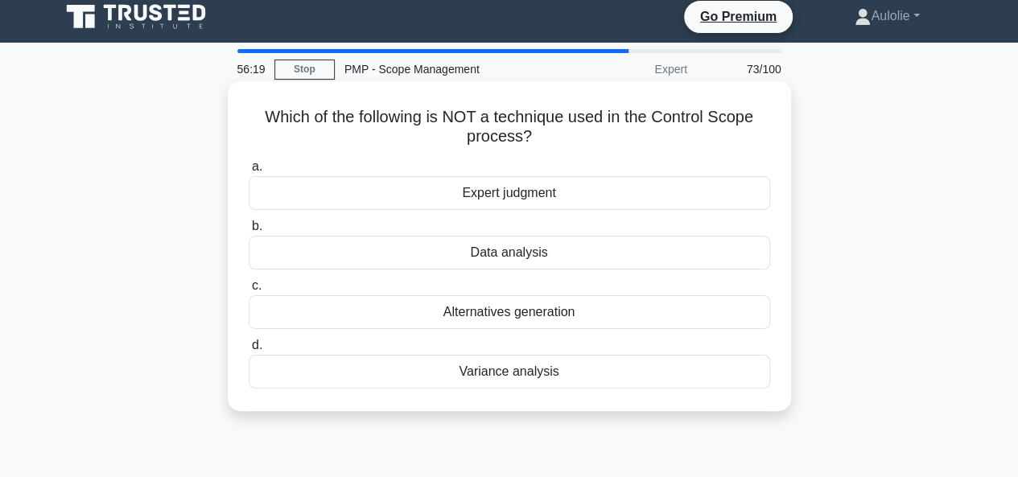
scroll to position [10, 0]
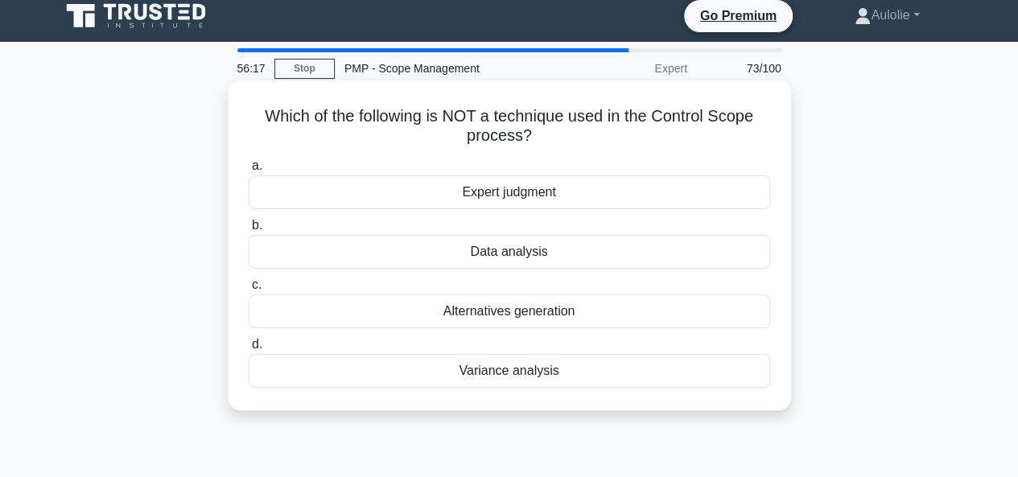
click at [533, 375] on div "Variance analysis" at bounding box center [509, 371] width 521 height 34
click at [249, 350] on input "d. Variance analysis" at bounding box center [249, 344] width 0 height 10
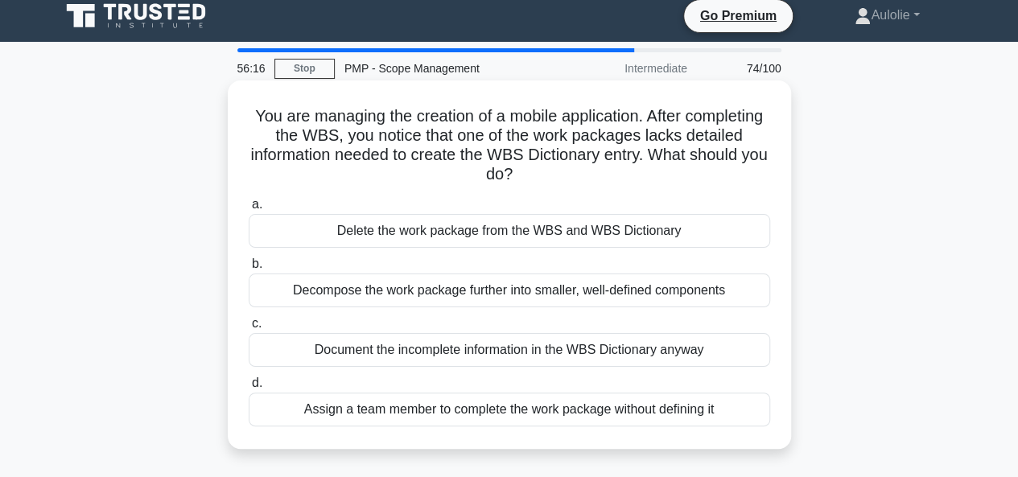
scroll to position [0, 0]
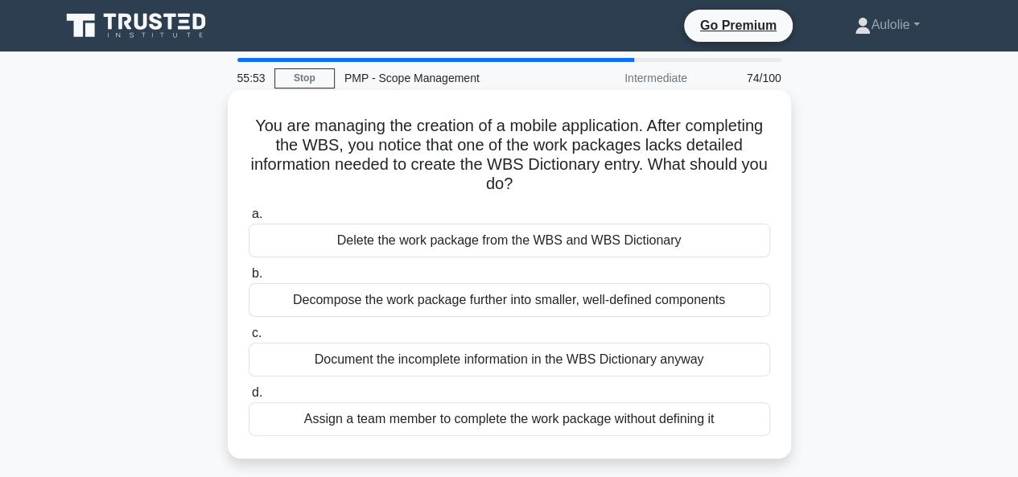
click at [366, 298] on div "Decompose the work package further into smaller, well-defined components" at bounding box center [509, 300] width 521 height 34
click at [249, 279] on input "b. Decompose the work package further into smaller, well-defined components" at bounding box center [249, 274] width 0 height 10
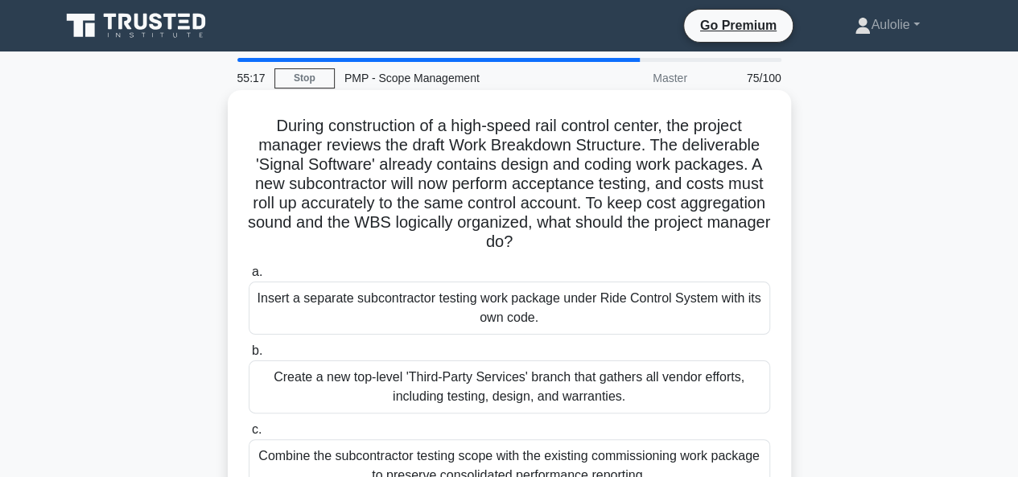
click at [277, 306] on div "Insert a separate subcontractor testing work package under Ride Control System …" at bounding box center [509, 308] width 521 height 53
click at [249, 278] on input "a. Insert a separate subcontractor testing work package under Ride Control Syst…" at bounding box center [249, 272] width 0 height 10
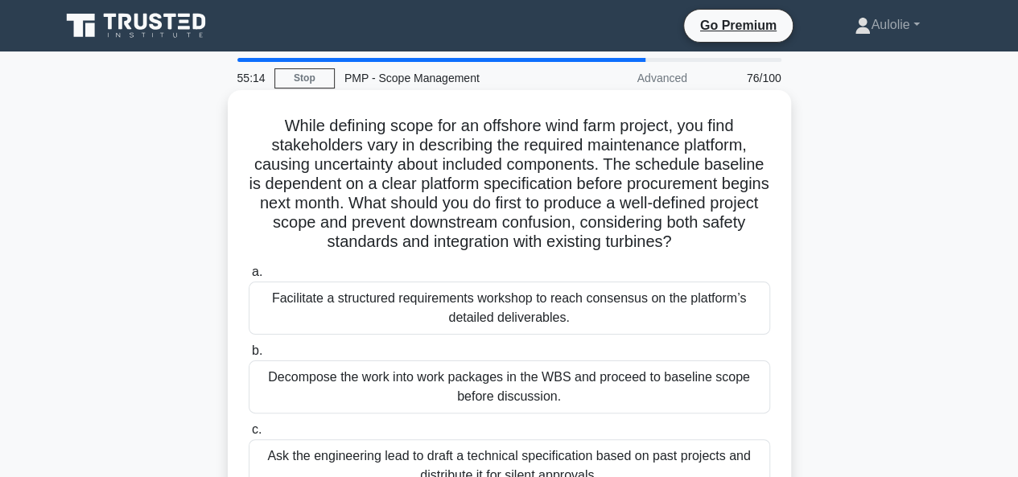
click at [367, 301] on div "Facilitate a structured requirements workshop to reach consensus on the platfor…" at bounding box center [509, 308] width 521 height 53
click at [249, 278] on input "a. Facilitate a structured requirements workshop to reach consensus on the plat…" at bounding box center [249, 272] width 0 height 10
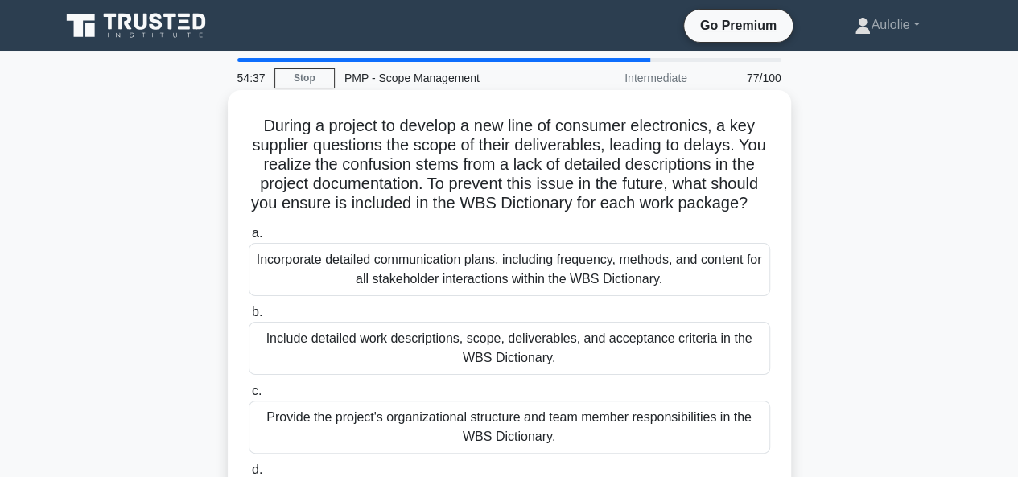
click at [466, 364] on div "Include detailed work descriptions, scope, deliverables, and acceptance criteri…" at bounding box center [509, 348] width 521 height 53
click at [249, 318] on input "b. Include detailed work descriptions, scope, deliverables, and acceptance crit…" at bounding box center [249, 312] width 0 height 10
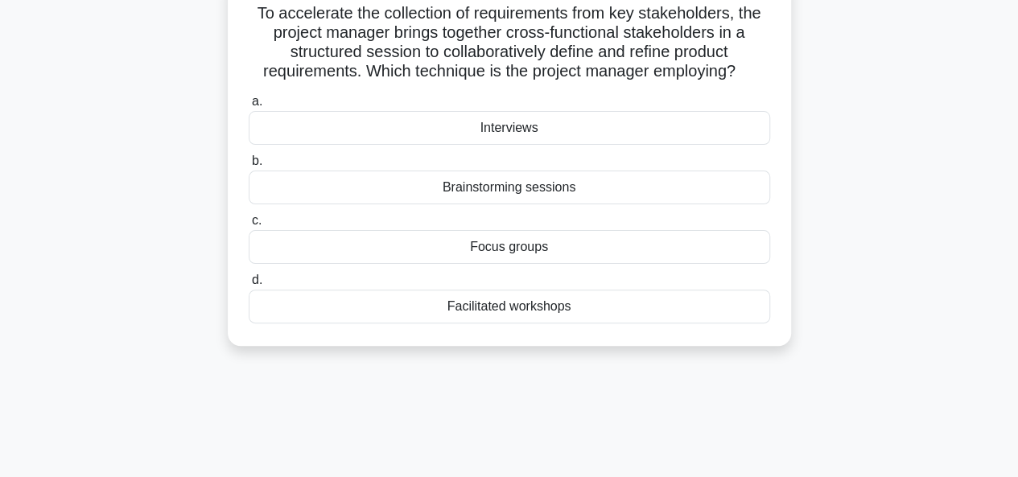
scroll to position [113, 0]
click at [473, 188] on div "Brainstorming sessions" at bounding box center [509, 187] width 521 height 34
click at [249, 166] on input "b. Brainstorming sessions" at bounding box center [249, 160] width 0 height 10
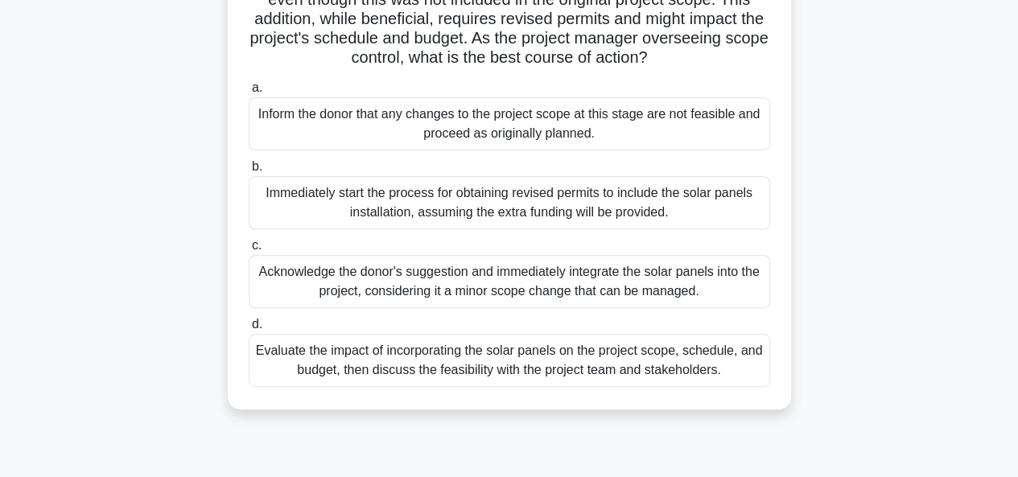
scroll to position [186, 0]
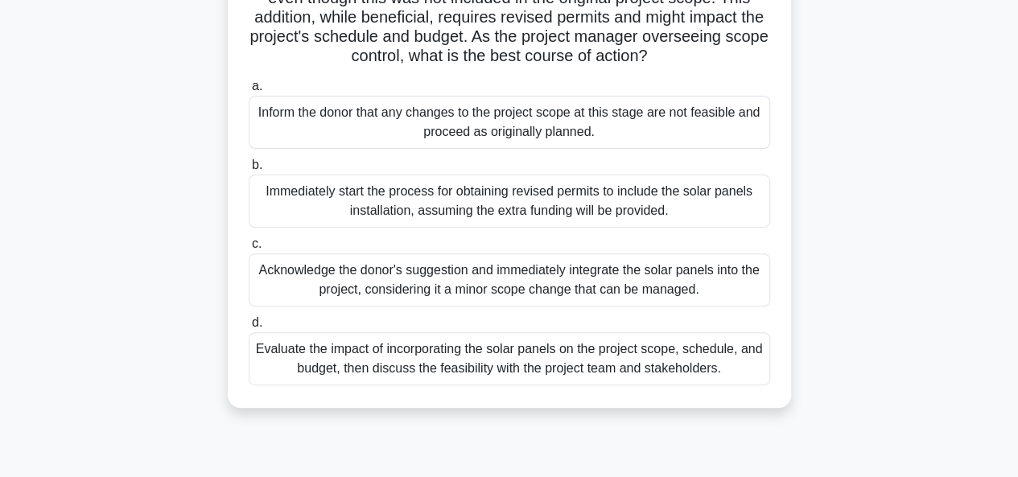
click at [531, 377] on div "Evaluate the impact of incorporating the solar panels on the project scope, sch…" at bounding box center [509, 358] width 521 height 53
click at [249, 328] on input "d. Evaluate the impact of incorporating the solar panels on the project scope, …" at bounding box center [249, 323] width 0 height 10
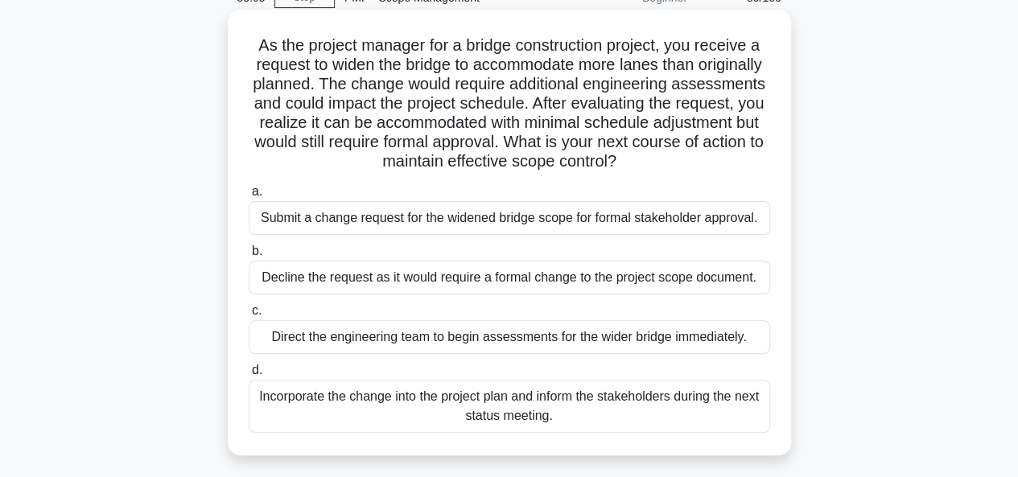
scroll to position [83, 0]
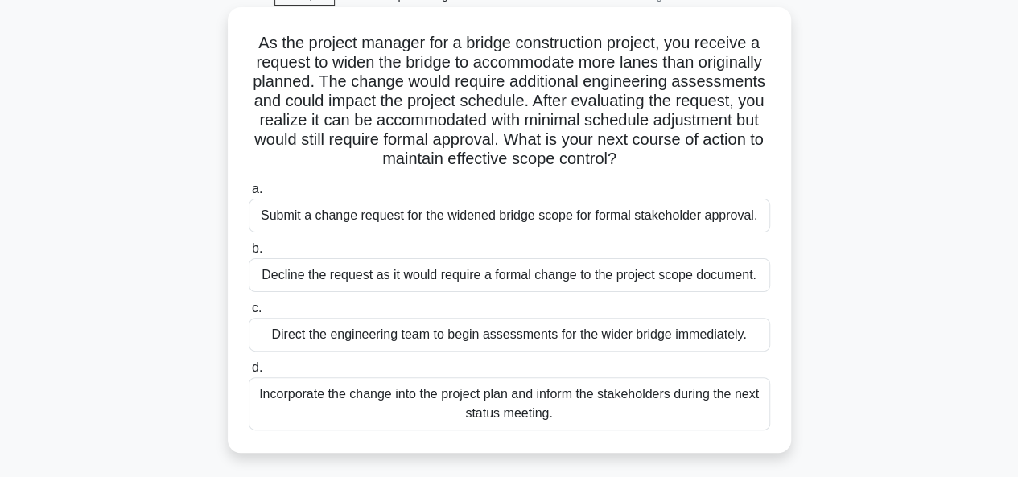
click at [418, 216] on div "Submit a change request for the widened bridge scope for formal stakeholder app…" at bounding box center [509, 216] width 521 height 34
click at [249, 195] on input "a. Submit a change request for the widened bridge scope for formal stakeholder …" at bounding box center [249, 189] width 0 height 10
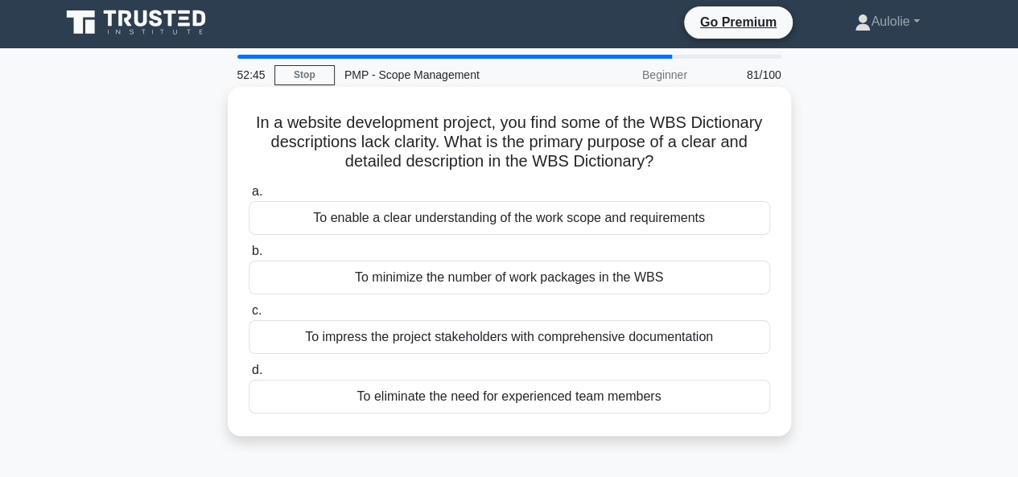
scroll to position [4, 0]
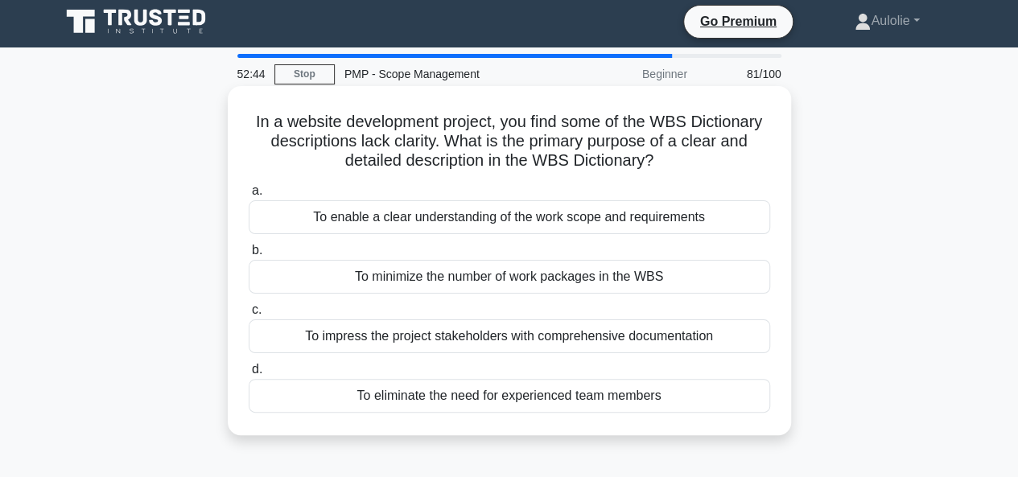
click at [430, 210] on div "To enable a clear understanding of the work scope and requirements" at bounding box center [509, 217] width 521 height 34
click at [249, 196] on input "a. To enable a clear understanding of the work scope and requirements" at bounding box center [249, 191] width 0 height 10
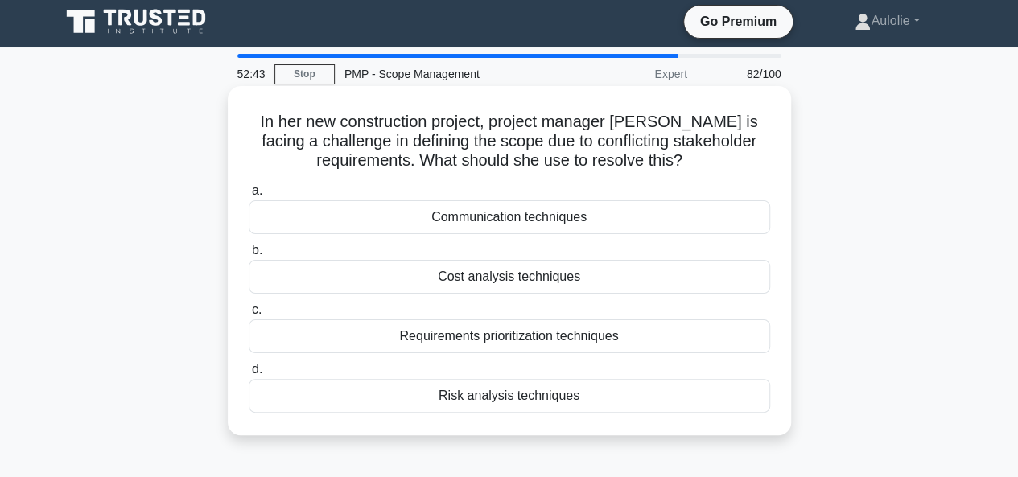
scroll to position [0, 0]
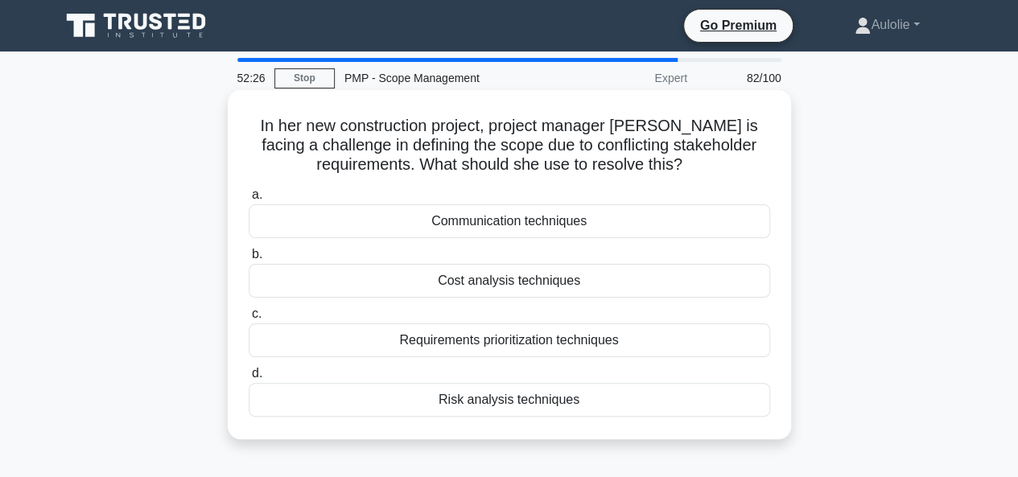
click at [455, 332] on div "Requirements prioritization techniques" at bounding box center [509, 340] width 521 height 34
click at [249, 319] on input "c. Requirements prioritization techniques" at bounding box center [249, 314] width 0 height 10
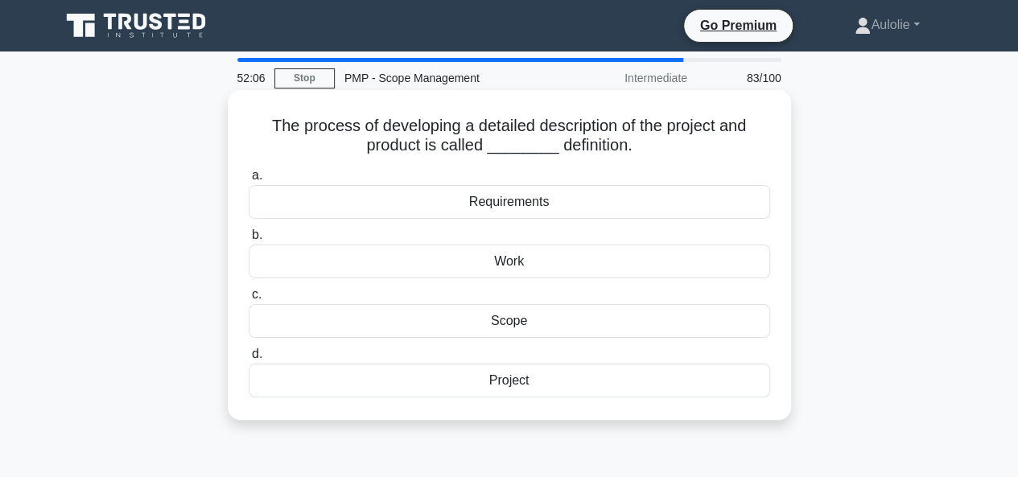
click at [470, 203] on div "Requirements" at bounding box center [509, 202] width 521 height 34
click at [249, 181] on input "a. Requirements" at bounding box center [249, 176] width 0 height 10
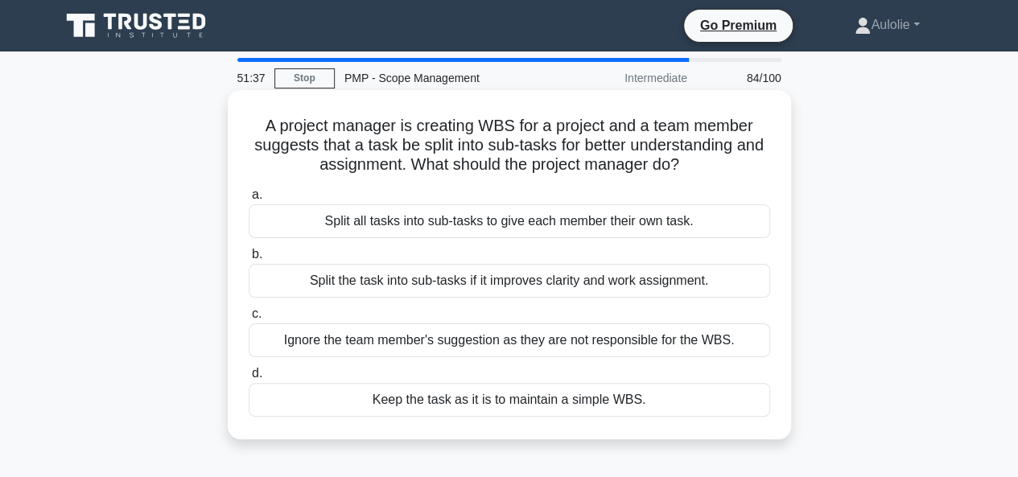
click at [579, 281] on div "Split the task into sub-tasks if it improves clarity and work assignment." at bounding box center [509, 281] width 521 height 34
click at [249, 260] on input "b. Split the task into sub-tasks if it improves clarity and work assignment." at bounding box center [249, 254] width 0 height 10
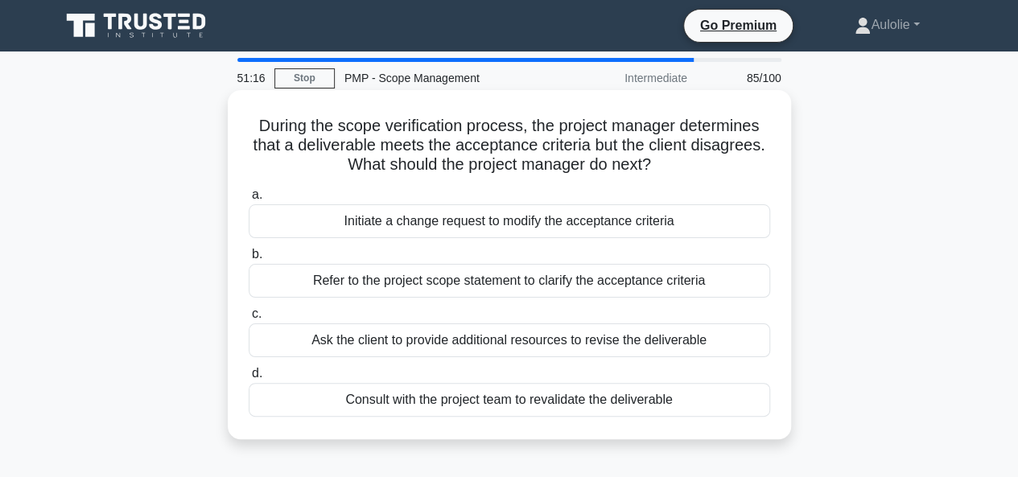
click at [330, 282] on div "Refer to the project scope statement to clarify the acceptance criteria" at bounding box center [509, 281] width 521 height 34
click at [249, 260] on input "b. Refer to the project scope statement to clarify the acceptance criteria" at bounding box center [249, 254] width 0 height 10
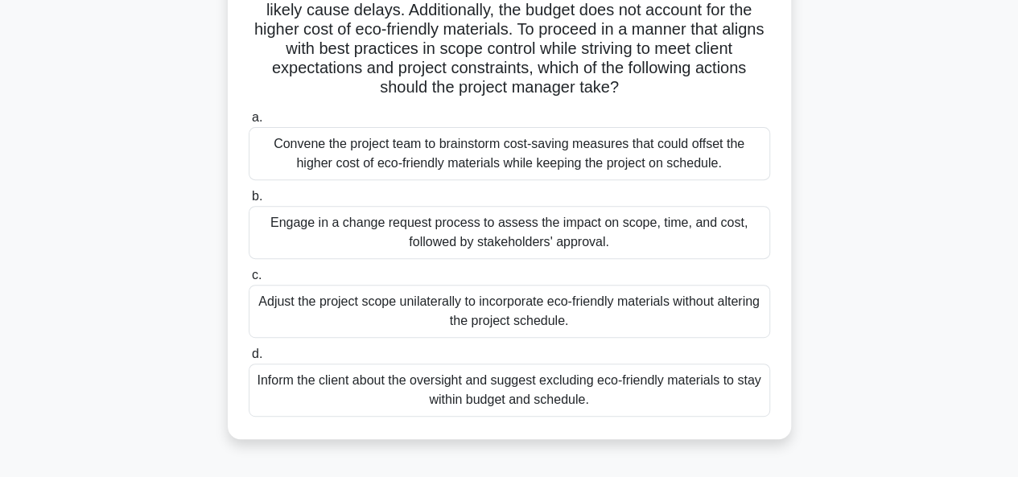
scroll to position [226, 0]
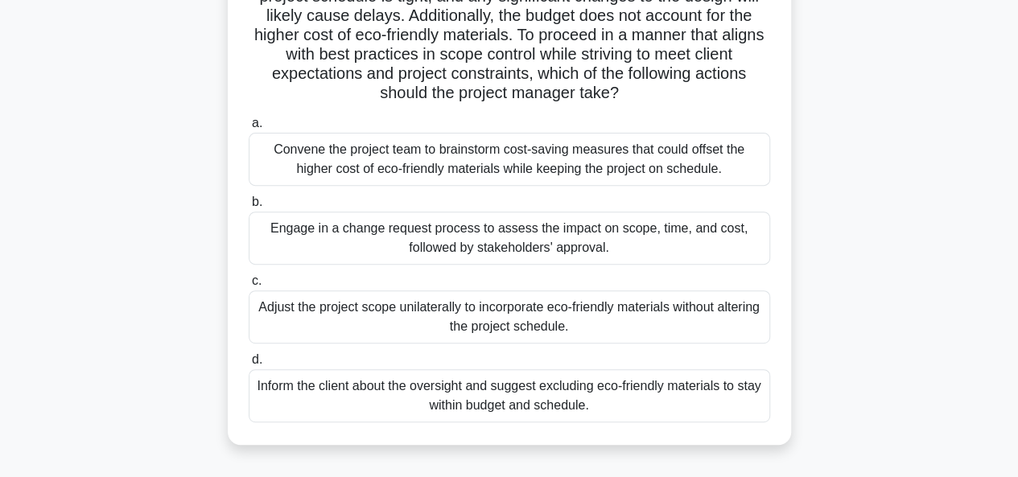
click at [339, 265] on div "Engage in a change request process to assess the impact on scope, time, and cos…" at bounding box center [509, 238] width 521 height 53
click at [249, 208] on input "b. Engage in a change request process to assess the impact on scope, time, and …" at bounding box center [249, 202] width 0 height 10
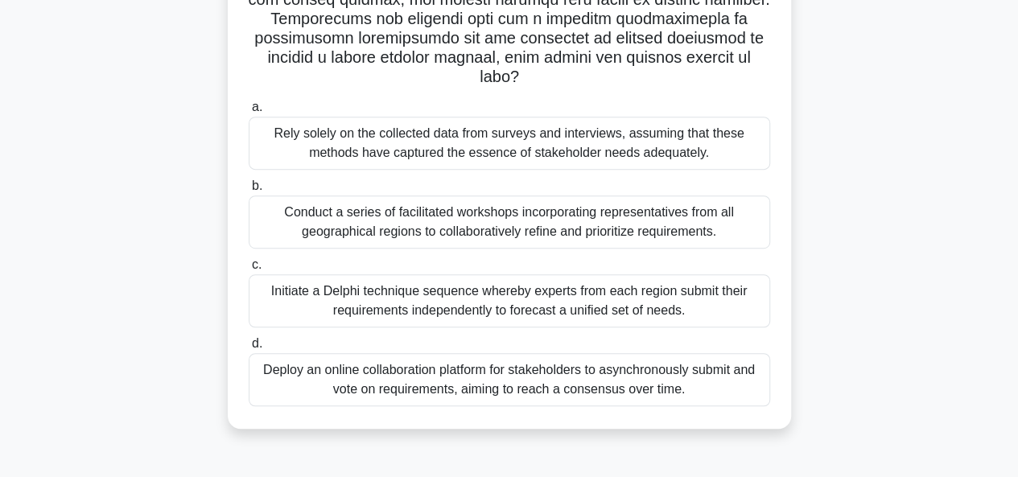
scroll to position [359, 0]
click at [317, 222] on div "Conduct a series of facilitated workshops incorporating representatives from al…" at bounding box center [509, 221] width 521 height 53
click at [249, 191] on input "b. Conduct a series of facilitated workshops incorporating representatives from…" at bounding box center [249, 185] width 0 height 10
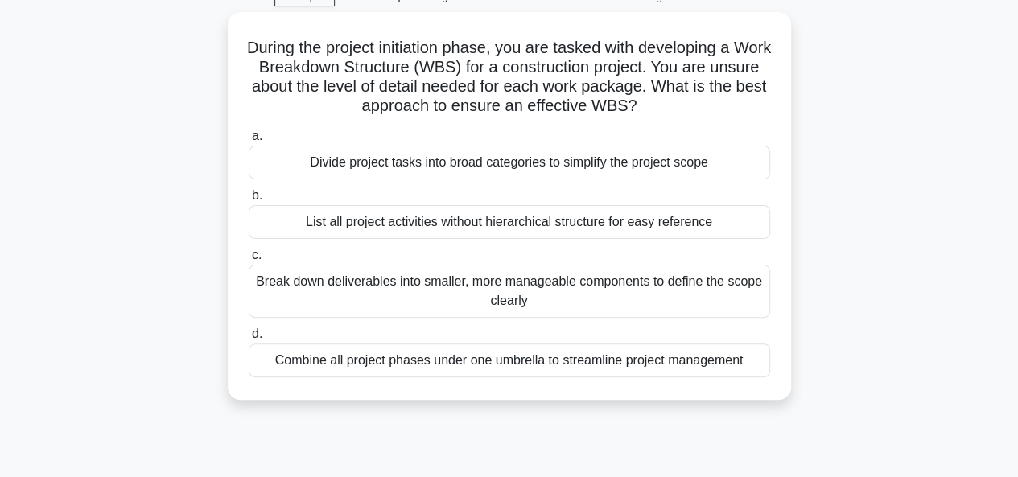
scroll to position [83, 0]
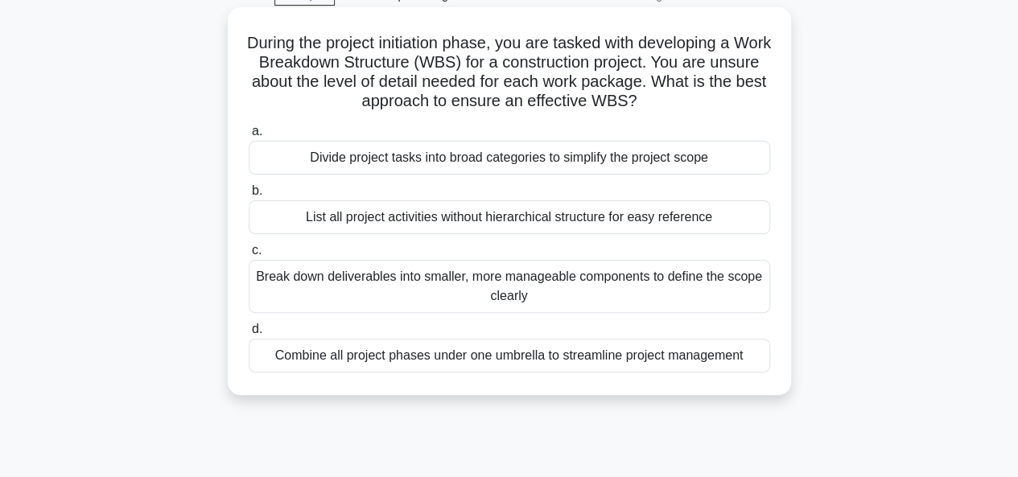
click at [382, 292] on div "Break down deliverables into smaller, more manageable components to define the …" at bounding box center [509, 286] width 521 height 53
click at [249, 256] on input "c. Break down deliverables into smaller, more manageable components to define t…" at bounding box center [249, 250] width 0 height 10
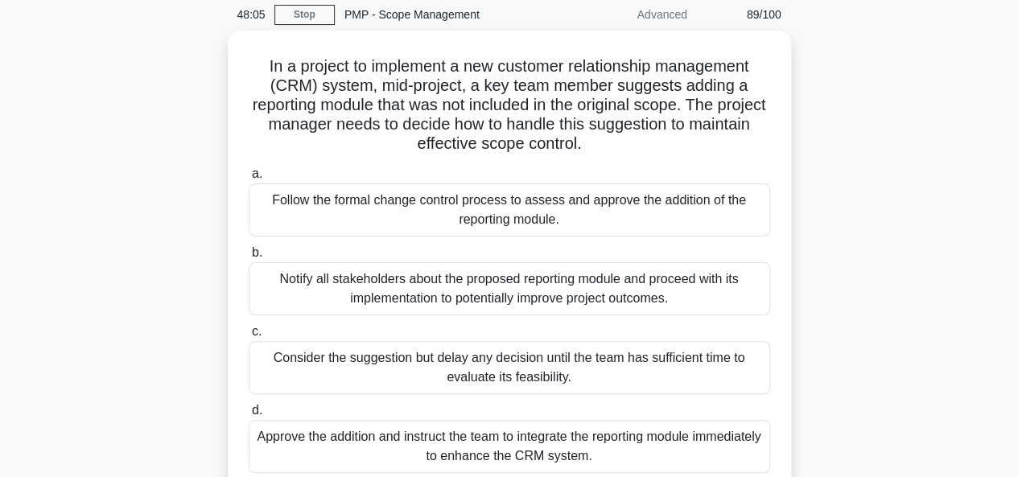
scroll to position [52, 0]
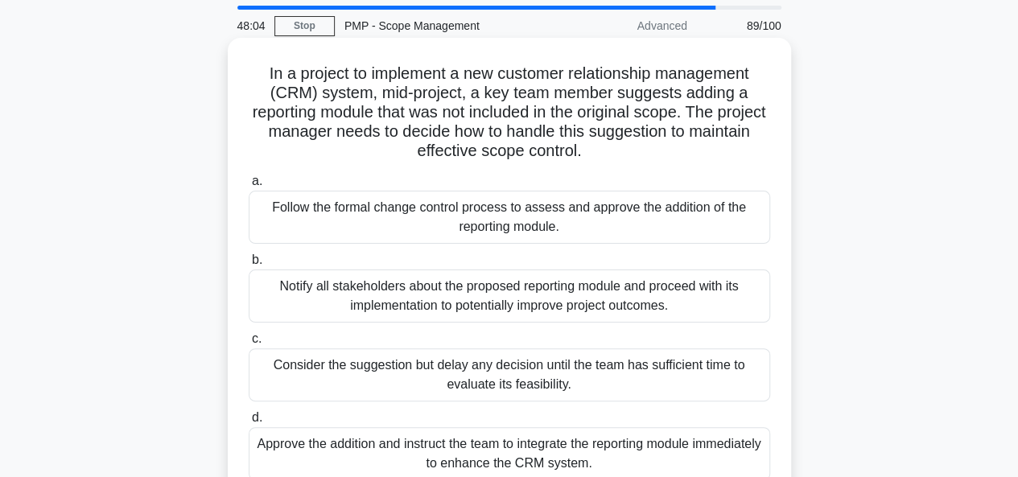
click at [469, 242] on div "Follow the formal change control process to assess and approve the addition of …" at bounding box center [509, 217] width 521 height 53
click at [249, 187] on input "a. Follow the formal change control process to assess and approve the addition …" at bounding box center [249, 181] width 0 height 10
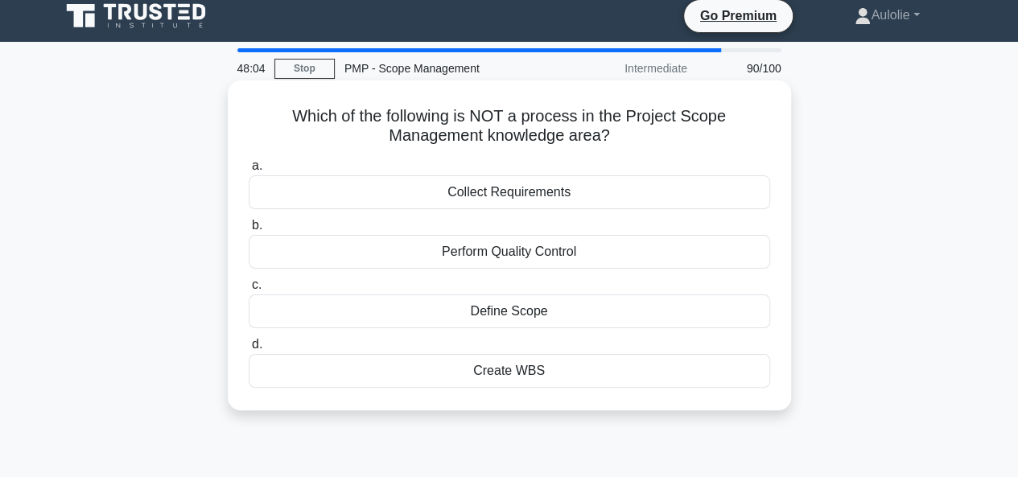
scroll to position [0, 0]
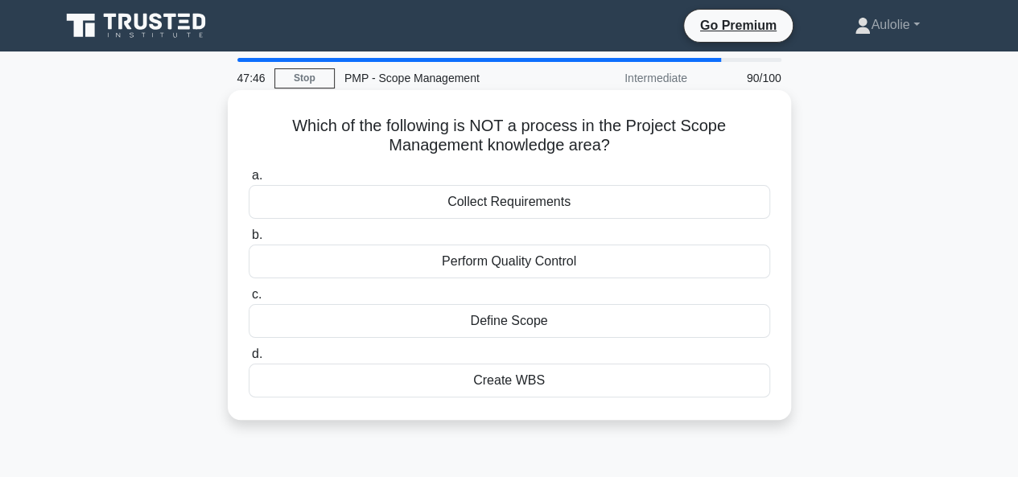
click at [508, 270] on div "Perform Quality Control" at bounding box center [509, 262] width 521 height 34
click at [249, 241] on input "b. Perform Quality Control" at bounding box center [249, 235] width 0 height 10
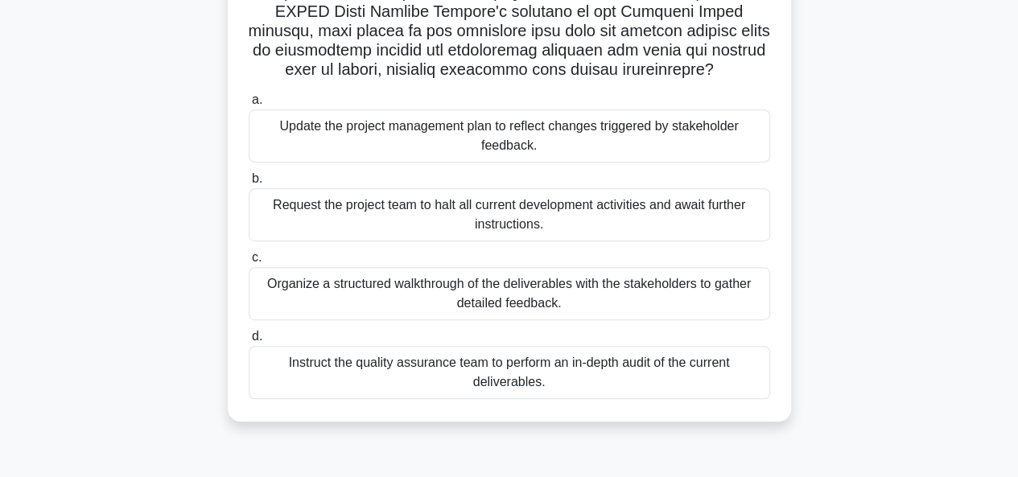
scroll to position [350, 0]
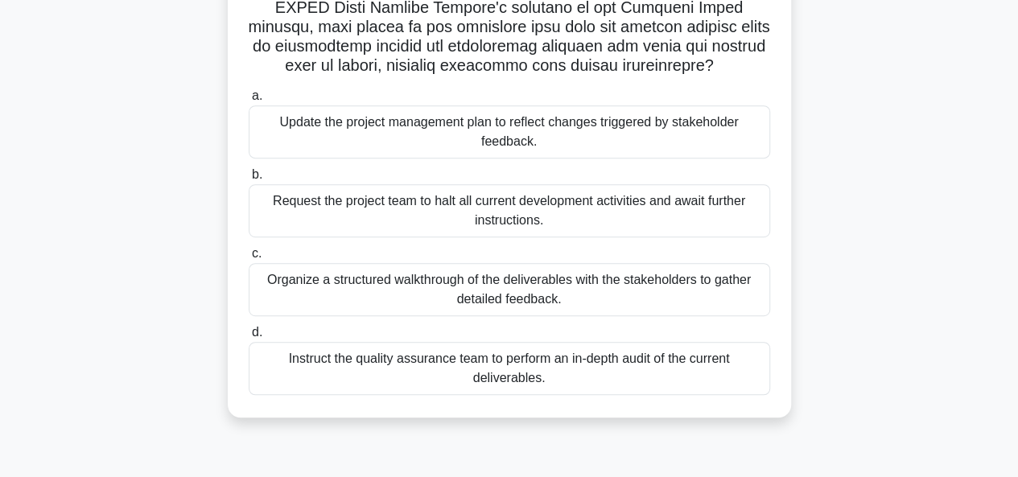
click at [301, 281] on div "Organize a structured walkthrough of the deliverables with the stakeholders to …" at bounding box center [509, 289] width 521 height 53
click at [249, 259] on input "c. Organize a structured walkthrough of the deliverables with the stakeholders …" at bounding box center [249, 254] width 0 height 10
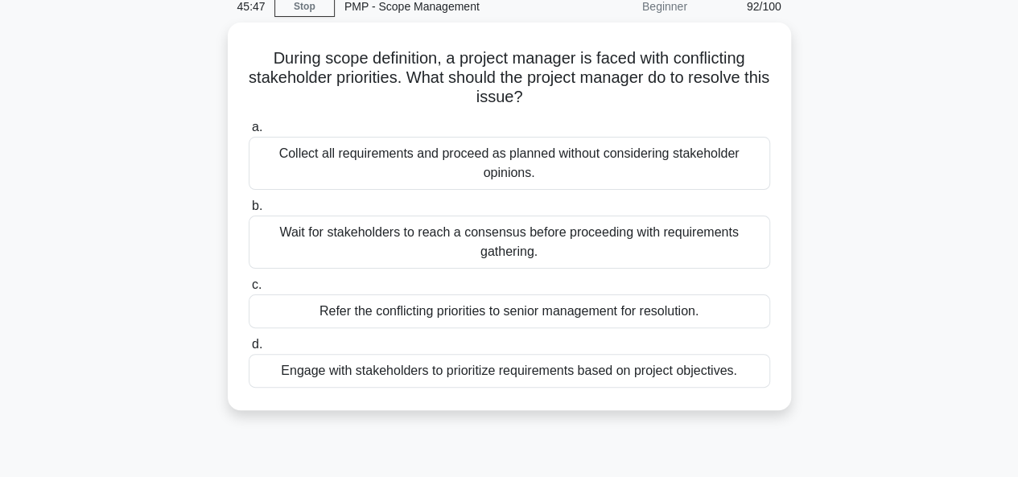
scroll to position [72, 0]
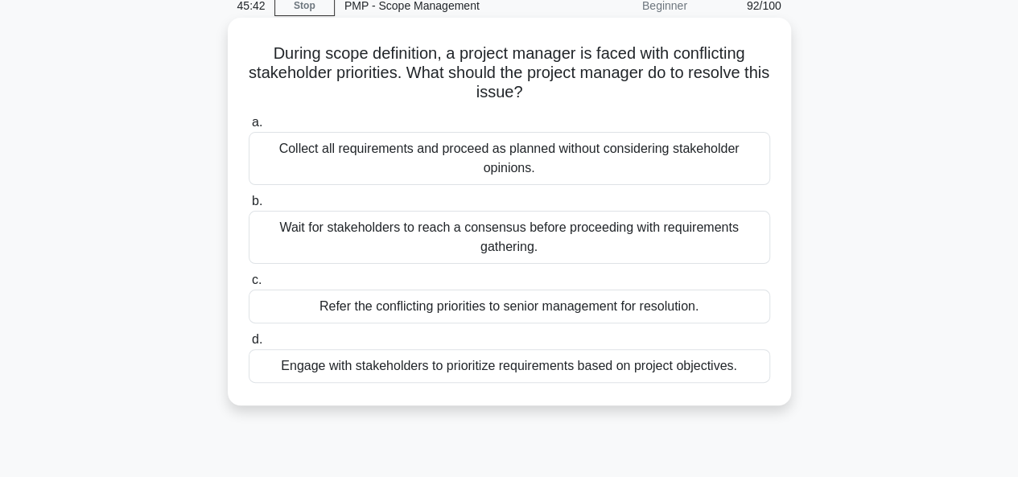
click at [331, 372] on div "Engage with stakeholders to prioritize requirements based on project objectives." at bounding box center [509, 366] width 521 height 34
click at [249, 345] on input "d. Engage with stakeholders to prioritize requirements based on project objecti…" at bounding box center [249, 340] width 0 height 10
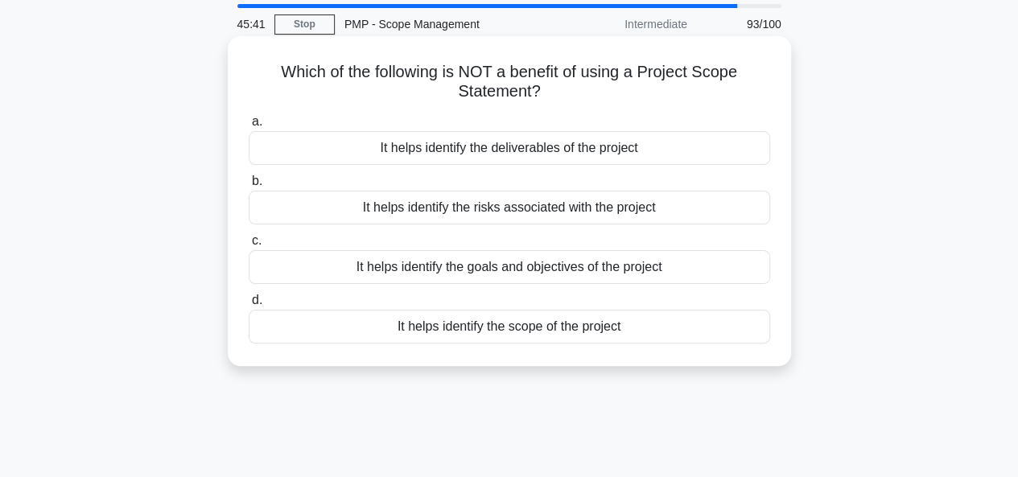
scroll to position [0, 0]
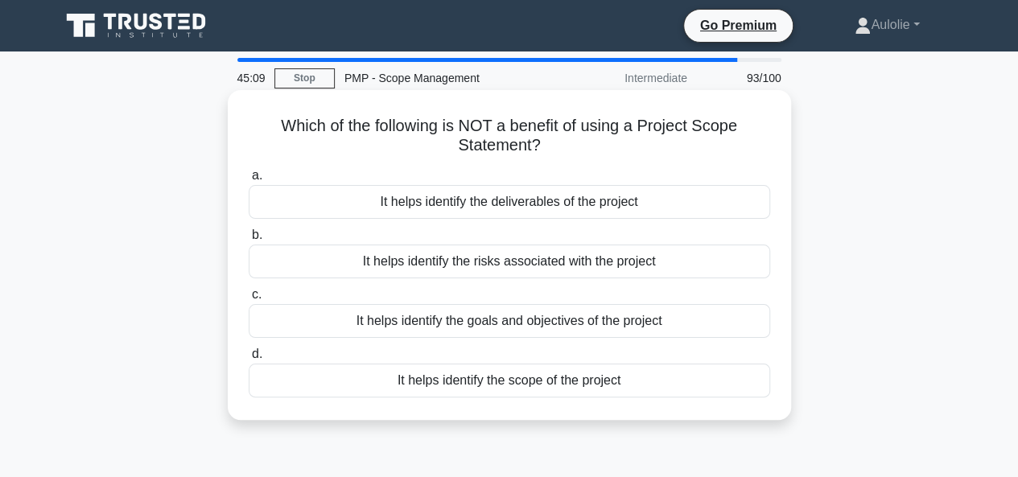
click at [451, 270] on div "It helps identify the risks associated with the project" at bounding box center [509, 262] width 521 height 34
click at [249, 241] on input "b. It helps identify the risks associated with the project" at bounding box center [249, 235] width 0 height 10
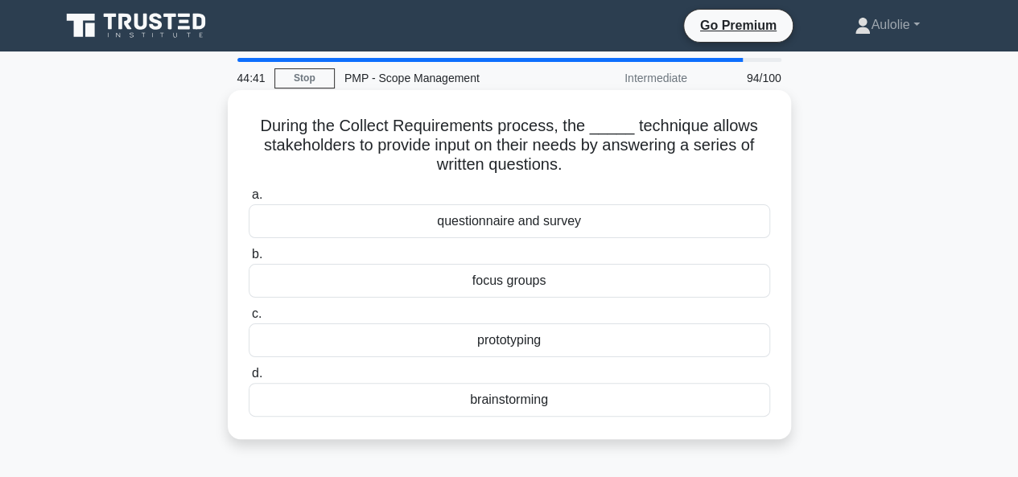
click at [485, 224] on div "questionnaire and survey" at bounding box center [509, 221] width 521 height 34
click at [249, 200] on input "a. questionnaire and survey" at bounding box center [249, 195] width 0 height 10
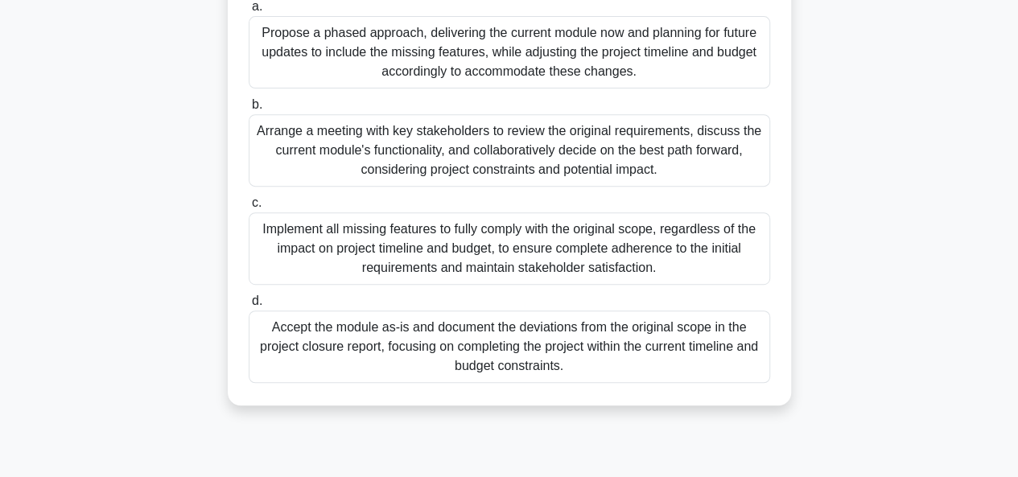
scroll to position [214, 0]
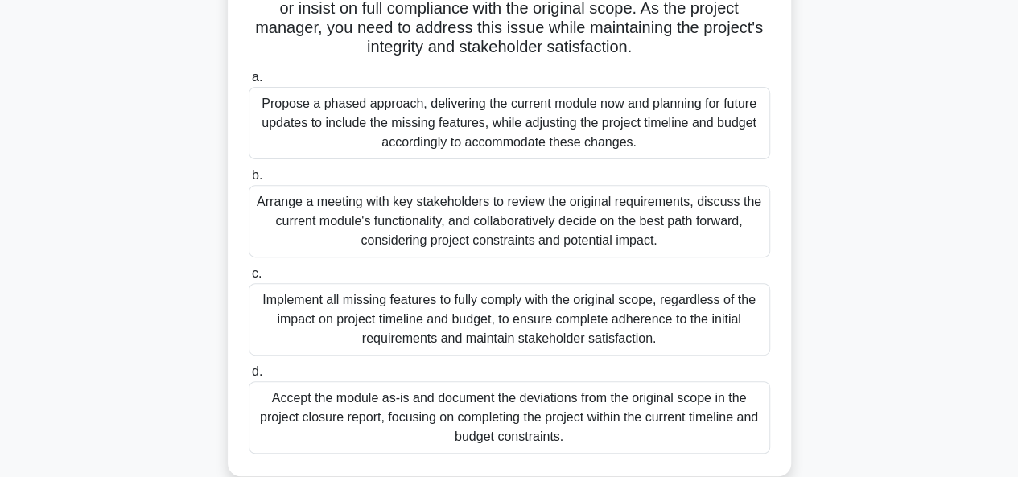
click at [459, 244] on div "Arrange a meeting with key stakeholders to review the original requirements, di…" at bounding box center [509, 221] width 521 height 72
click at [249, 181] on input "b. Arrange a meeting with key stakeholders to review the original requirements,…" at bounding box center [249, 176] width 0 height 10
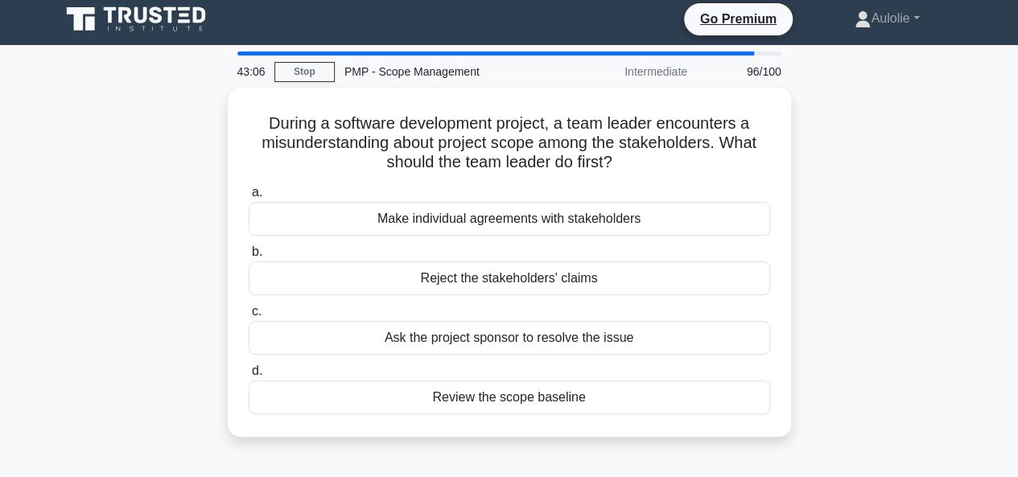
scroll to position [7, 0]
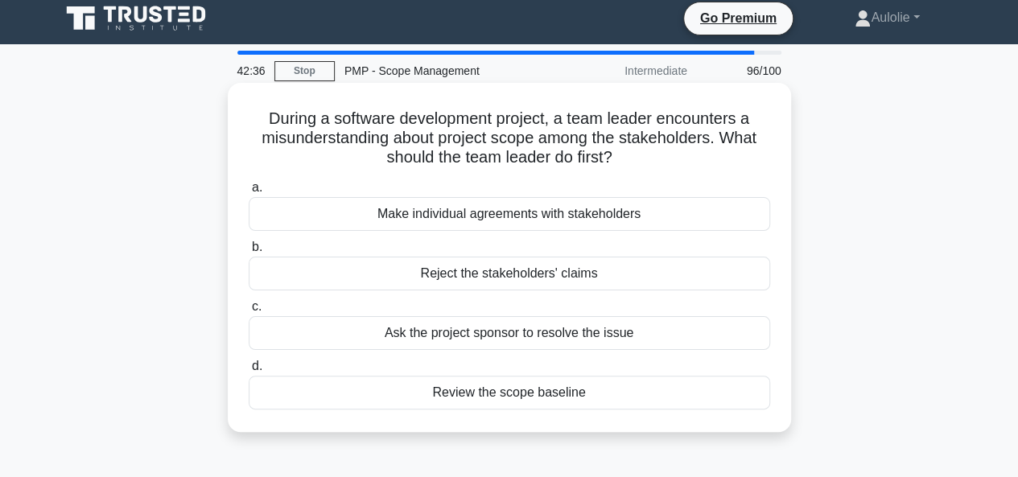
click at [525, 392] on div "Review the scope baseline" at bounding box center [509, 393] width 521 height 34
click at [249, 372] on input "d. Review the scope baseline" at bounding box center [249, 366] width 0 height 10
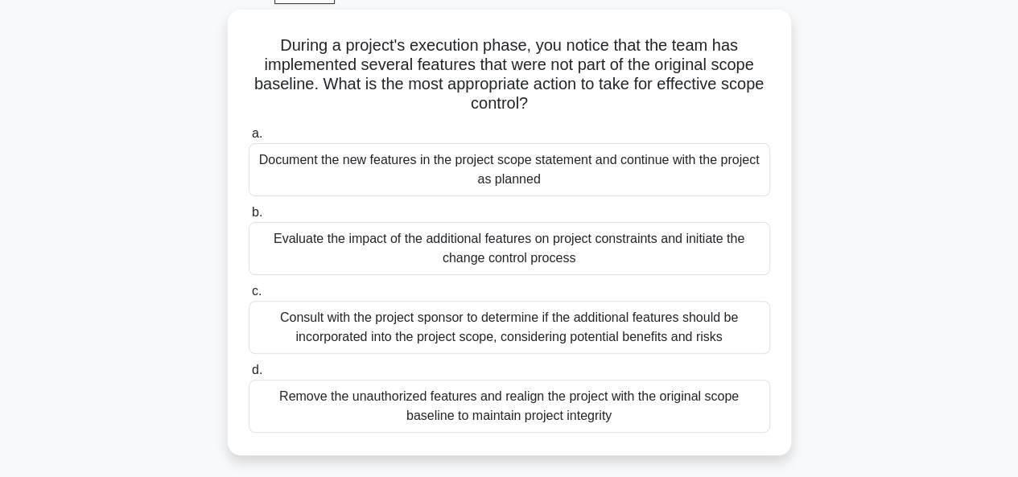
scroll to position [85, 0]
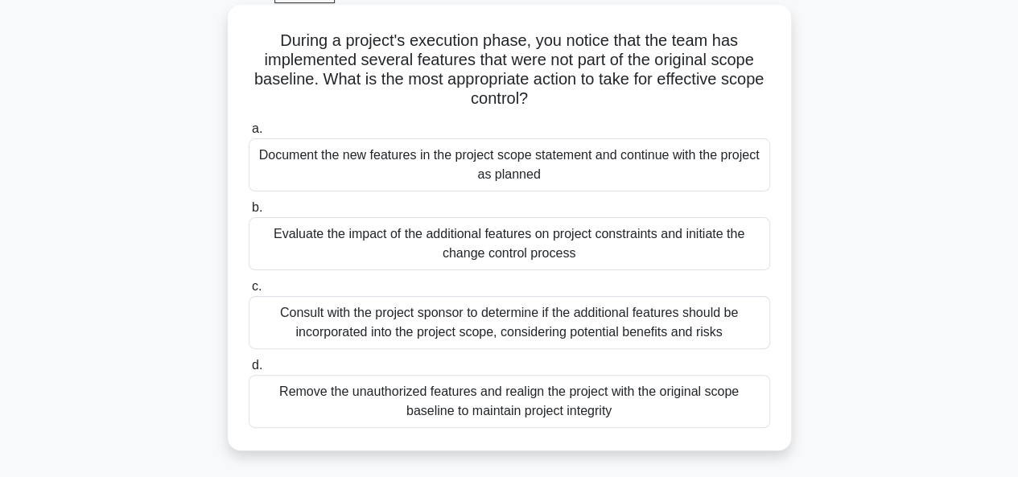
click at [506, 242] on div "Evaluate the impact of the additional features on project constraints and initi…" at bounding box center [509, 243] width 521 height 53
click at [249, 213] on input "b. Evaluate the impact of the additional features on project constraints and in…" at bounding box center [249, 208] width 0 height 10
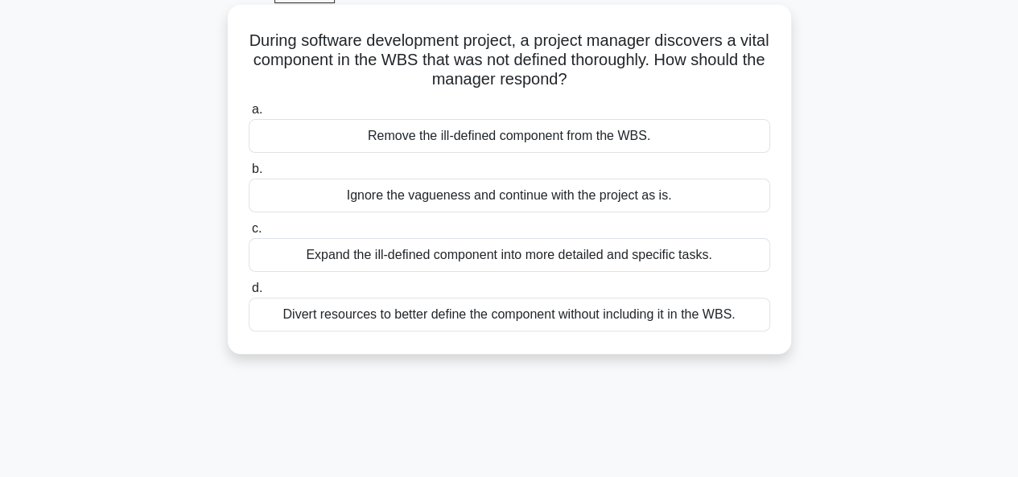
scroll to position [0, 0]
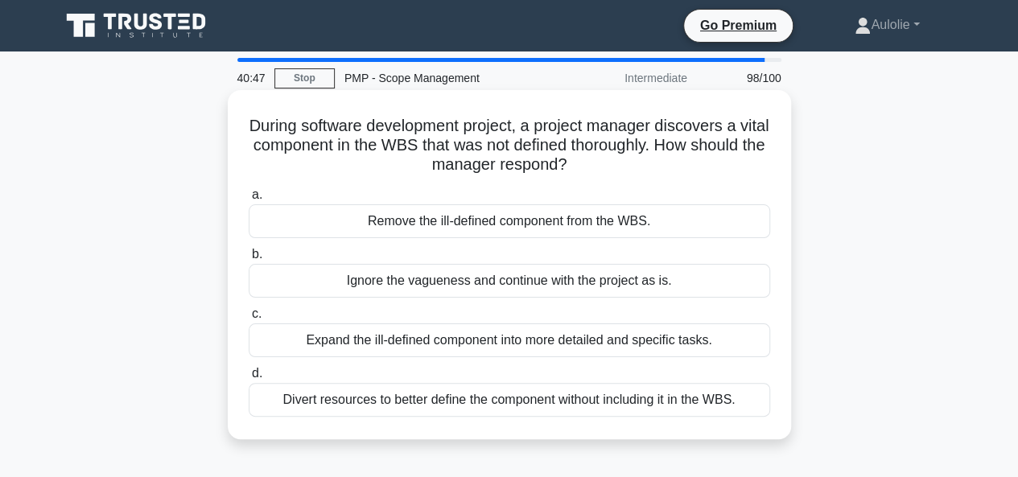
click at [397, 344] on div "Expand the ill-defined component into more detailed and specific tasks." at bounding box center [509, 340] width 521 height 34
click at [249, 319] on input "c. Expand the ill-defined component into more detailed and specific tasks." at bounding box center [249, 314] width 0 height 10
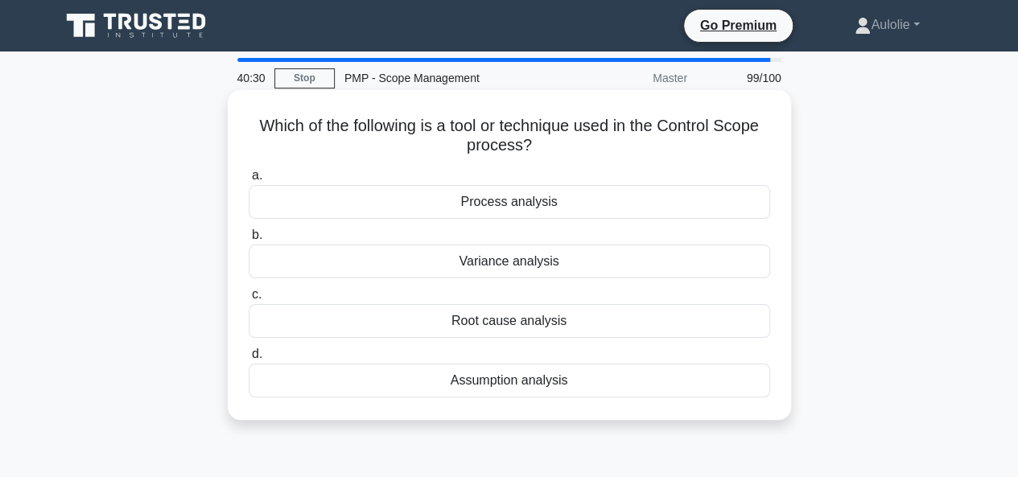
click at [486, 263] on div "Variance analysis" at bounding box center [509, 262] width 521 height 34
click at [249, 241] on input "b. Variance analysis" at bounding box center [249, 235] width 0 height 10
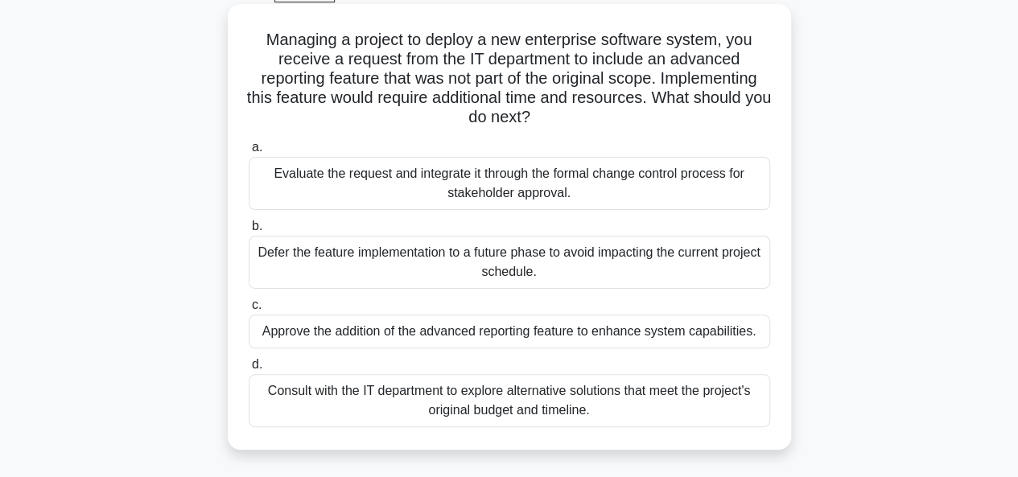
scroll to position [87, 0]
click at [470, 412] on div "Consult with the IT department to explore alternative solutions that meet the p…" at bounding box center [509, 399] width 521 height 53
click at [249, 369] on input "d. Consult with the IT department to explore alternative solutions that meet th…" at bounding box center [249, 364] width 0 height 10
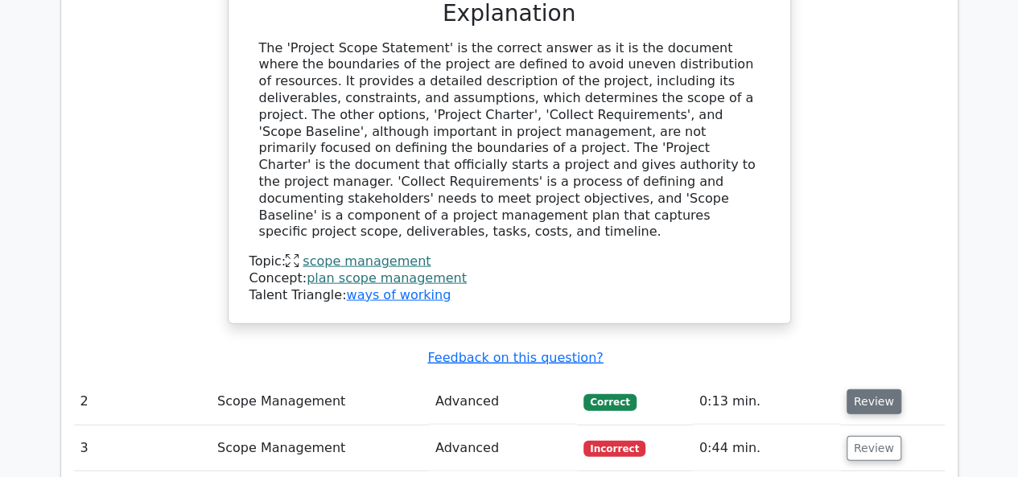
click at [880, 389] on button "Review" at bounding box center [873, 401] width 55 height 25
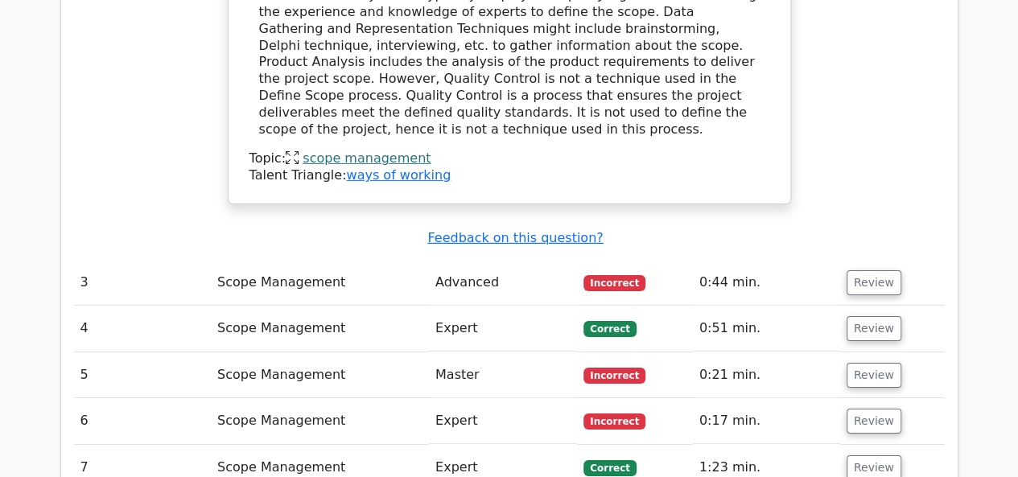
scroll to position [2497, 0]
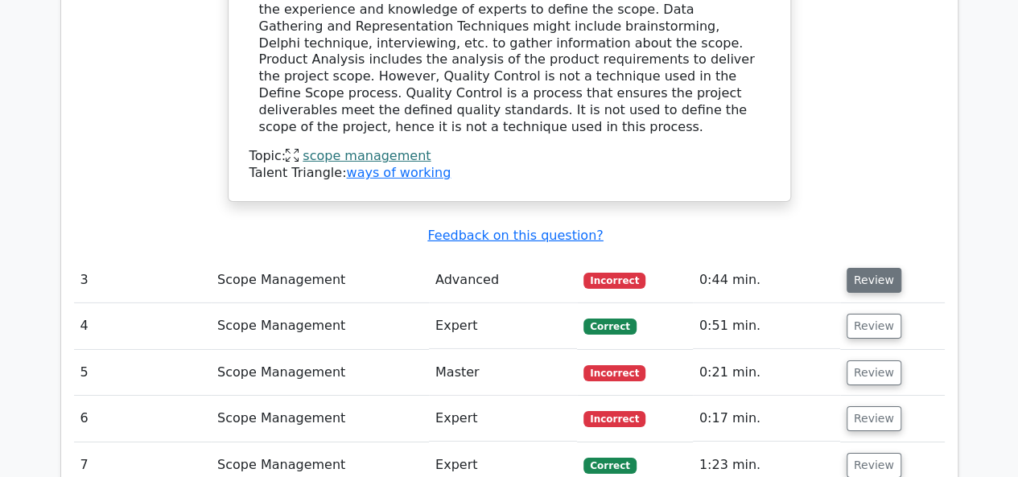
click at [872, 268] on button "Review" at bounding box center [873, 280] width 55 height 25
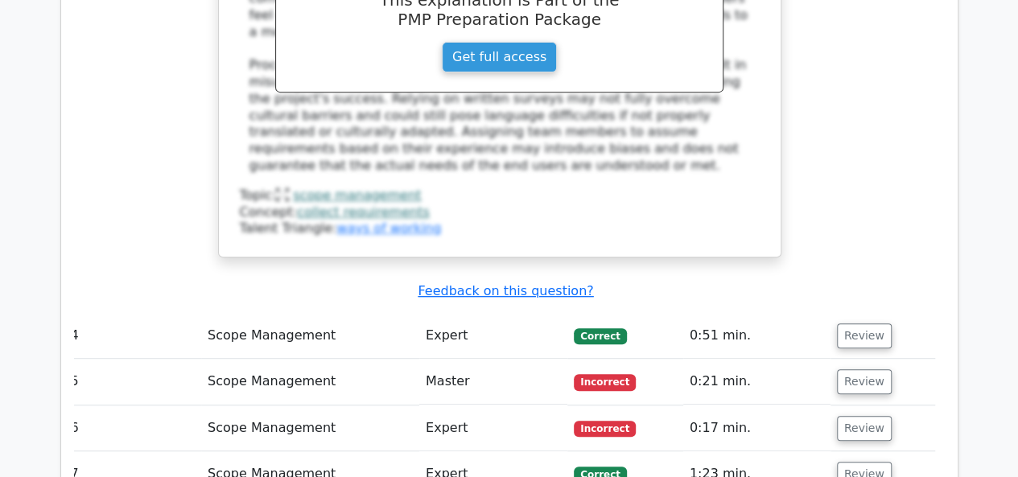
scroll to position [3356, 0]
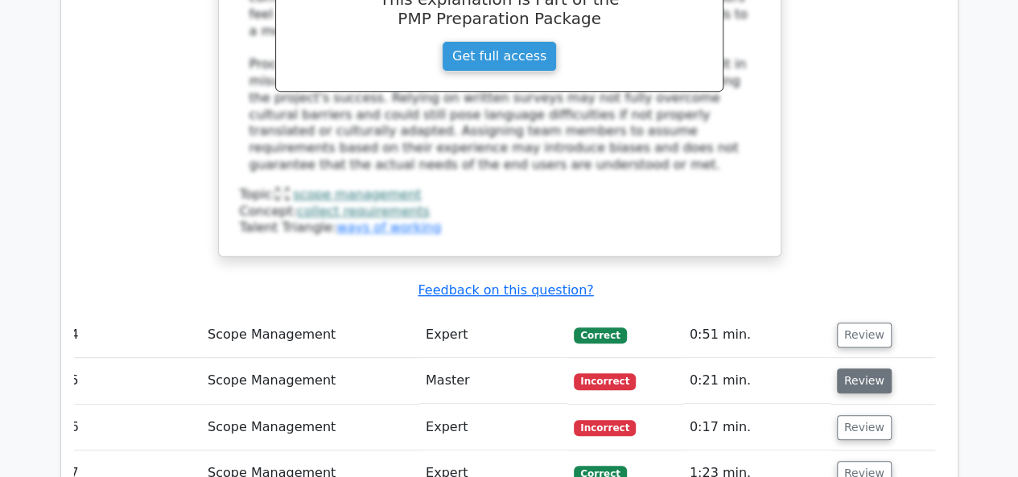
click at [858, 368] on button "Review" at bounding box center [864, 380] width 55 height 25
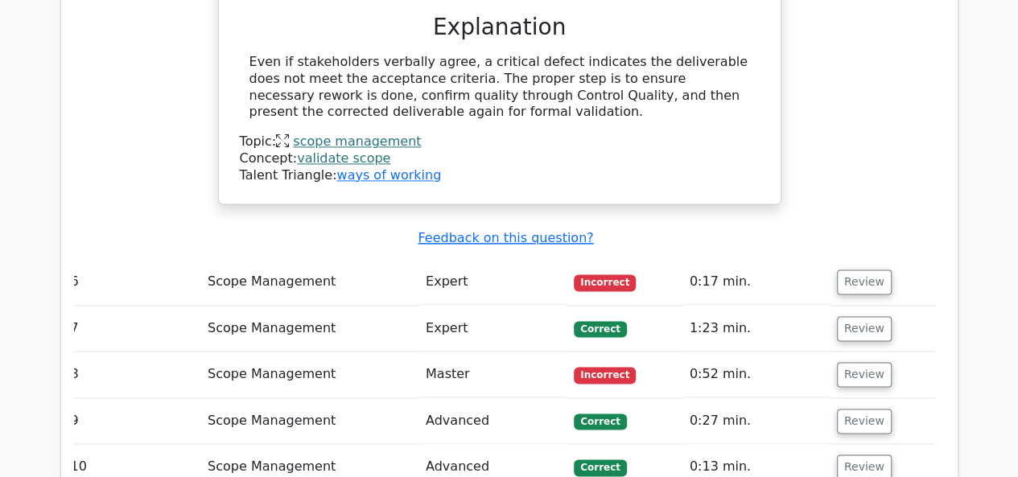
scroll to position [4078, 0]
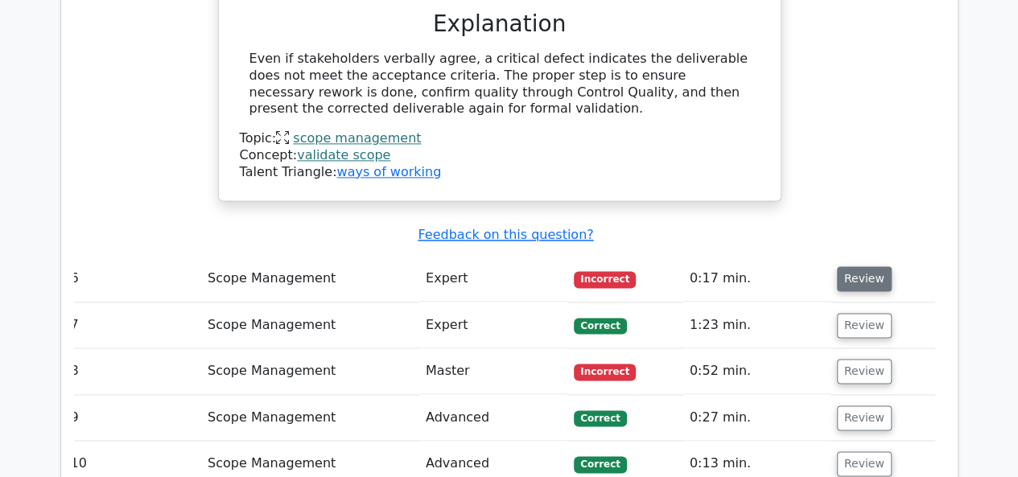
click at [854, 266] on button "Review" at bounding box center [864, 278] width 55 height 25
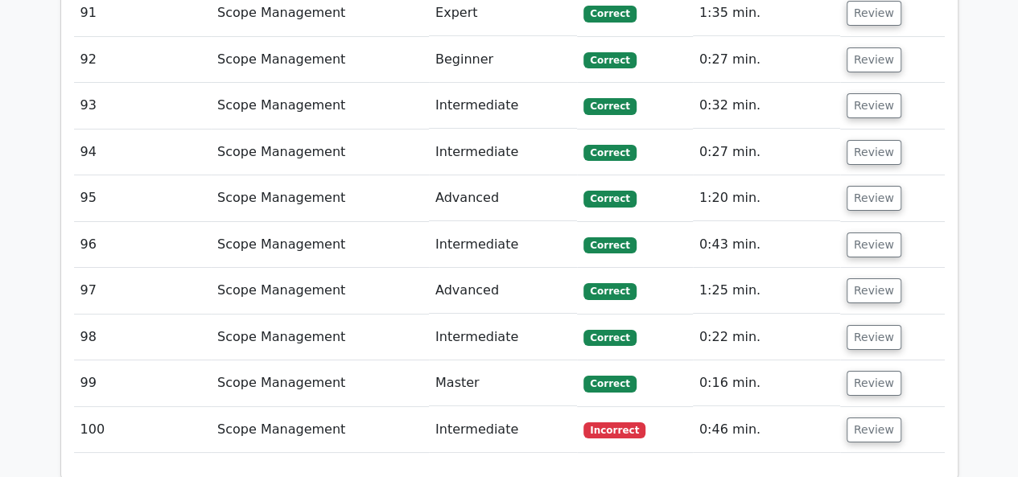
scroll to position [8995, 0]
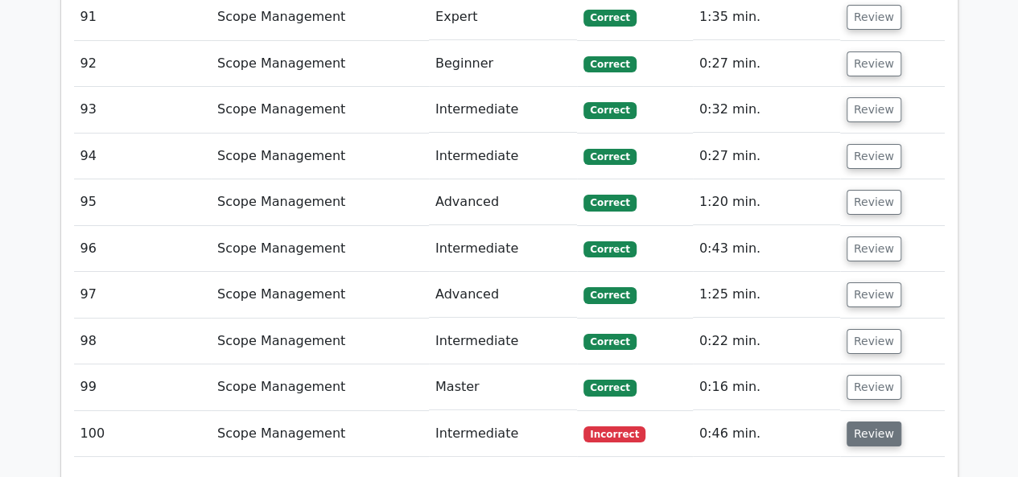
click at [858, 422] on button "Review" at bounding box center [873, 434] width 55 height 25
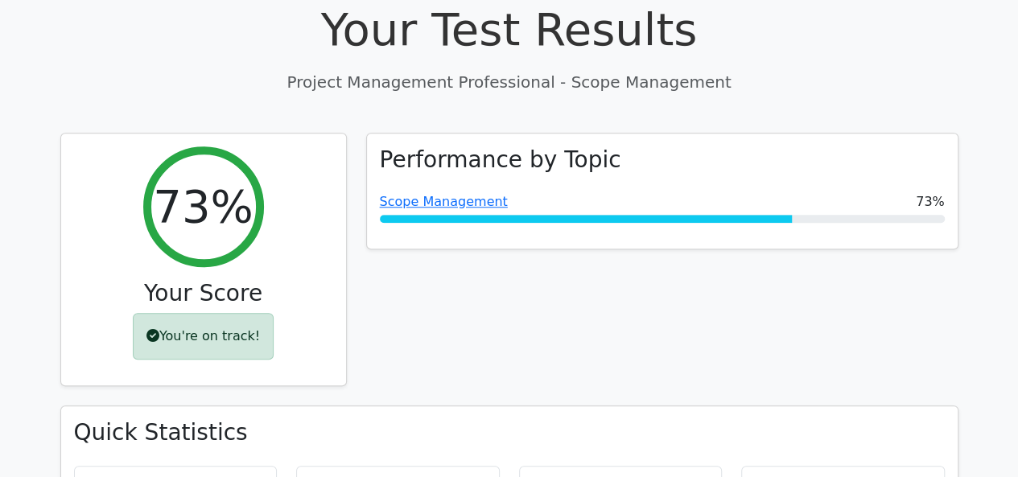
scroll to position [546, 0]
